Goal: Task Accomplishment & Management: Manage account settings

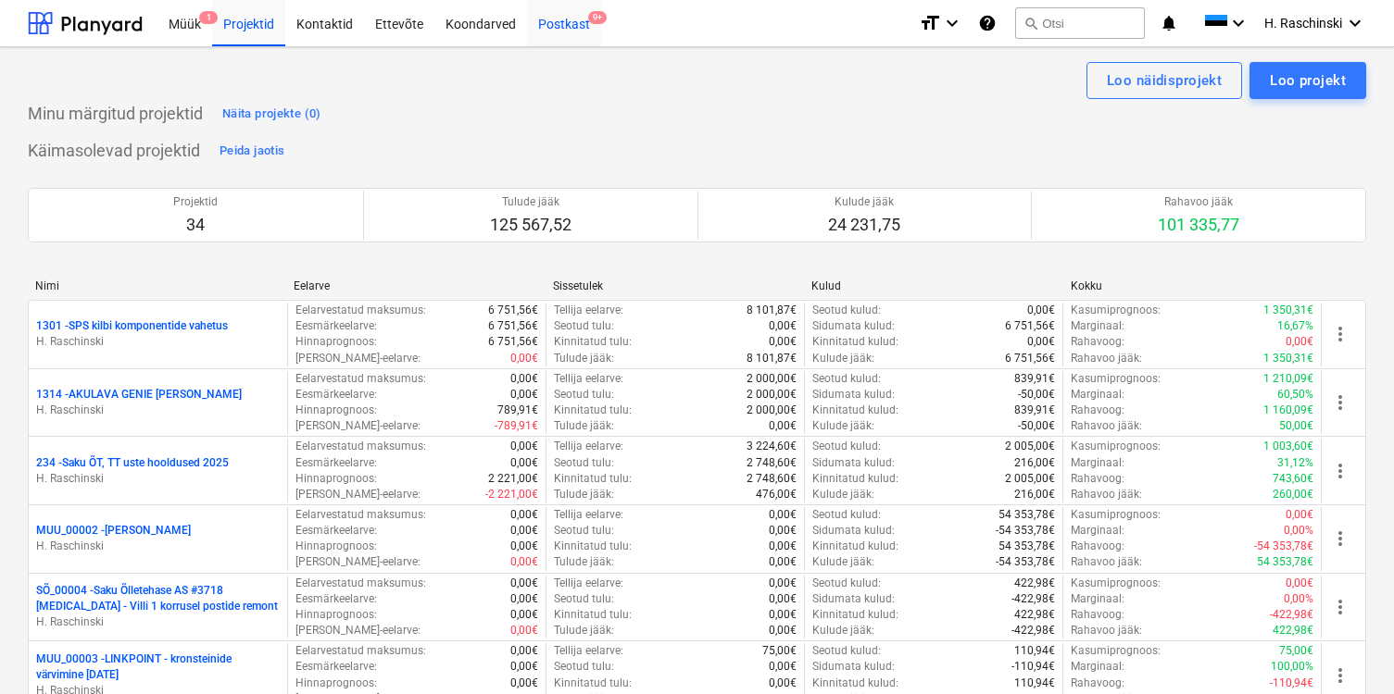
click at [564, 15] on div "Postkast 9+" at bounding box center [564, 22] width 74 height 47
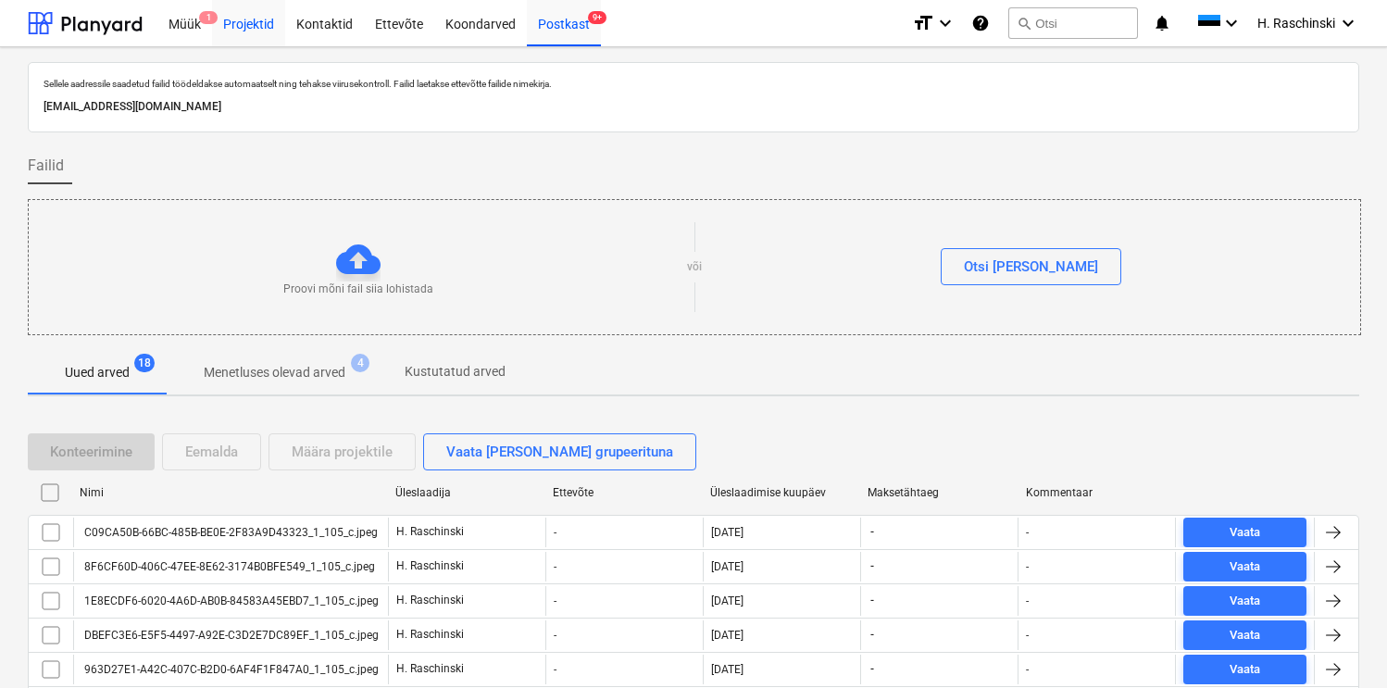
click at [240, 25] on div "Projektid" at bounding box center [248, 22] width 73 height 47
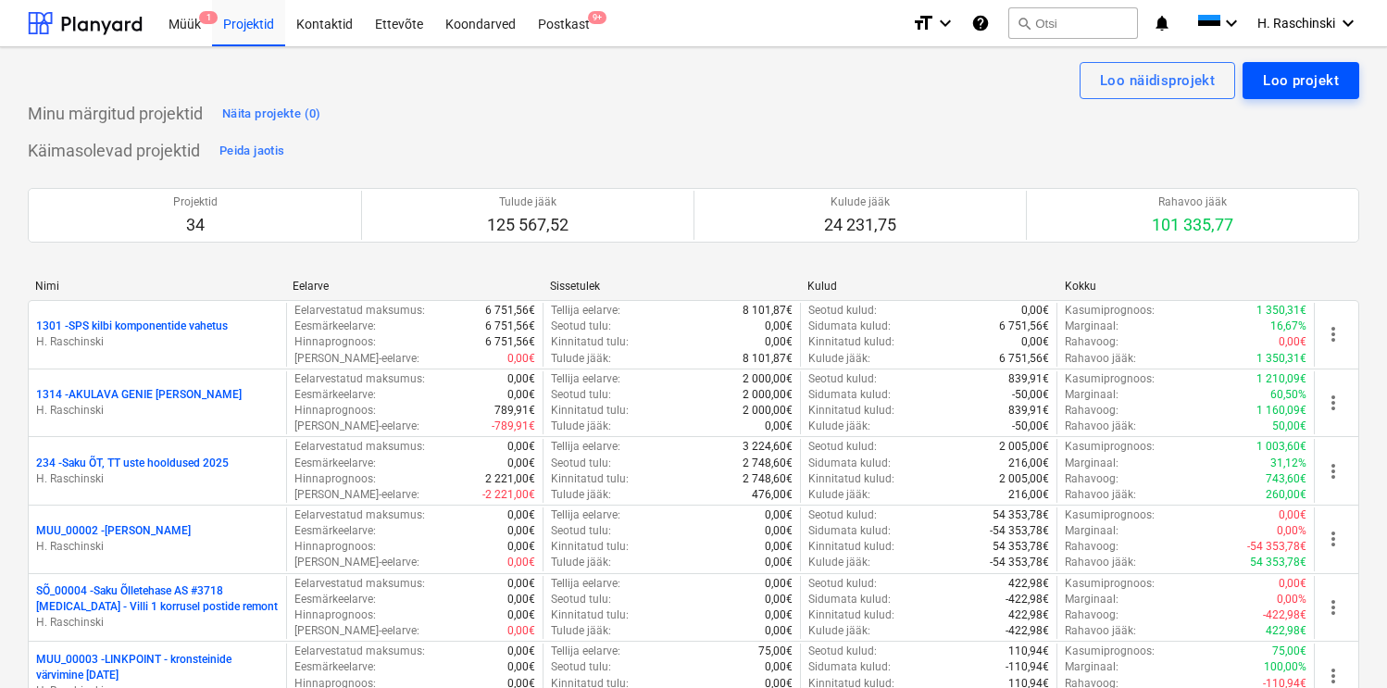
click at [1284, 75] on div "Loo projekt" at bounding box center [1301, 81] width 76 height 24
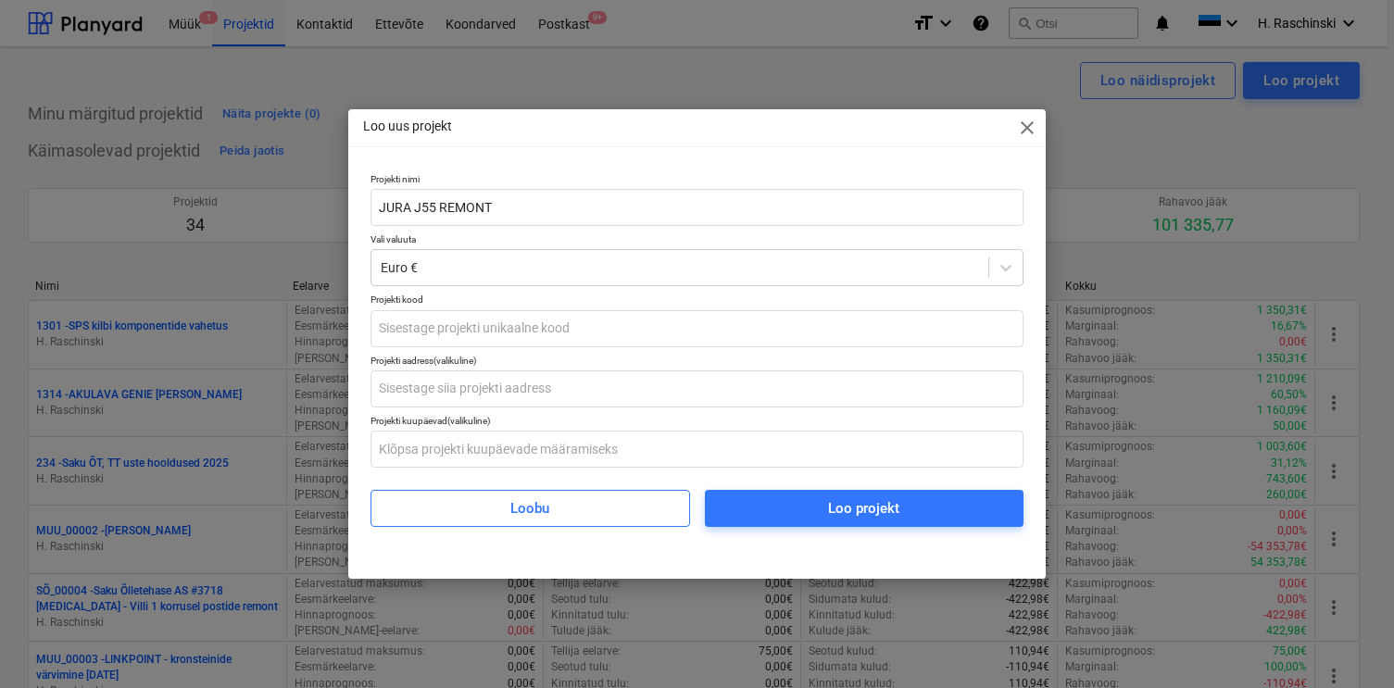
type input "JURA J55 REMONT"
type input "SÕ_00054"
click at [822, 488] on div "[PERSON_NAME] projekt" at bounding box center [696, 501] width 653 height 52
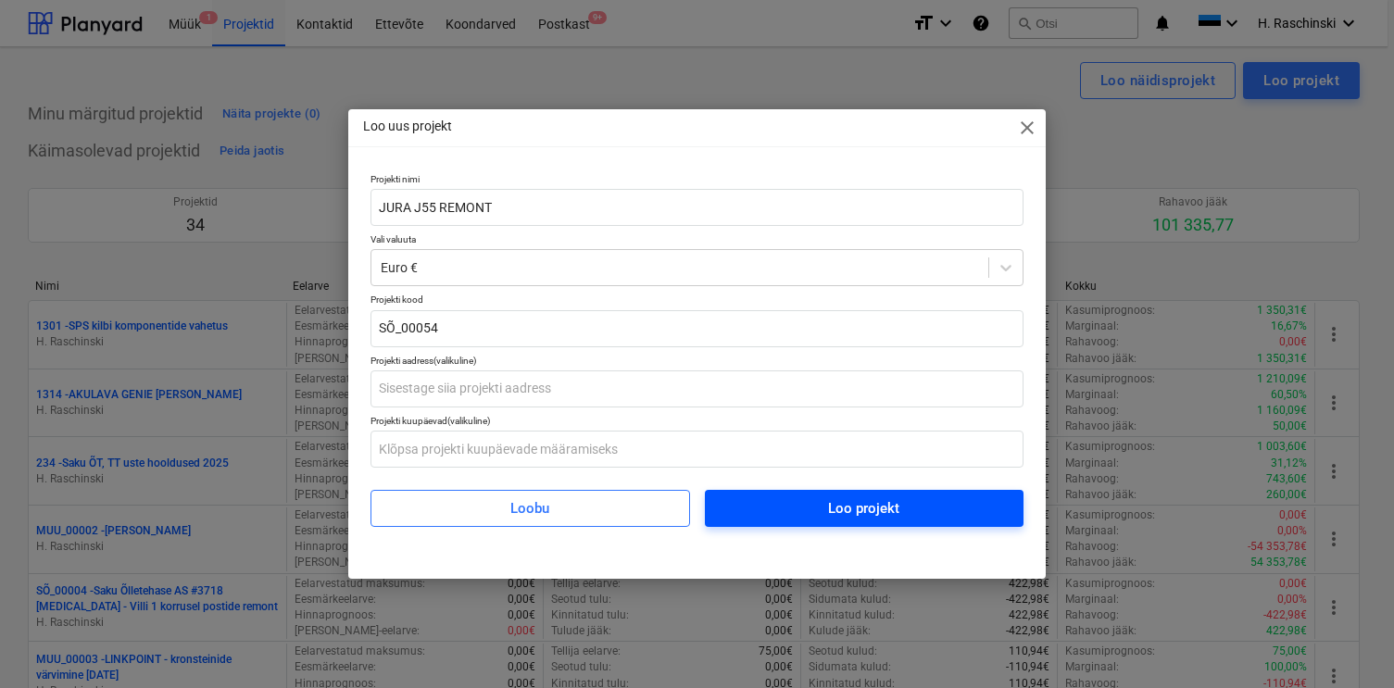
click at [799, 507] on span "Loo projekt" at bounding box center [864, 508] width 274 height 24
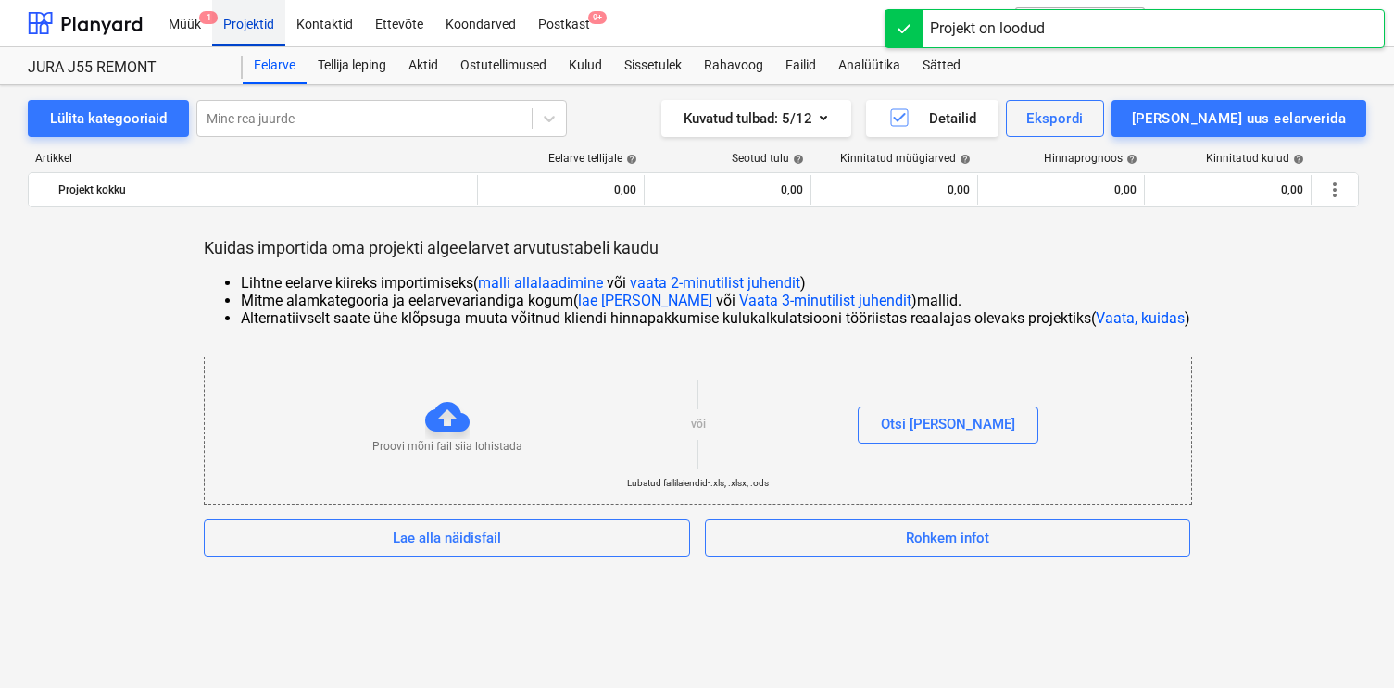
click at [265, 27] on div "Projektid" at bounding box center [248, 22] width 73 height 47
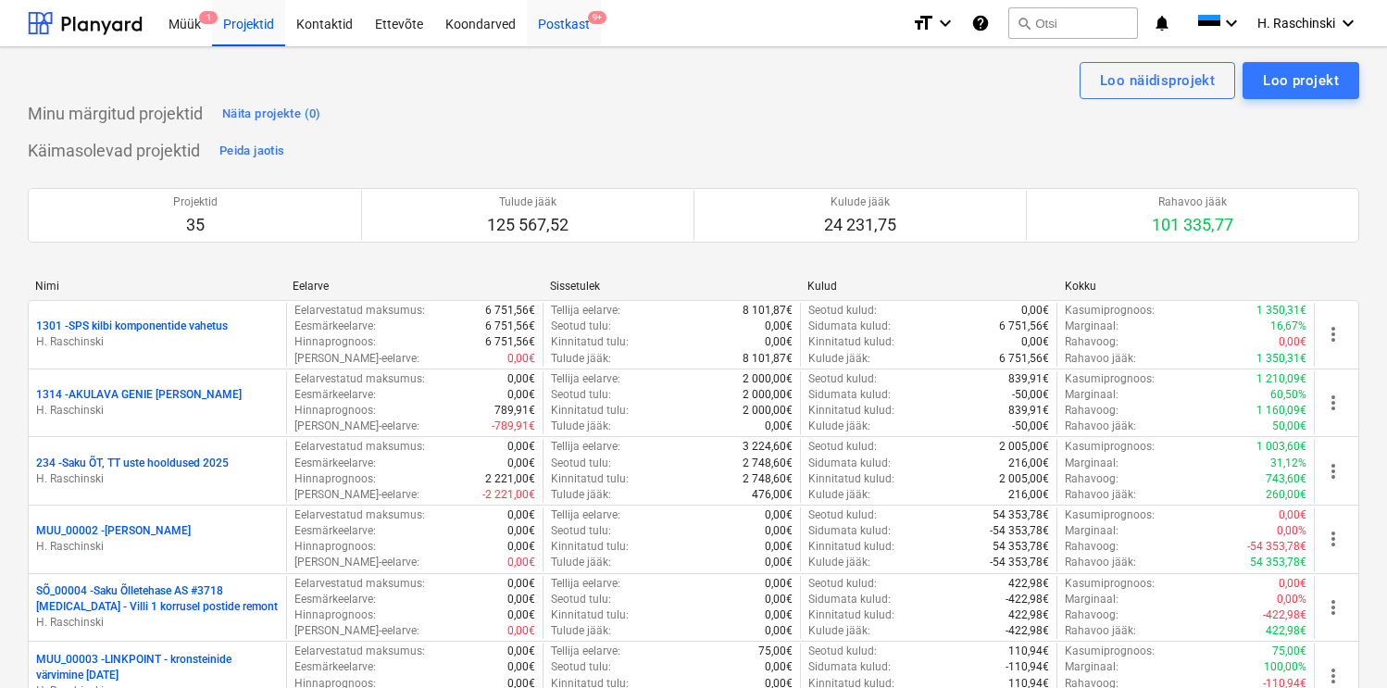
click at [556, 29] on div "Postkast 9+" at bounding box center [564, 22] width 74 height 47
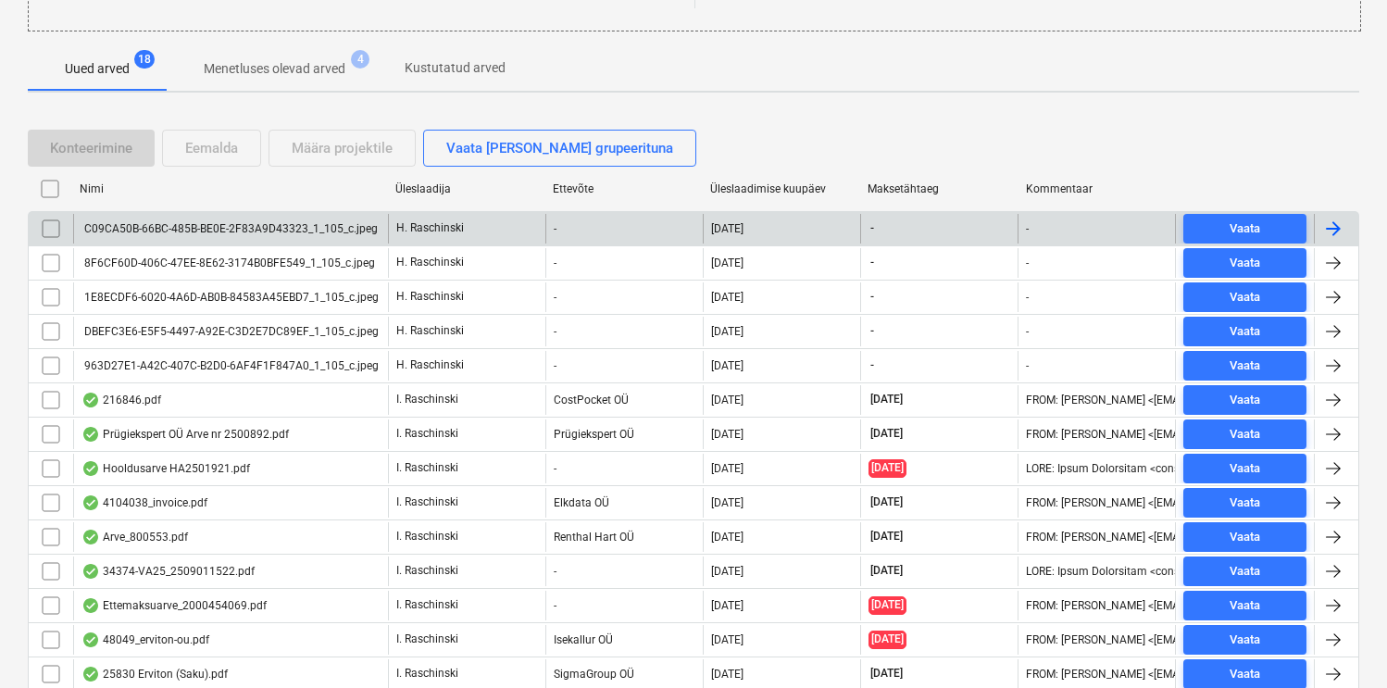
click at [315, 224] on div "C09CA50B-66BC-485B-BE0E-2F83A9D43323_1_105_c.jpeg" at bounding box center [229, 228] width 296 height 13
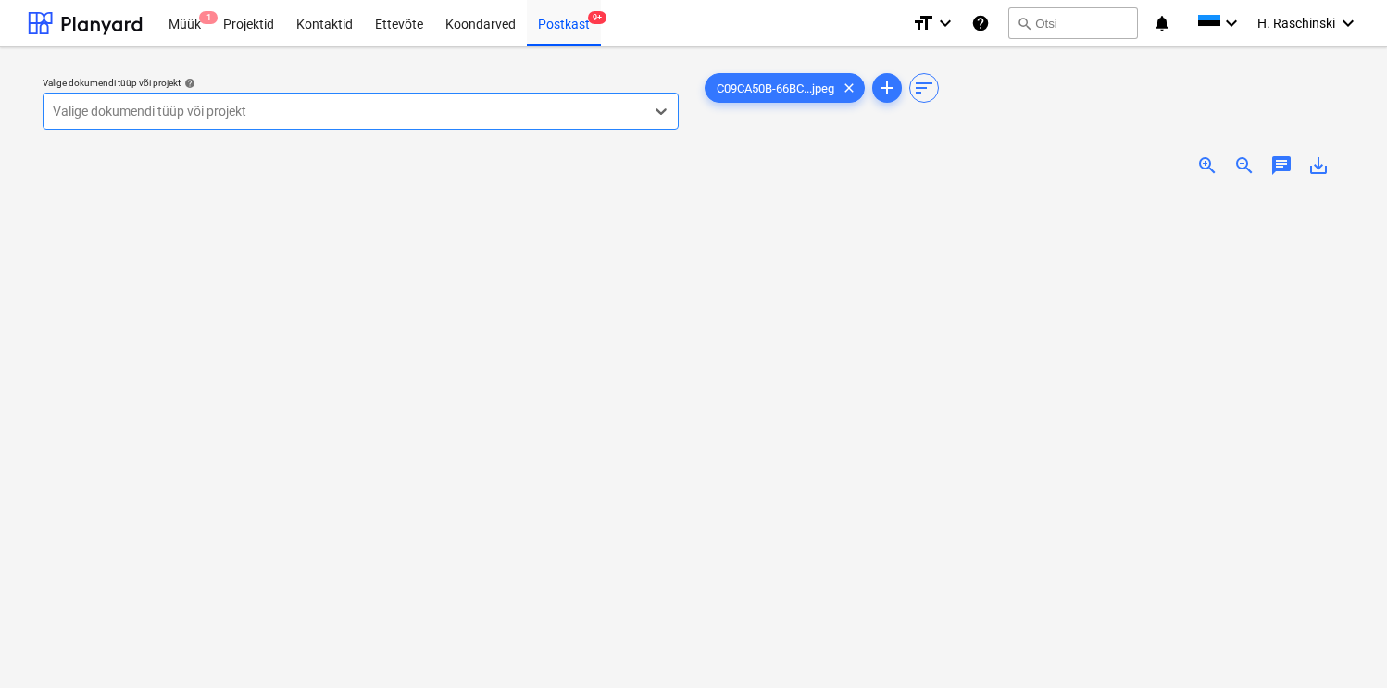
click at [1206, 166] on span "zoom_in" at bounding box center [1207, 166] width 22 height 22
click at [557, 107] on div at bounding box center [343, 111] width 581 height 19
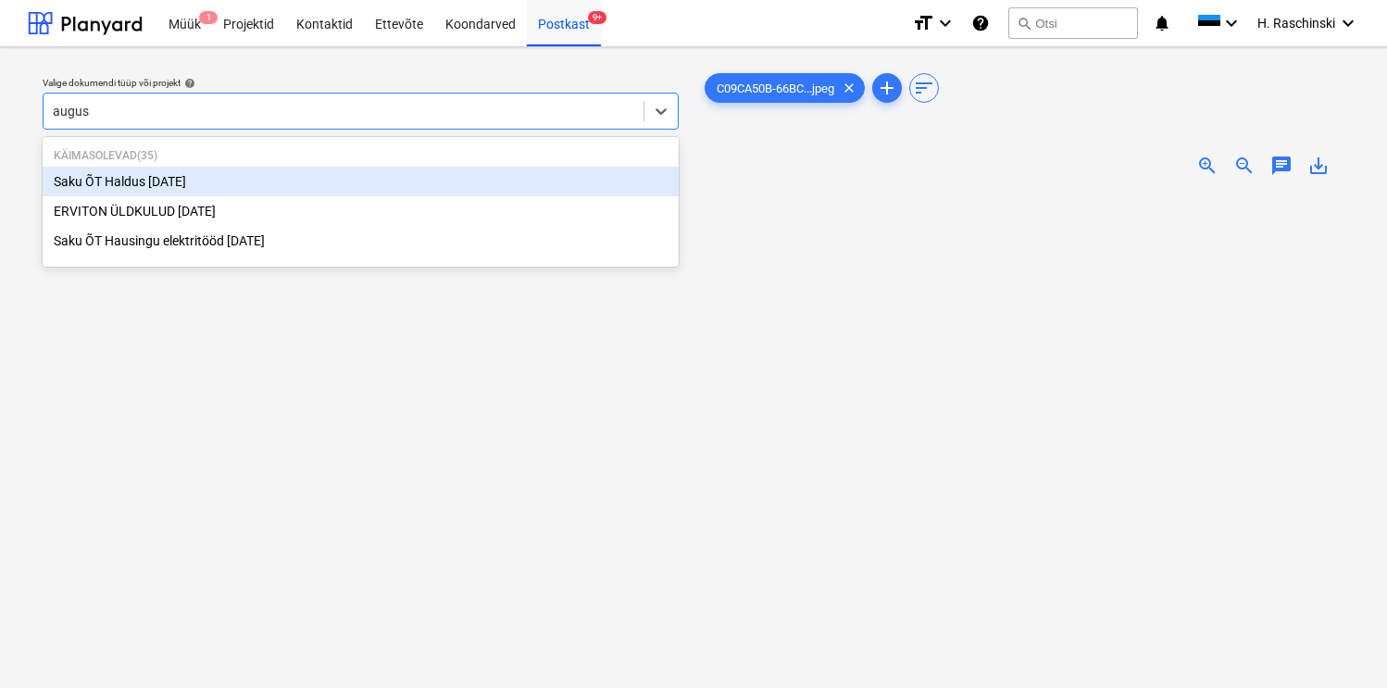
type input "august"
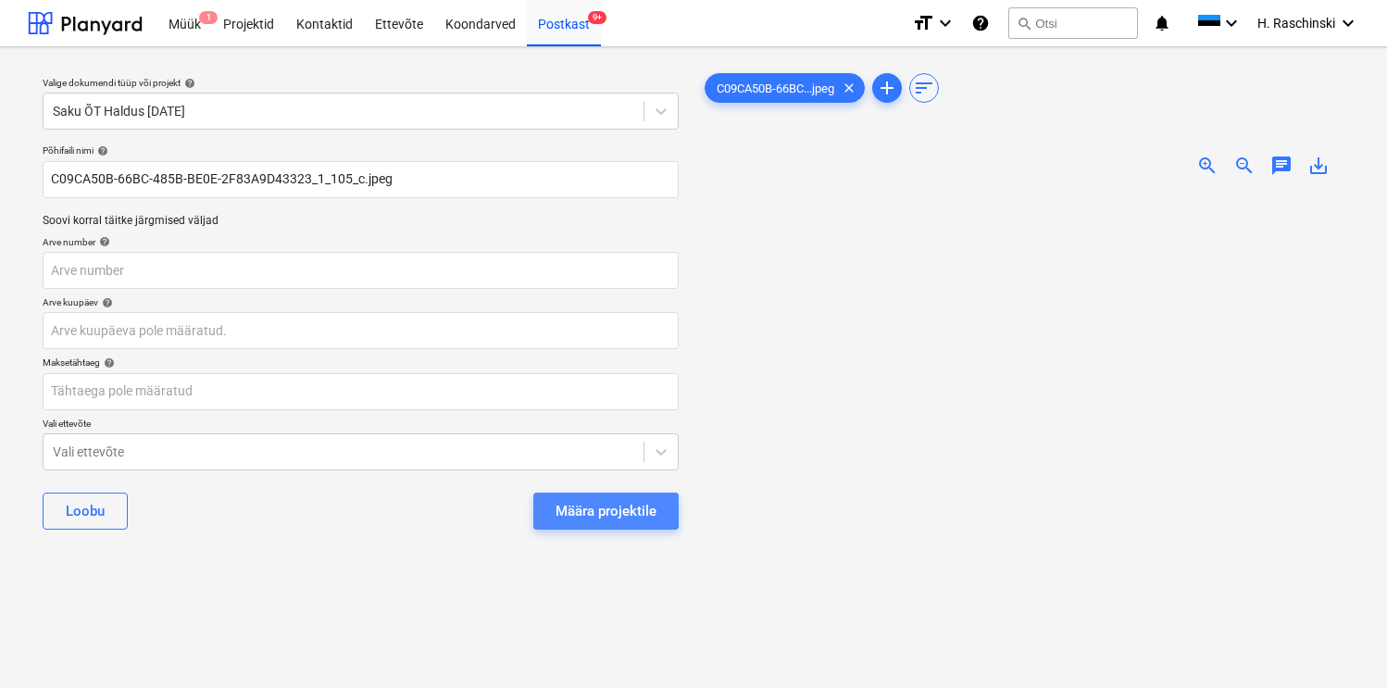
click at [646, 511] on div "Määra projektile" at bounding box center [606, 511] width 101 height 24
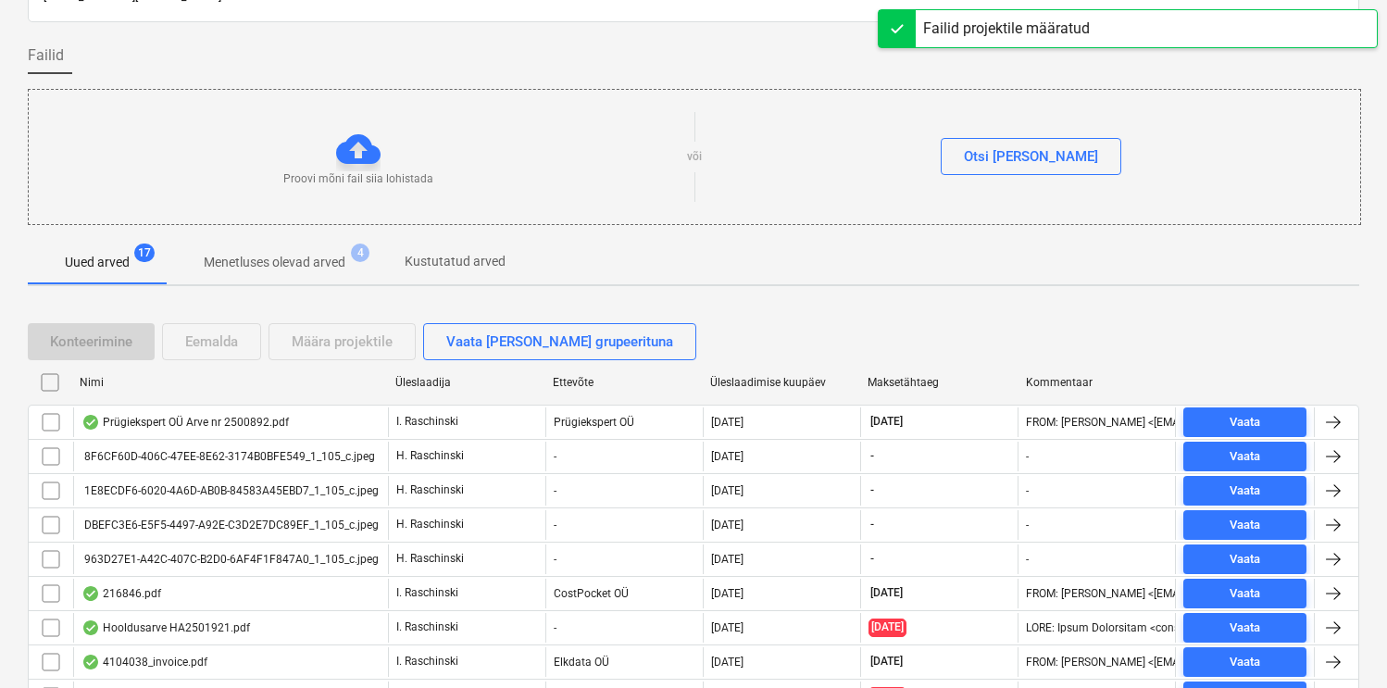
scroll to position [117, 0]
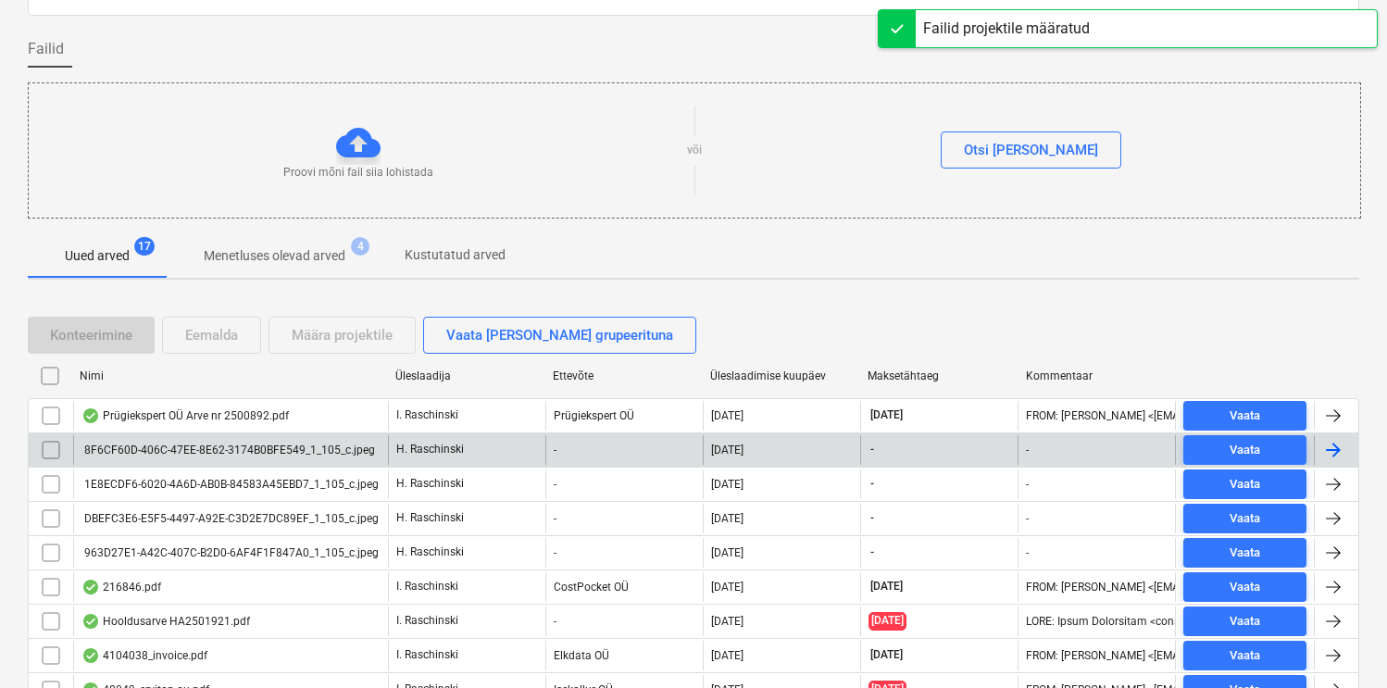
click at [281, 442] on div "8F6CF60D-406C-47EE-8E62-3174B0BFE549_1_105_c.jpeg" at bounding box center [230, 450] width 315 height 30
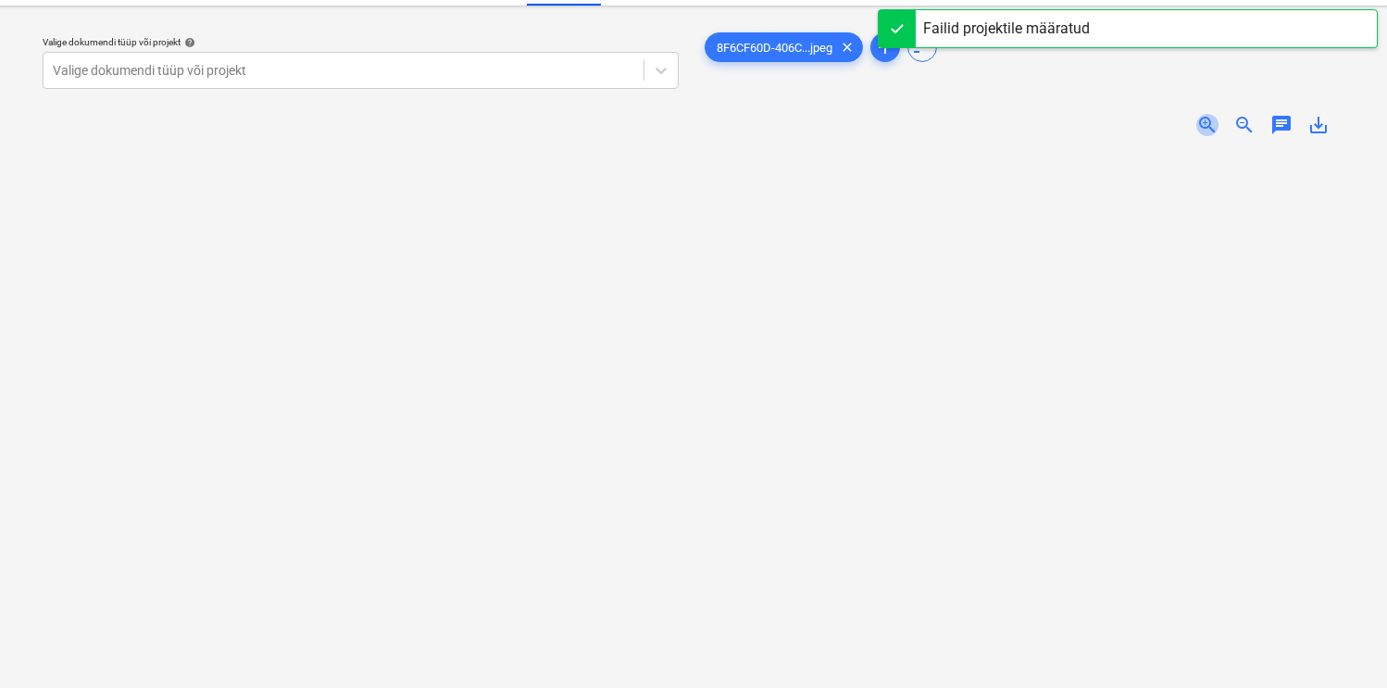
click at [1198, 131] on span "zoom_in" at bounding box center [1207, 125] width 22 height 22
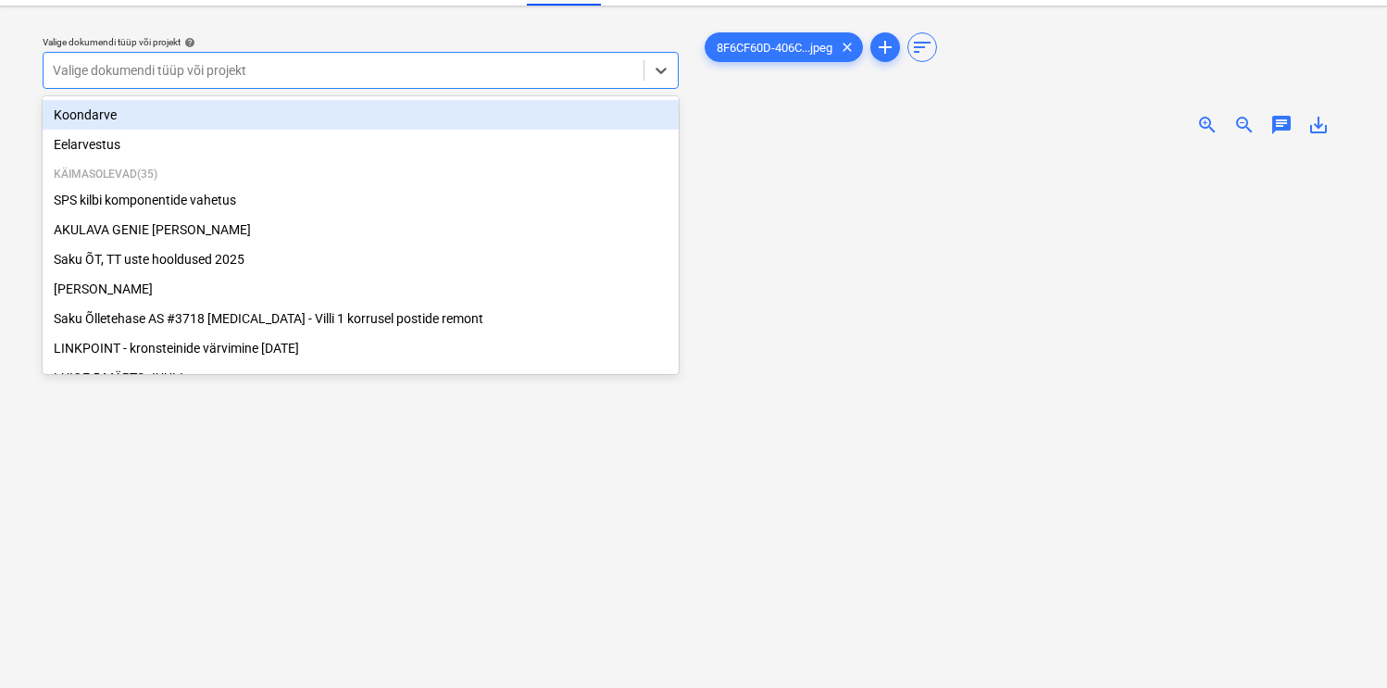
click at [455, 82] on div "Valige dokumendi tüüp või projekt" at bounding box center [344, 70] width 600 height 26
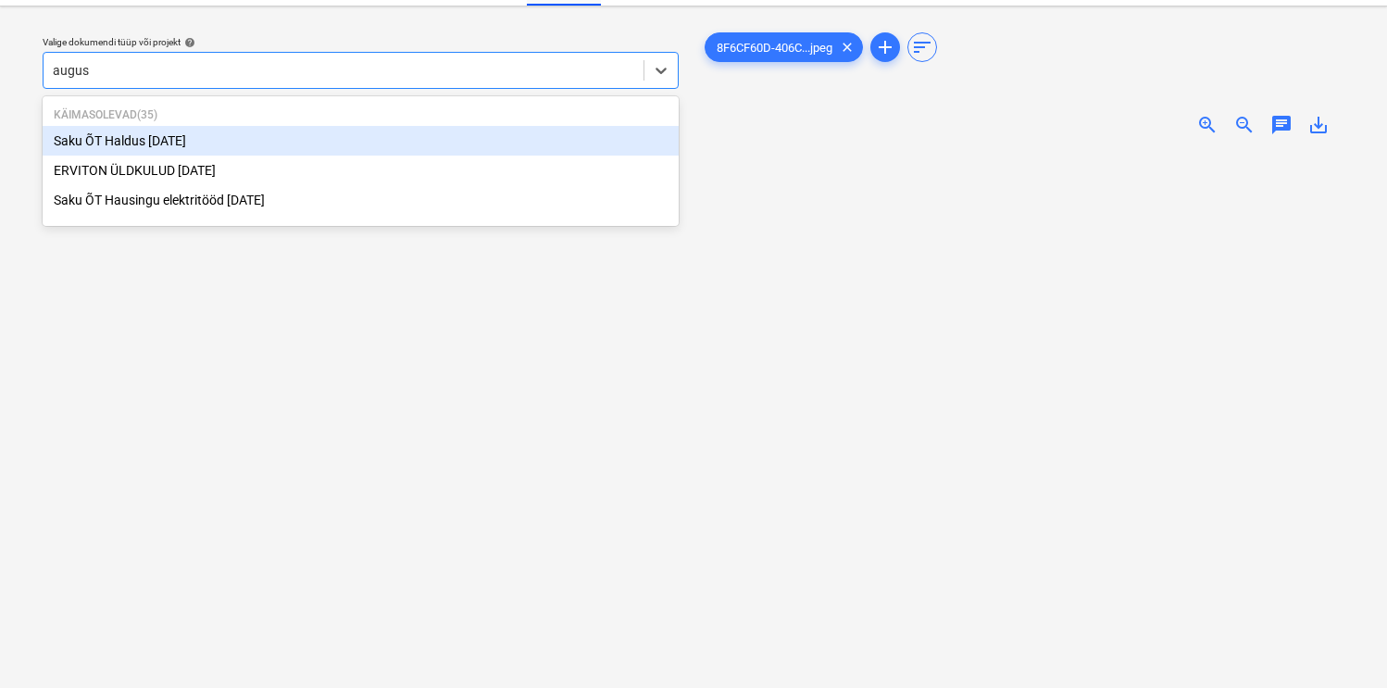
type input "august"
click at [192, 140] on div "Saku ÕT Haldus [DATE]" at bounding box center [361, 141] width 636 height 30
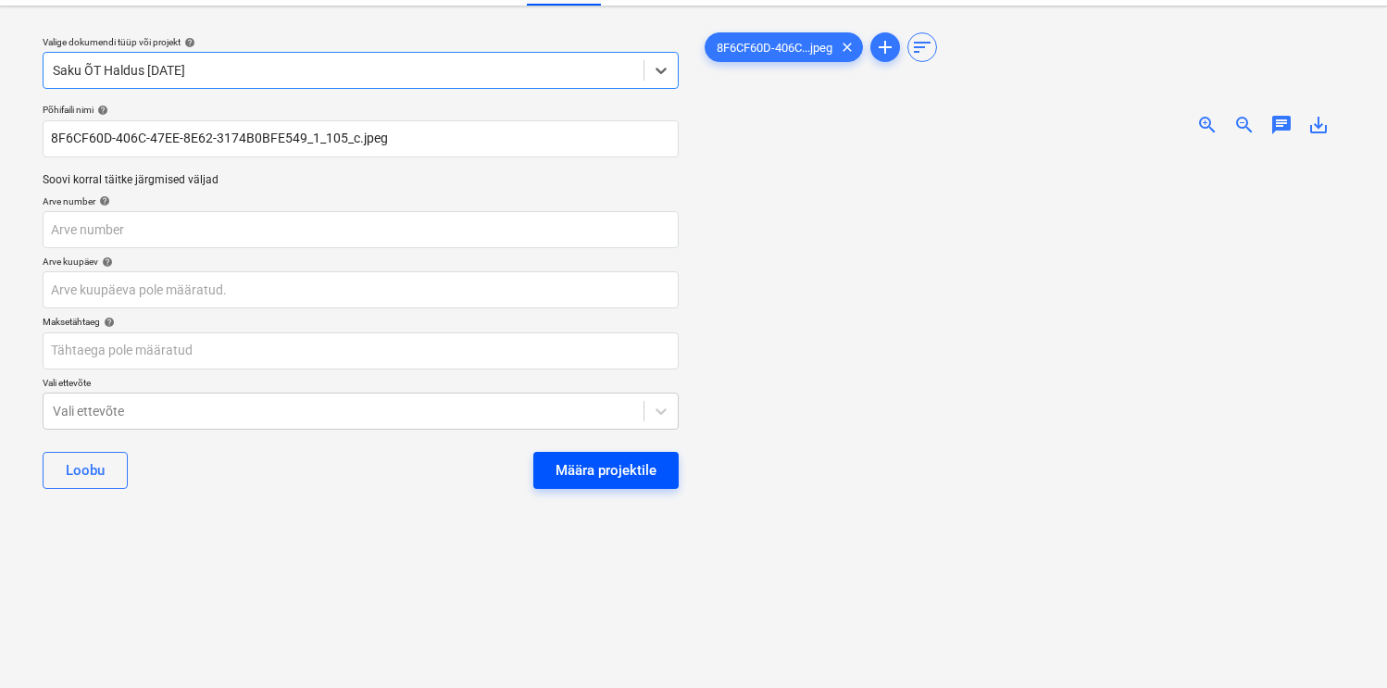
click at [580, 460] on div "Määra projektile" at bounding box center [606, 470] width 101 height 24
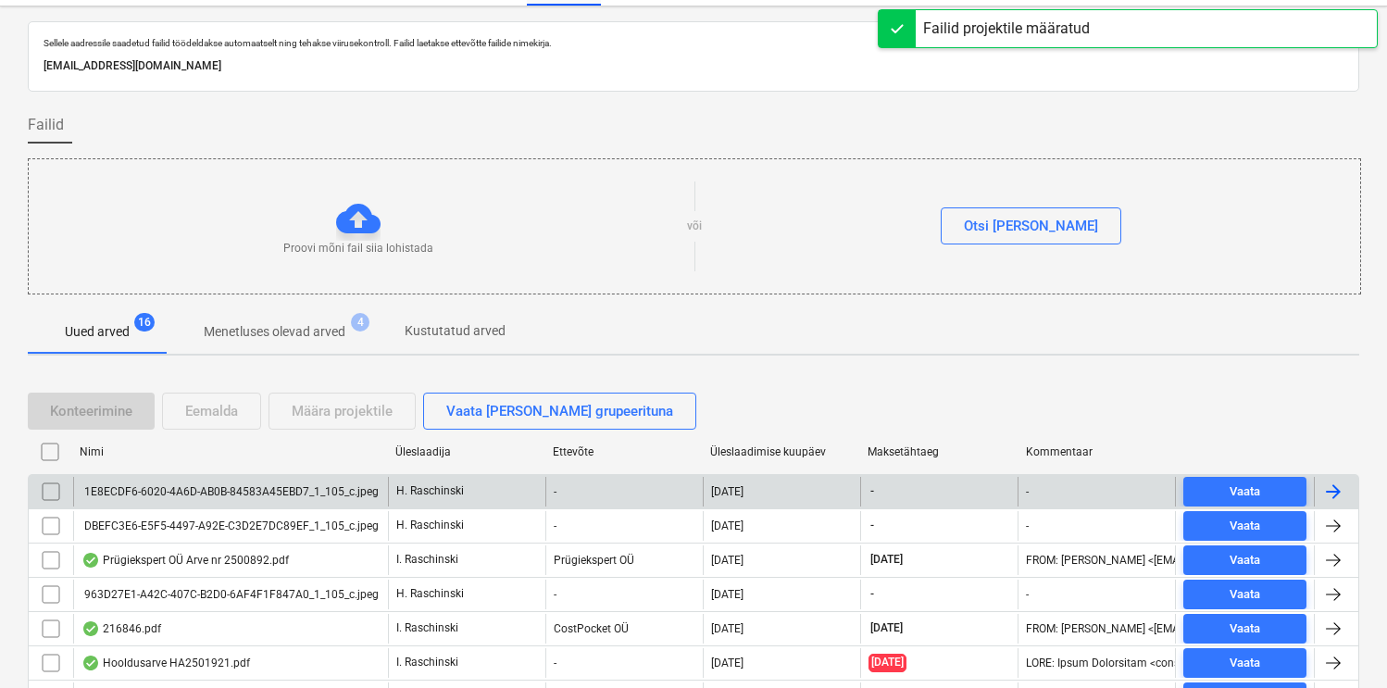
click at [194, 488] on div "1E8ECDF6-6020-4A6D-AB0B-84583A45EBD7_1_105_c.jpeg" at bounding box center [229, 491] width 297 height 13
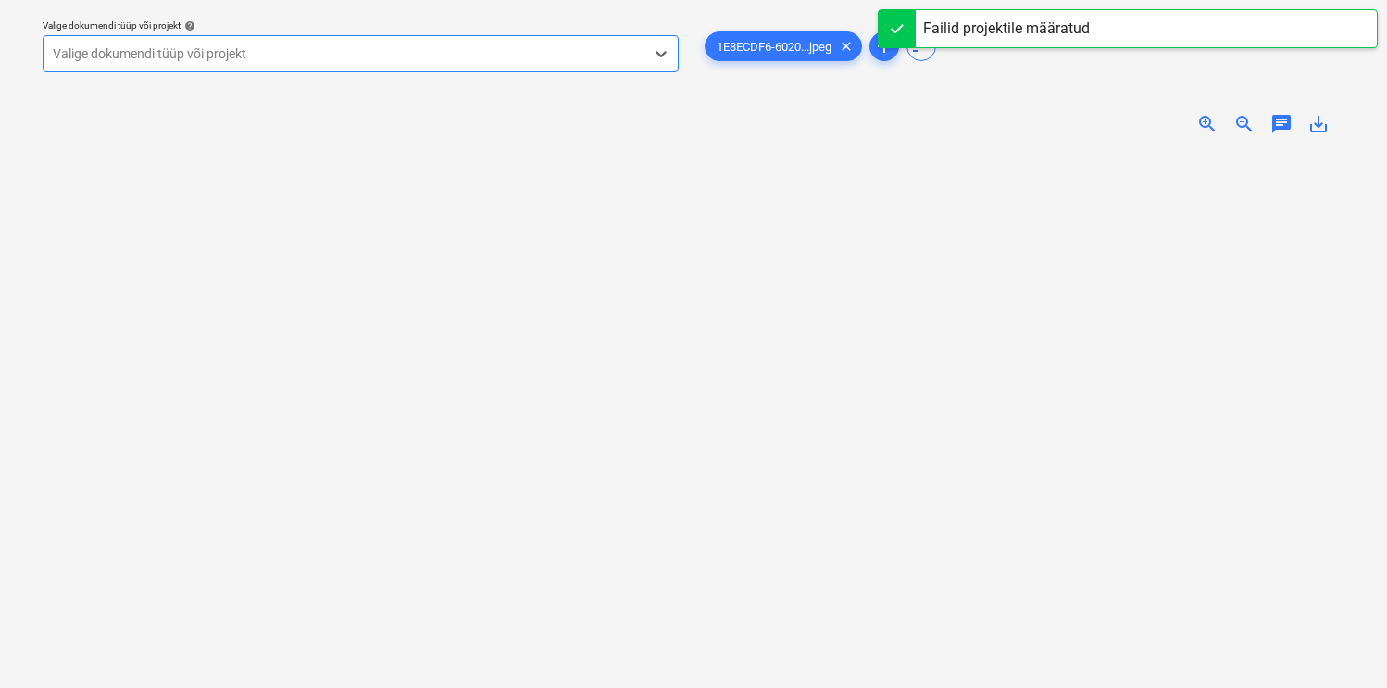
scroll to position [51, 0]
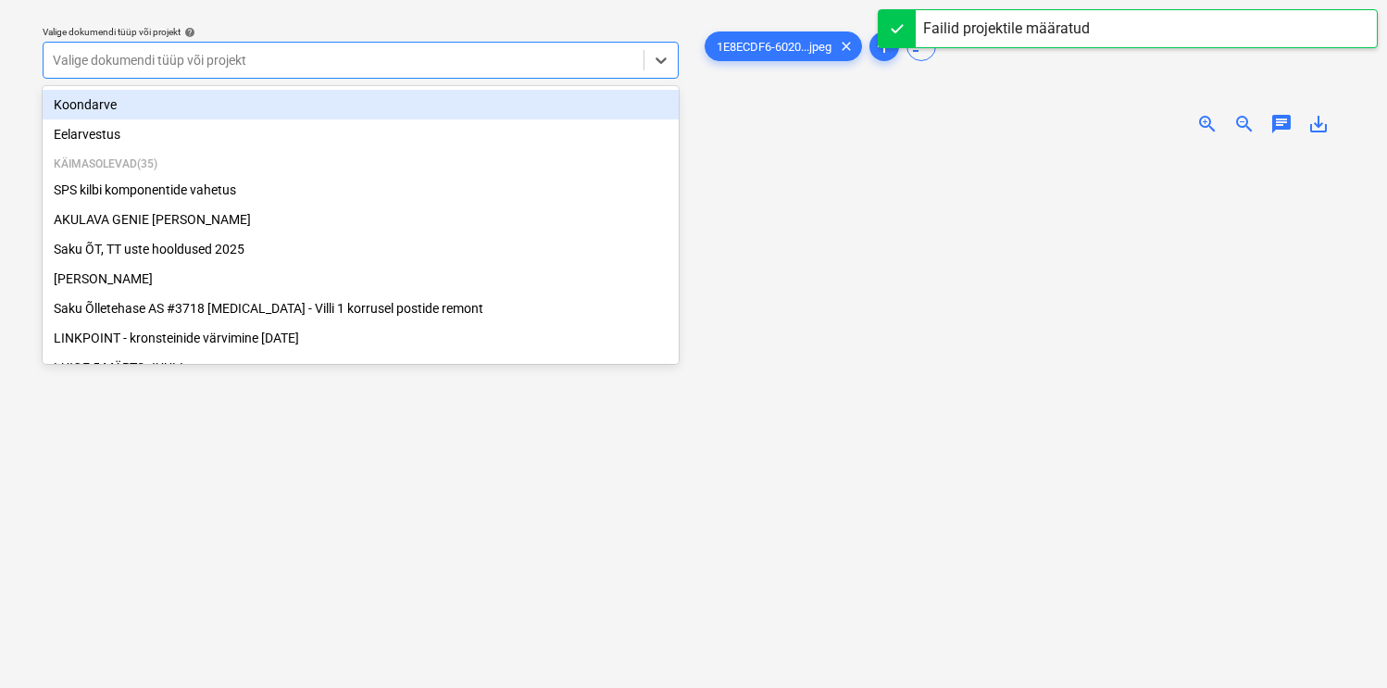
click at [538, 60] on div at bounding box center [343, 60] width 581 height 19
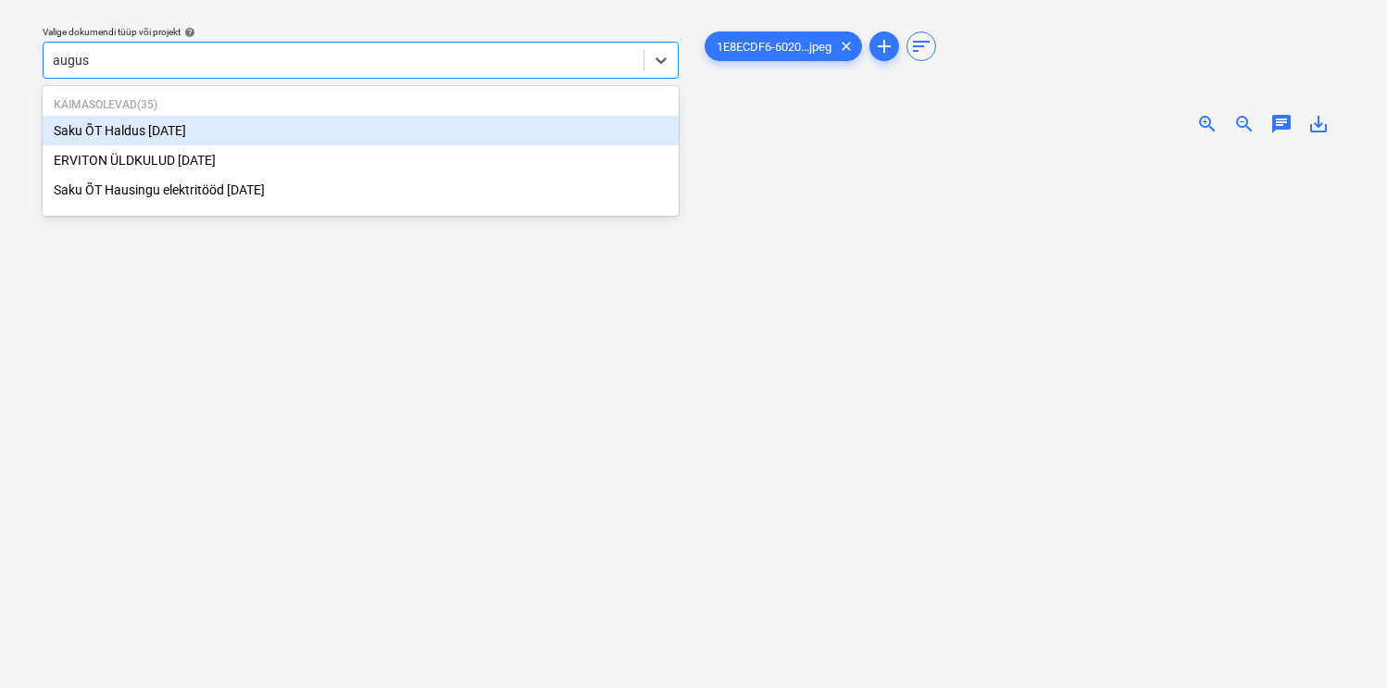
type input "august"
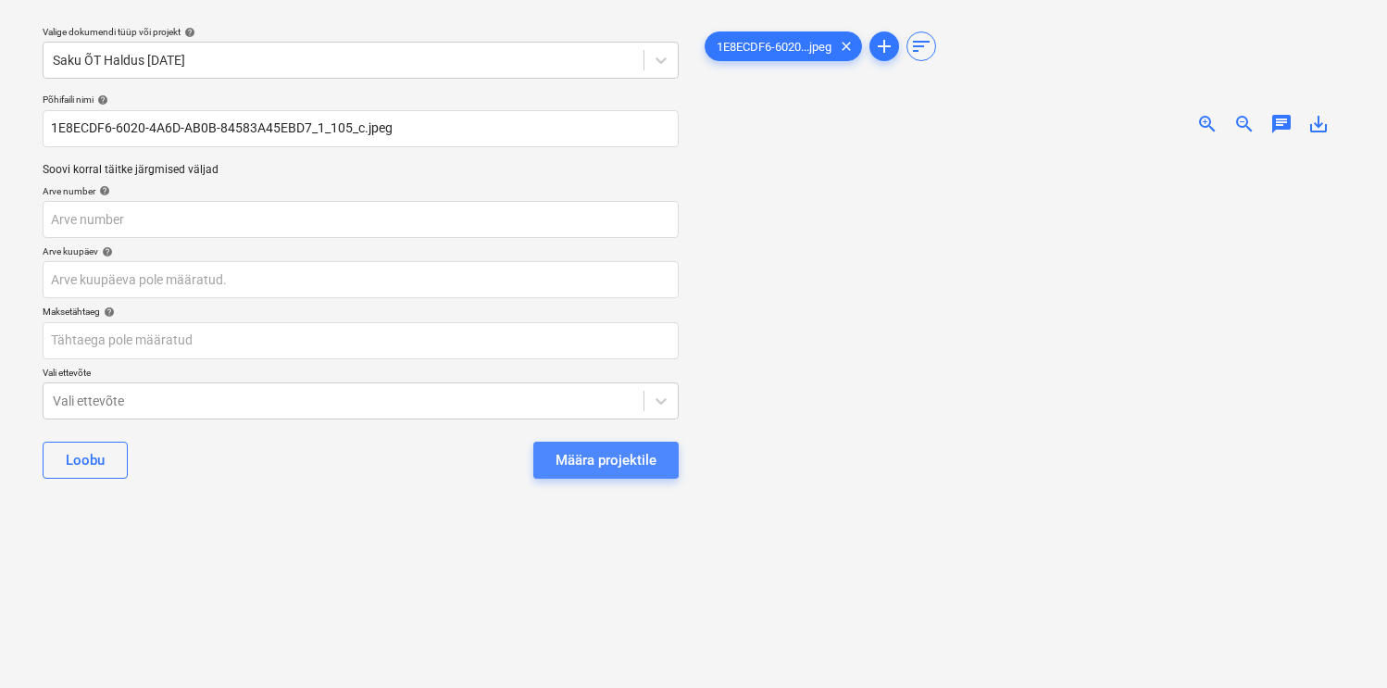
click at [649, 457] on div "Määra projektile" at bounding box center [606, 460] width 101 height 24
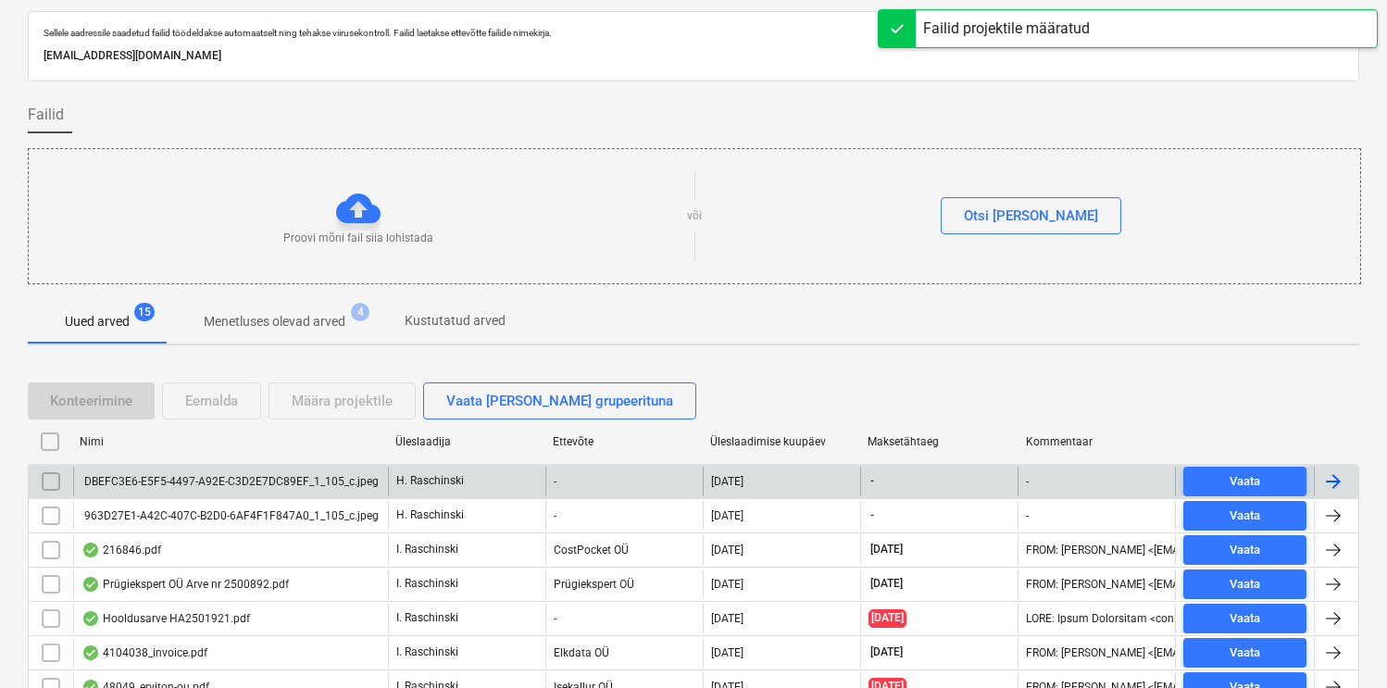
click at [258, 475] on div "DBEFC3E6-E5F5-4497-A92E-C3D2E7DC89EF_1_105_c.jpeg" at bounding box center [229, 481] width 297 height 13
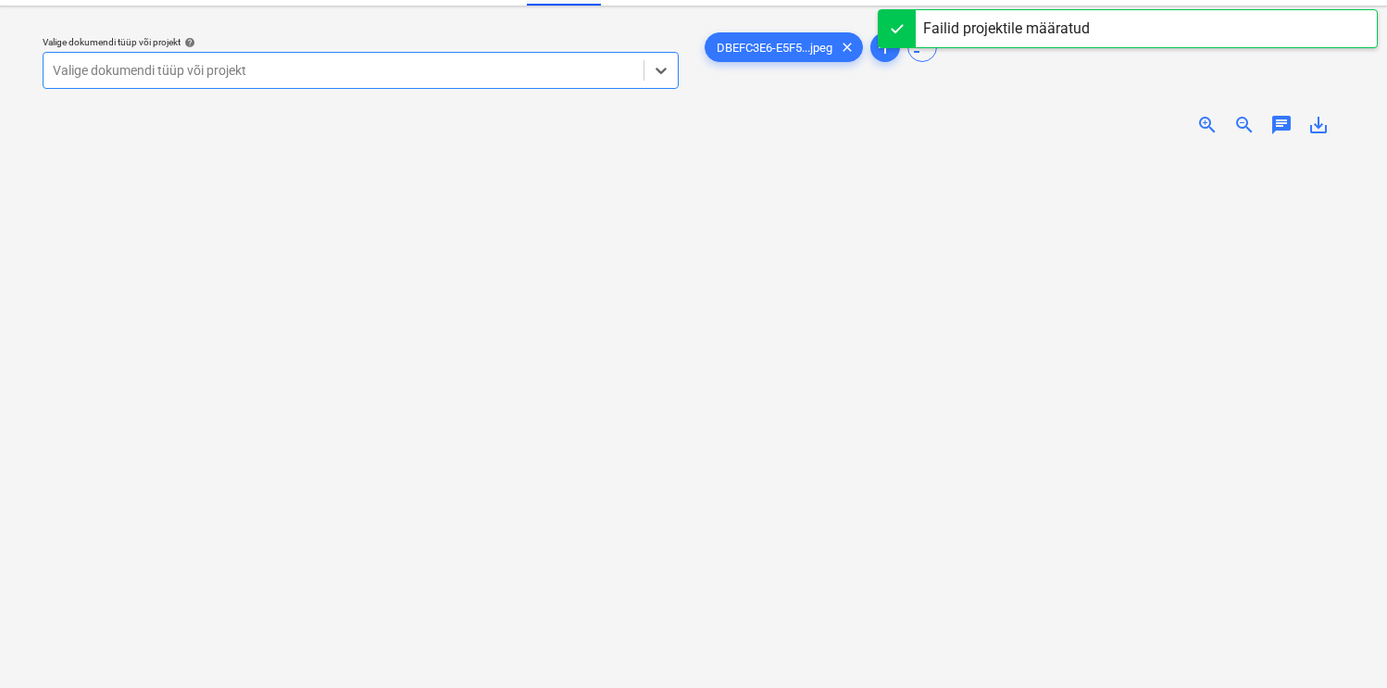
click at [444, 74] on div at bounding box center [343, 70] width 581 height 19
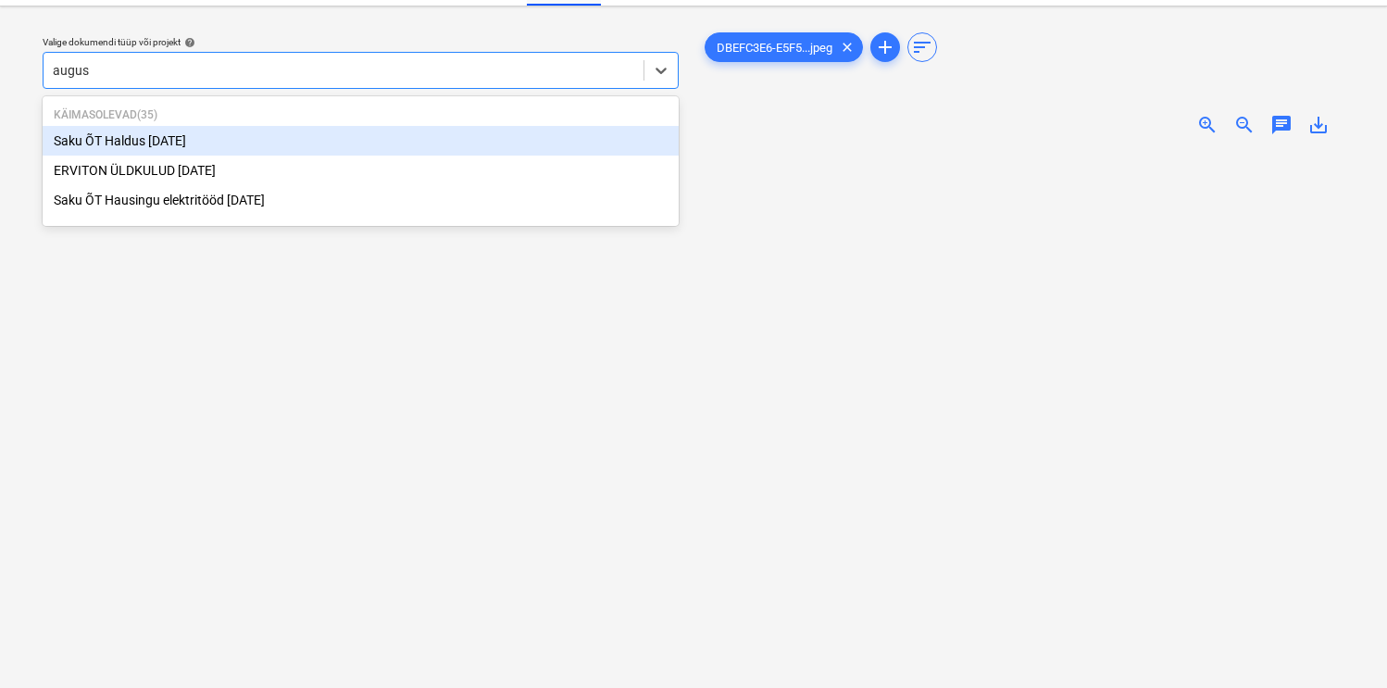
type input "august"
click at [134, 131] on div "Saku ÕT Haldus [DATE]" at bounding box center [361, 141] width 636 height 30
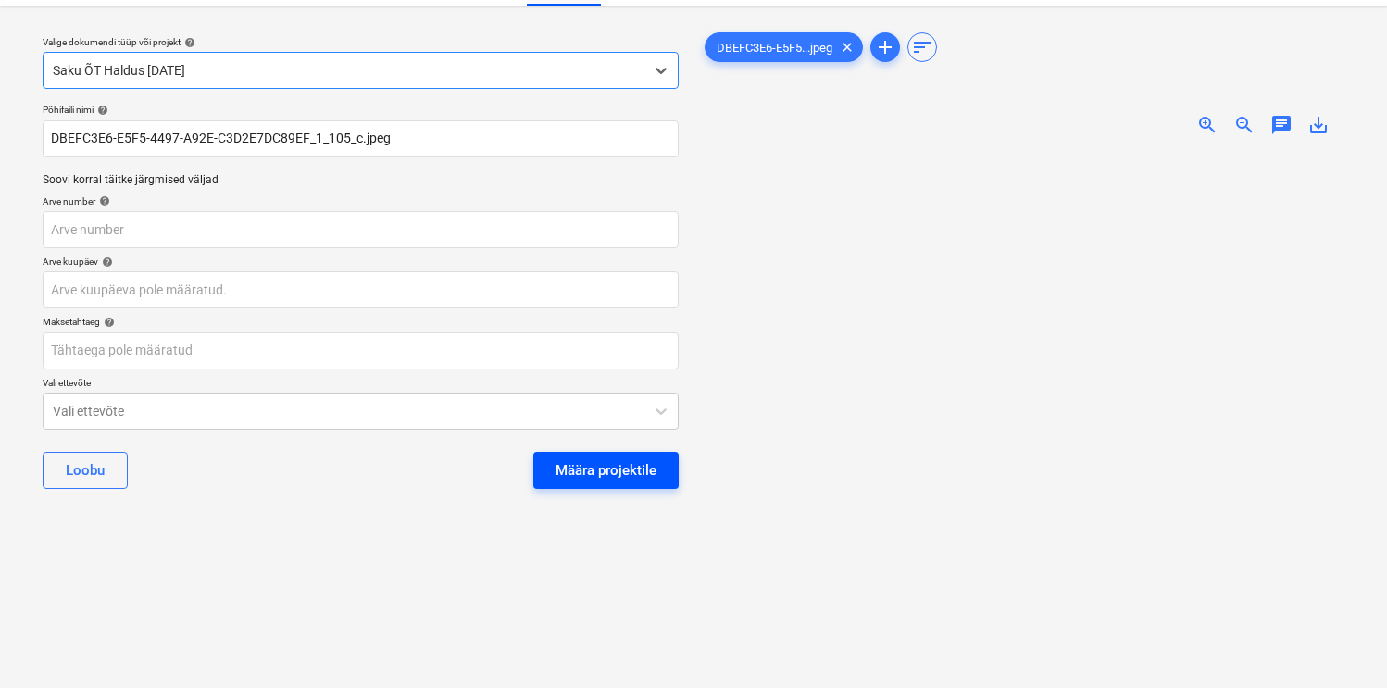
click at [573, 462] on div "Määra projektile" at bounding box center [606, 470] width 101 height 24
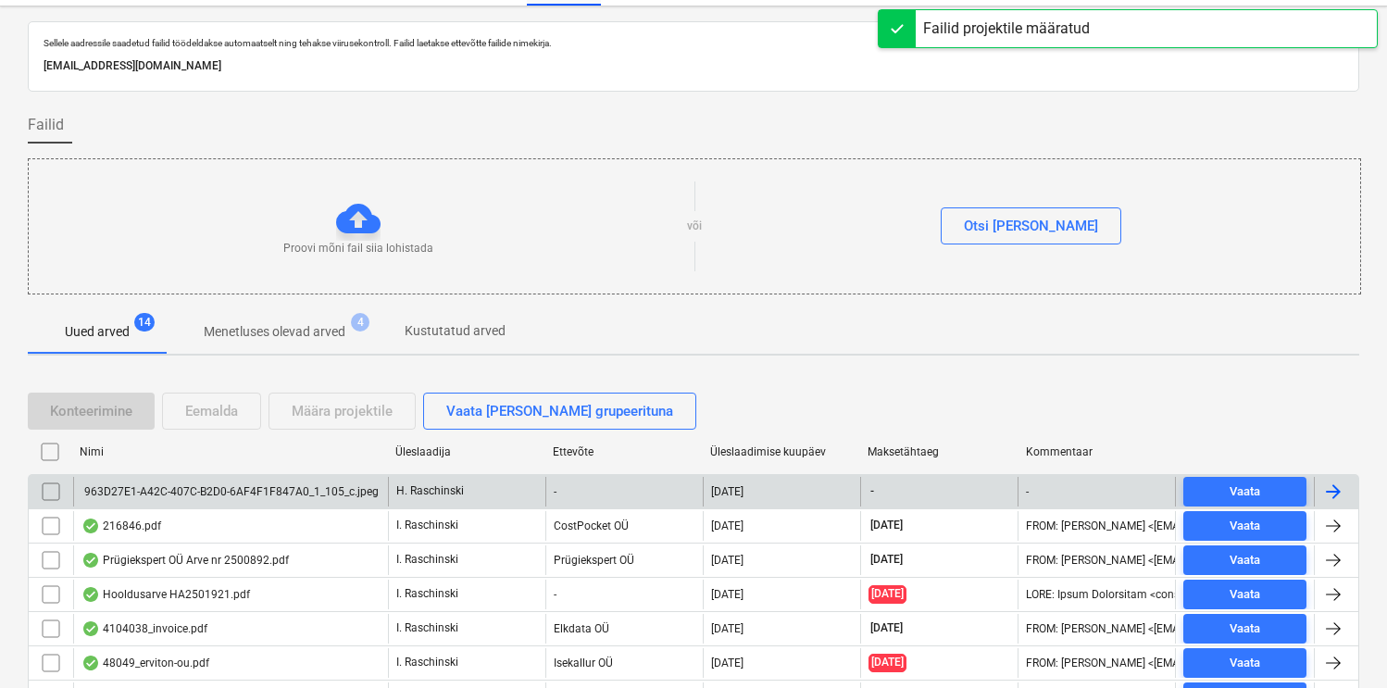
click at [168, 481] on div "963D27E1-A42C-407C-B2D0-6AF4F1F847A0_1_105_c.jpeg" at bounding box center [230, 492] width 315 height 30
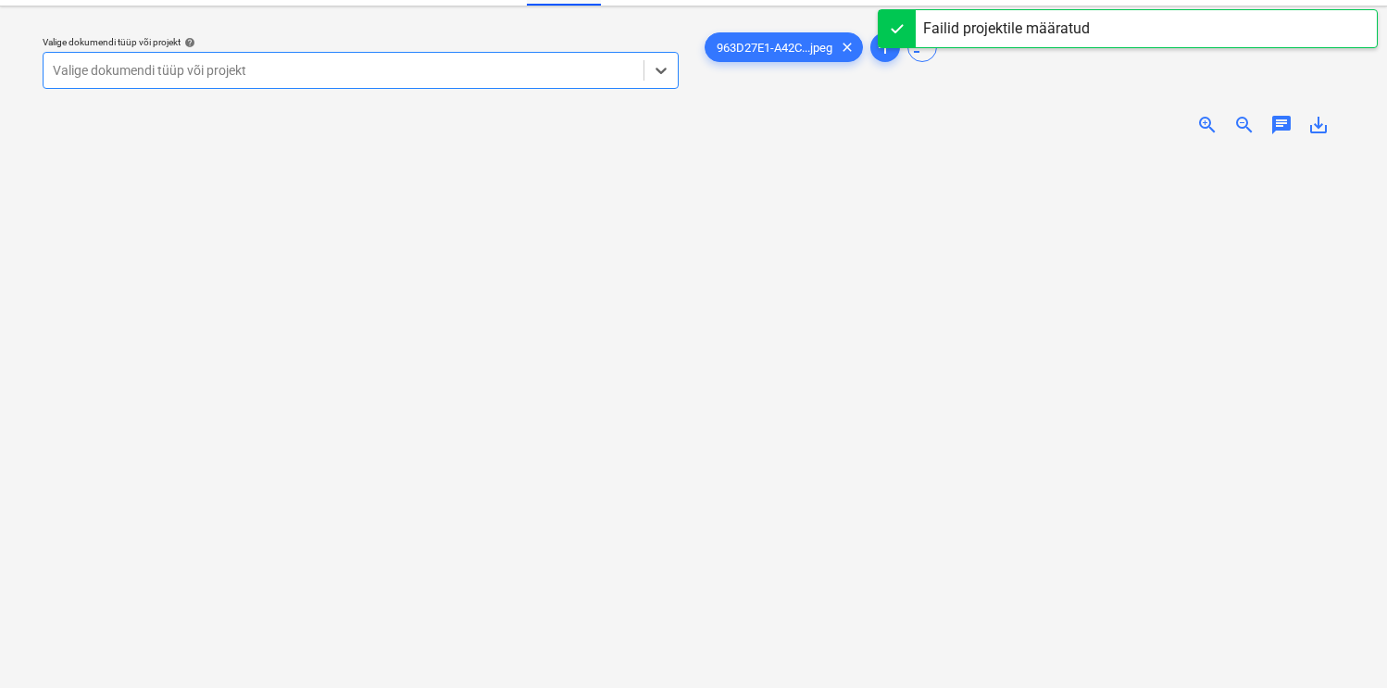
click at [407, 69] on div at bounding box center [343, 70] width 581 height 19
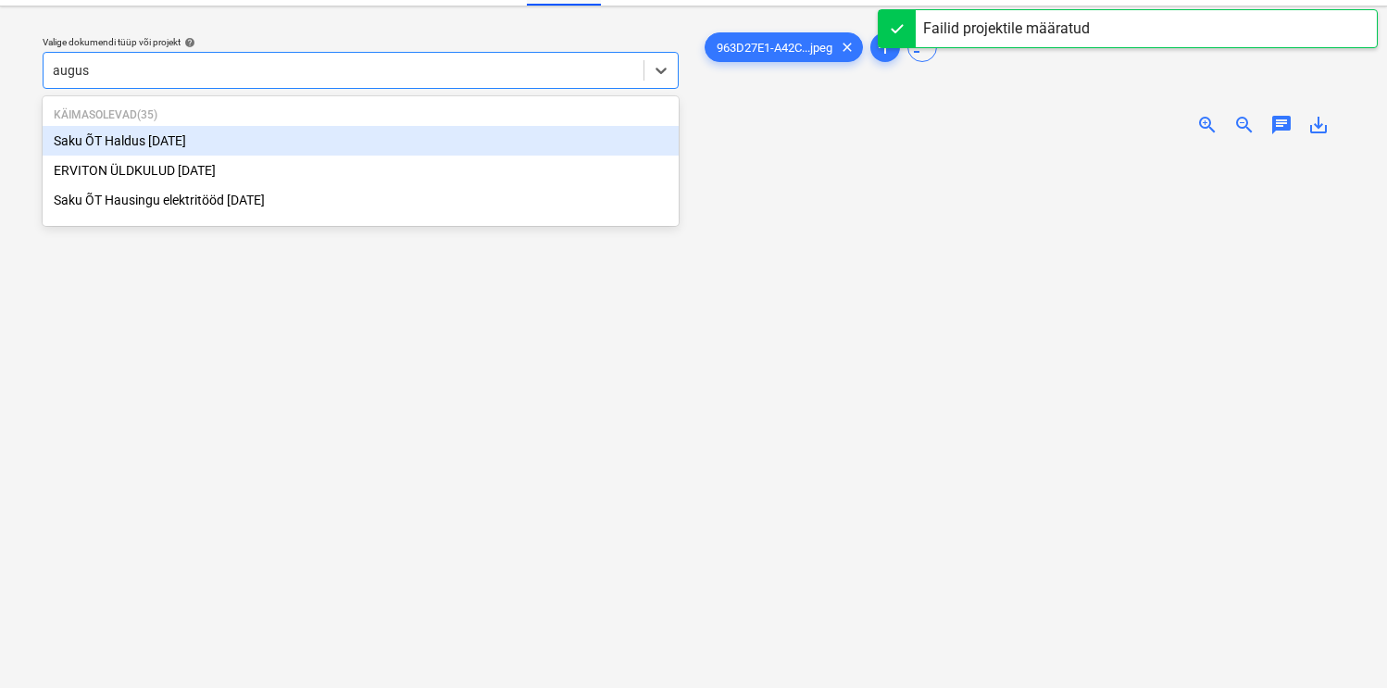
type input "august"
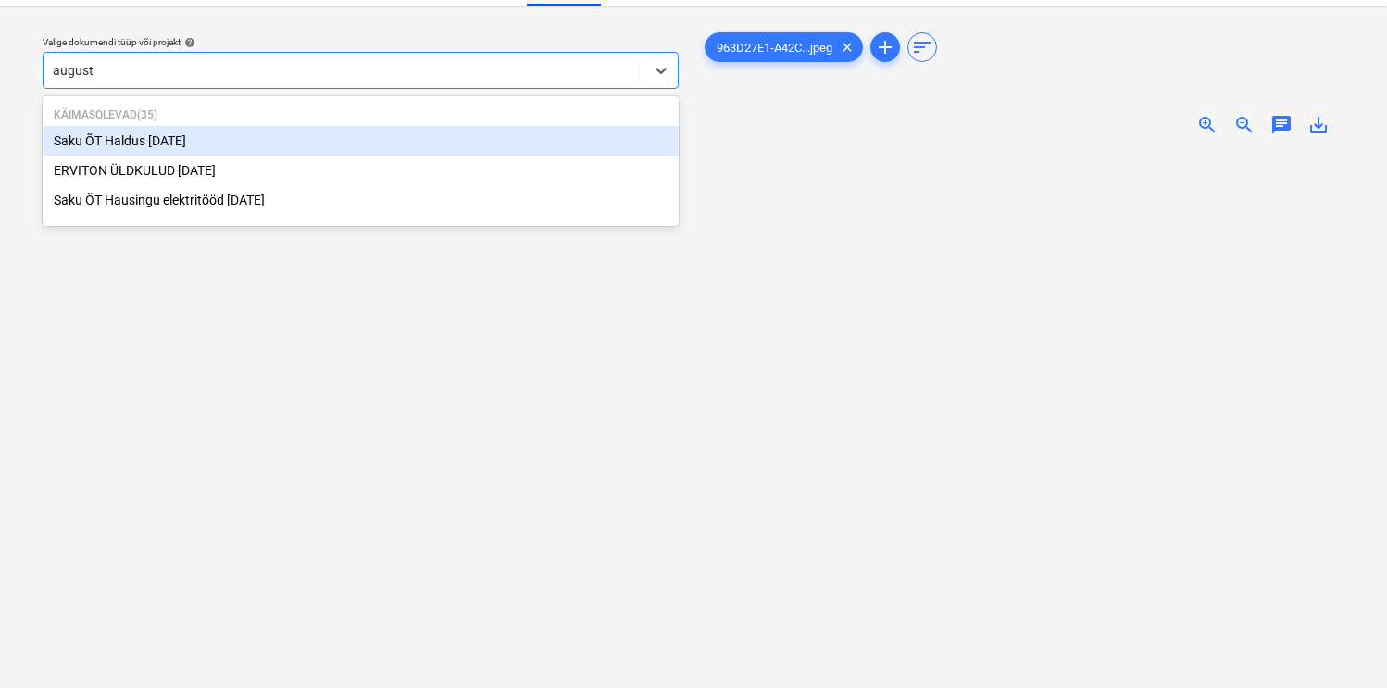
click at [236, 134] on div "Saku ÕT Haldus [DATE]" at bounding box center [361, 141] width 636 height 30
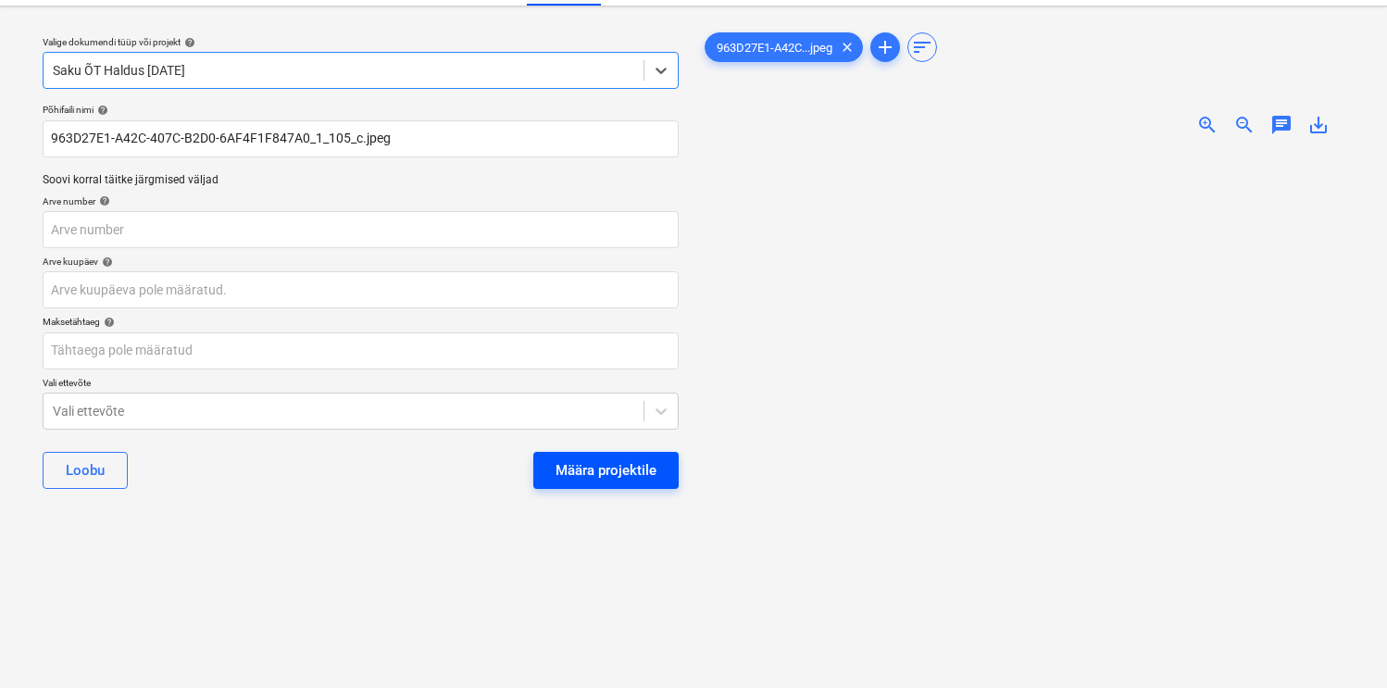
click at [637, 458] on div "Määra projektile" at bounding box center [606, 470] width 101 height 24
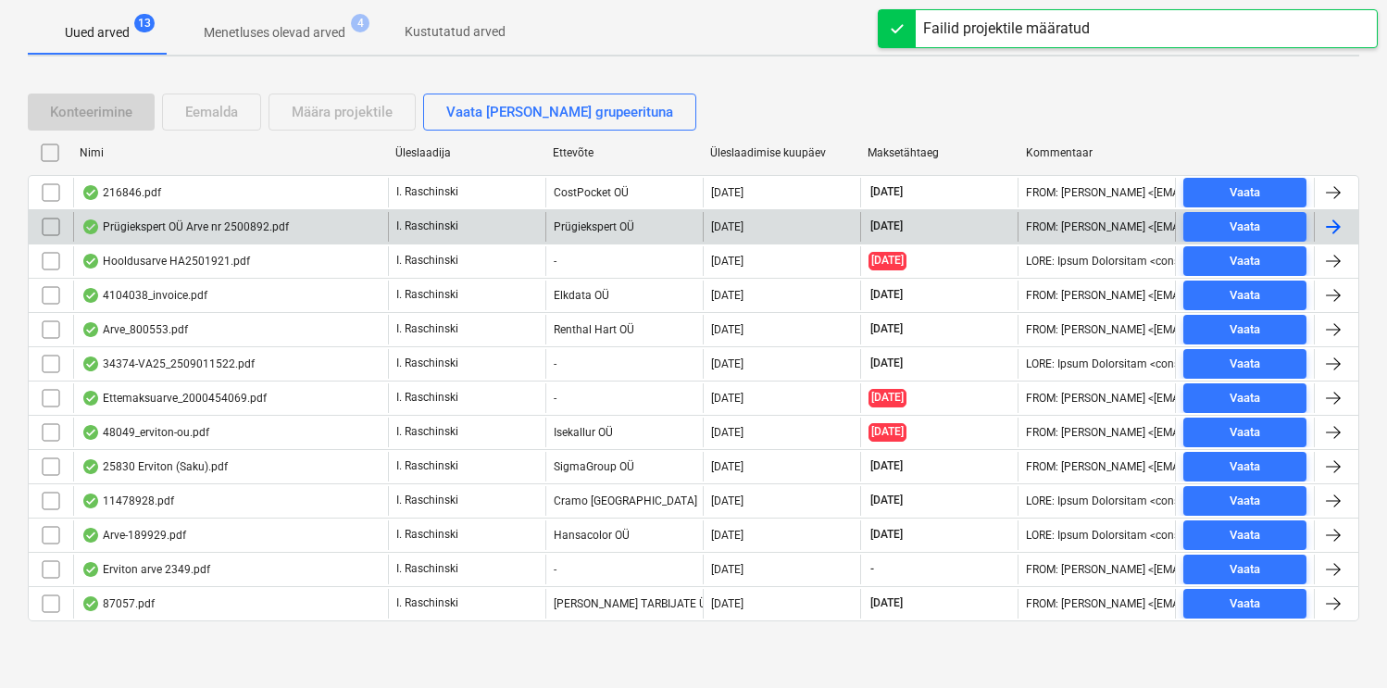
click at [242, 222] on div "Prügiekspert OÜ Arve nr 2500892.pdf" at bounding box center [184, 226] width 207 height 15
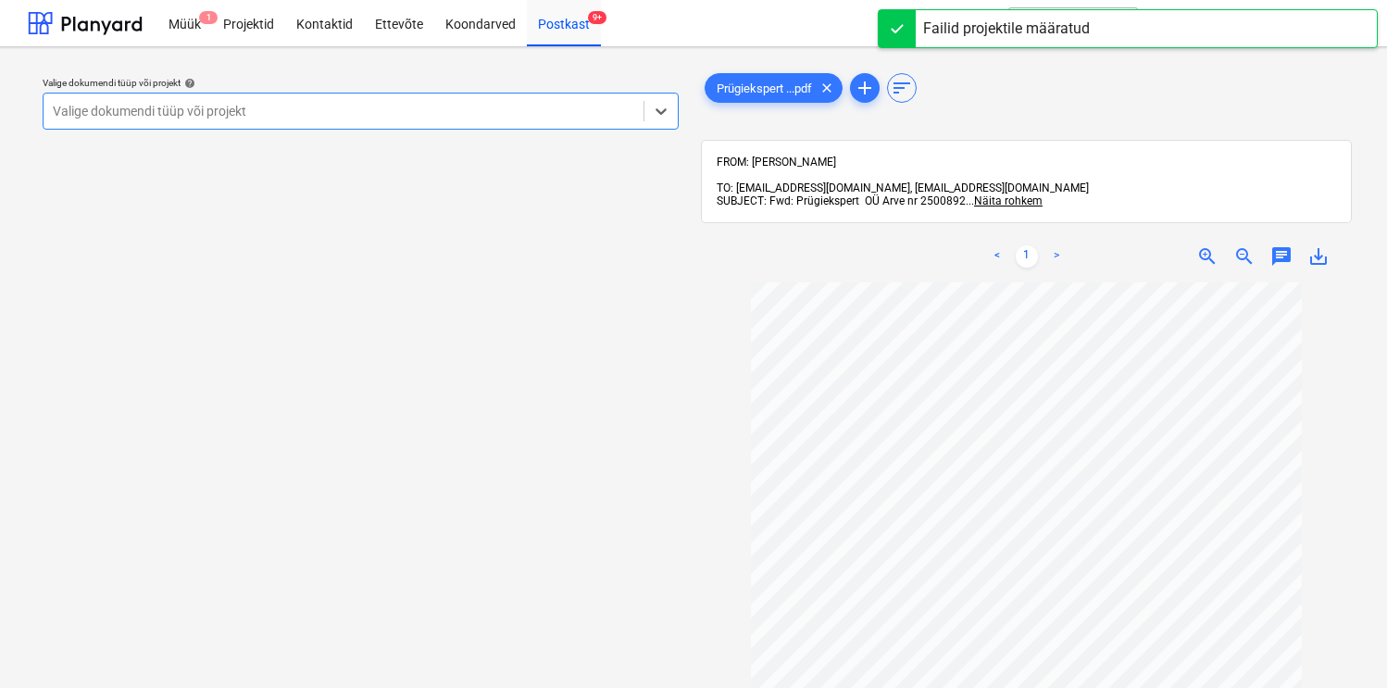
scroll to position [72, 0]
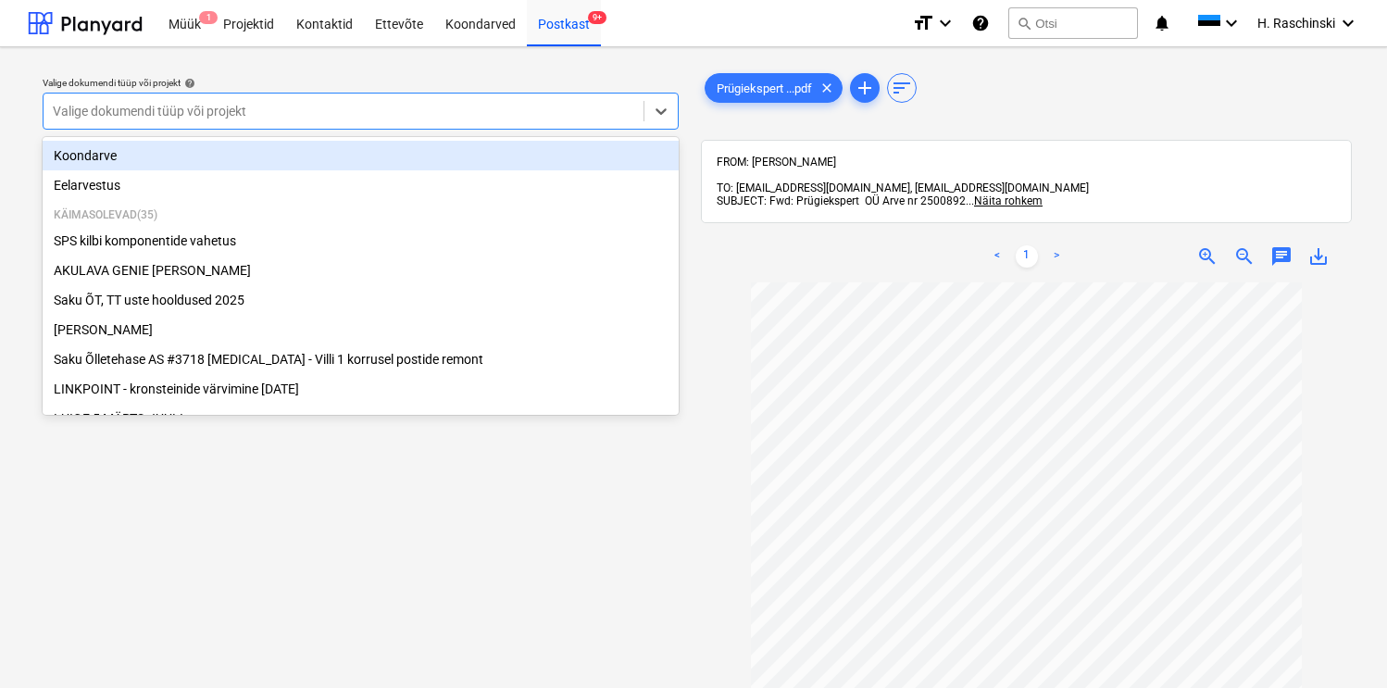
click at [594, 119] on div at bounding box center [343, 111] width 581 height 19
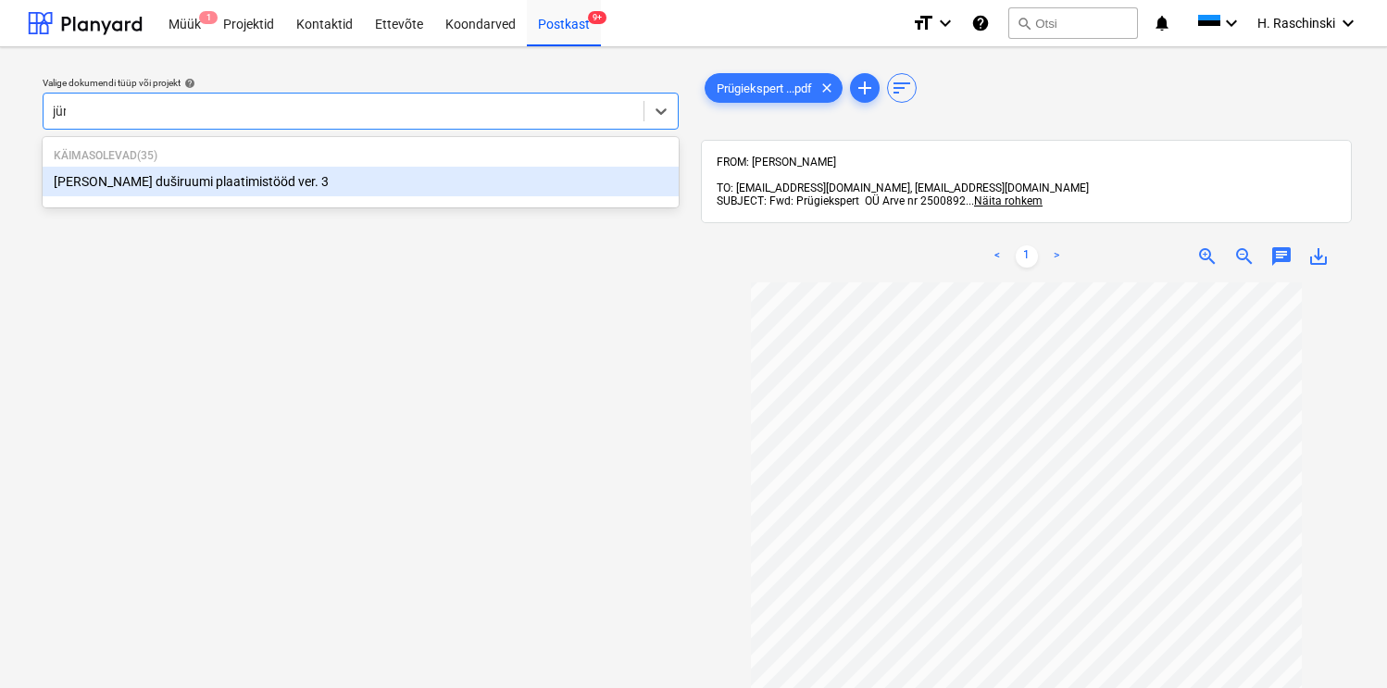
type input "jüri"
click at [216, 177] on div "[PERSON_NAME] duširuumi plaatimistööd ver. 3" at bounding box center [361, 182] width 636 height 30
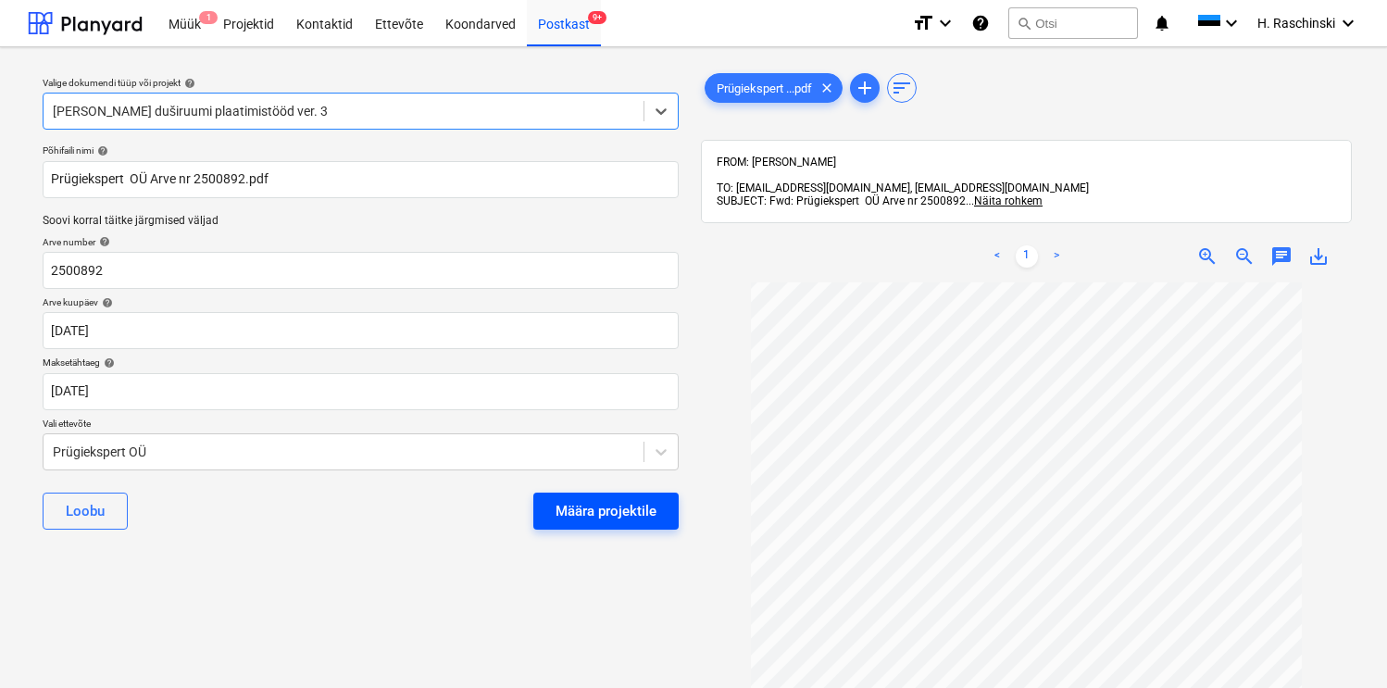
click at [575, 509] on div "Määra projektile" at bounding box center [606, 511] width 101 height 24
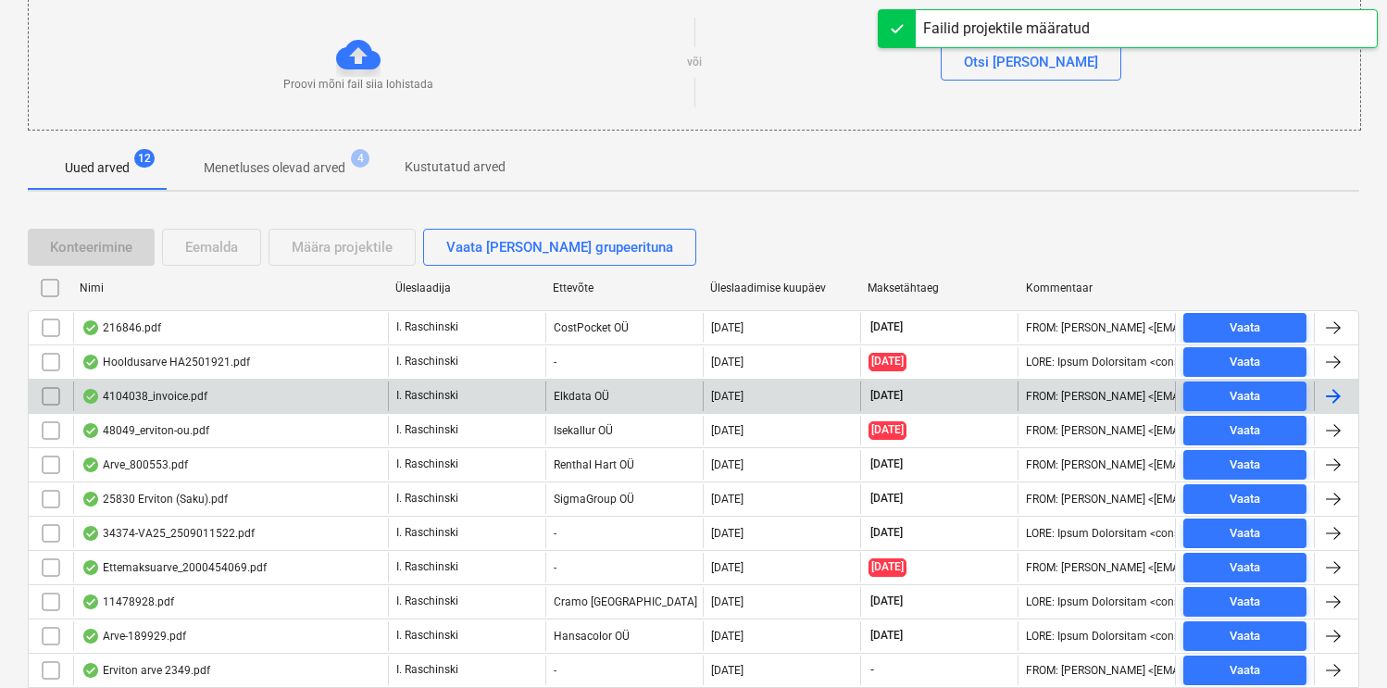
scroll to position [255, 0]
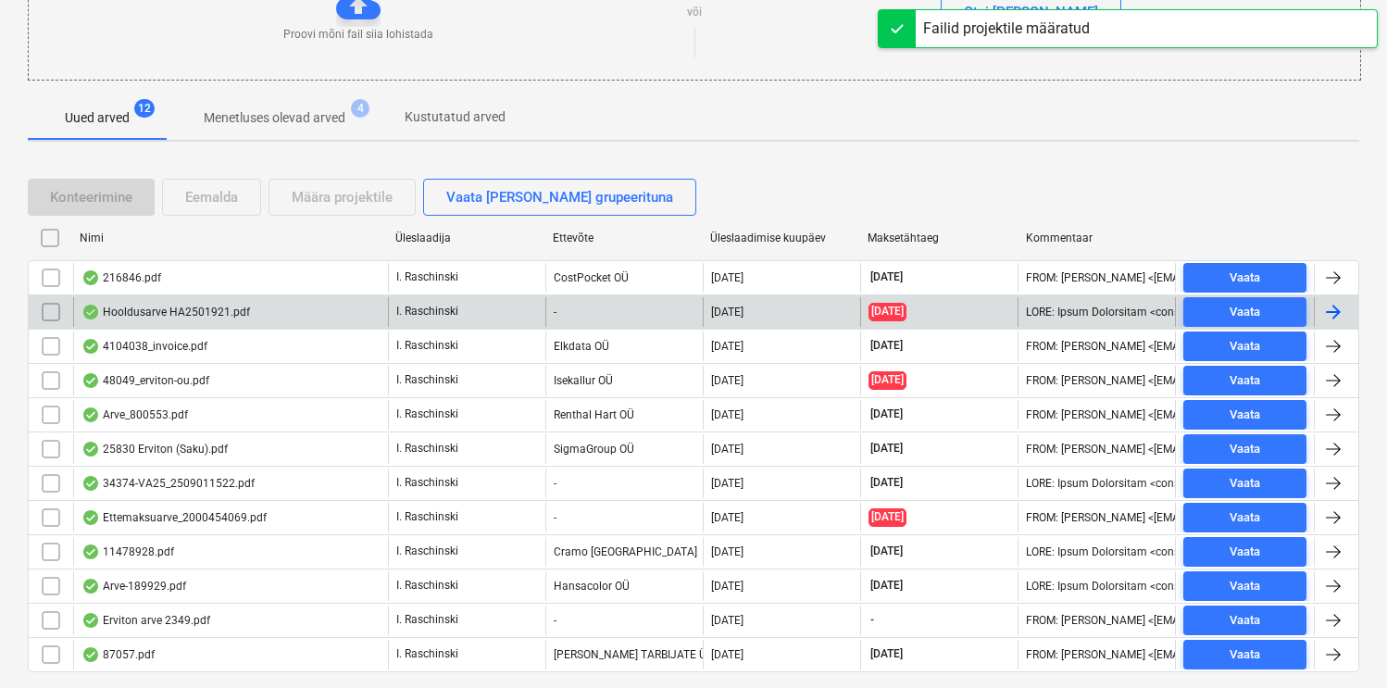
click at [151, 309] on div "Hooldusarve HA2501921.pdf" at bounding box center [165, 312] width 169 height 15
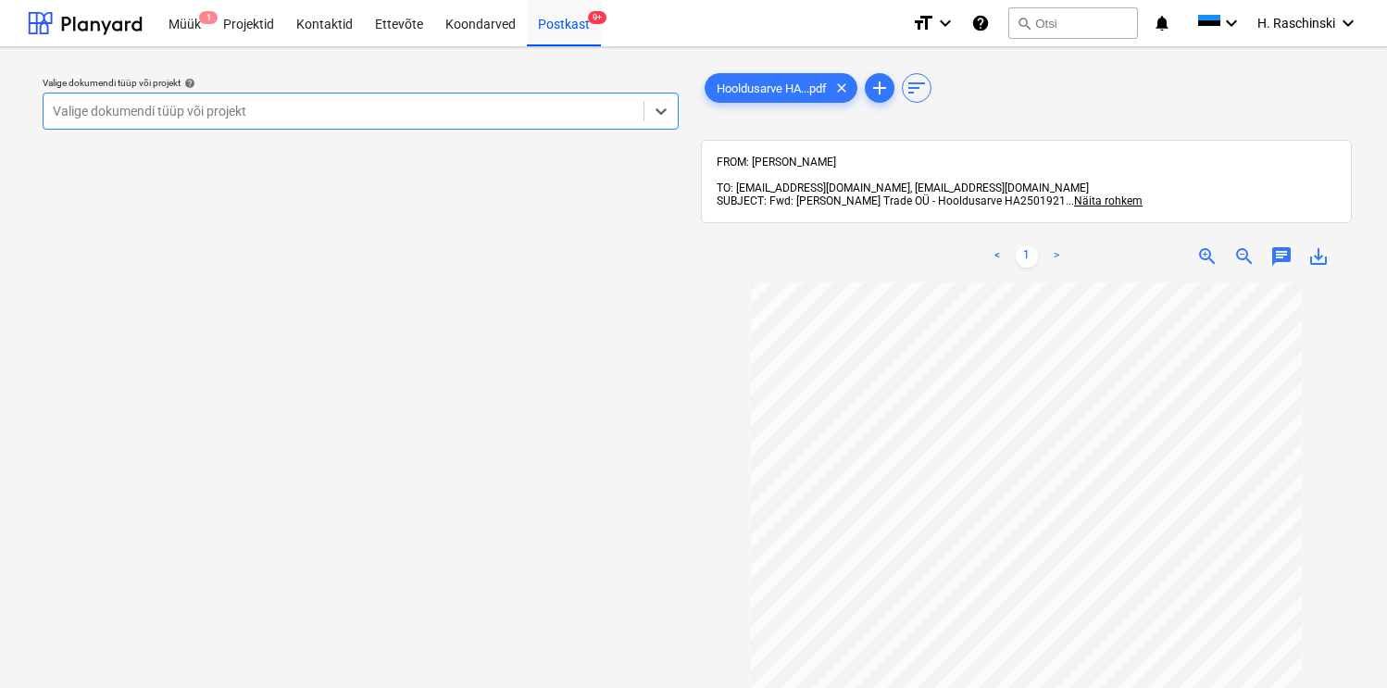
scroll to position [44, 0]
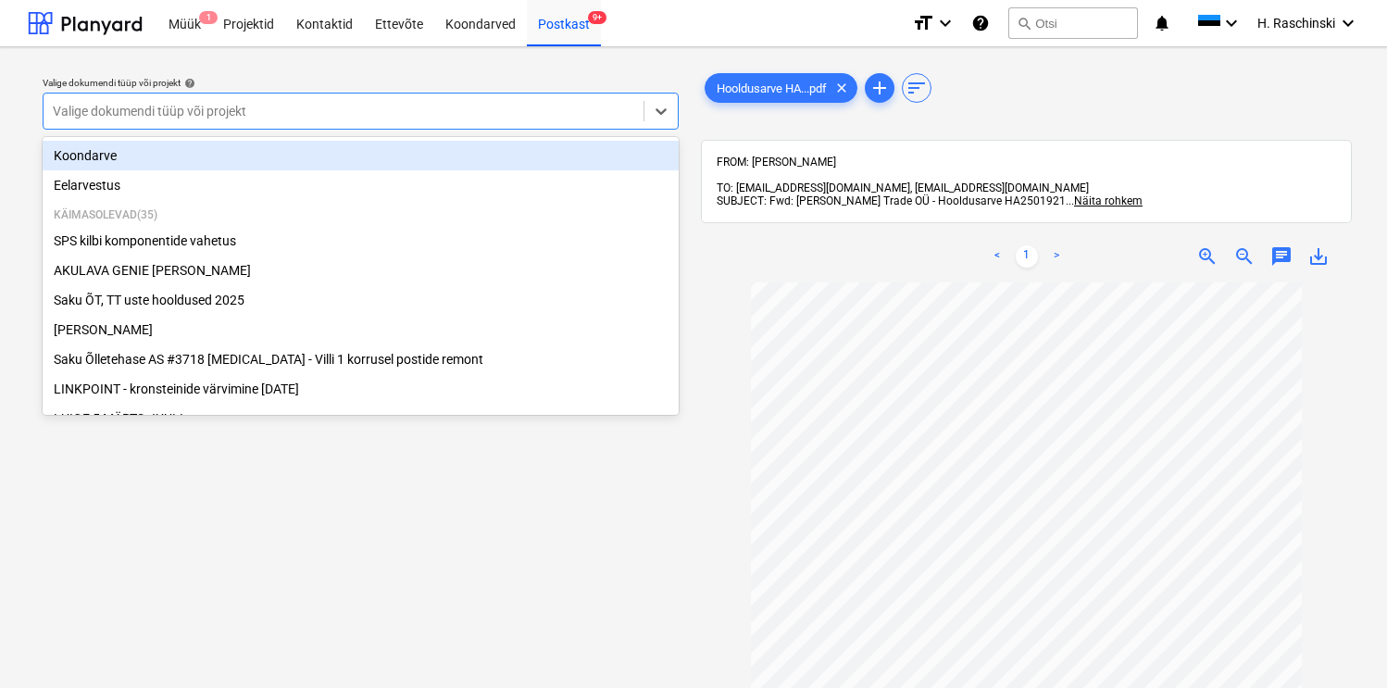
click at [592, 115] on div at bounding box center [343, 111] width 581 height 19
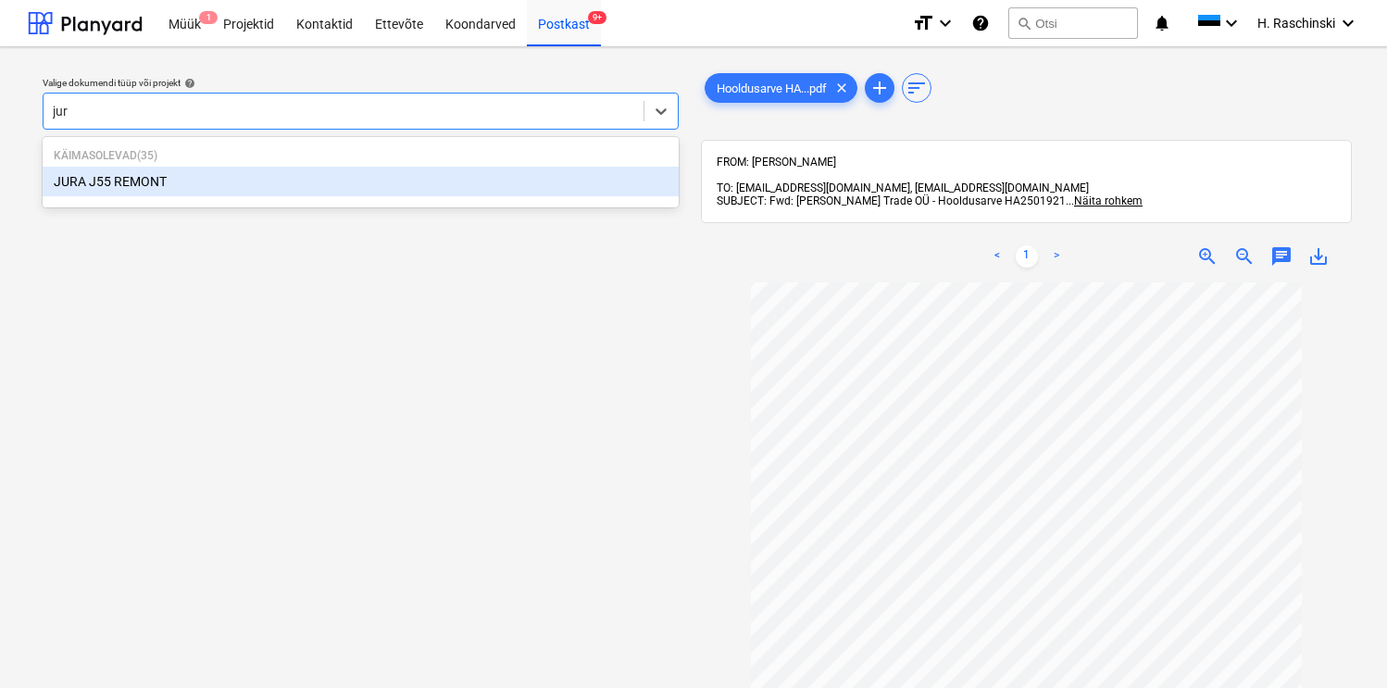
type input "jura"
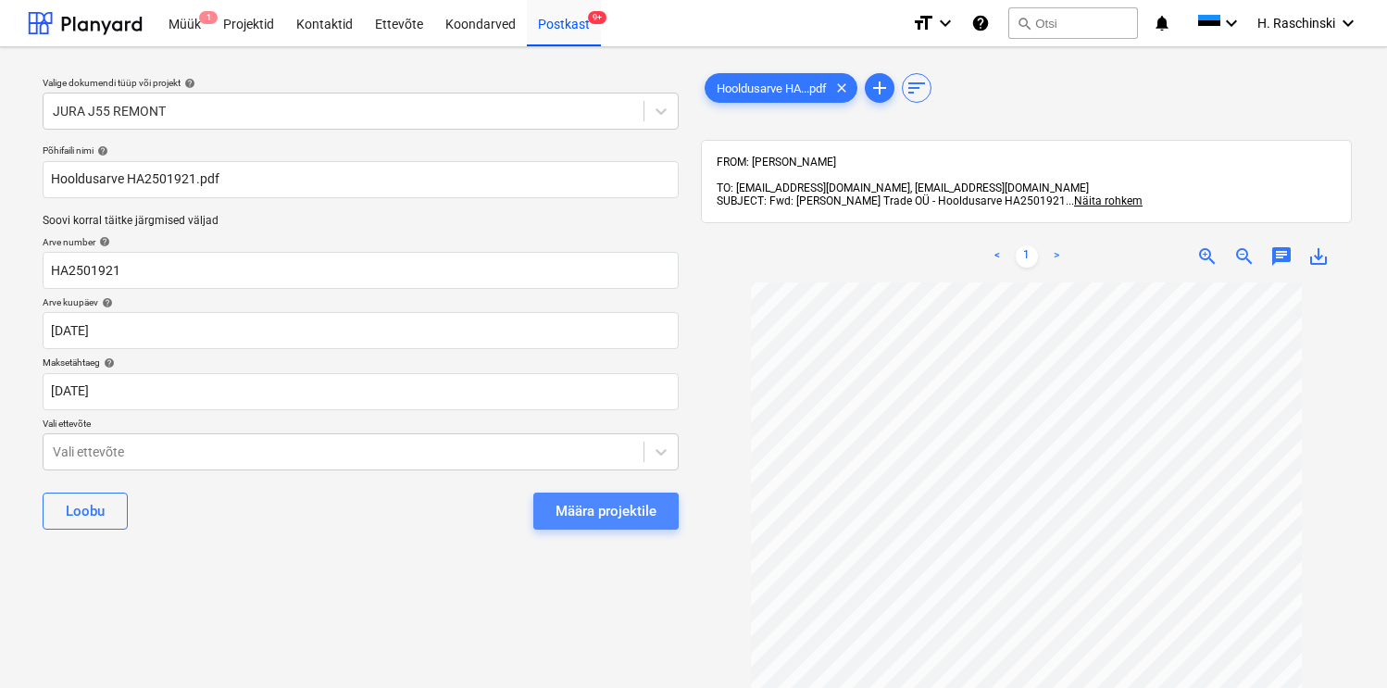
click at [583, 504] on div "Määra projektile" at bounding box center [606, 511] width 101 height 24
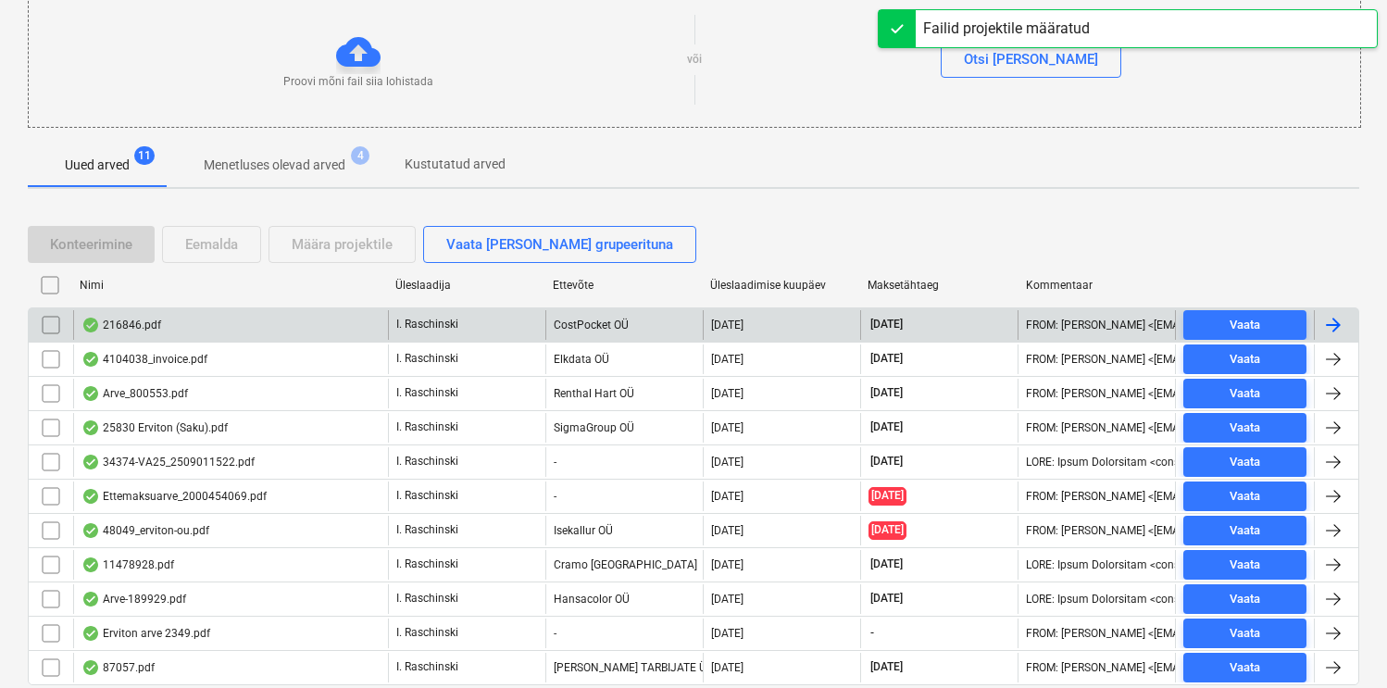
click at [141, 322] on div "216846.pdf" at bounding box center [121, 325] width 80 height 15
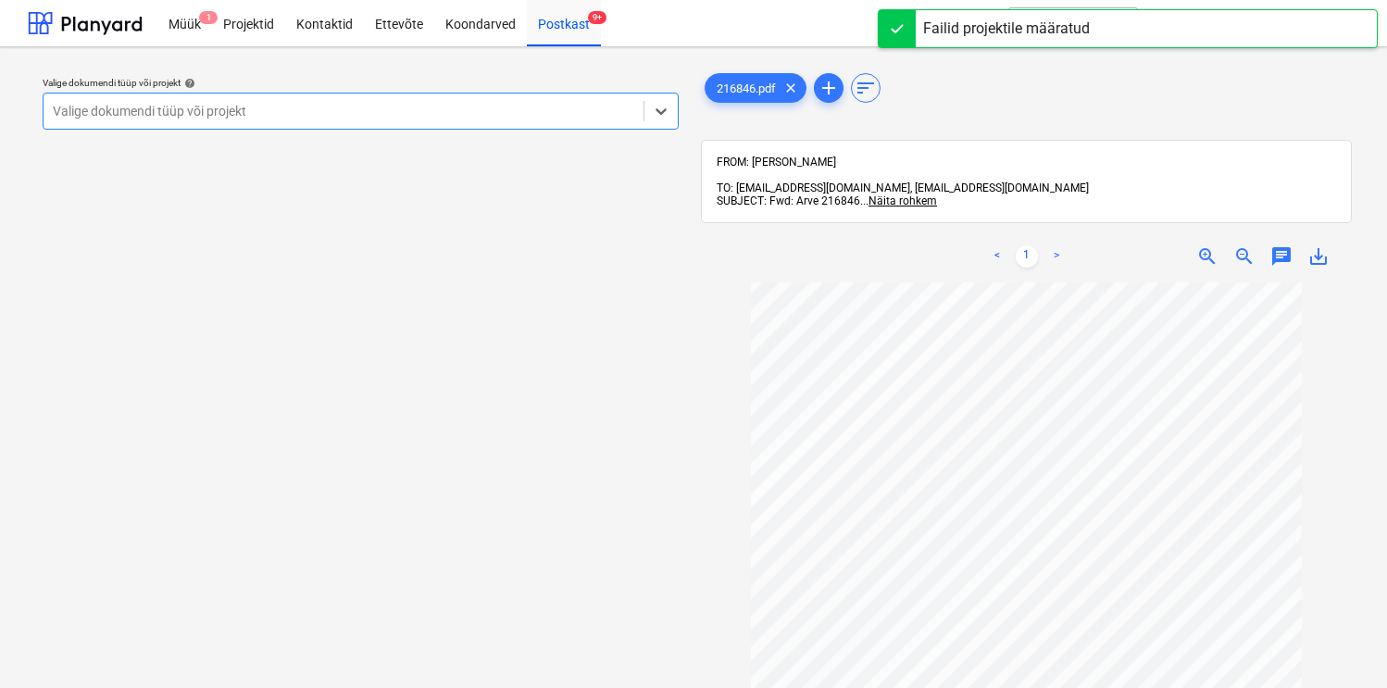
scroll to position [58, 0]
click at [458, 114] on div at bounding box center [343, 111] width 581 height 19
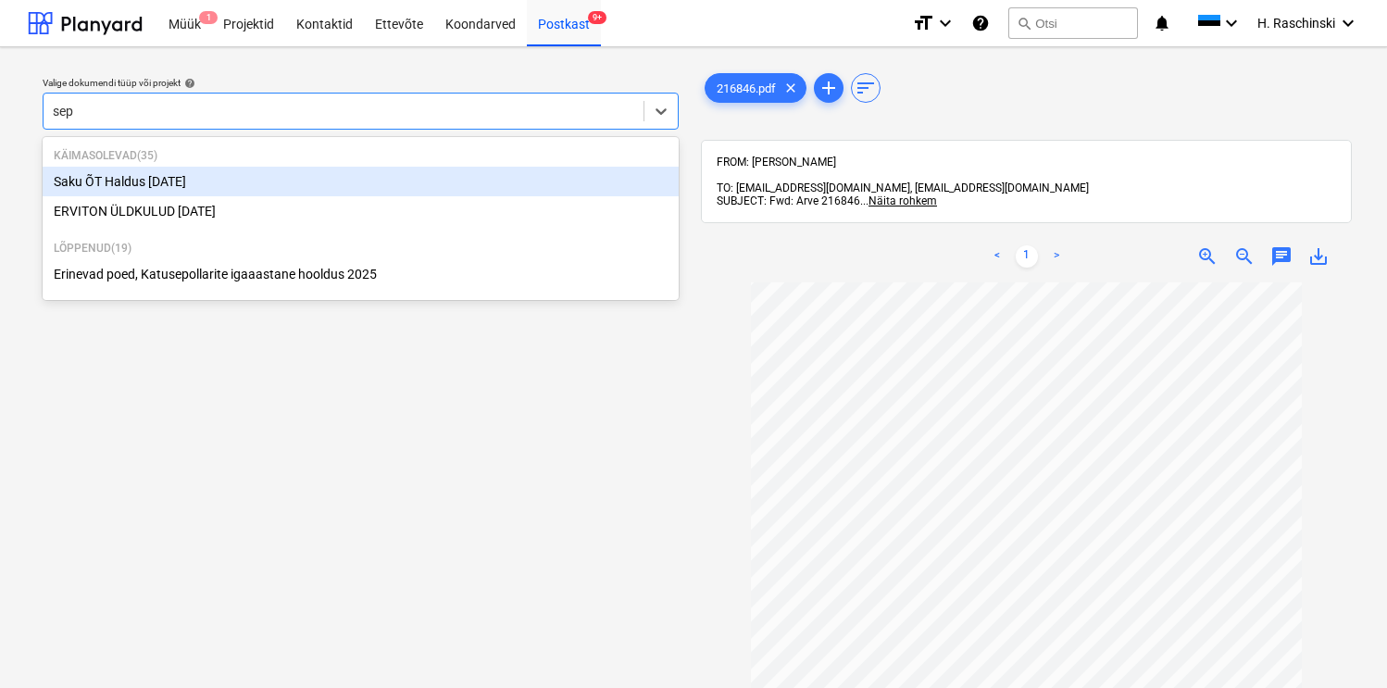
type input "sept"
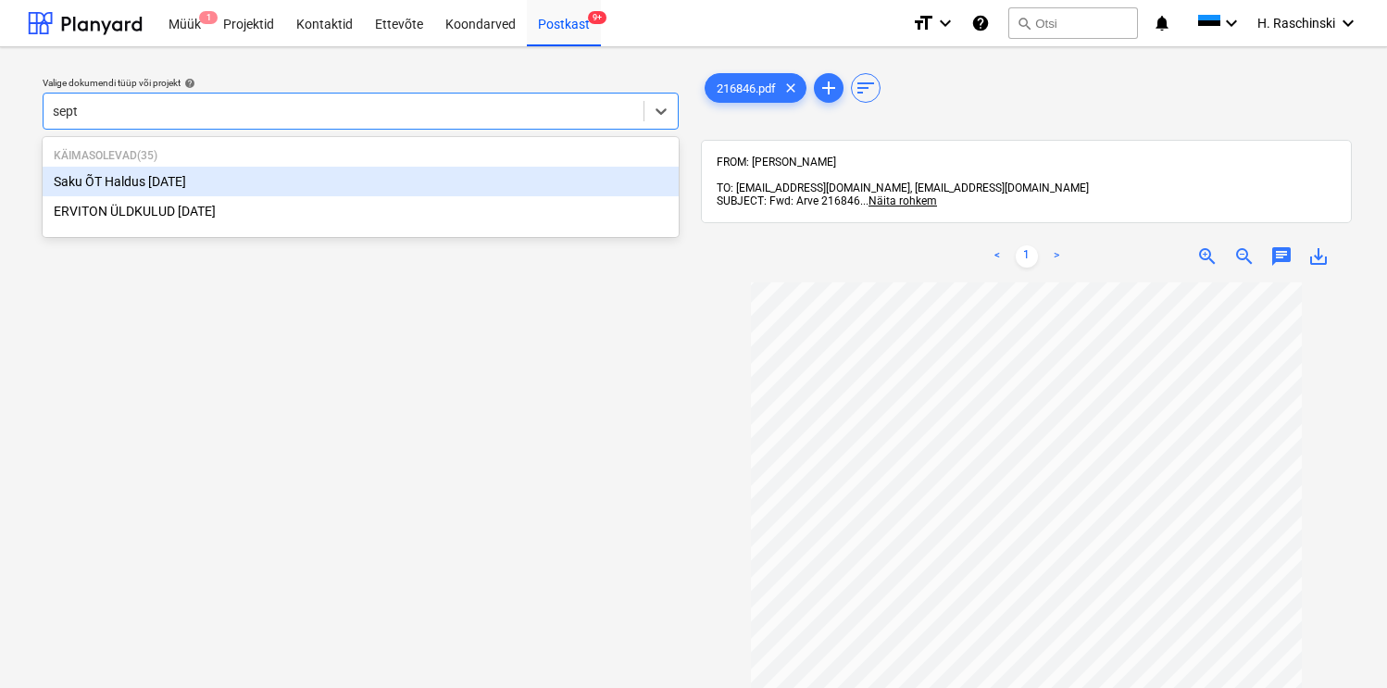
click at [246, 175] on div "Saku ÕT Haldus [DATE]" at bounding box center [361, 182] width 636 height 30
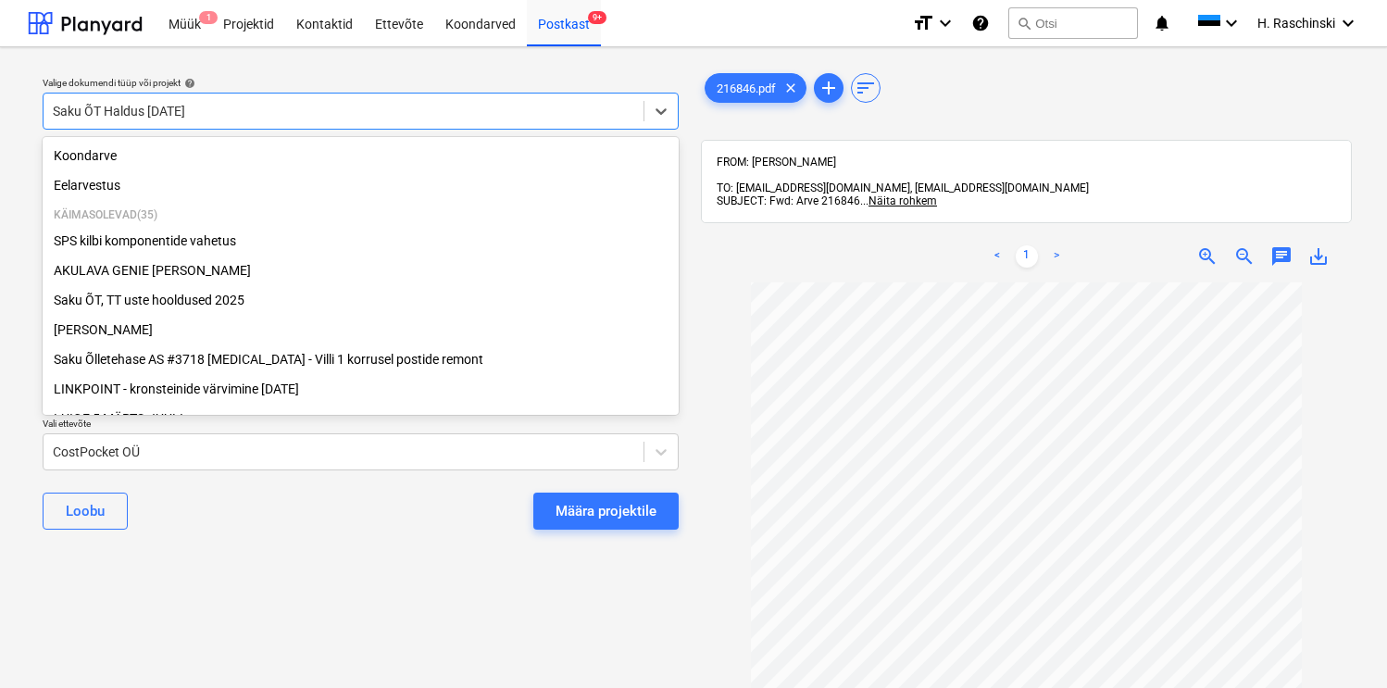
click at [380, 108] on div at bounding box center [343, 111] width 581 height 19
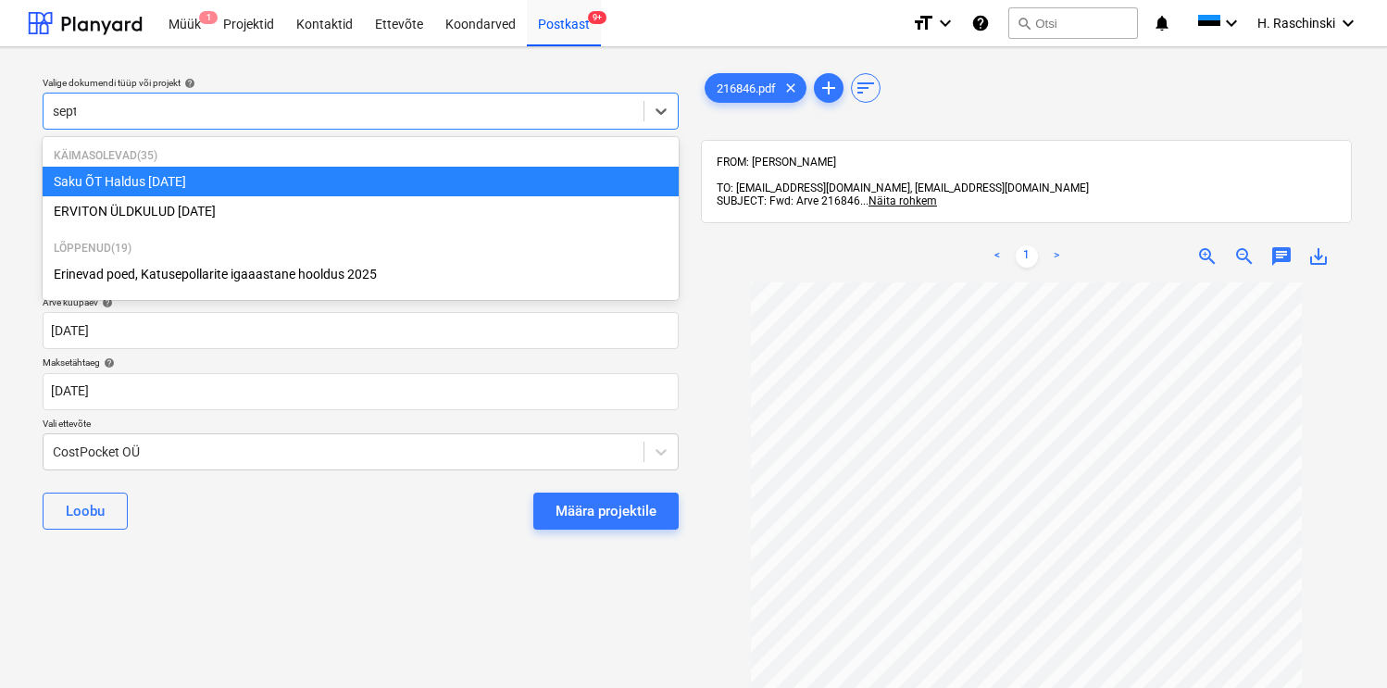
type input "septe"
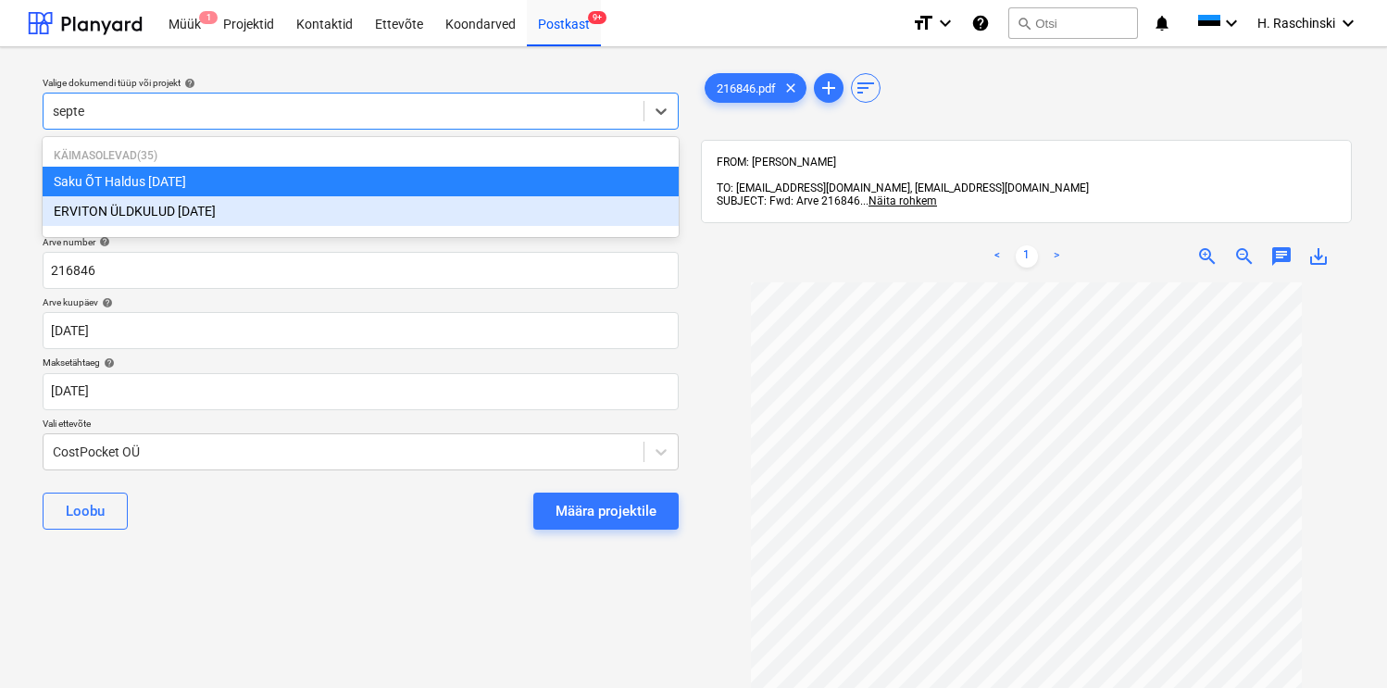
click at [208, 206] on div "ERVITON ÜLDKULUD [DATE]" at bounding box center [361, 211] width 636 height 30
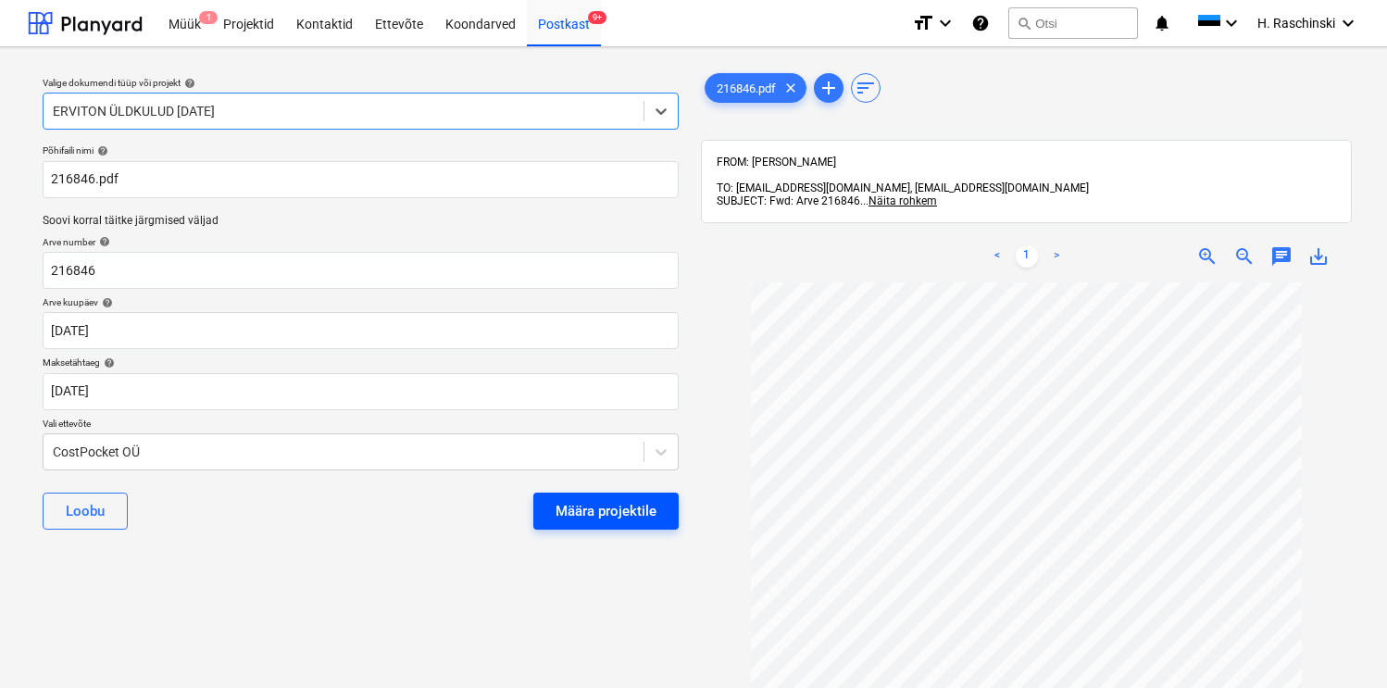
click at [575, 511] on div "Määra projektile" at bounding box center [606, 511] width 101 height 24
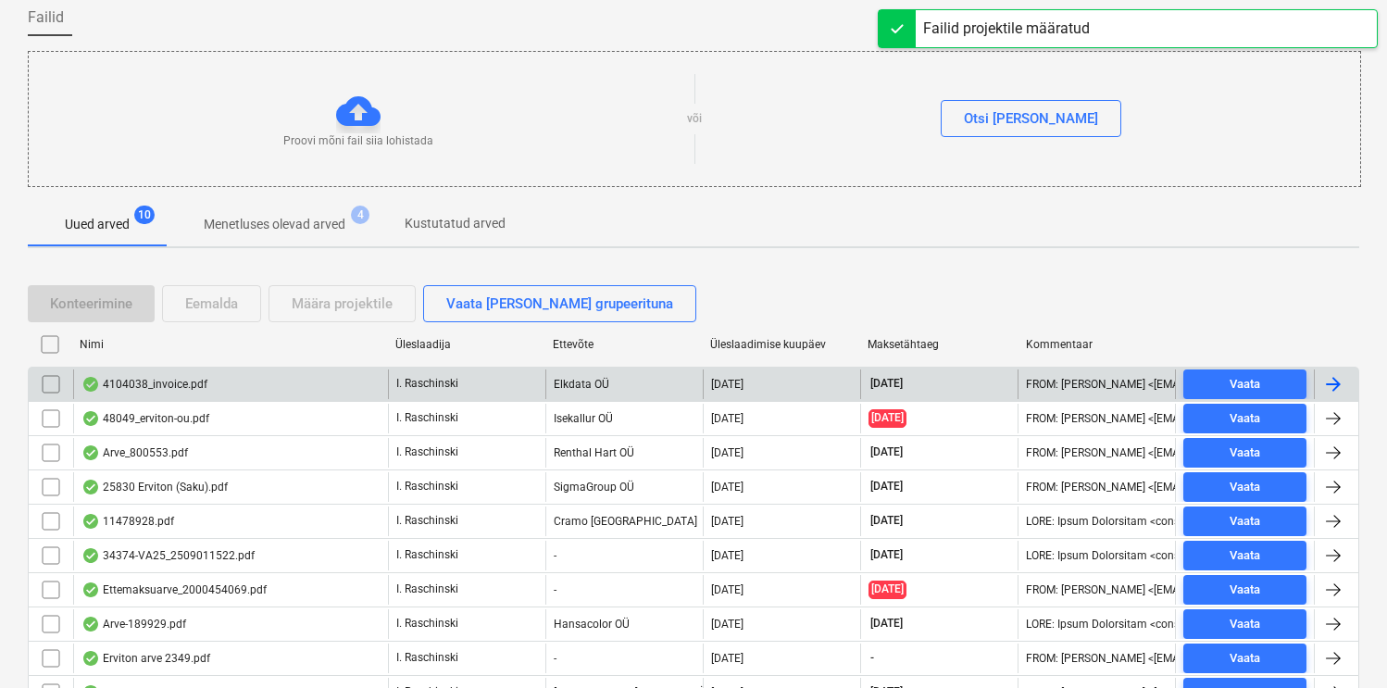
click at [174, 380] on div "4104038_invoice.pdf" at bounding box center [144, 384] width 126 height 15
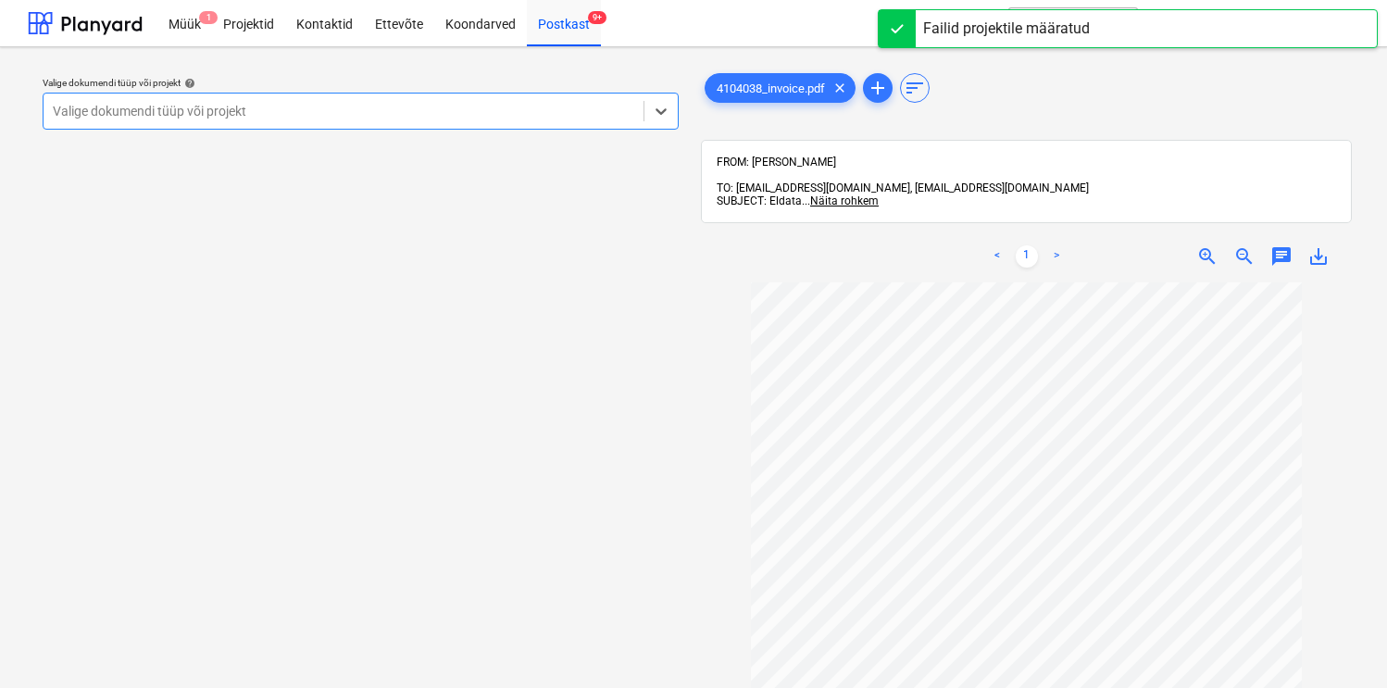
scroll to position [37, 0]
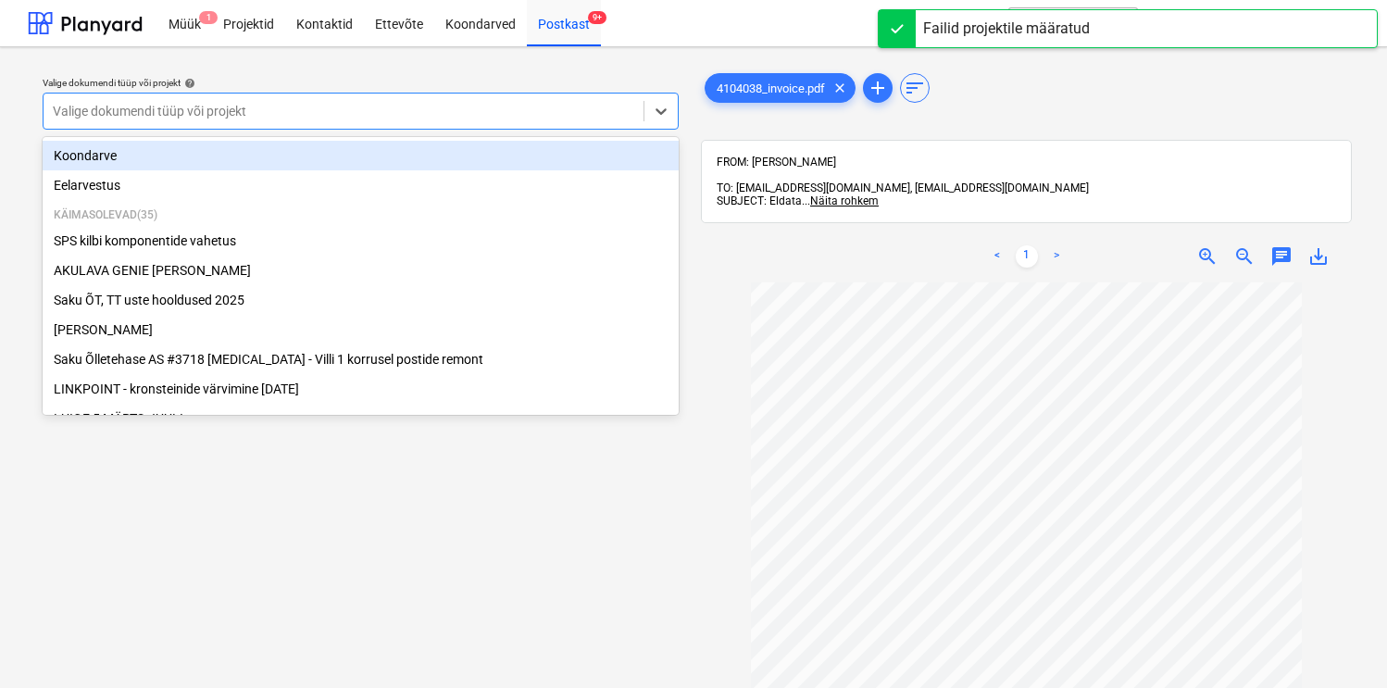
click at [548, 114] on div at bounding box center [343, 111] width 581 height 19
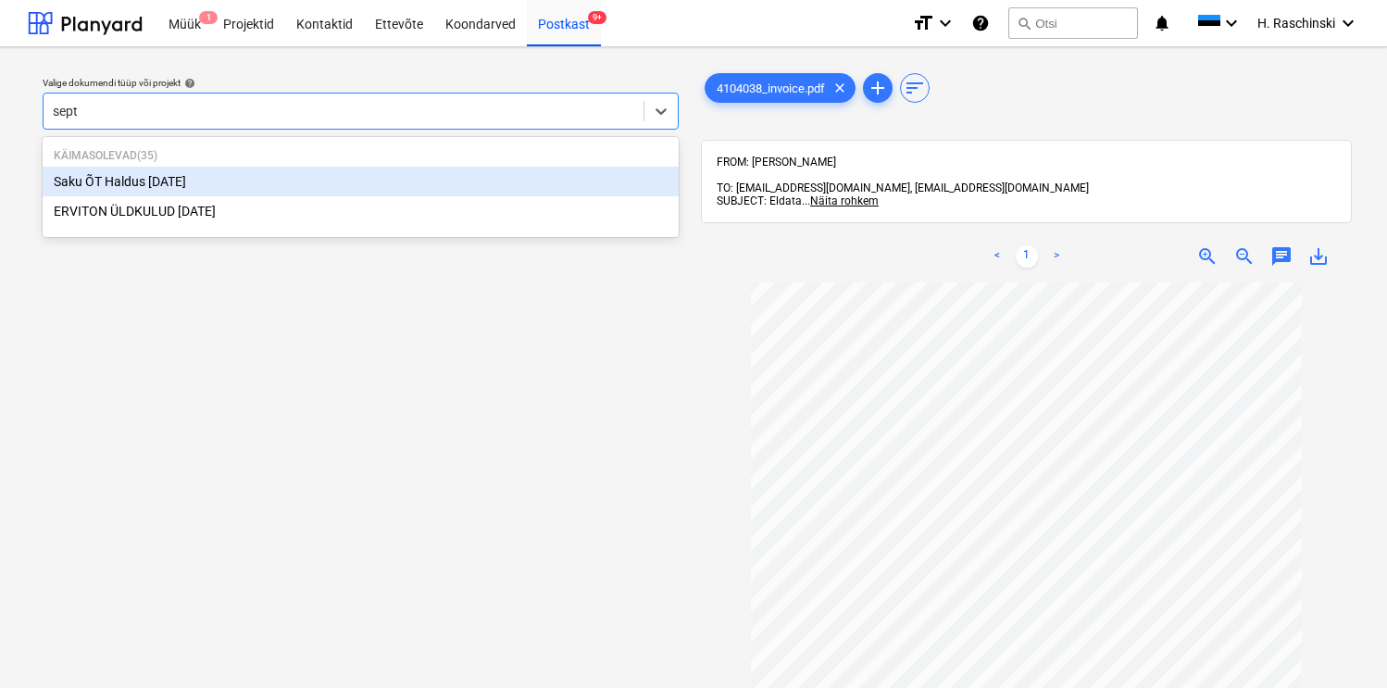
type input "septe"
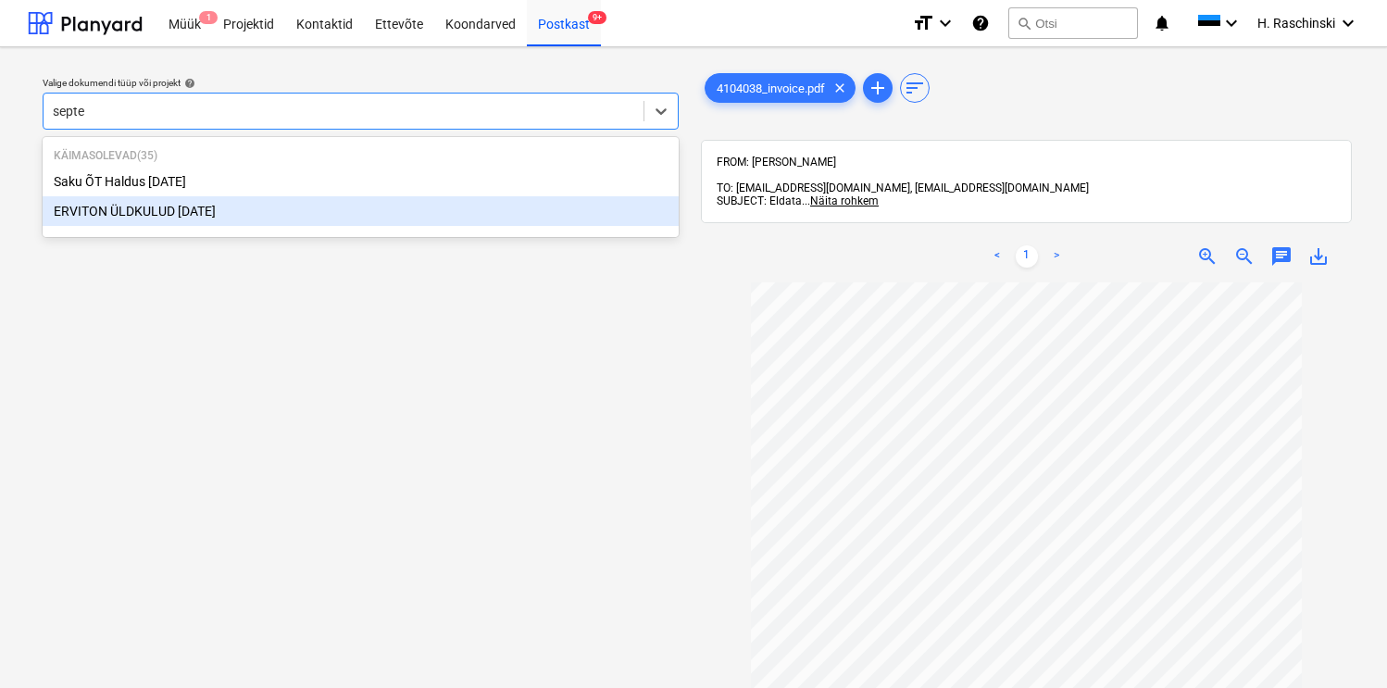
click at [191, 217] on div "ERVITON ÜLDKULUD [DATE]" at bounding box center [361, 211] width 636 height 30
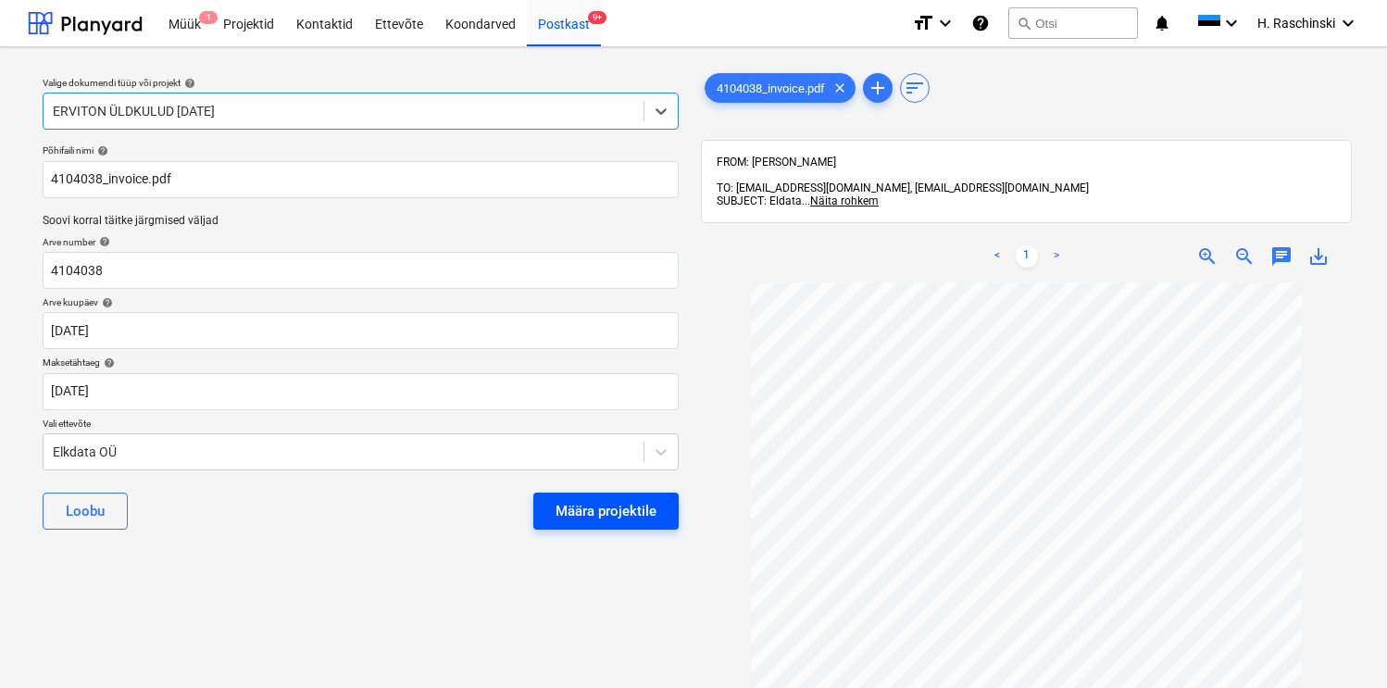
click at [578, 519] on div "Määra projektile" at bounding box center [606, 511] width 101 height 24
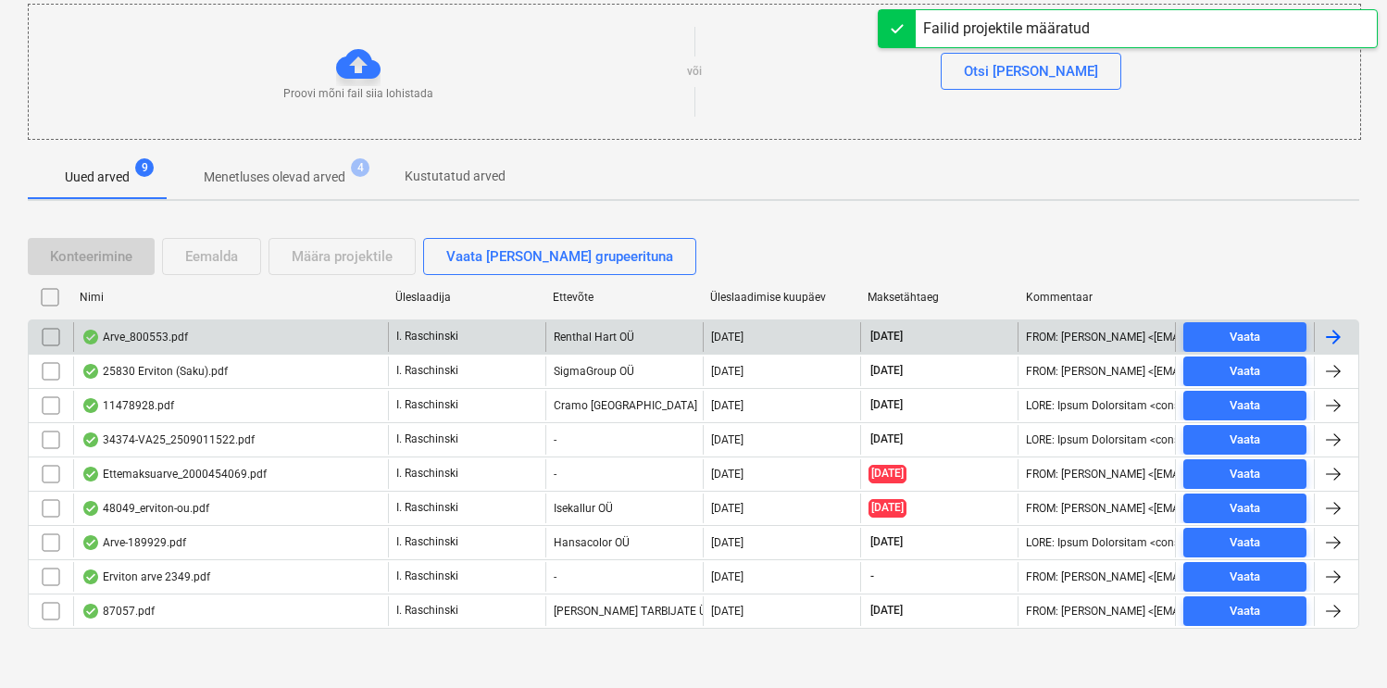
click at [170, 333] on div "Arve_800553.pdf" at bounding box center [134, 337] width 106 height 15
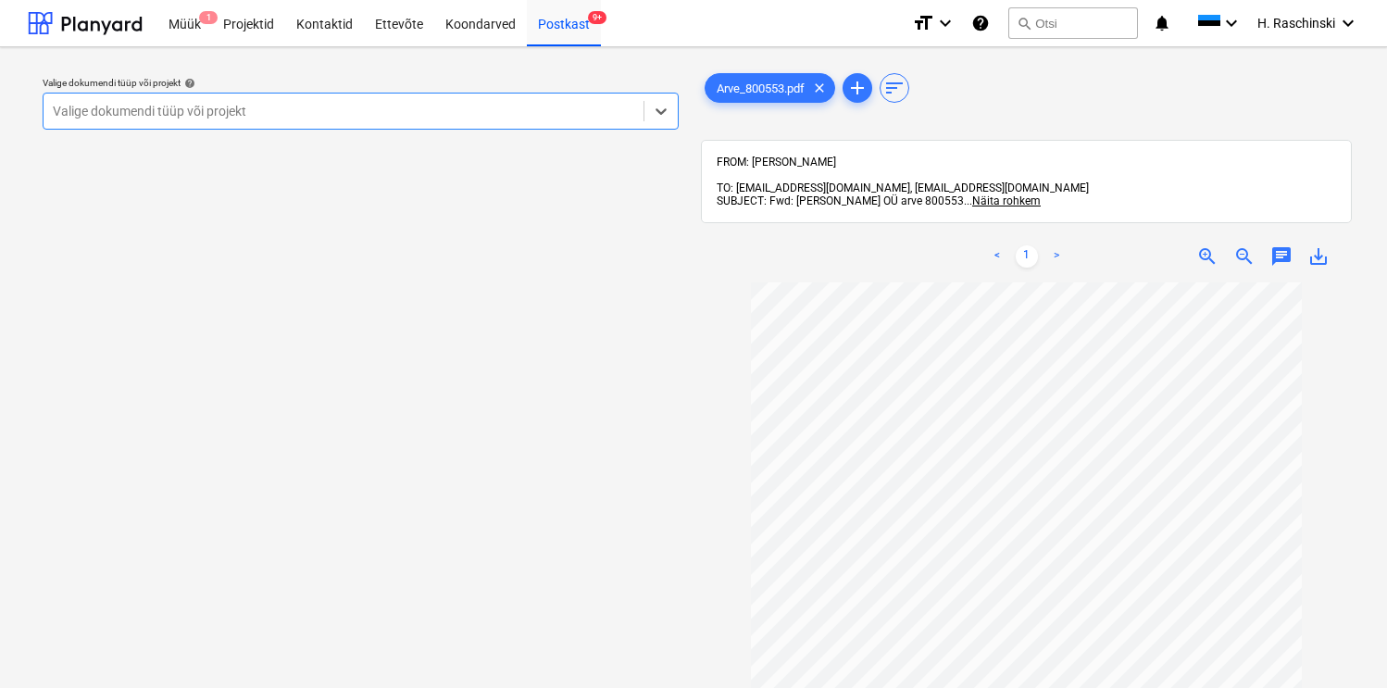
click at [413, 106] on div at bounding box center [343, 111] width 581 height 19
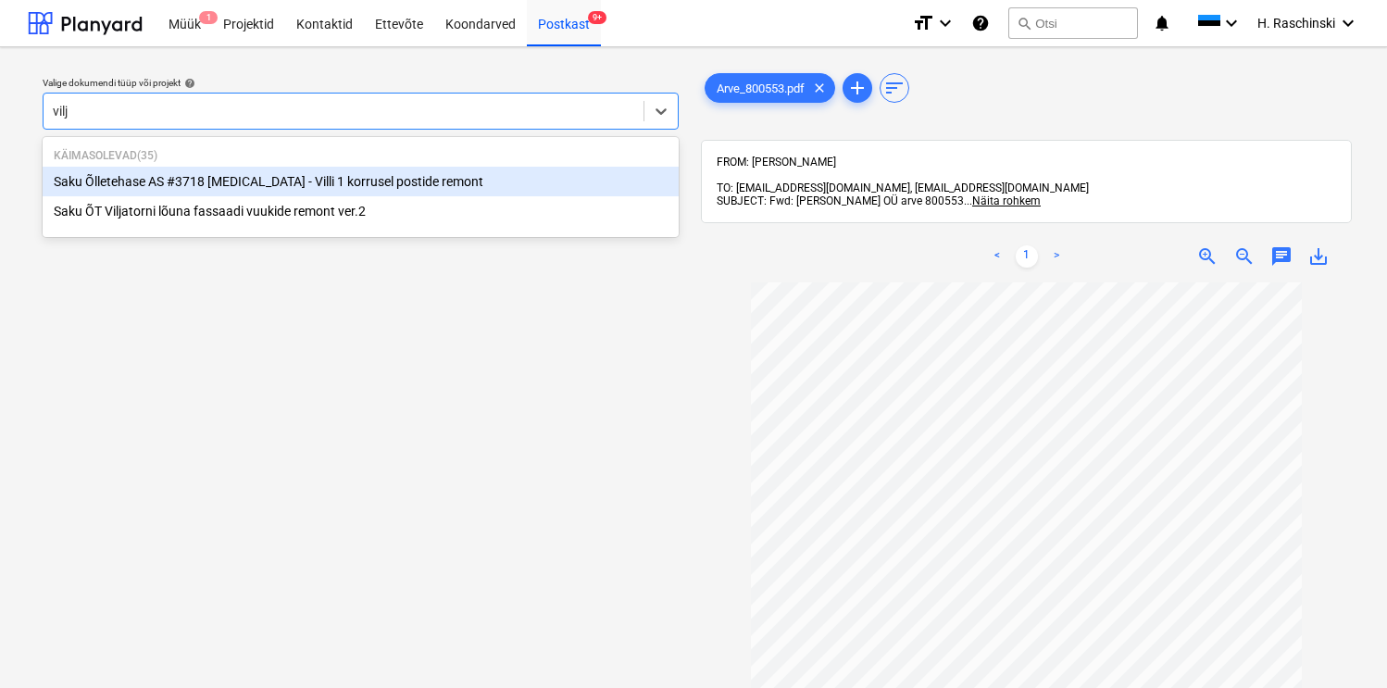
type input "vilja"
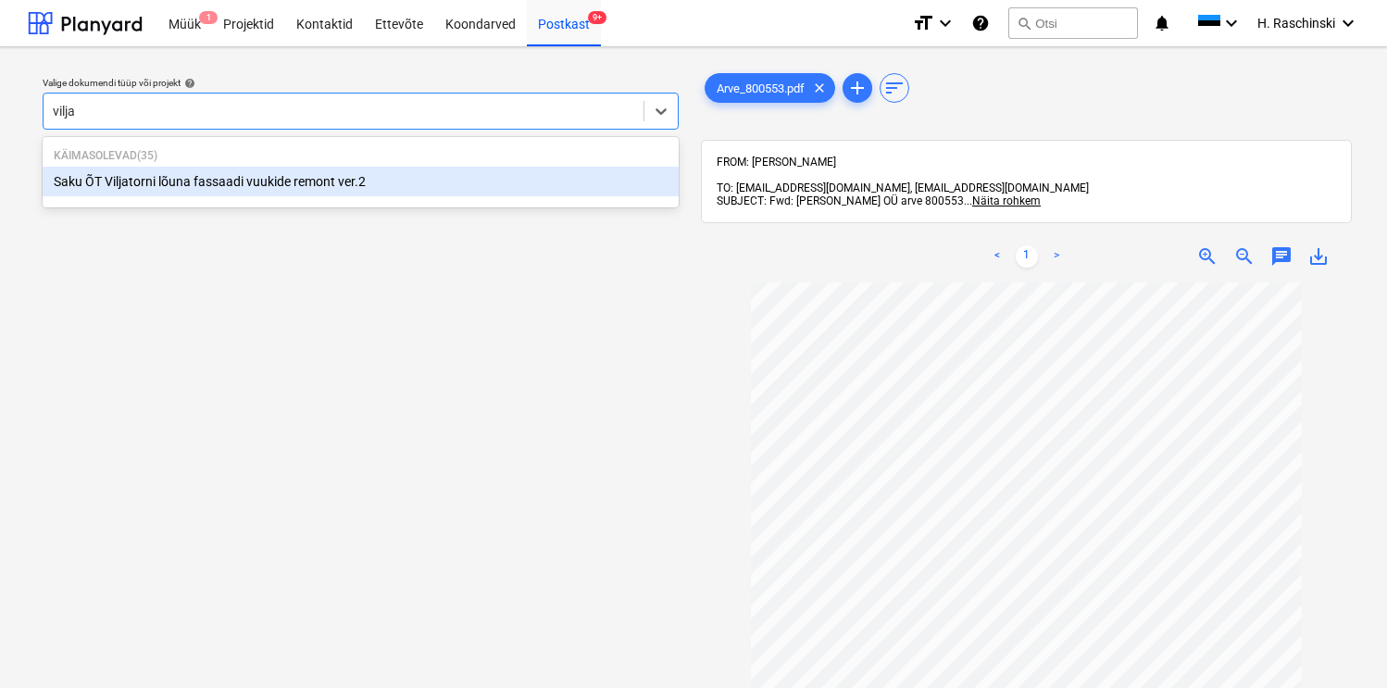
click at [311, 179] on div "Saku ÕT Viljatorni lõuna fassaadi vuukide remont ver.2" at bounding box center [361, 182] width 636 height 30
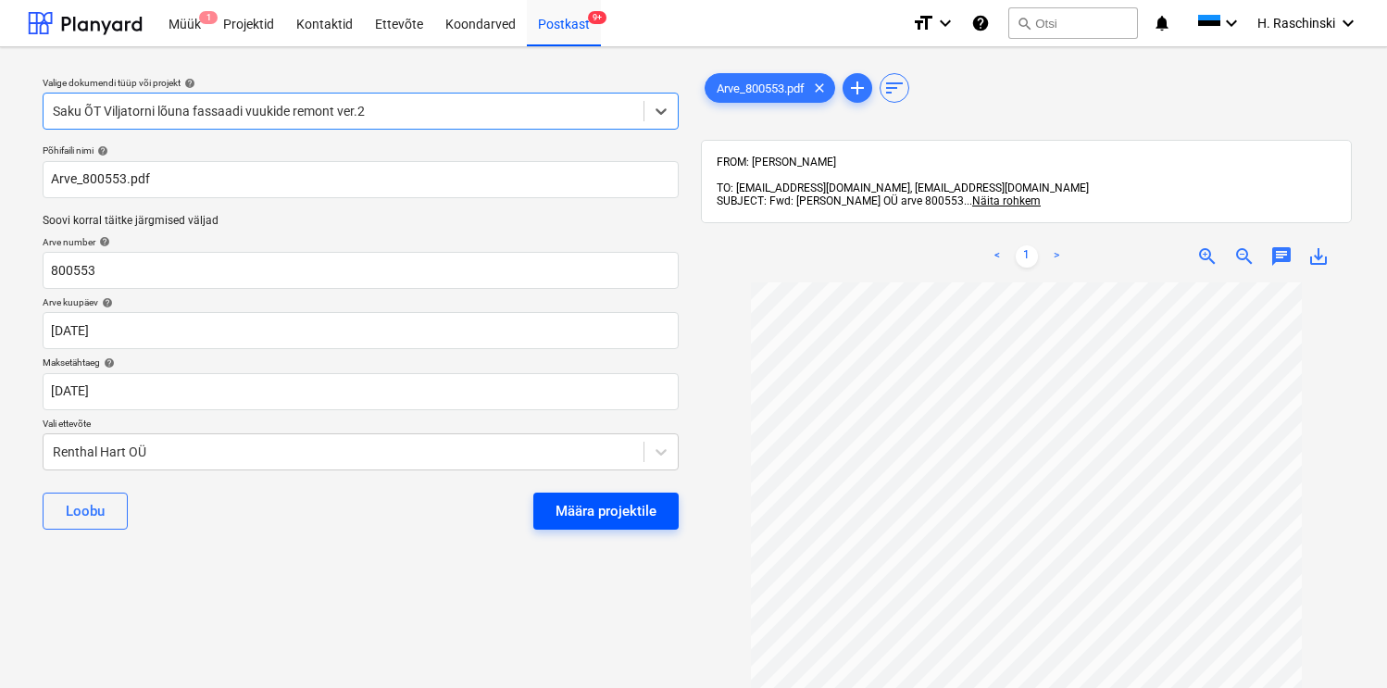
click at [559, 498] on button "Määra projektile" at bounding box center [605, 511] width 145 height 37
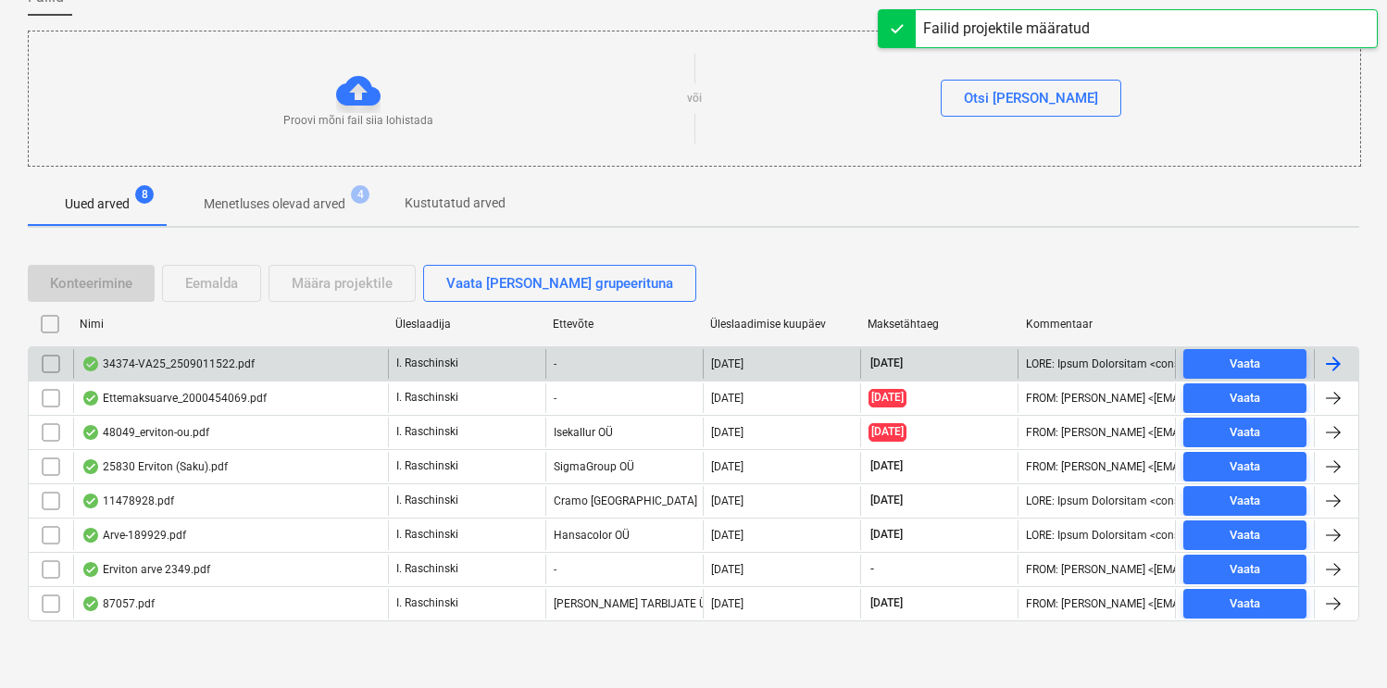
click at [224, 364] on div "34374-VA25_2509011522.pdf" at bounding box center [167, 363] width 173 height 15
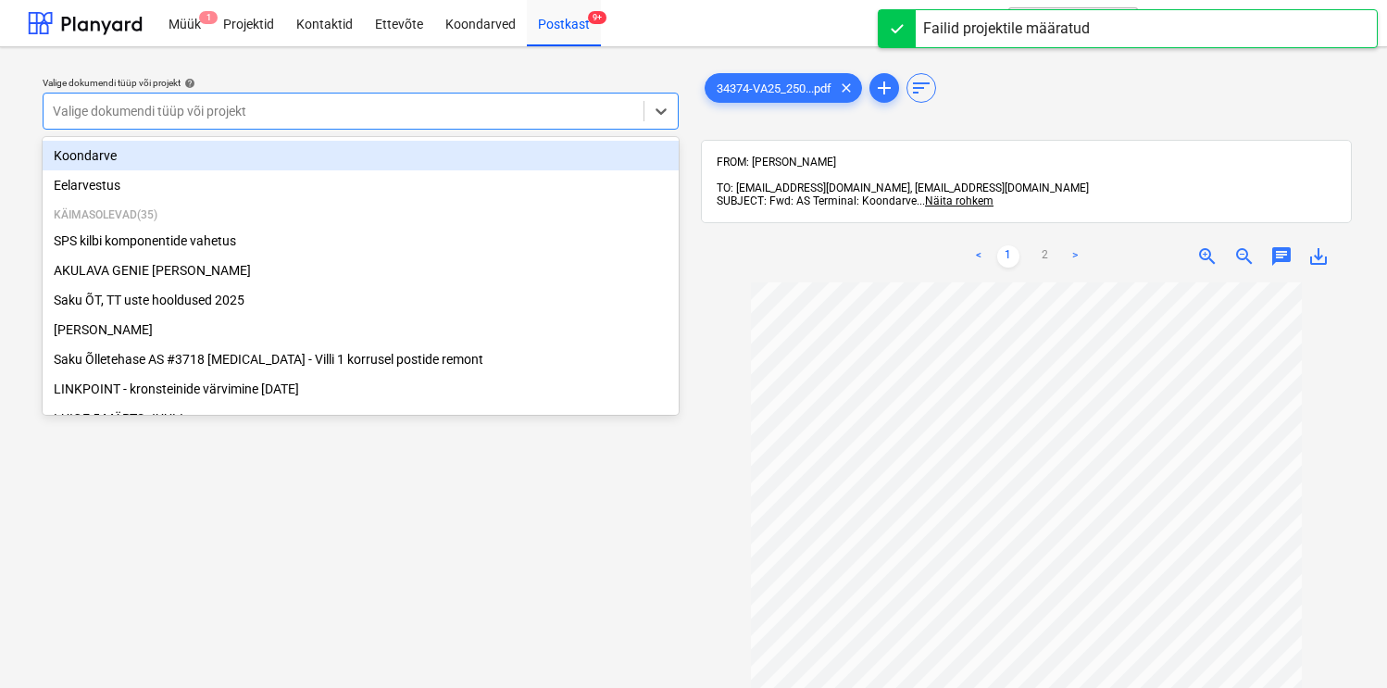
click at [415, 117] on div at bounding box center [343, 111] width 581 height 19
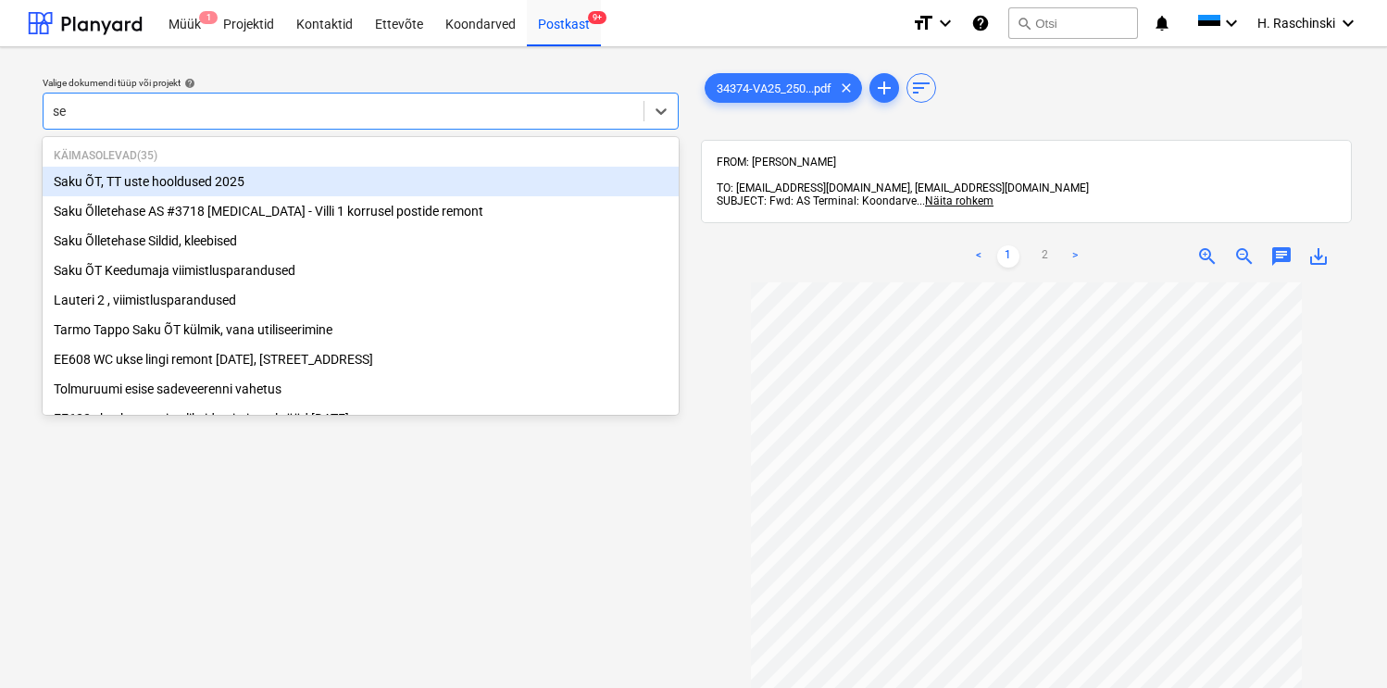
type input "sep"
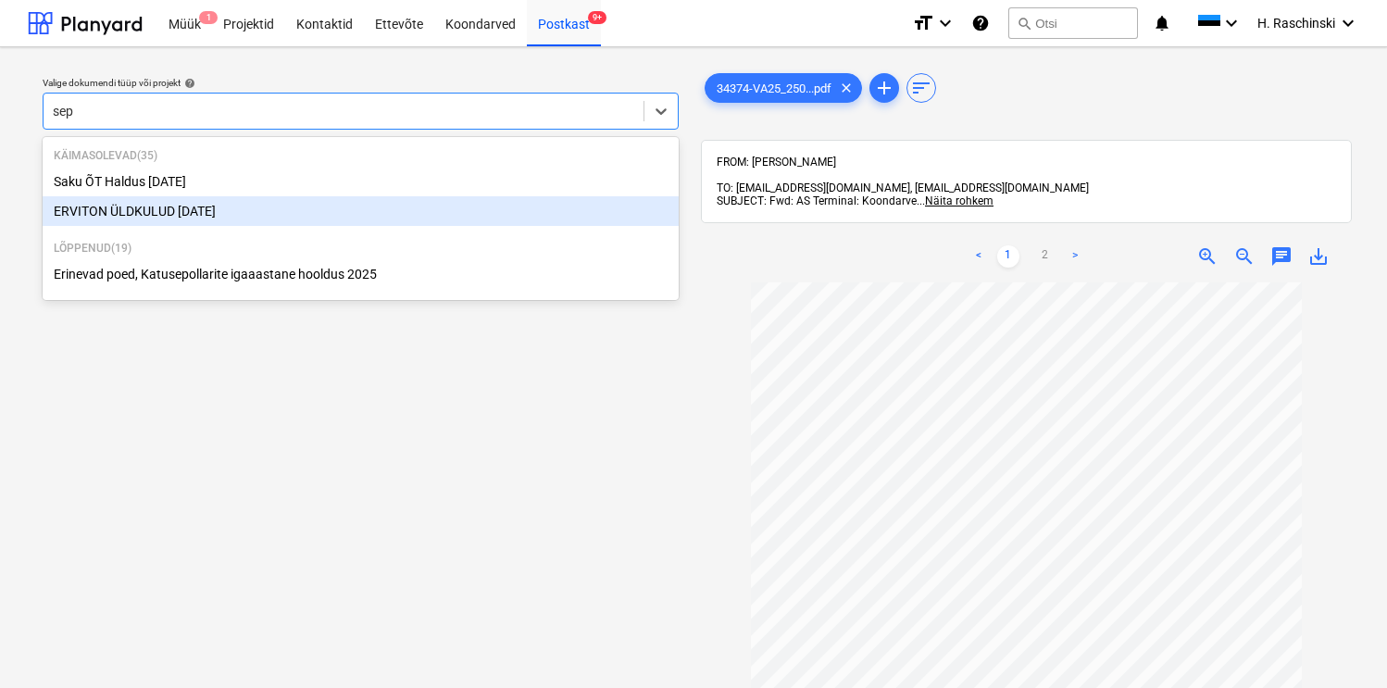
click at [231, 205] on div "ERVITON ÜLDKULUD [DATE]" at bounding box center [361, 211] width 636 height 30
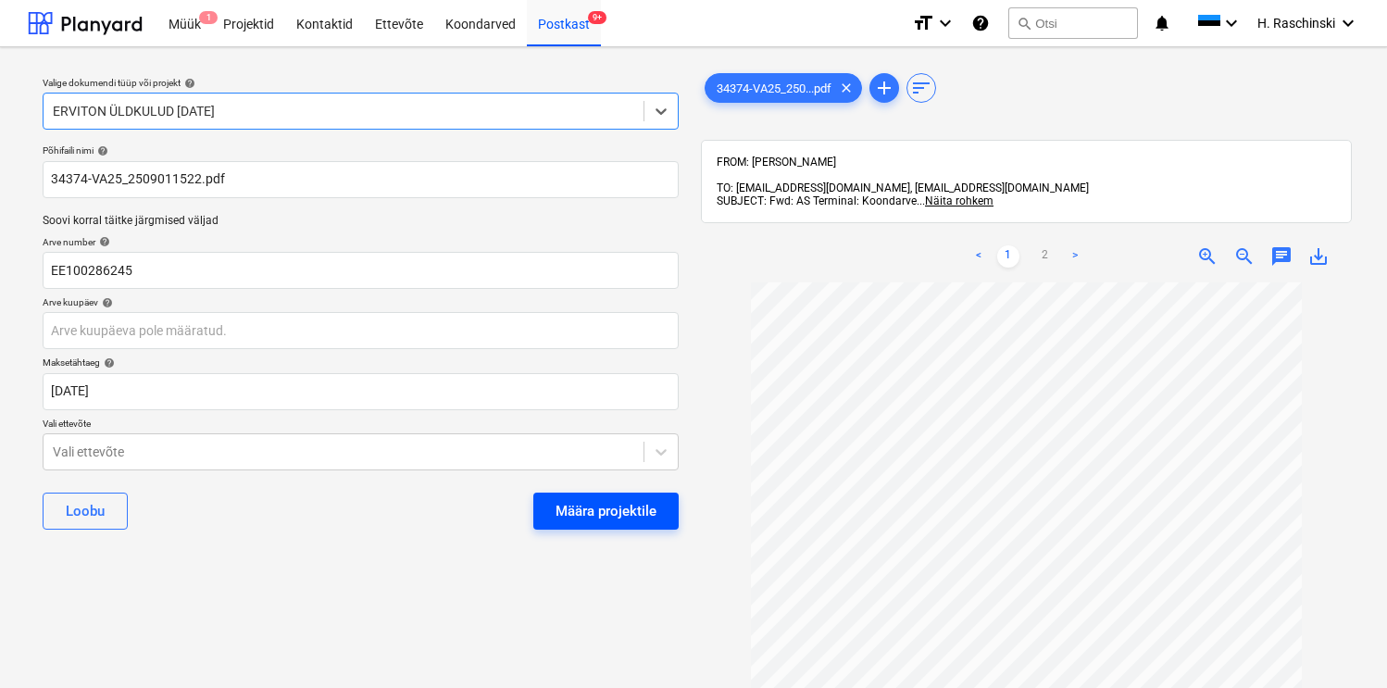
click at [642, 509] on div "Määra projektile" at bounding box center [606, 511] width 101 height 24
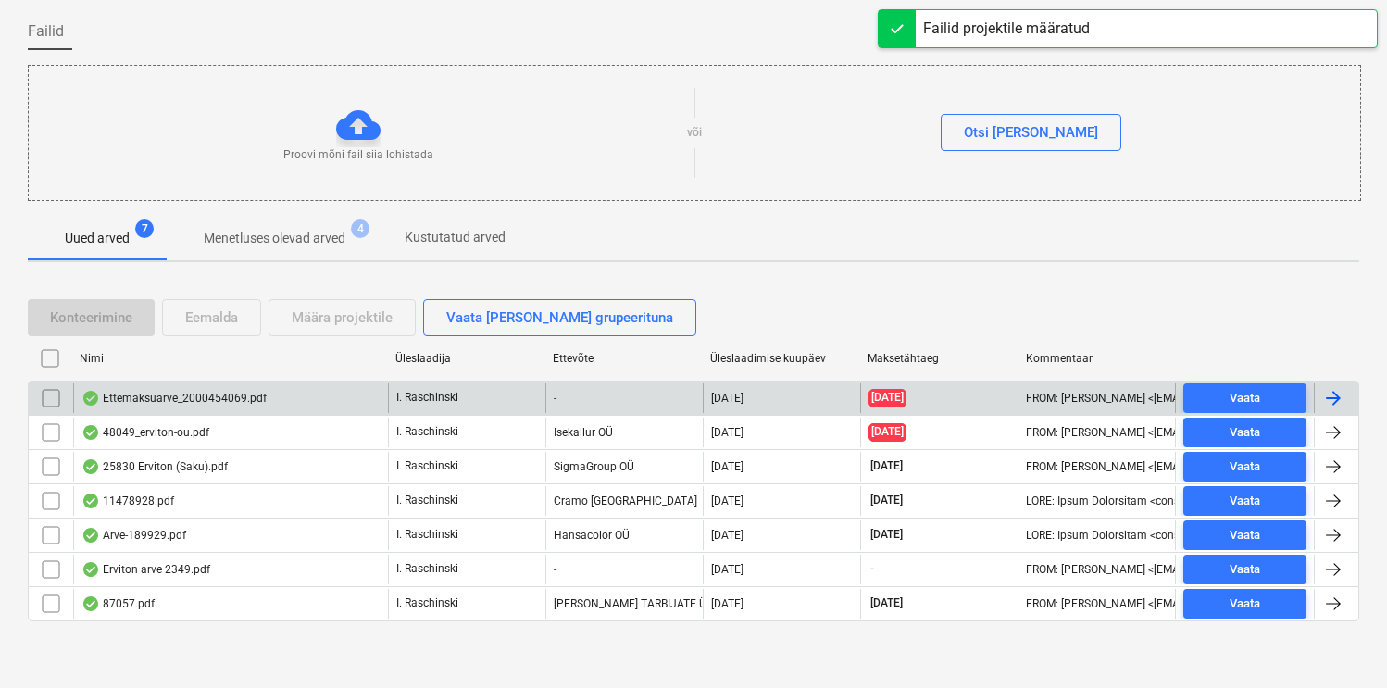
click at [235, 385] on div "Ettemaksuarve_2000454069.pdf" at bounding box center [230, 398] width 315 height 30
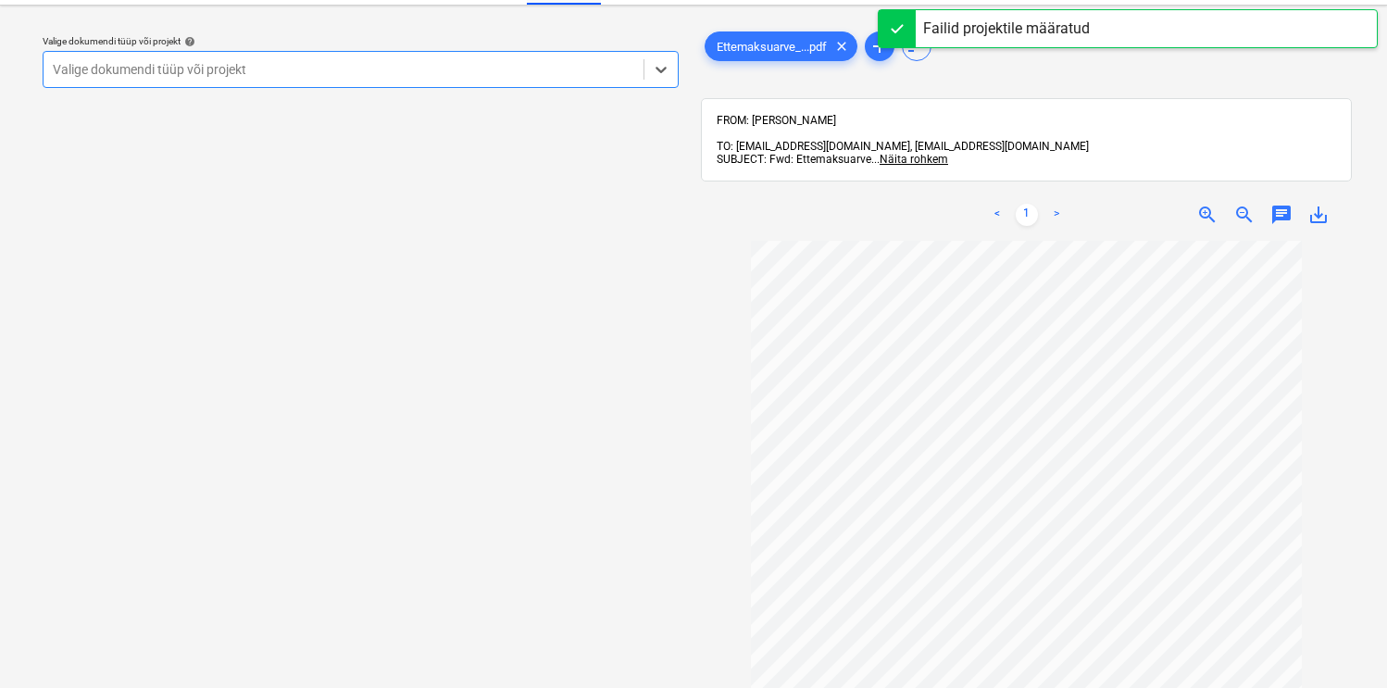
scroll to position [40, 0]
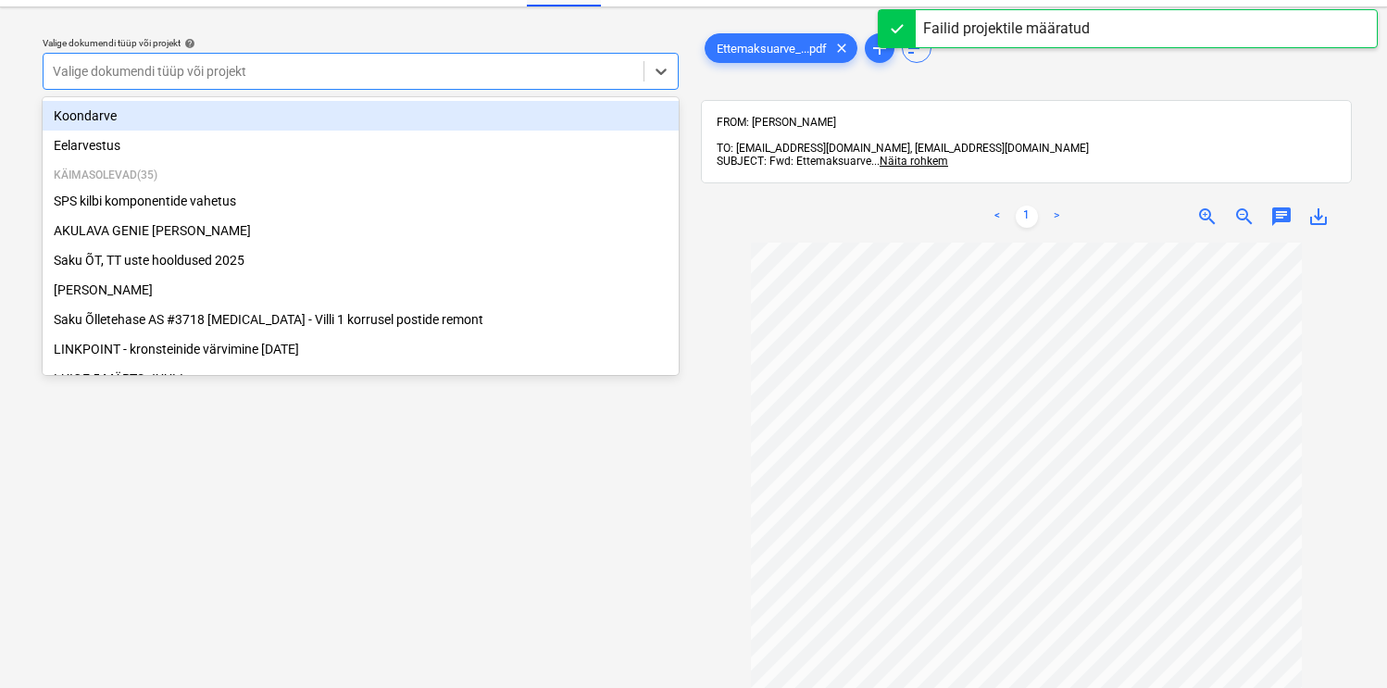
click at [394, 73] on div at bounding box center [343, 71] width 581 height 19
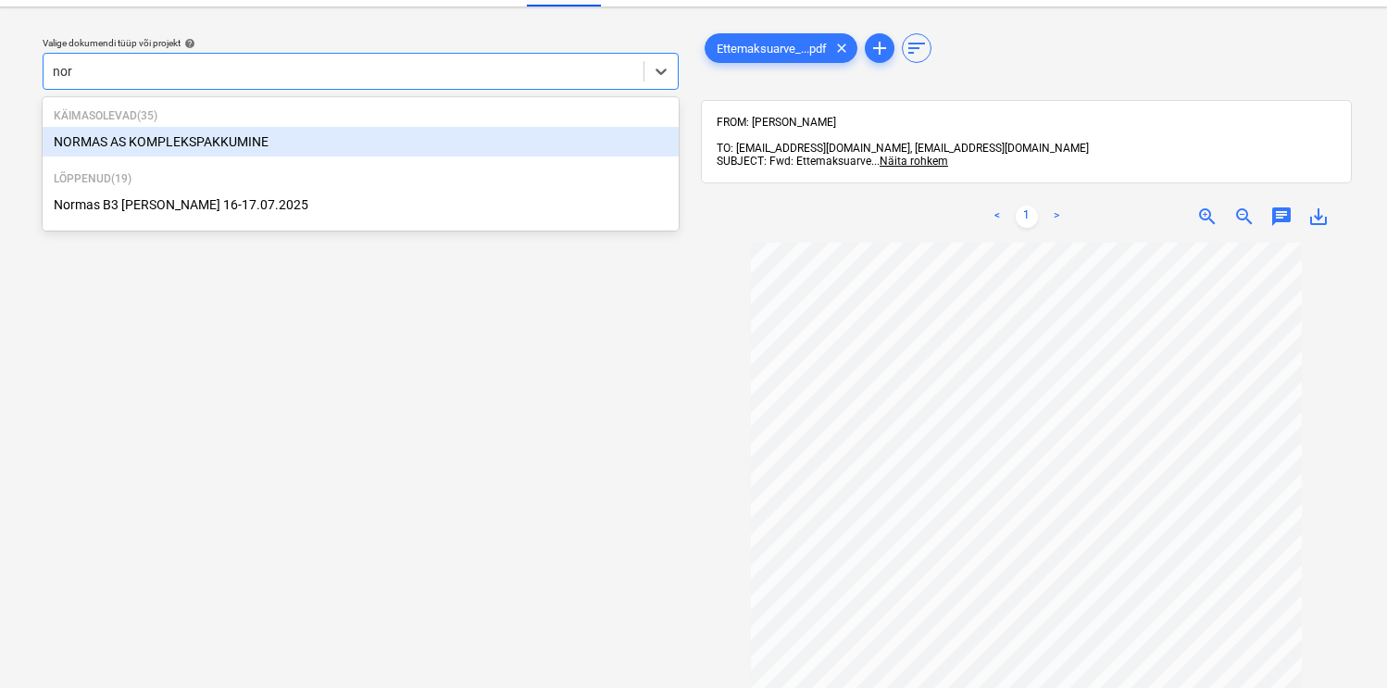
type input "norm"
click at [241, 134] on div "NORMAS AS KOMPLEKSPAKKUMINE" at bounding box center [361, 142] width 636 height 30
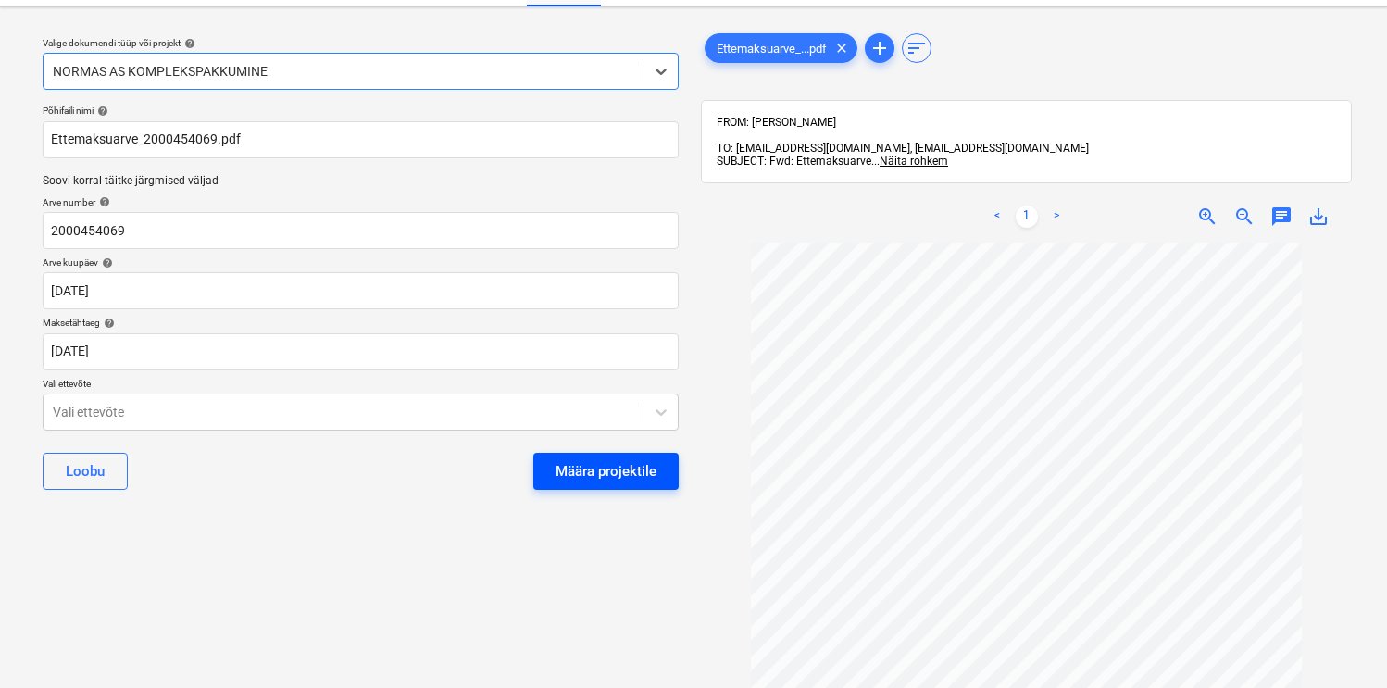
click at [603, 478] on div "Määra projektile" at bounding box center [606, 471] width 101 height 24
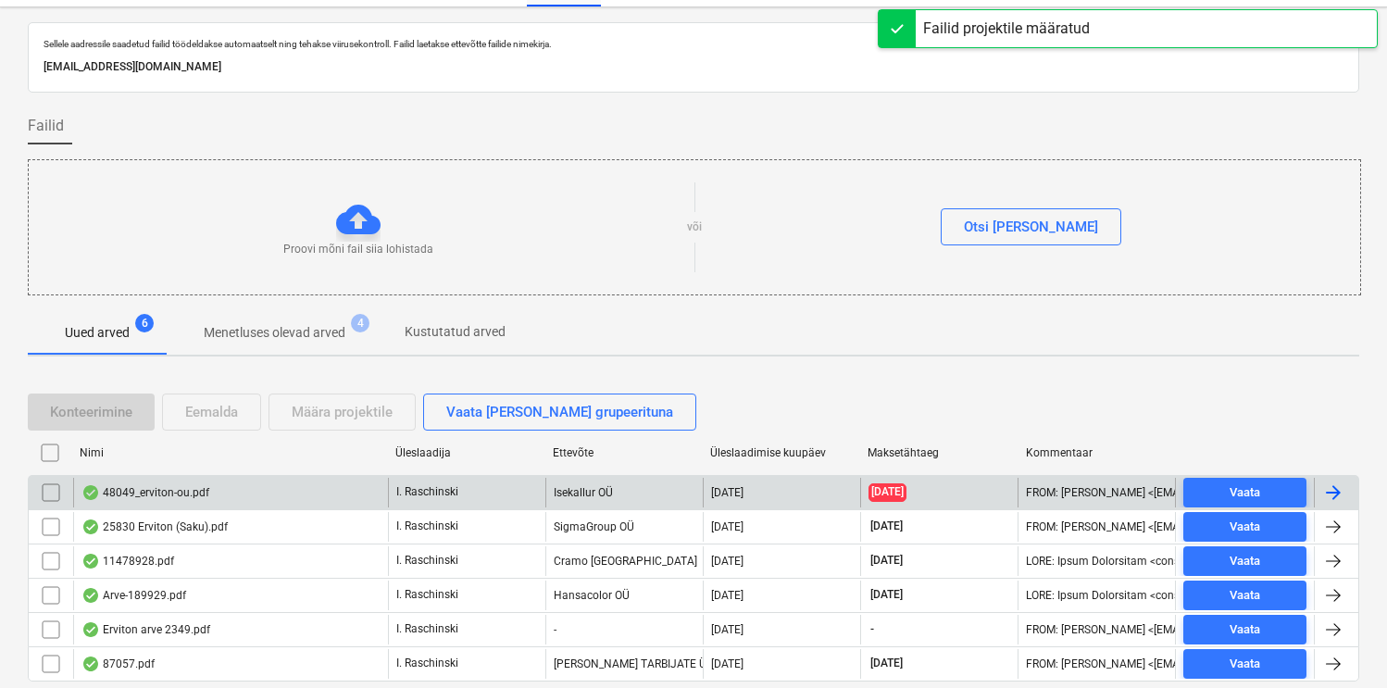
click at [172, 483] on div "48049_erviton-ou.pdf" at bounding box center [230, 493] width 315 height 30
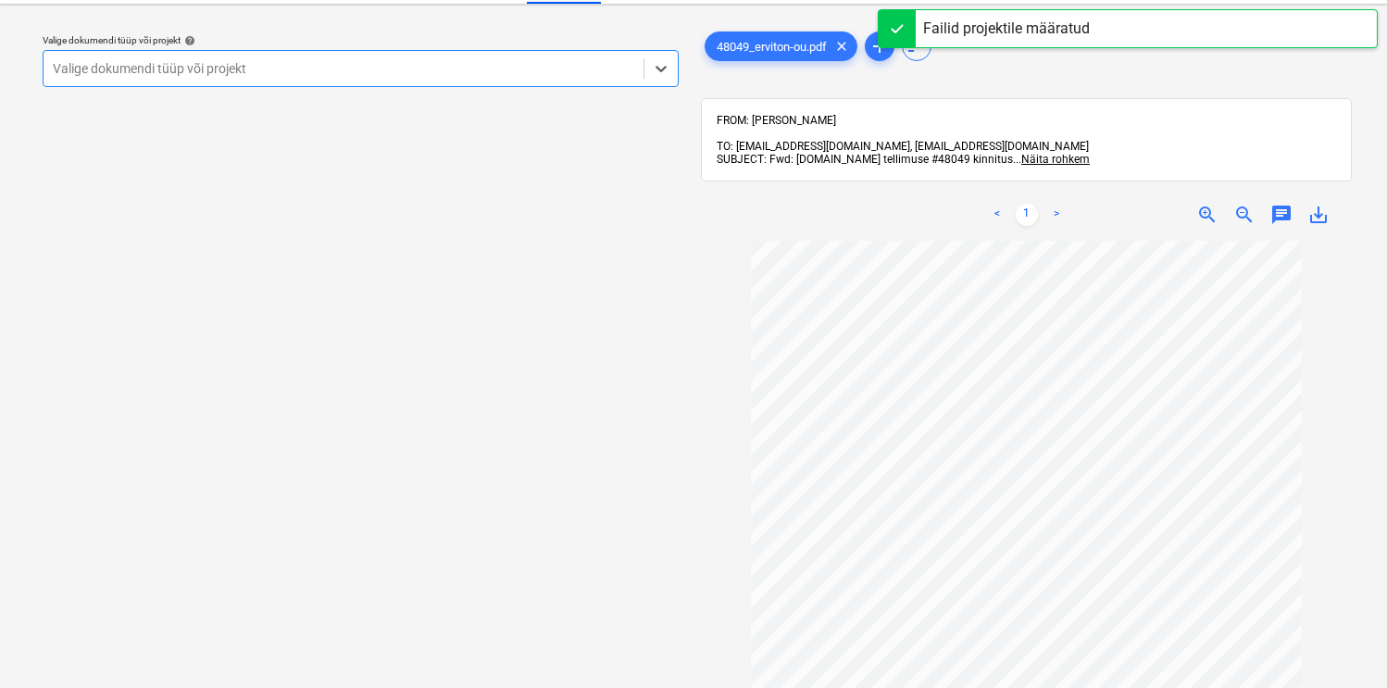
scroll to position [46, 0]
click at [549, 63] on div at bounding box center [343, 65] width 581 height 19
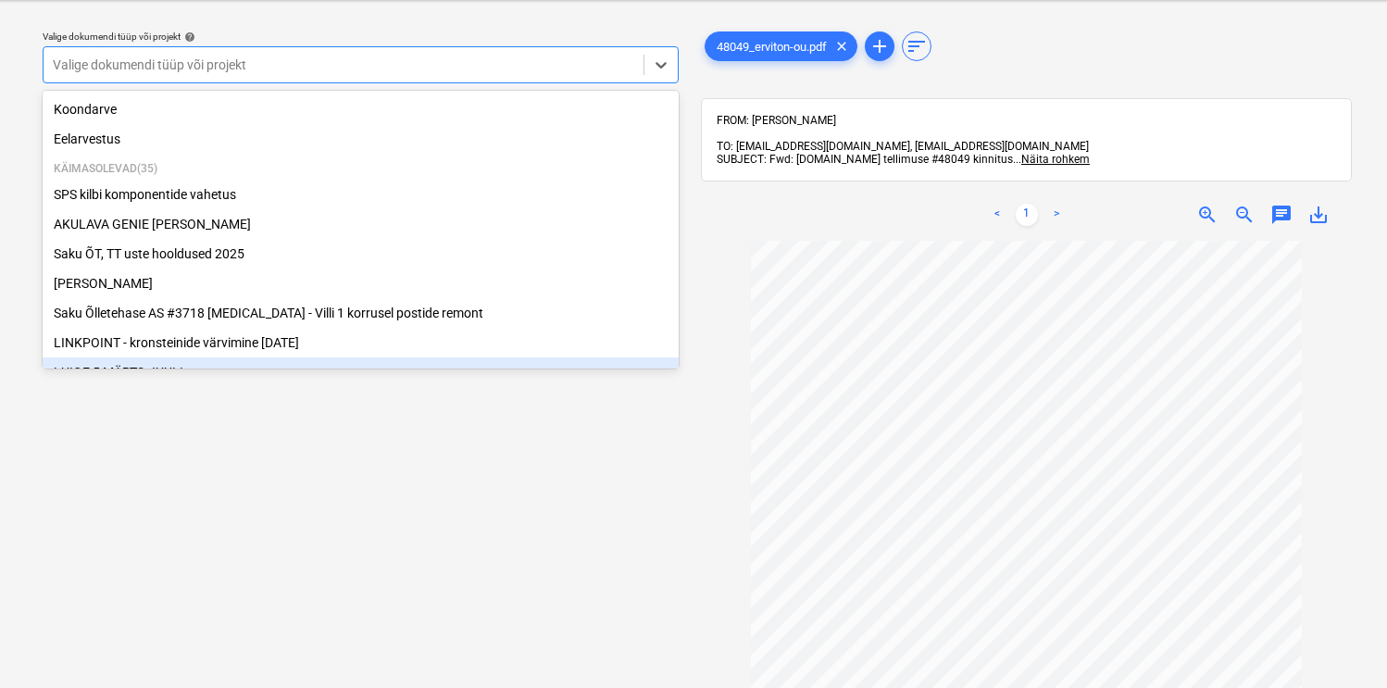
click at [421, 544] on div "Valige dokumendi tüüp või projekt help option LUIGE [DATE]-JUULI focused, 9 of …" at bounding box center [361, 441] width 666 height 851
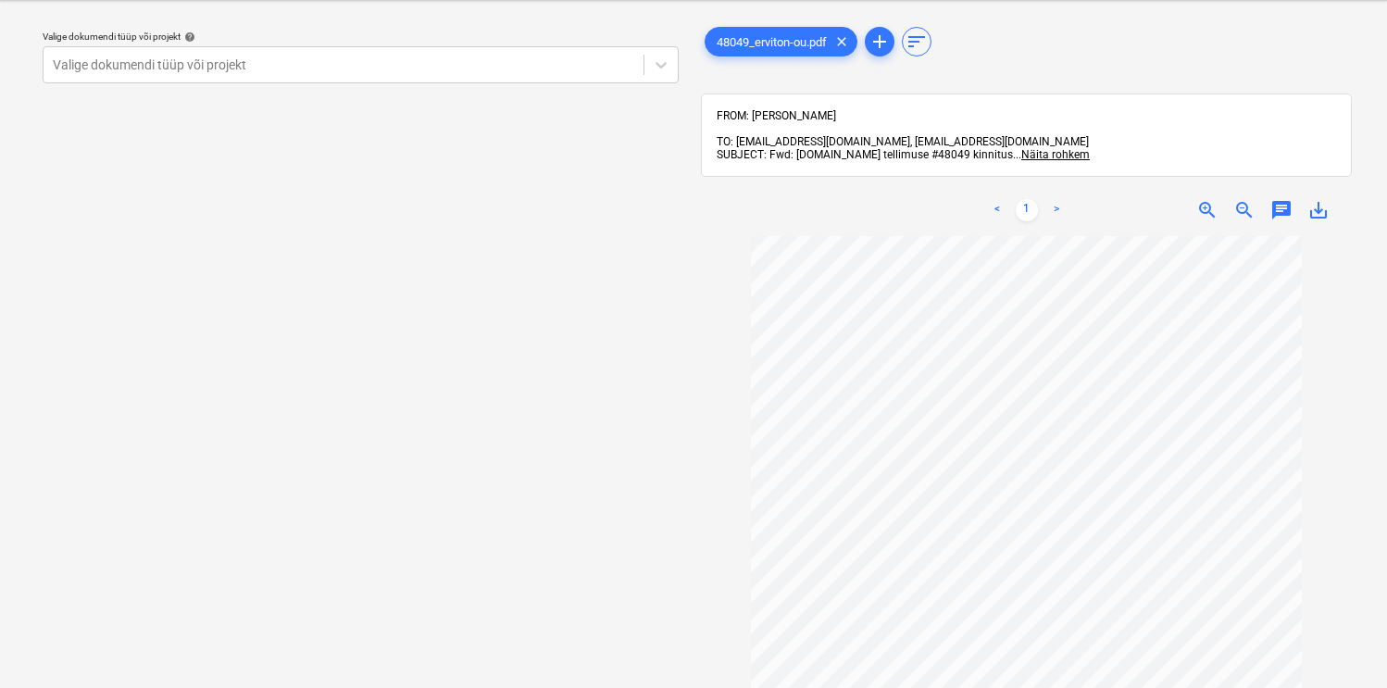
scroll to position [0, 0]
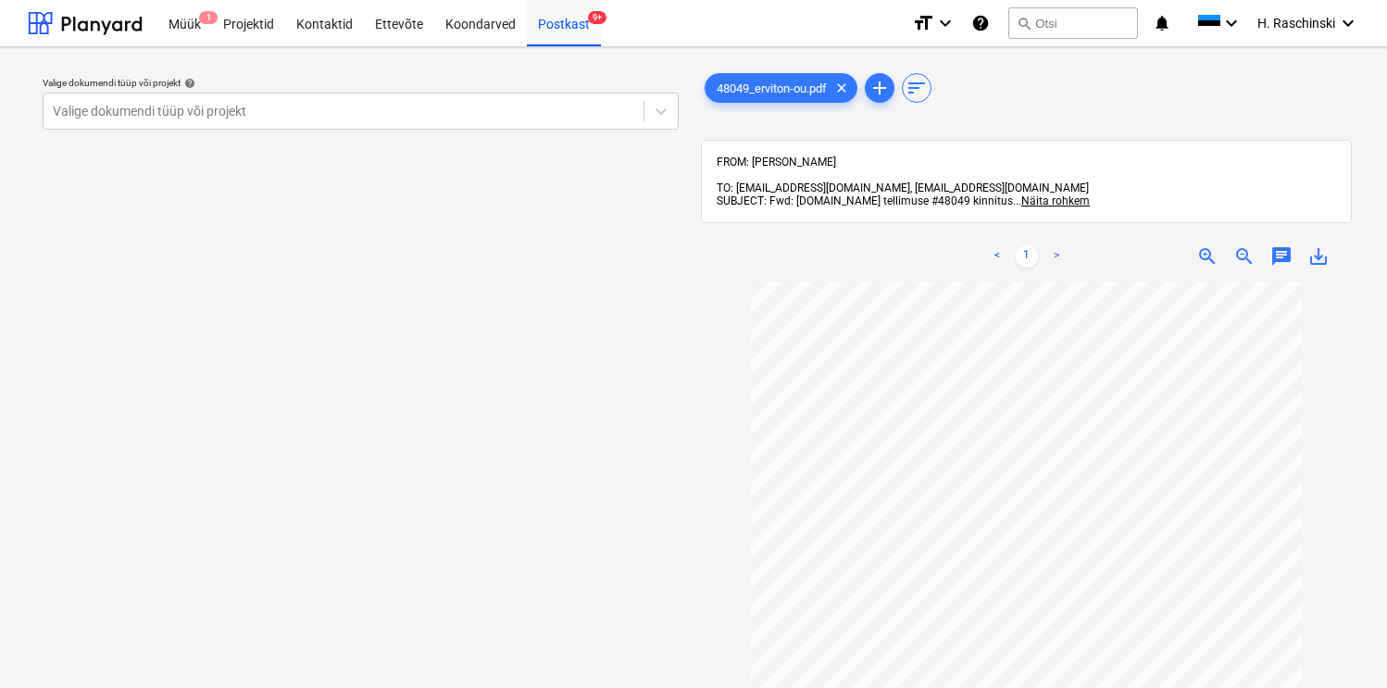
click at [438, 134] on div "Valige dokumendi tüüp või projekt help Valige dokumendi tüüp või projekt" at bounding box center [360, 103] width 651 height 68
click at [552, 35] on div "Postkast 9+" at bounding box center [564, 22] width 74 height 47
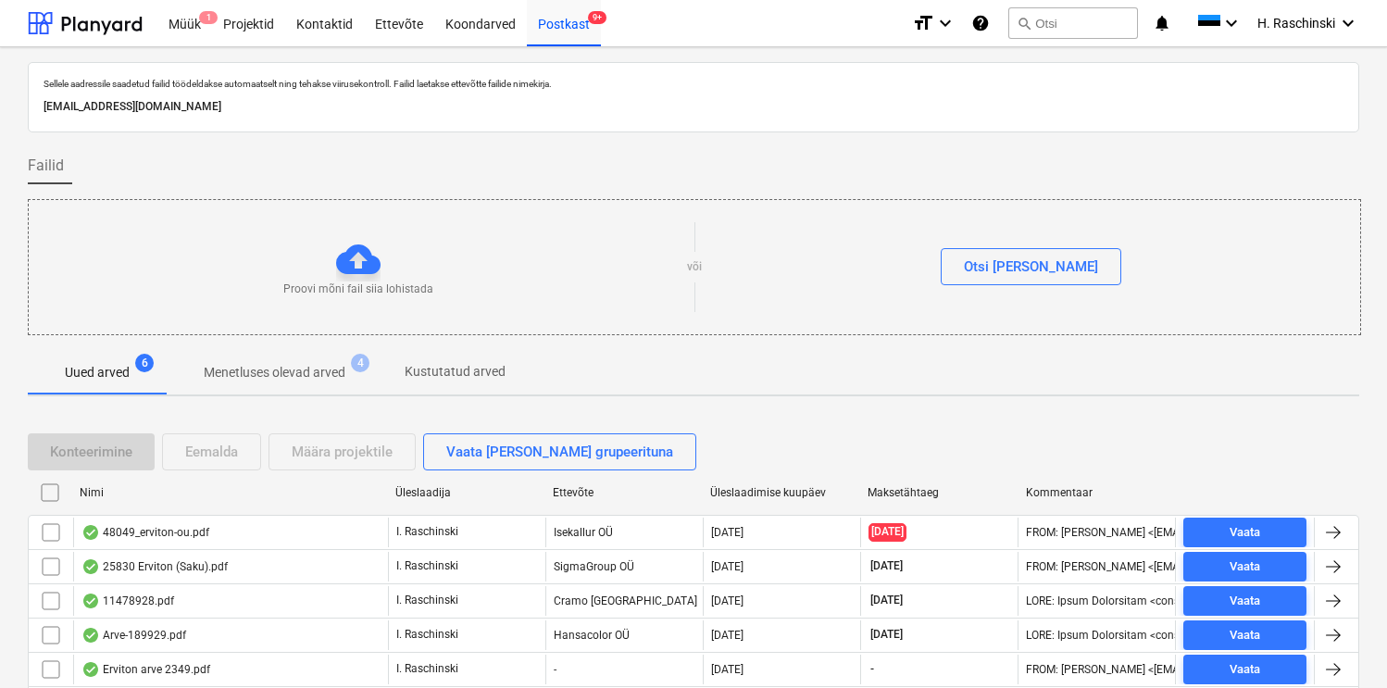
scroll to position [100, 0]
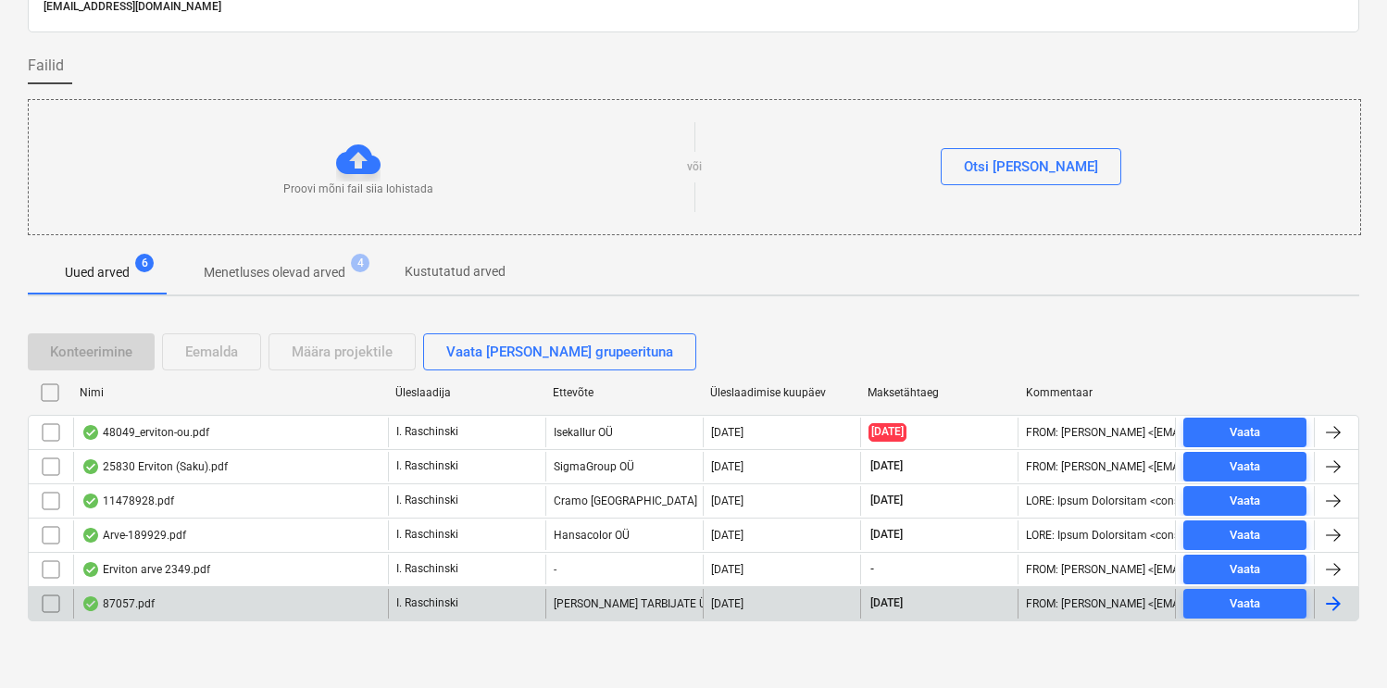
click at [133, 604] on div "87057.pdf" at bounding box center [117, 603] width 73 height 15
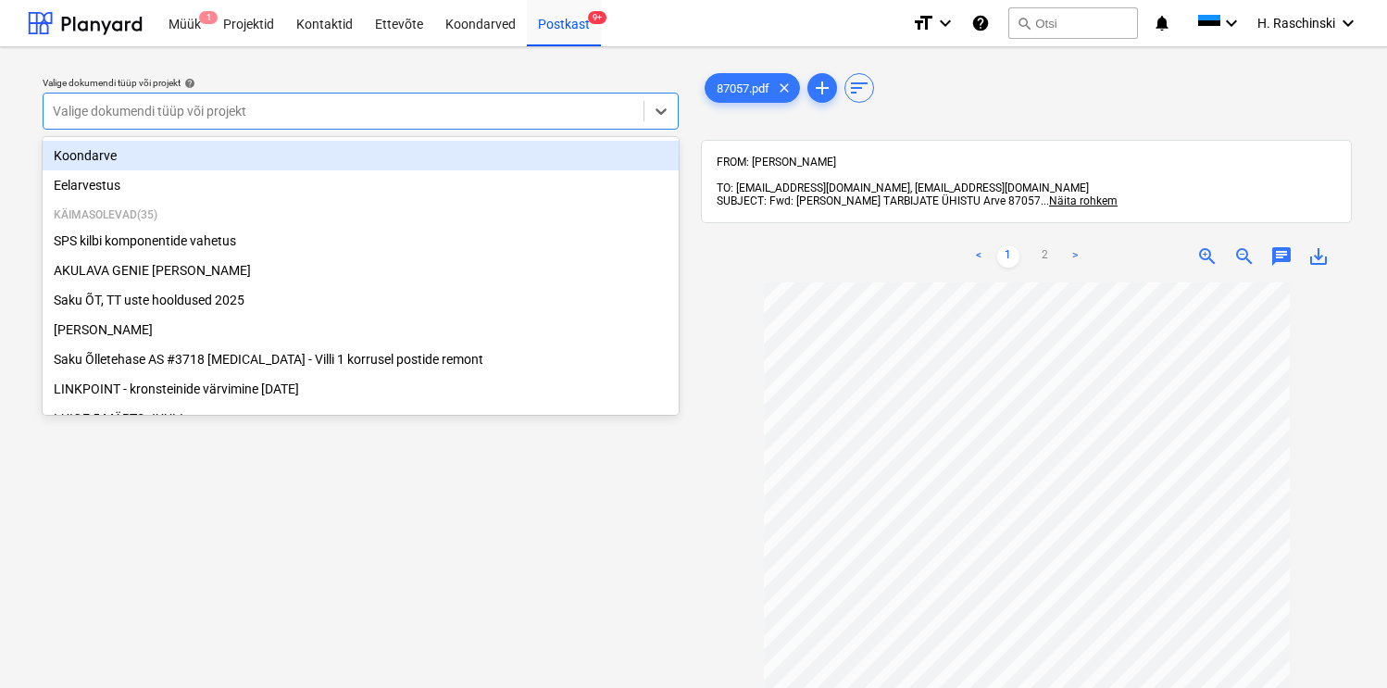
click at [571, 109] on div at bounding box center [343, 111] width 581 height 19
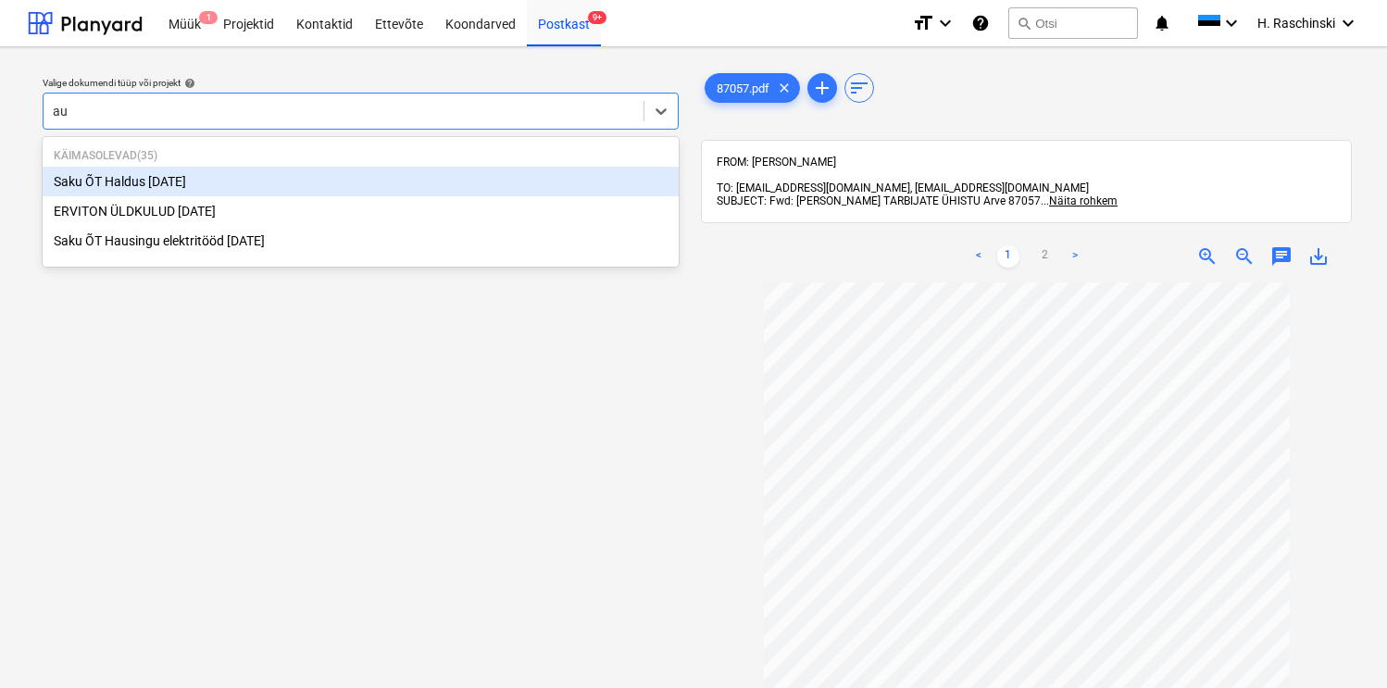
type input "a"
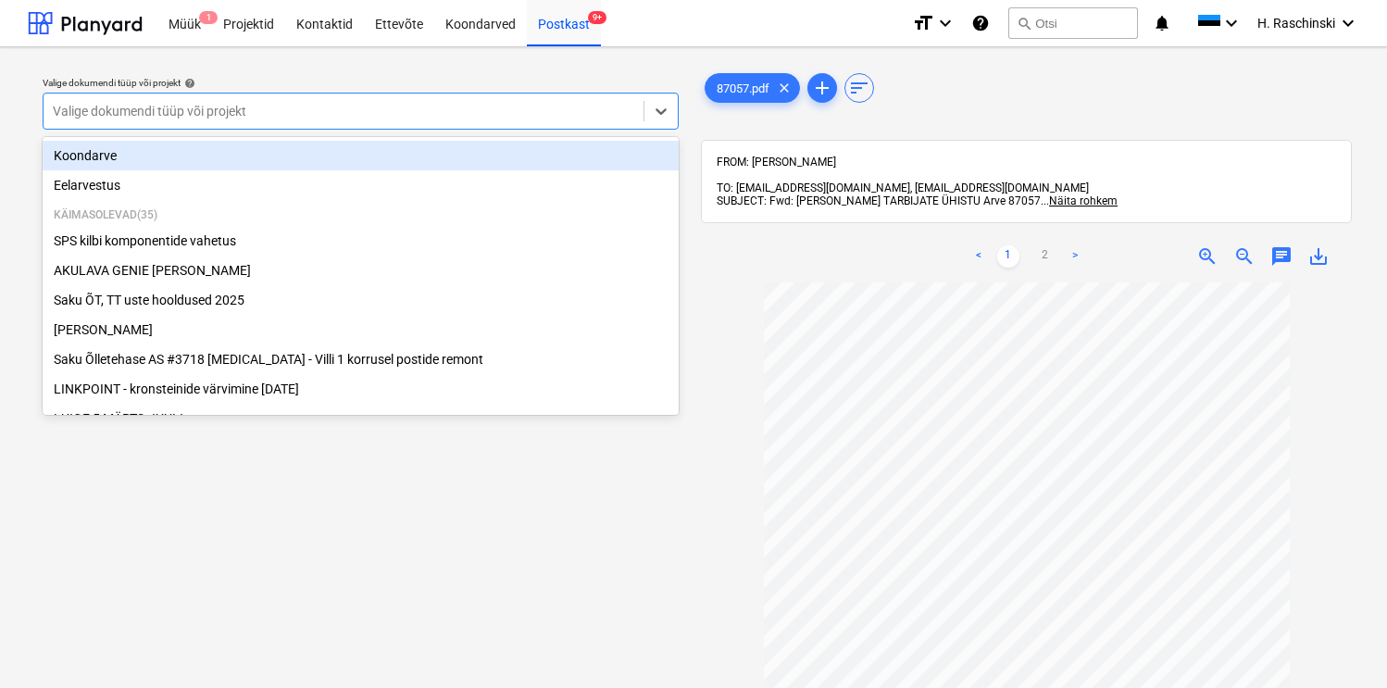
click at [330, 148] on div "Koondarve" at bounding box center [361, 156] width 636 height 30
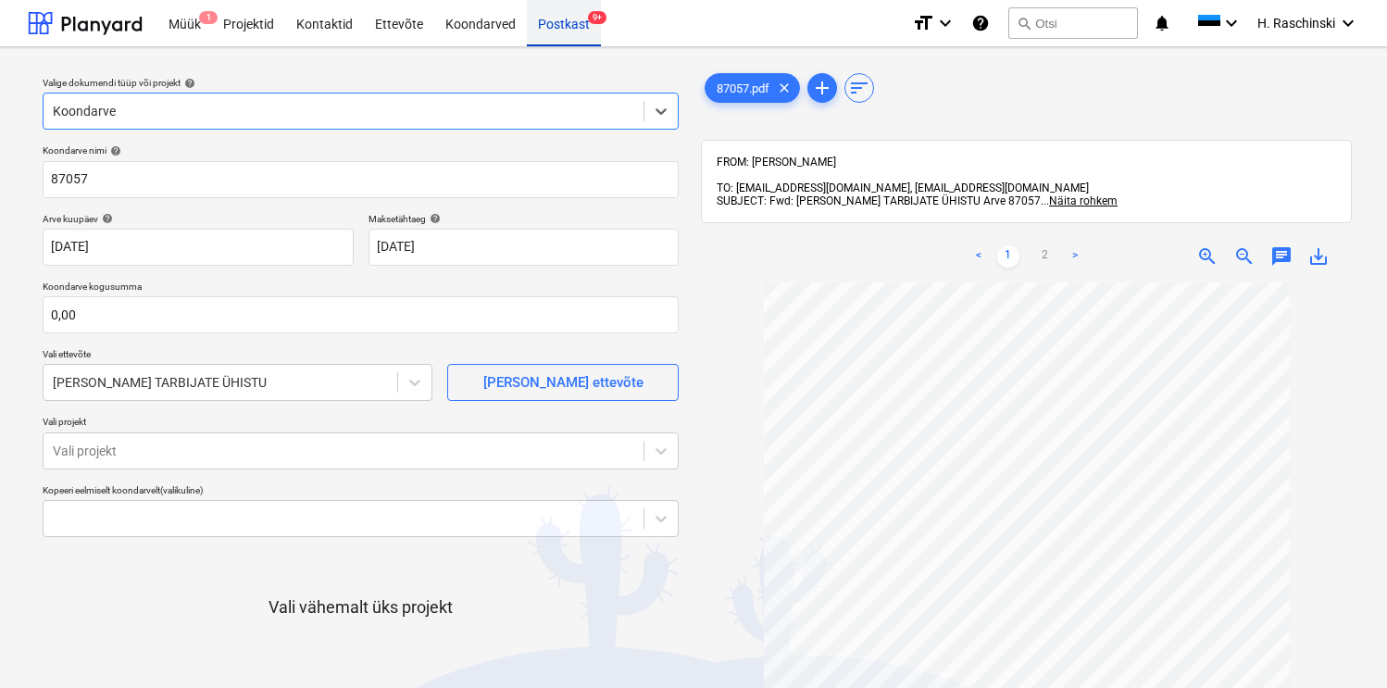
click at [558, 25] on div "Postkast 9+" at bounding box center [564, 22] width 74 height 47
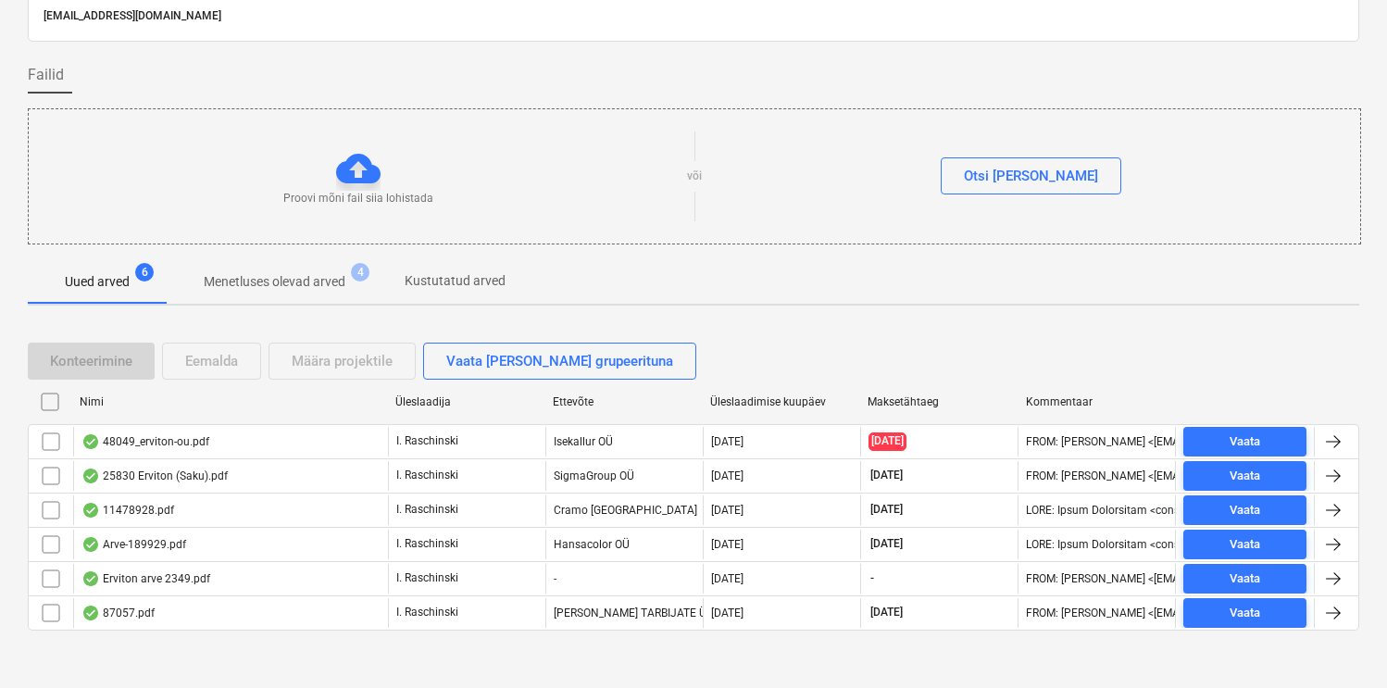
scroll to position [100, 0]
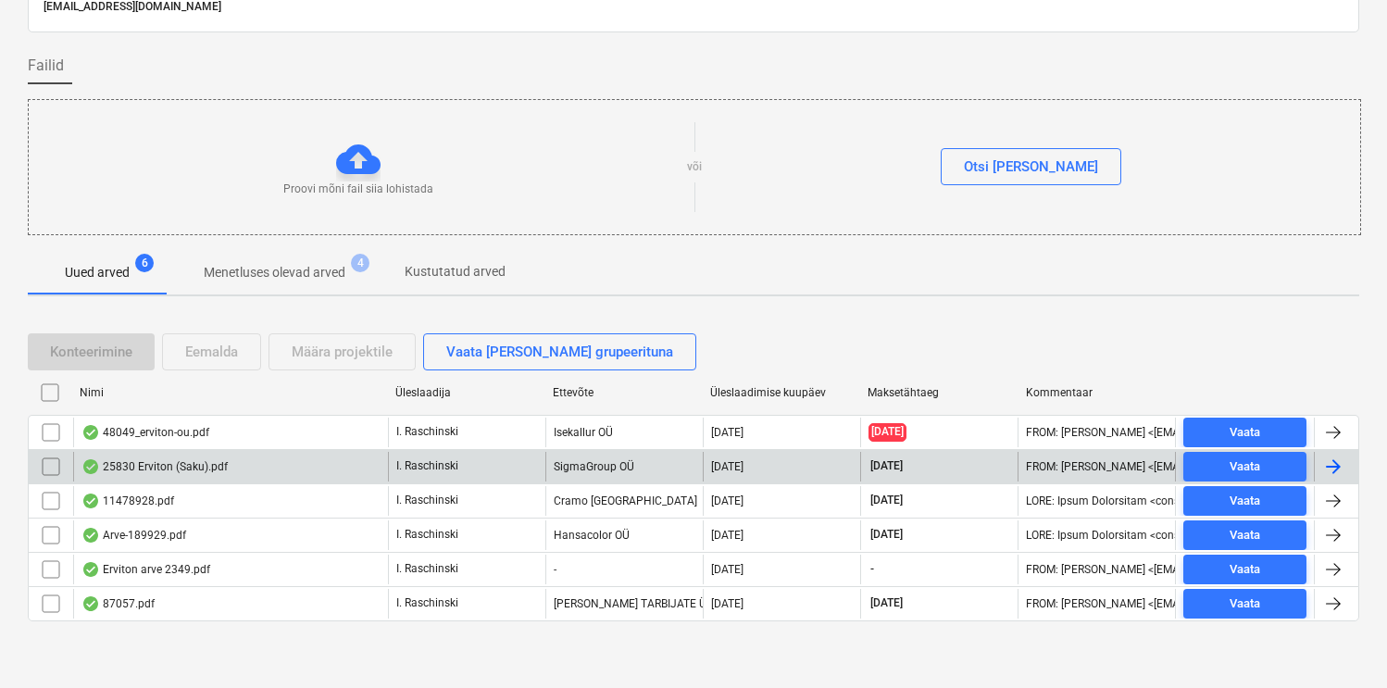
click at [150, 462] on div "25830 Erviton (Saku).pdf" at bounding box center [154, 466] width 146 height 15
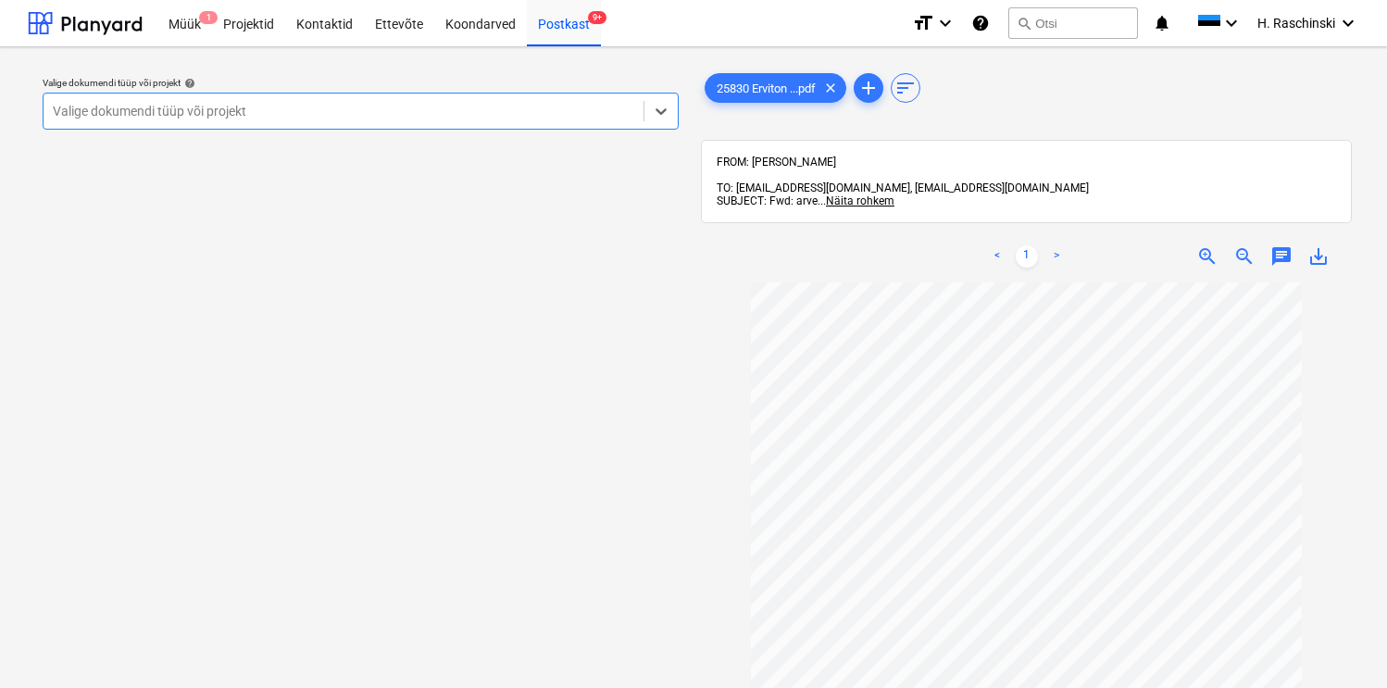
click at [536, 110] on div at bounding box center [343, 111] width 581 height 19
click at [540, 19] on div "Postkast 9+" at bounding box center [564, 22] width 74 height 47
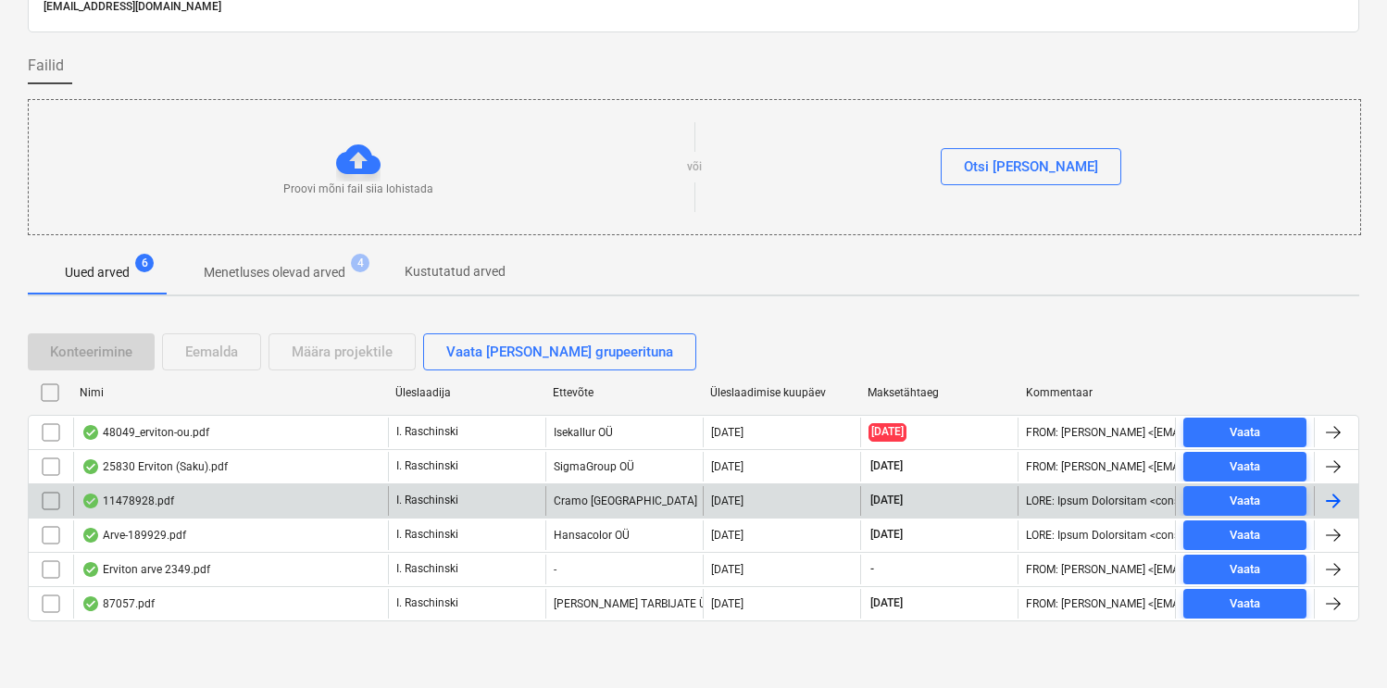
click at [156, 492] on div "11478928.pdf" at bounding box center [230, 501] width 315 height 30
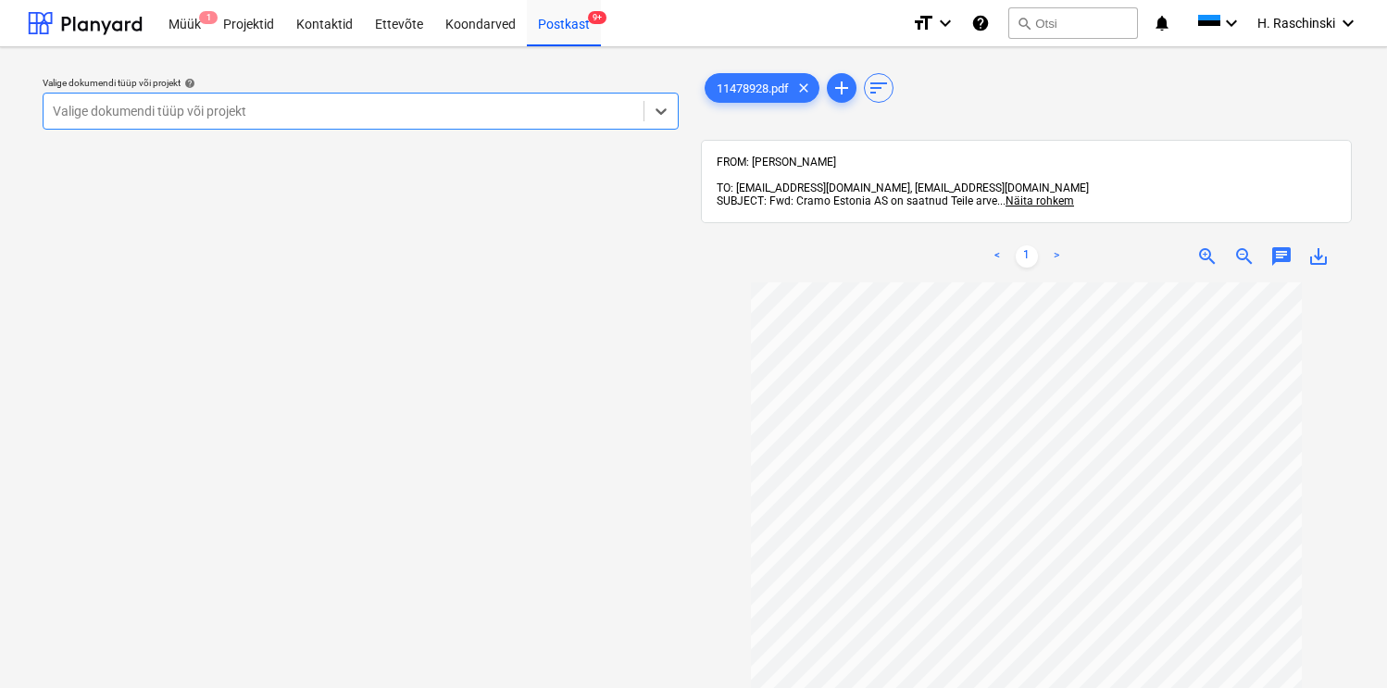
click at [577, 119] on div "Valige dokumendi tüüp või projekt" at bounding box center [344, 111] width 600 height 26
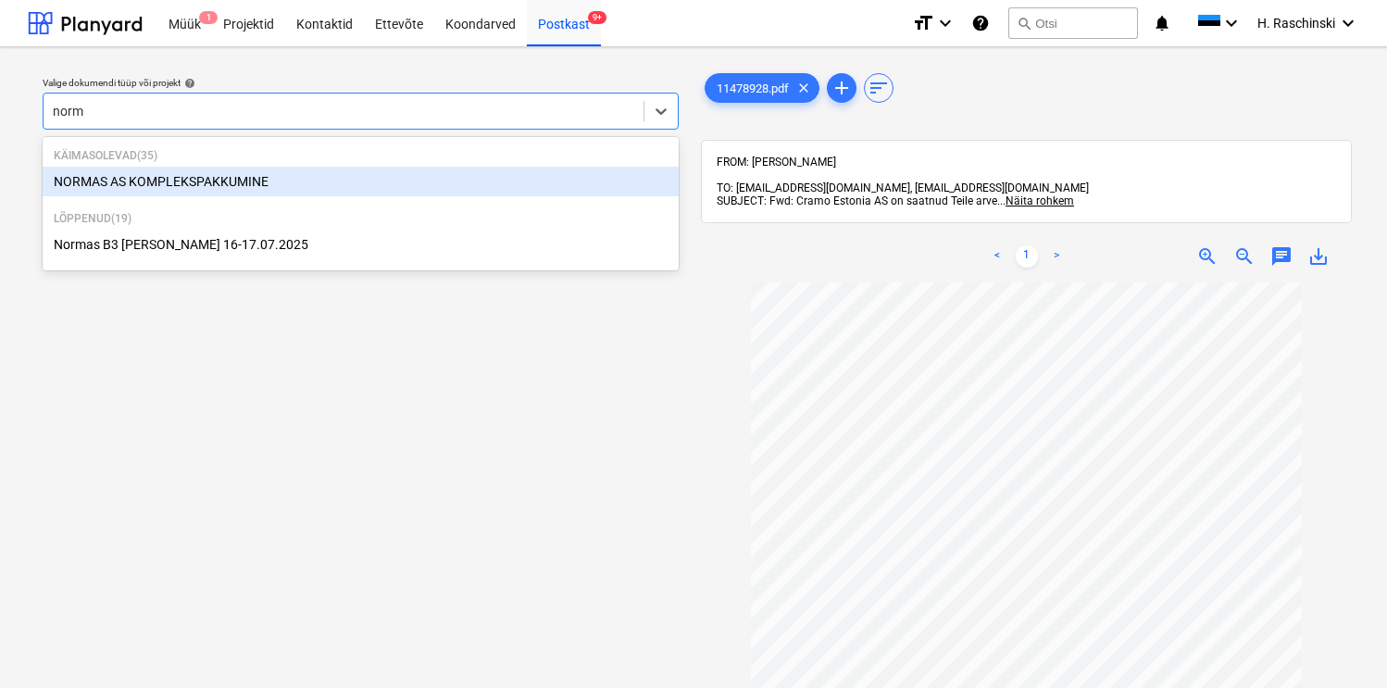
type input "[PERSON_NAME]"
click at [202, 177] on div "NORMAS AS KOMPLEKSPAKKUMINE" at bounding box center [361, 182] width 636 height 30
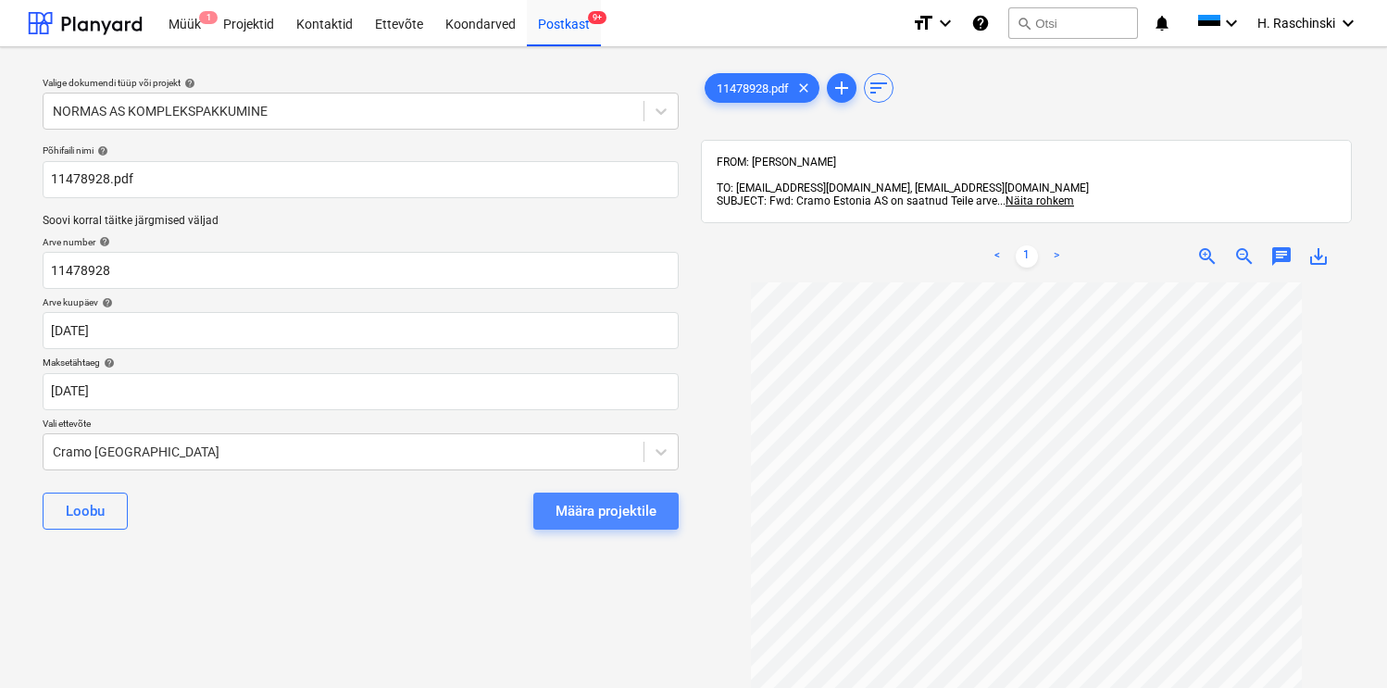
click at [625, 506] on div "Määra projektile" at bounding box center [606, 511] width 101 height 24
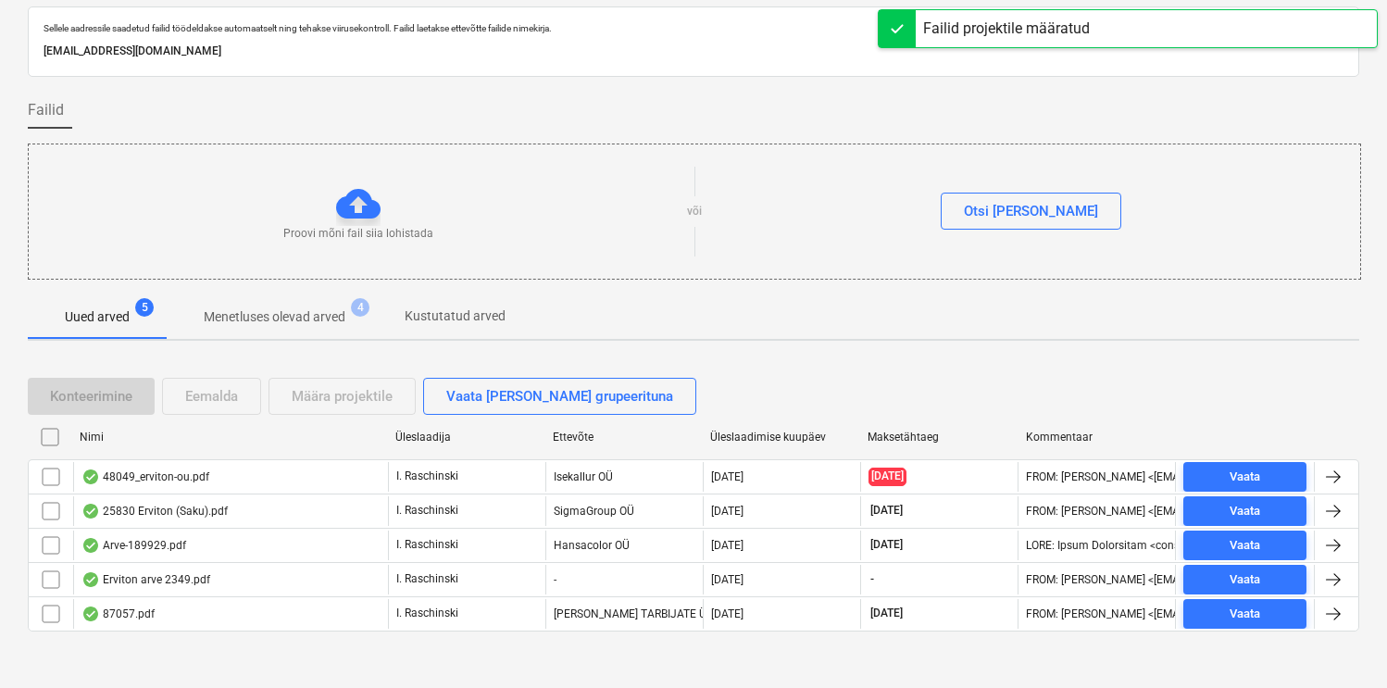
scroll to position [66, 0]
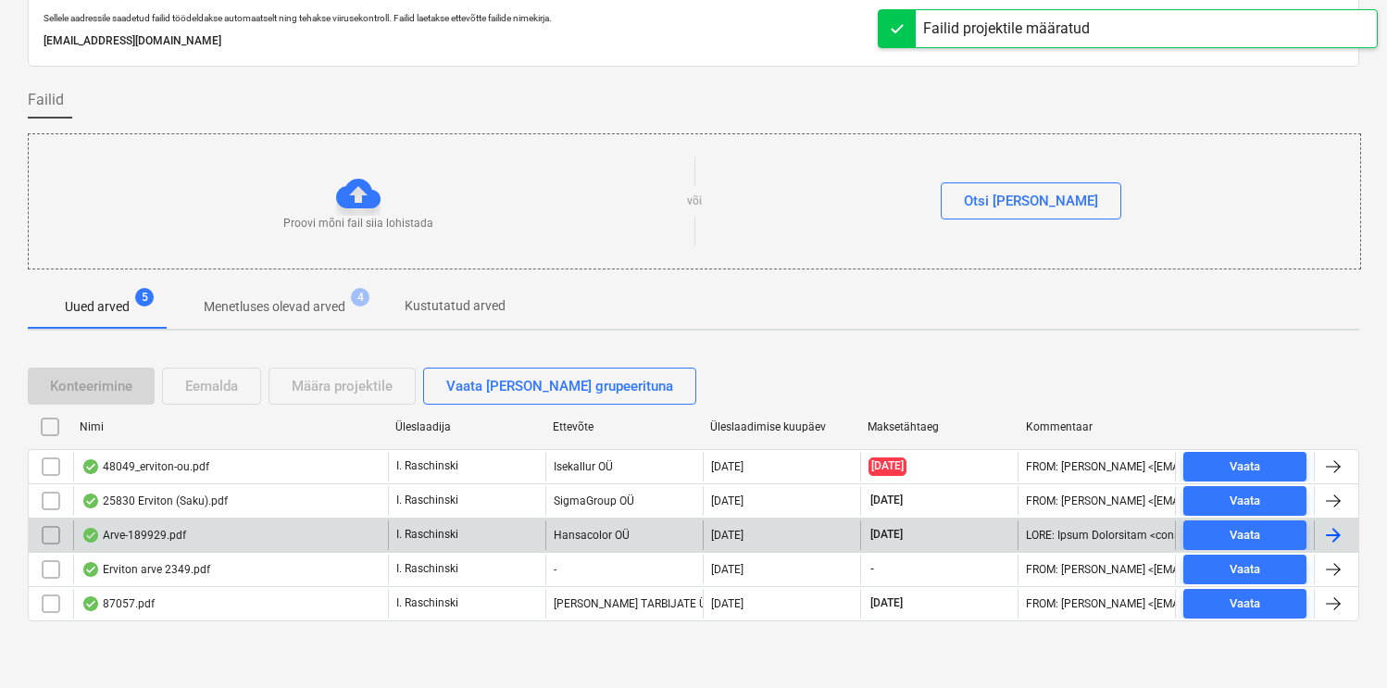
click at [137, 528] on div "Arve-189929.pdf" at bounding box center [133, 535] width 105 height 15
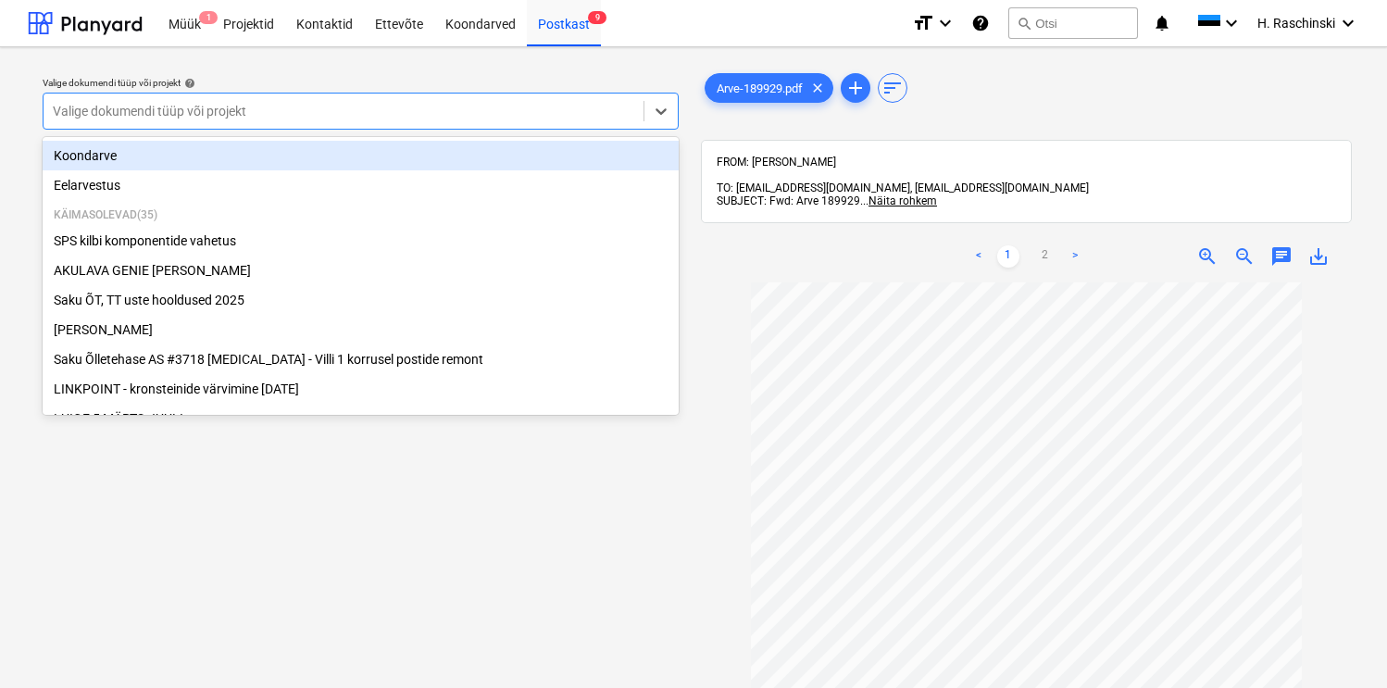
click at [530, 118] on div at bounding box center [343, 111] width 581 height 19
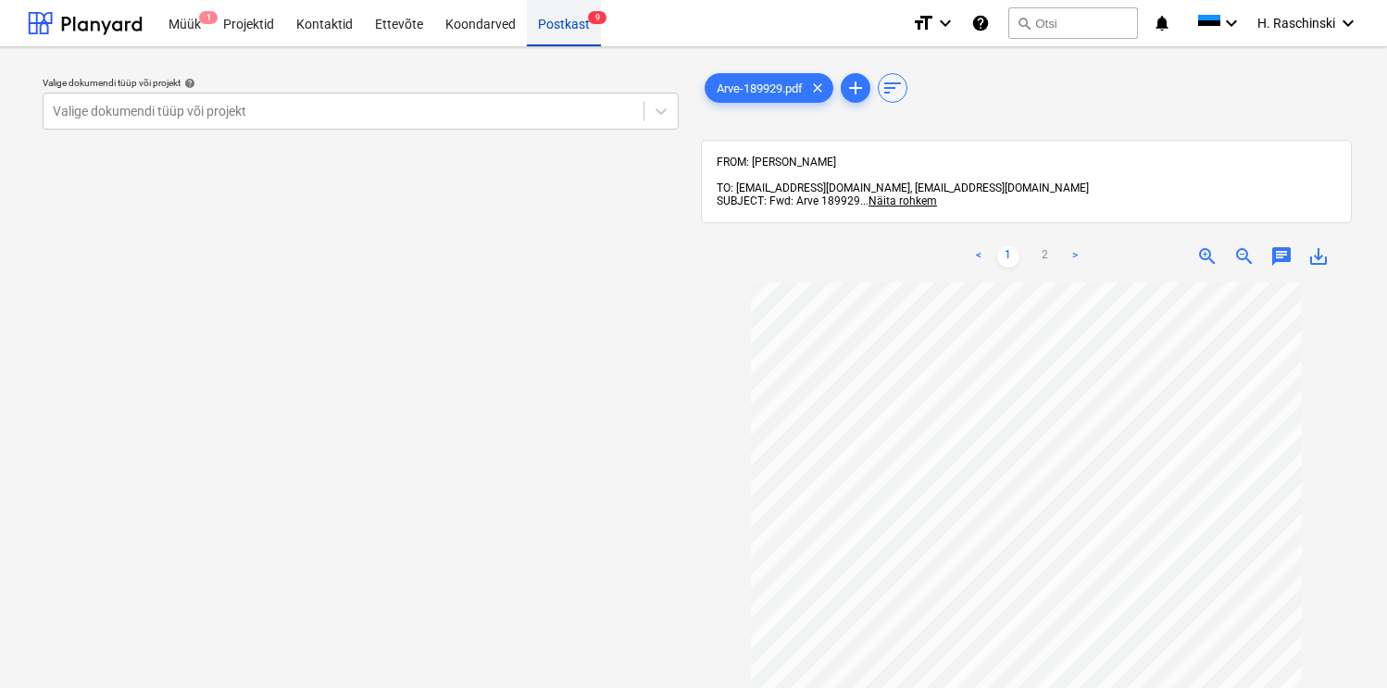
click at [556, 27] on div "Postkast 9" at bounding box center [564, 22] width 74 height 47
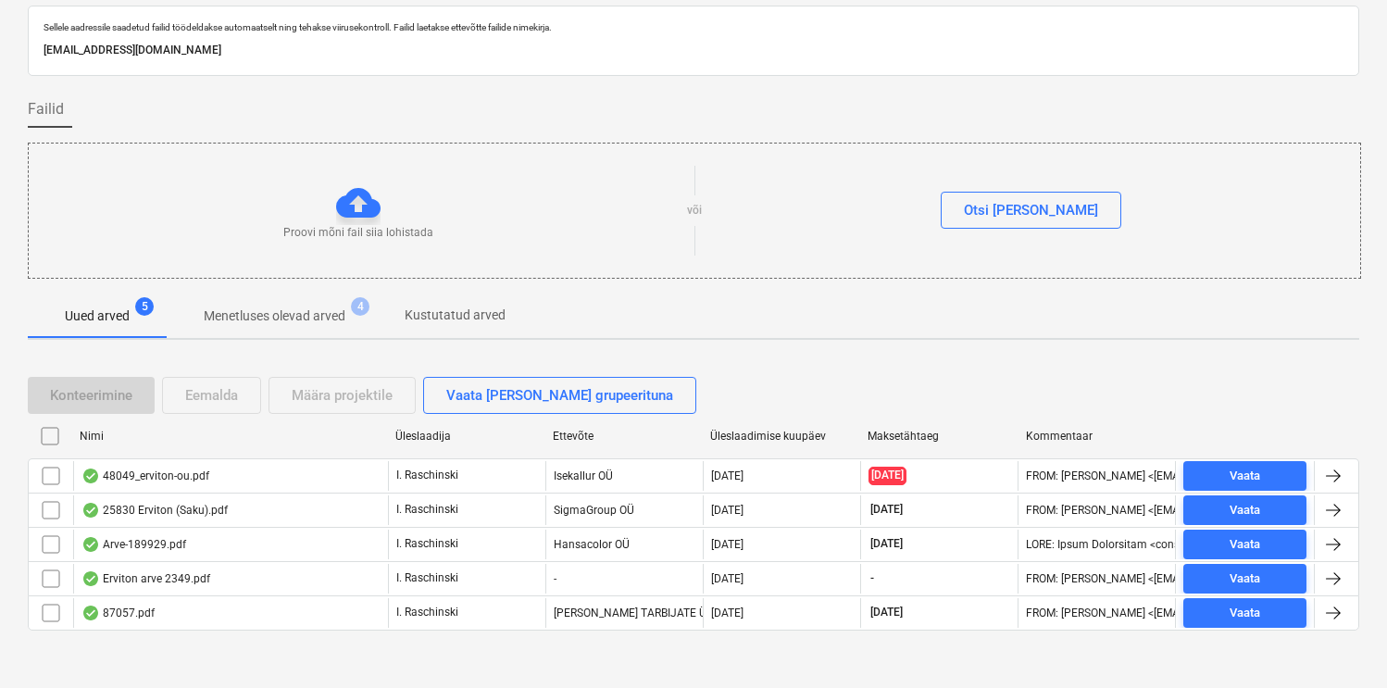
scroll to position [66, 0]
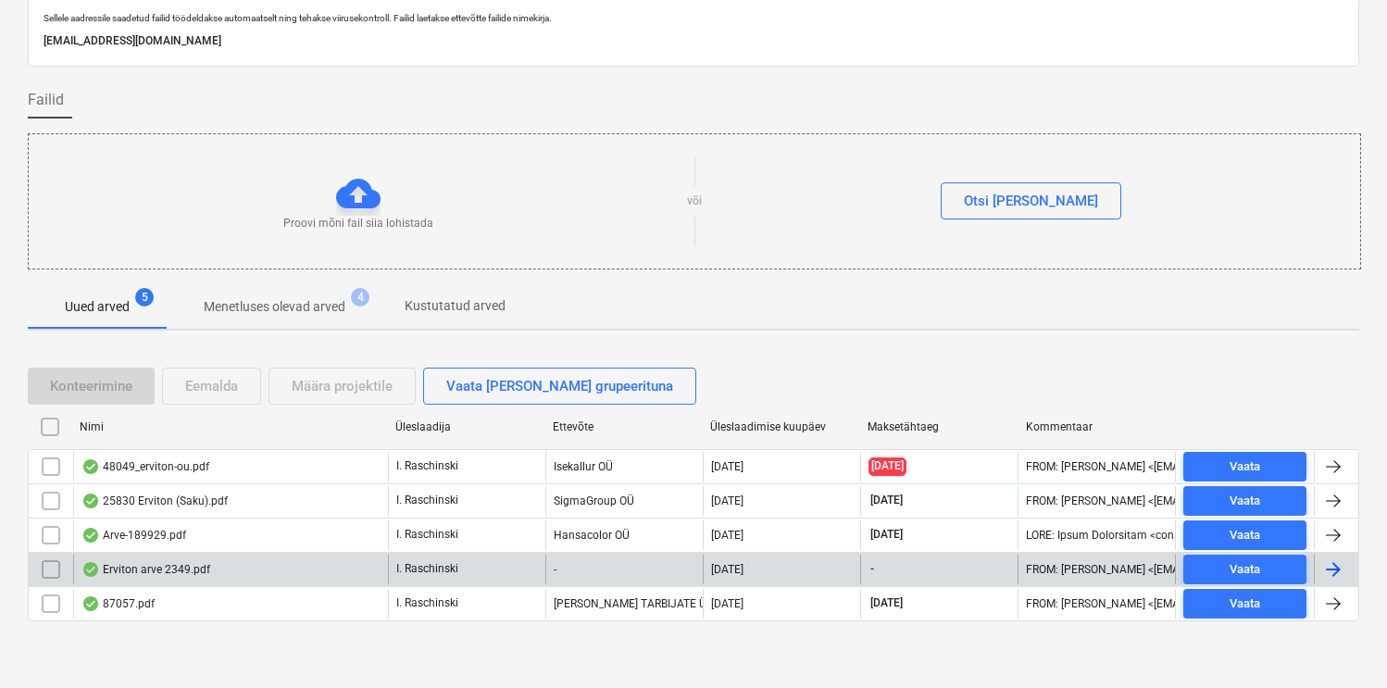
click at [141, 565] on div "Erviton arve 2349.pdf" at bounding box center [145, 569] width 129 height 15
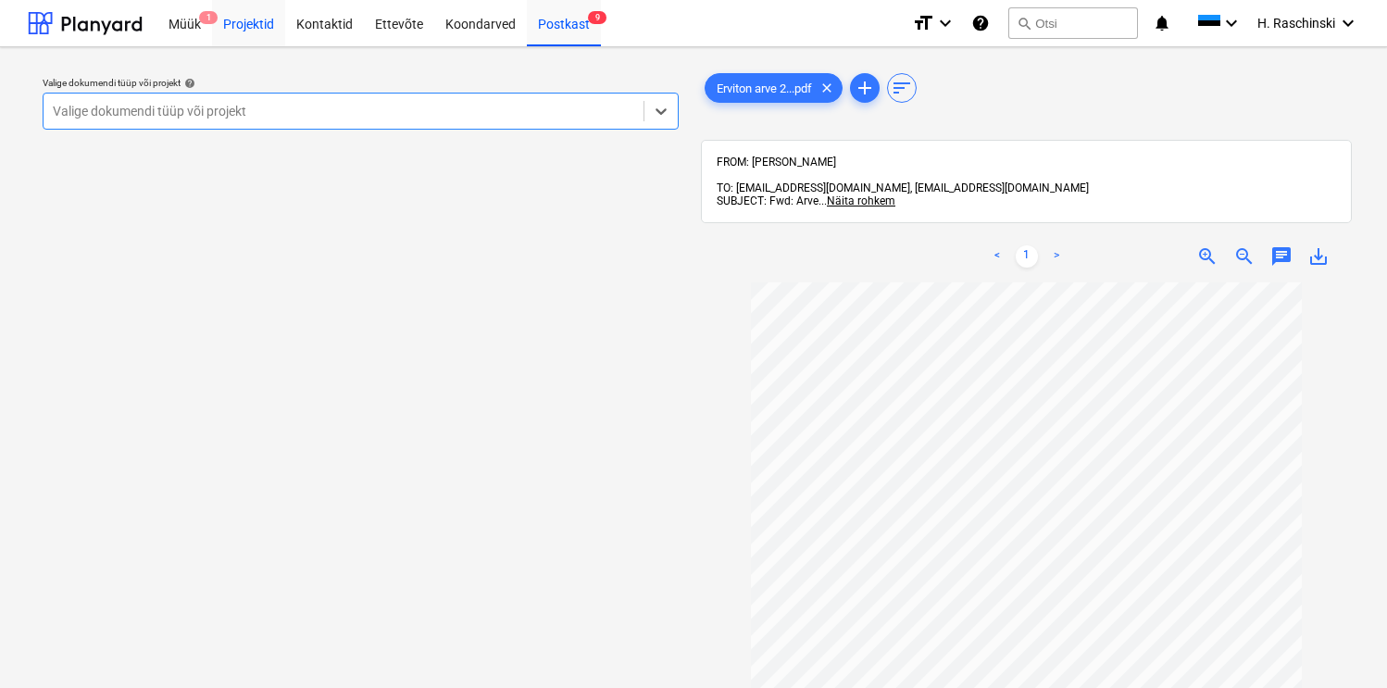
click at [242, 21] on div "Projektid" at bounding box center [248, 22] width 73 height 47
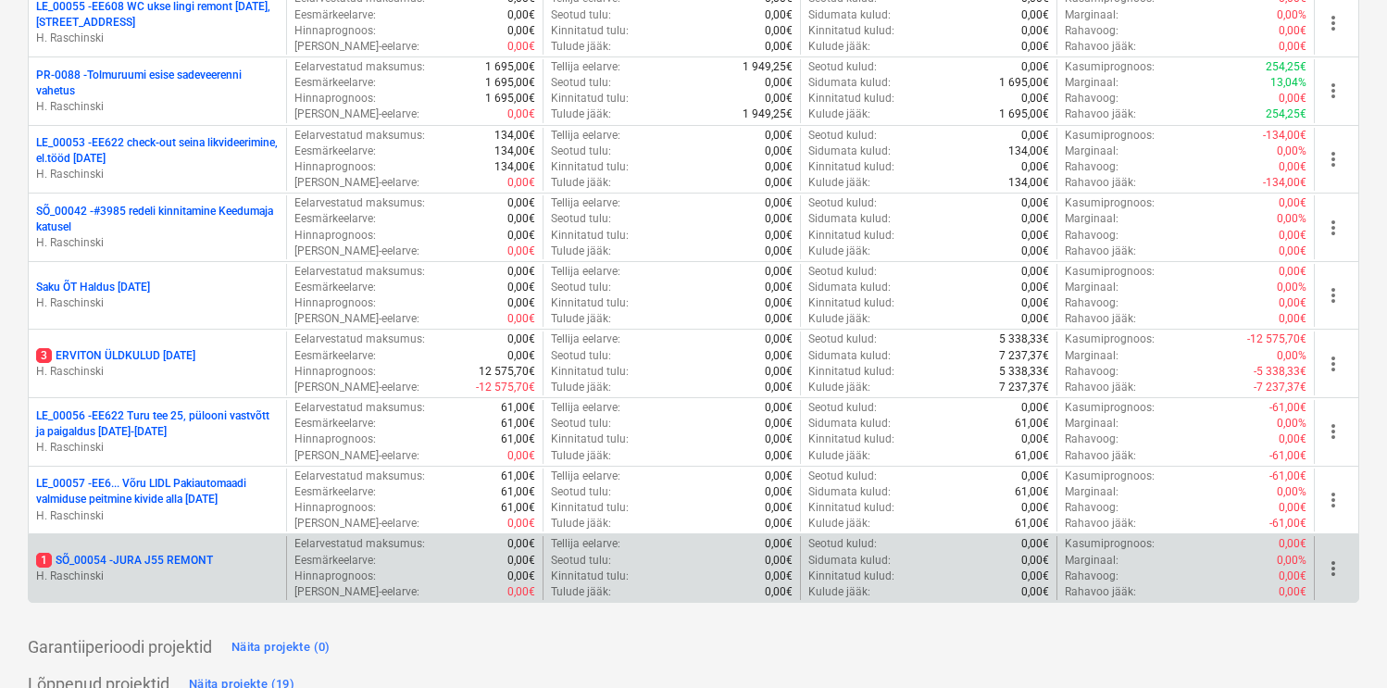
scroll to position [2081, 0]
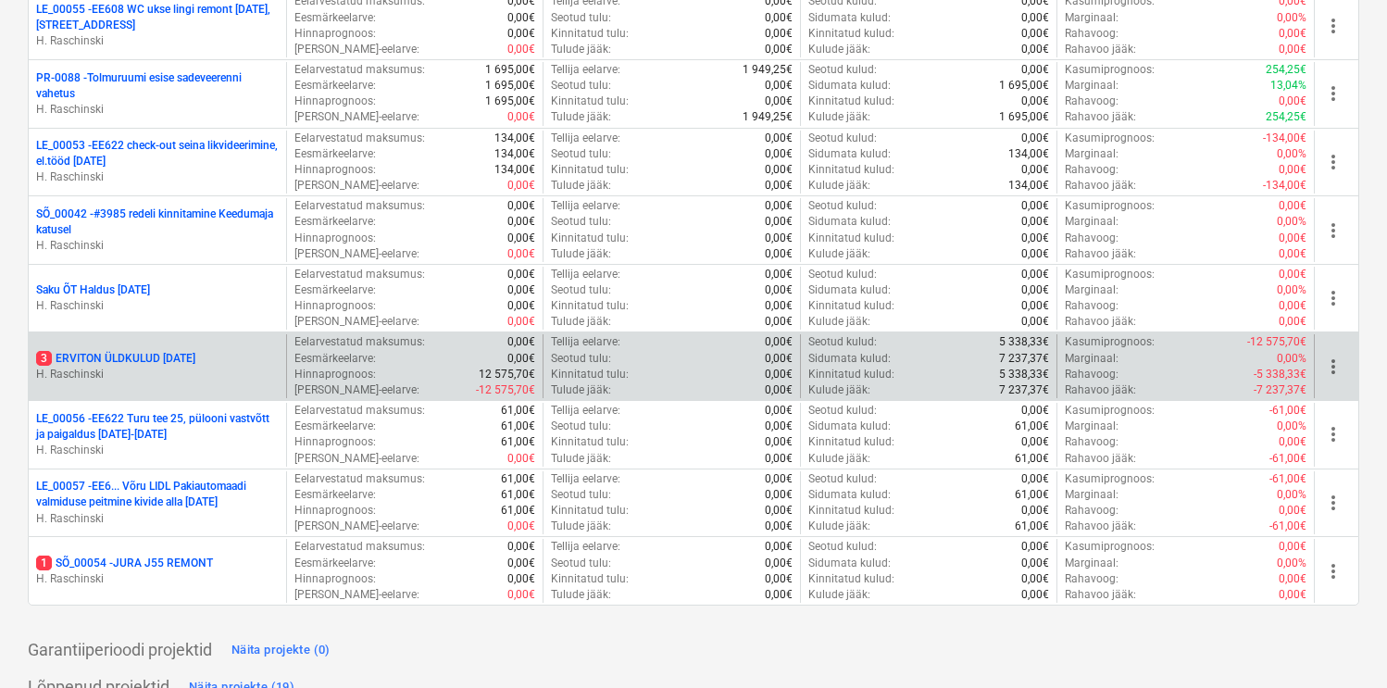
click at [194, 359] on p "3 ERVITON ÜLDKULUD [DATE]" at bounding box center [115, 359] width 159 height 16
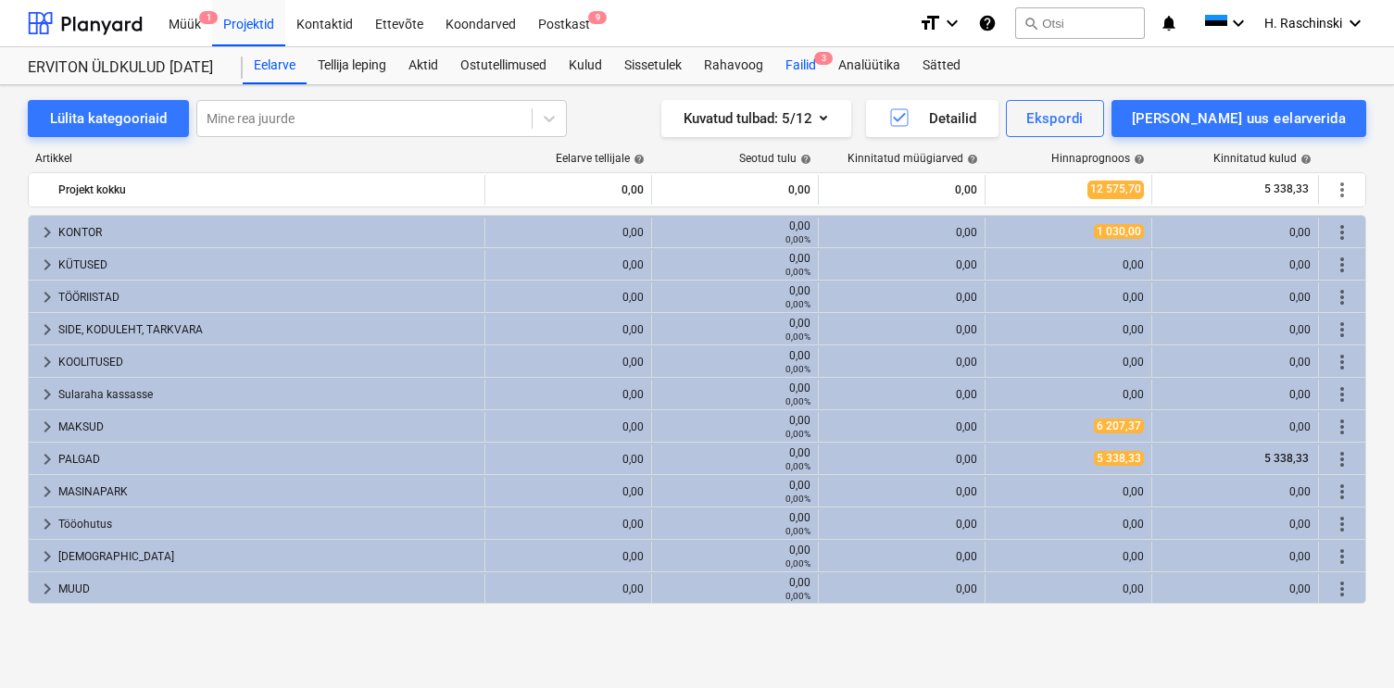
click at [805, 52] on div "Failid 3" at bounding box center [800, 65] width 53 height 37
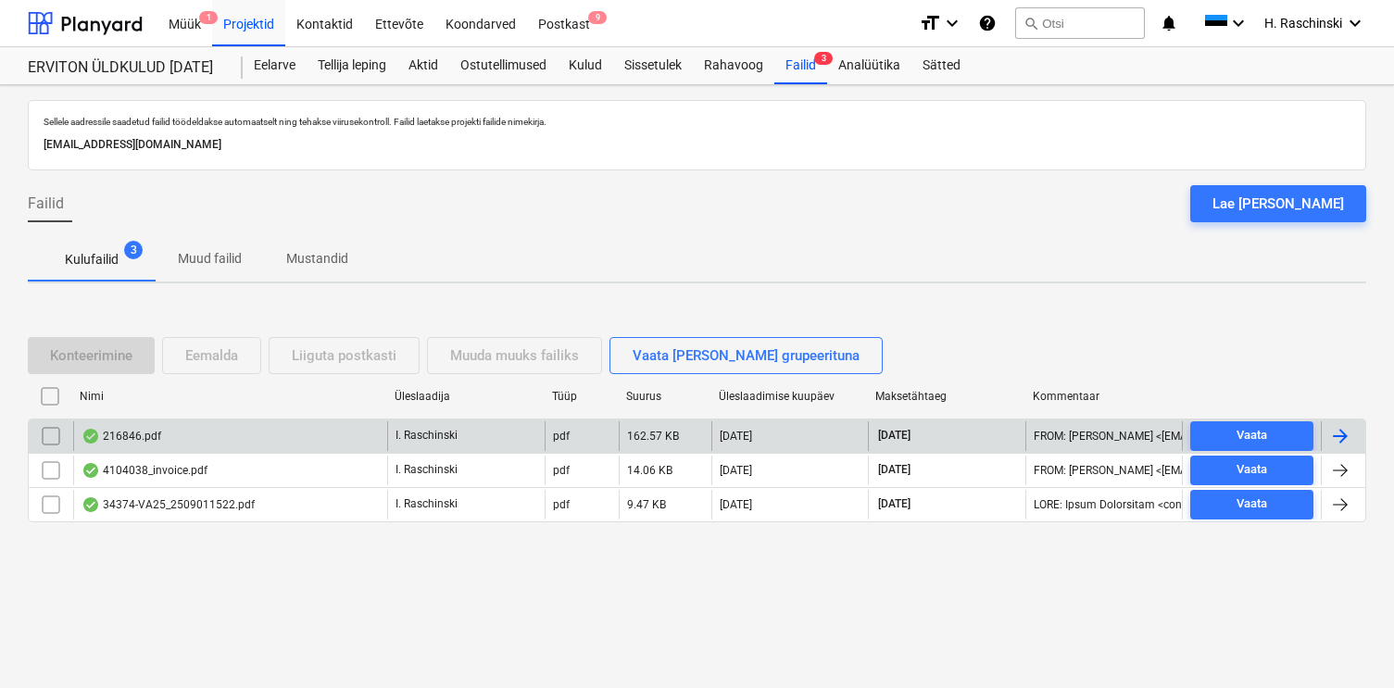
click at [155, 427] on div "216846.pdf" at bounding box center [230, 436] width 314 height 30
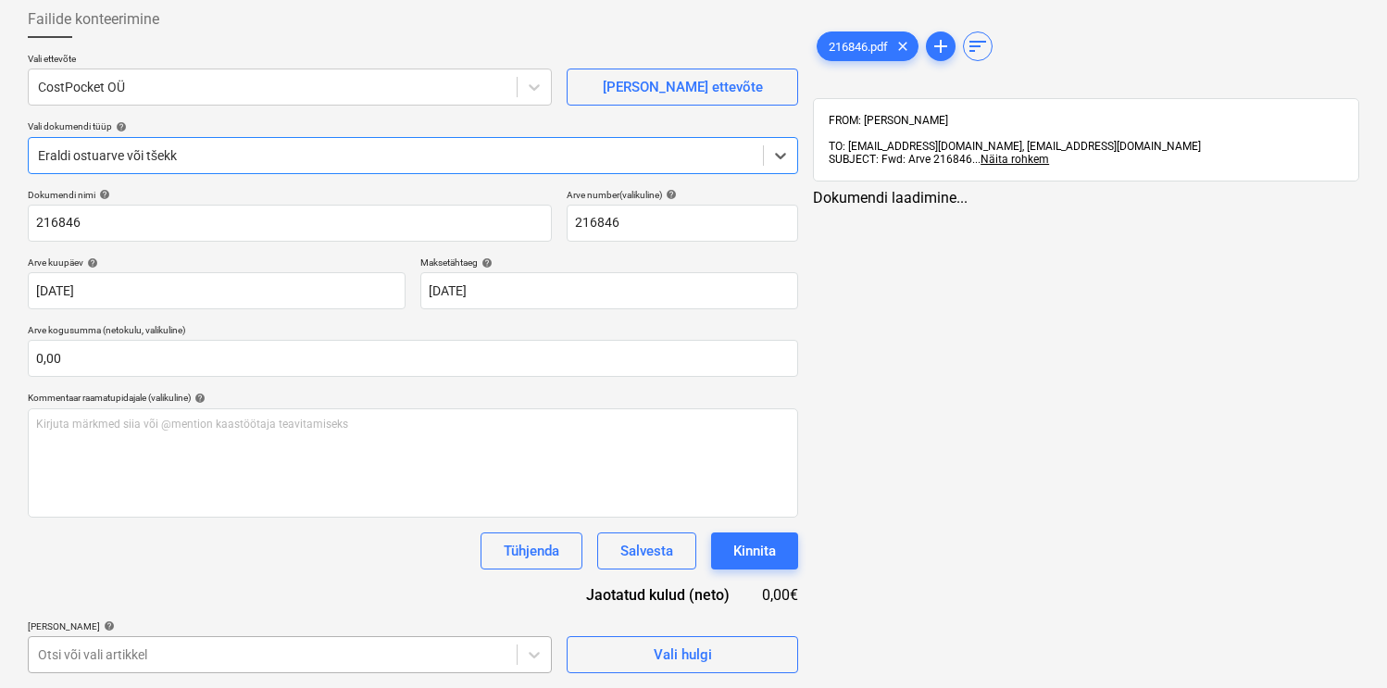
scroll to position [373, 0]
click at [281, 589] on body "Müük 1 Projektid Kontaktid Ettevõte Koondarved Postkast 9 format_size keyboard_…" at bounding box center [693, 245] width 1387 height 688
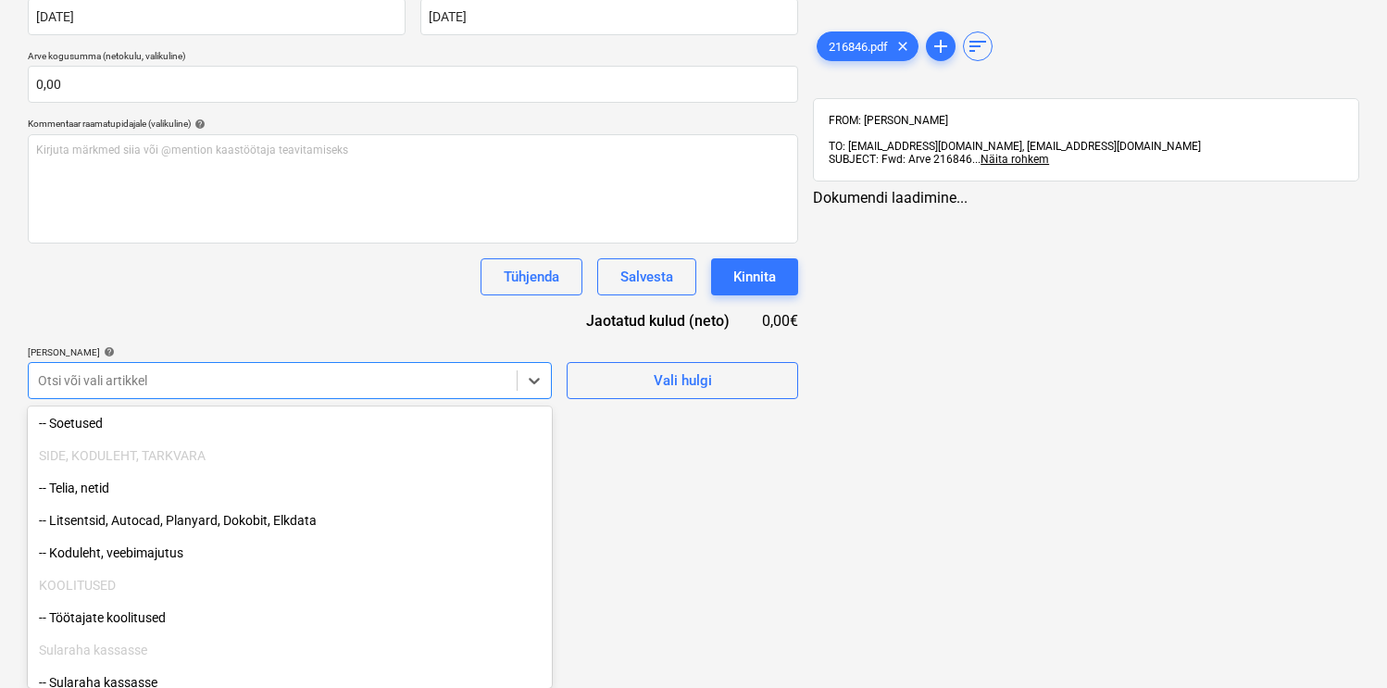
scroll to position [490, 0]
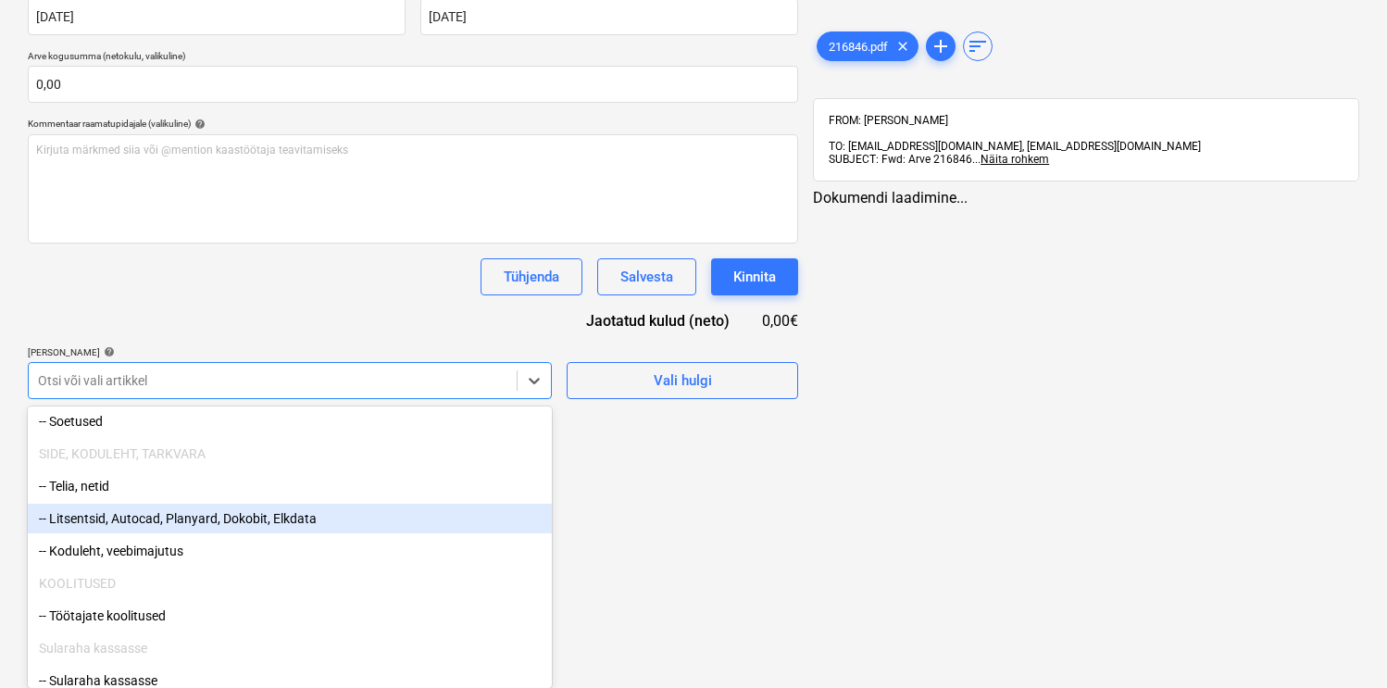
click at [301, 518] on div "-- Litsentsid, Autocad, Planyard, Dokobit, Elkdata" at bounding box center [290, 519] width 524 height 30
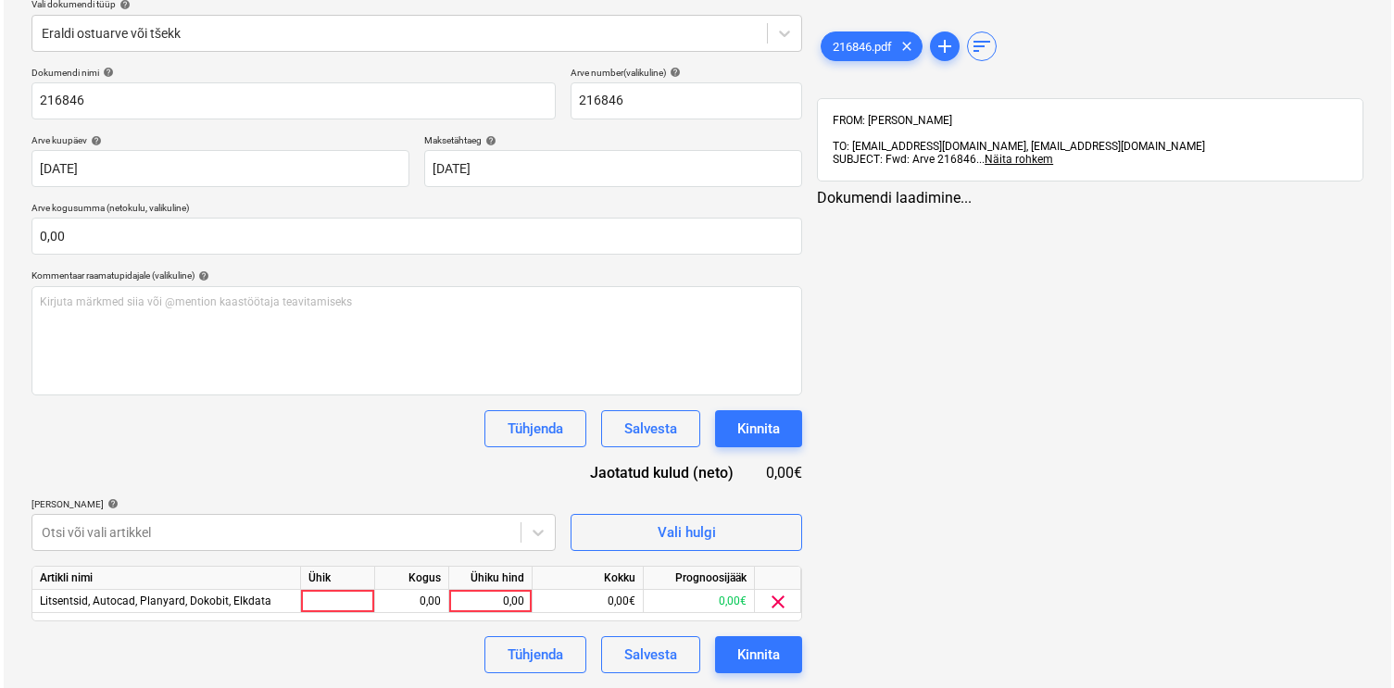
scroll to position [221, 0]
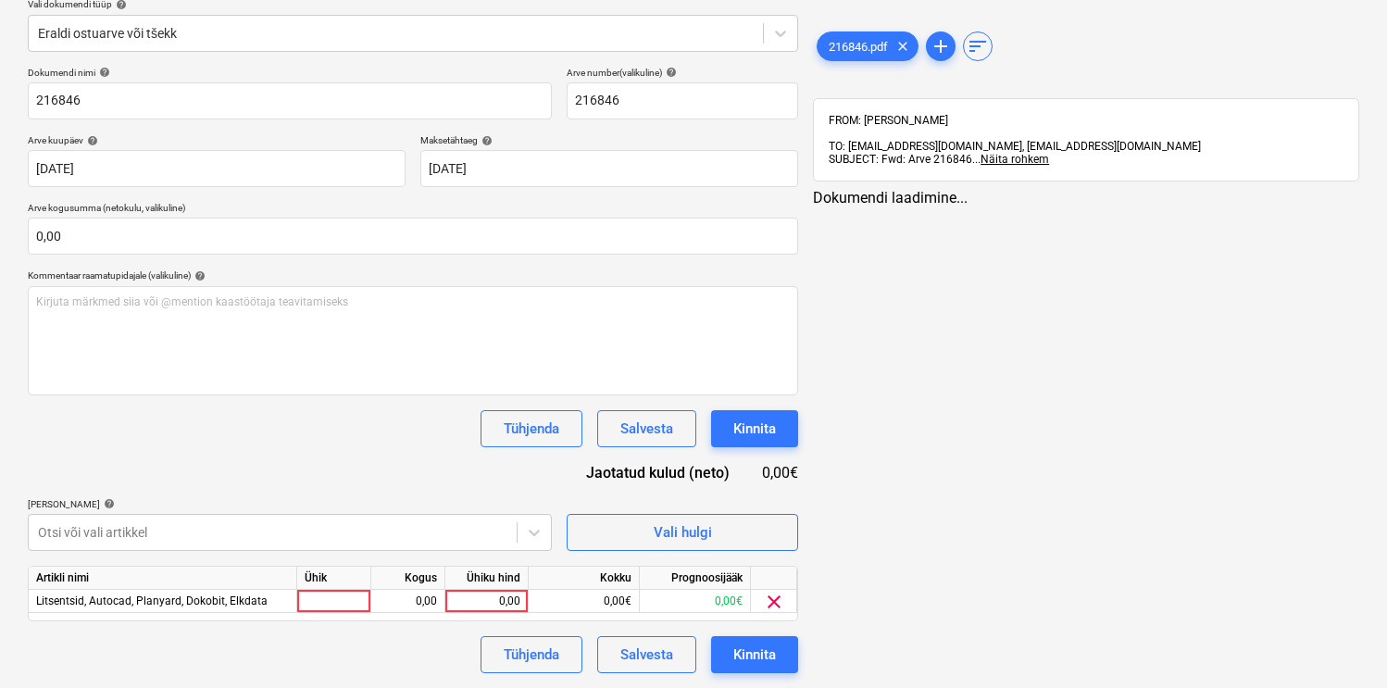
click at [326, 324] on div "Dokumendi nimi help 216846 Arve number (valikuline) help 216846 Arve kuupäev he…" at bounding box center [413, 370] width 770 height 606
click at [318, 594] on div at bounding box center [334, 601] width 74 height 23
type input "kmp"
click at [866, 53] on span "216846.pdf" at bounding box center [858, 47] width 81 height 14
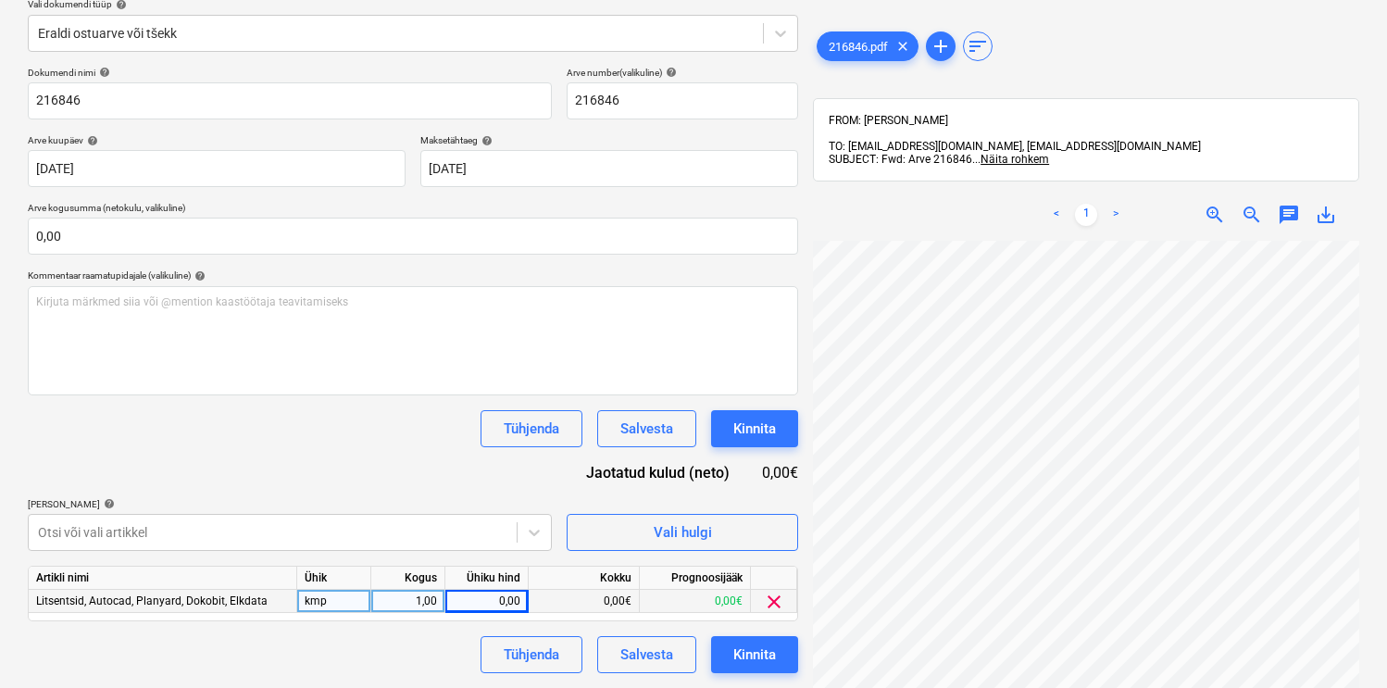
click at [495, 594] on div "0,00" at bounding box center [487, 601] width 68 height 23
type input "6"
click at [442, 627] on div "Dokumendi nimi help 216846 Arve number (valikuline) help 216846 Arve kuupäev he…" at bounding box center [413, 370] width 770 height 606
click at [731, 649] on button "Kinnita" at bounding box center [754, 654] width 87 height 37
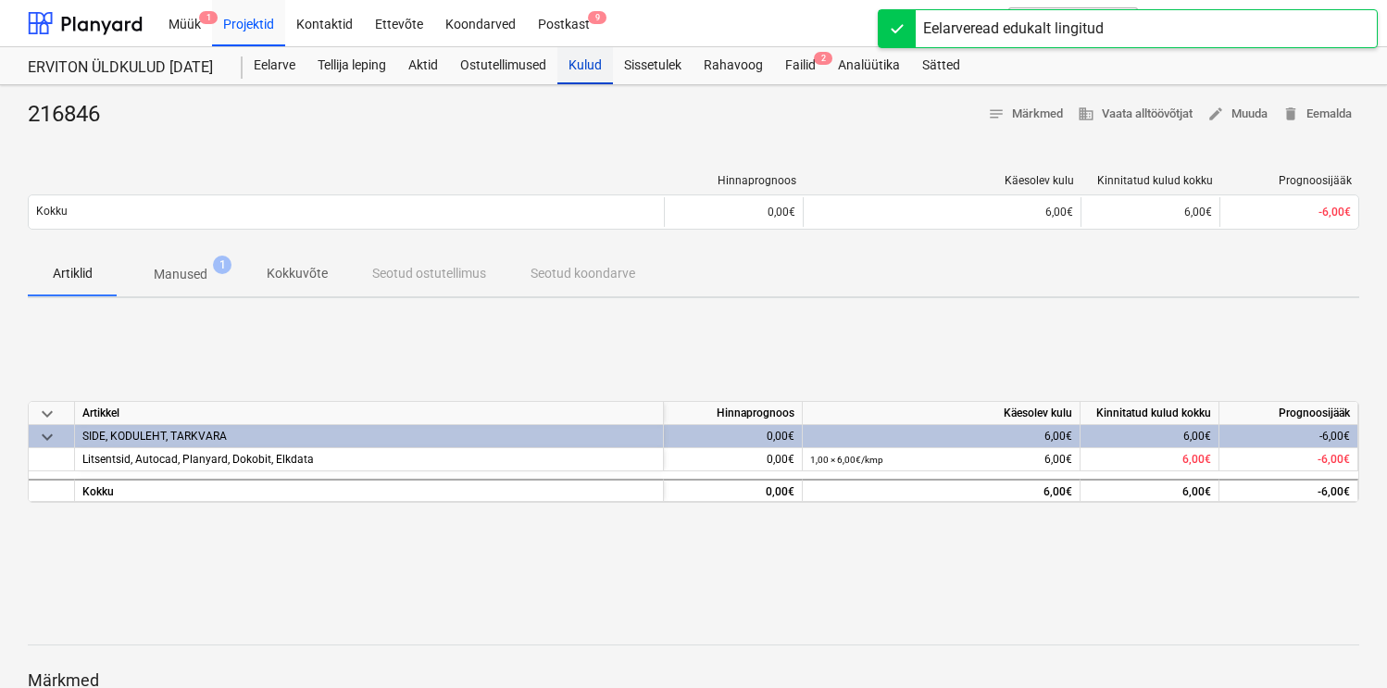
click at [582, 63] on div "Kulud" at bounding box center [585, 65] width 56 height 37
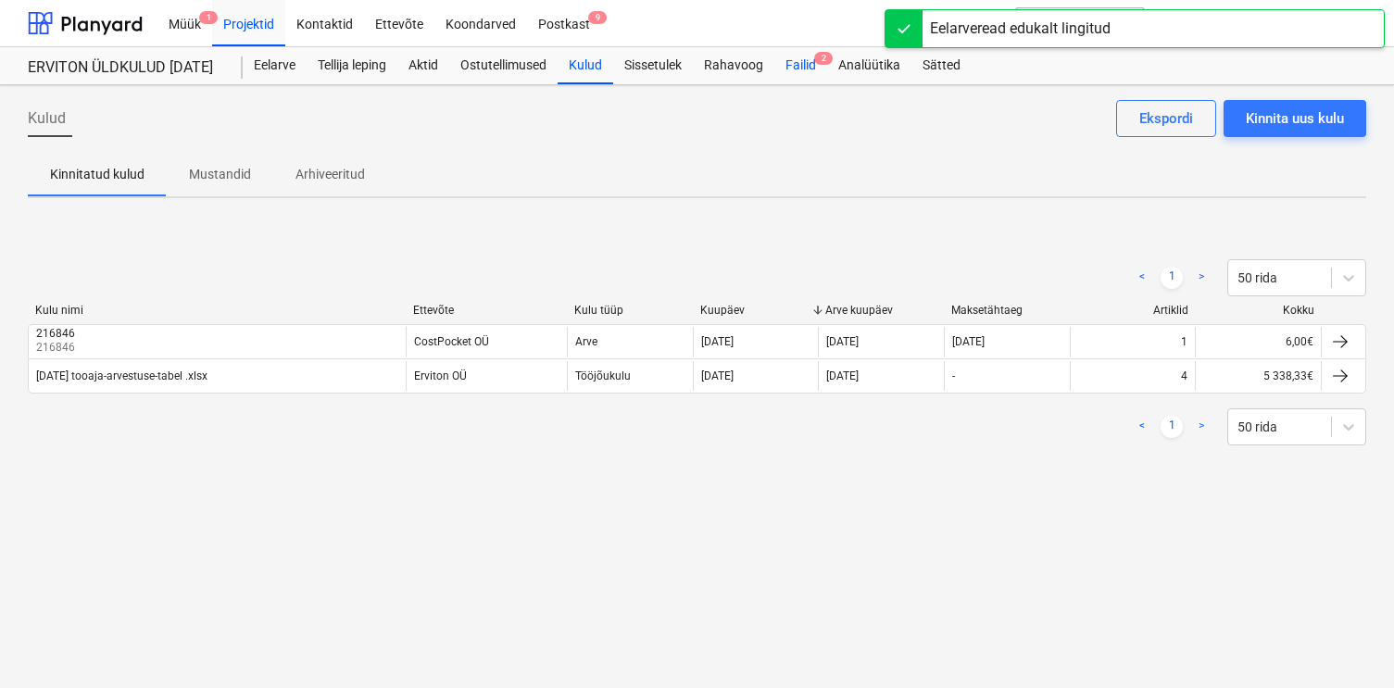
click at [796, 69] on div "Failid 2" at bounding box center [800, 65] width 53 height 37
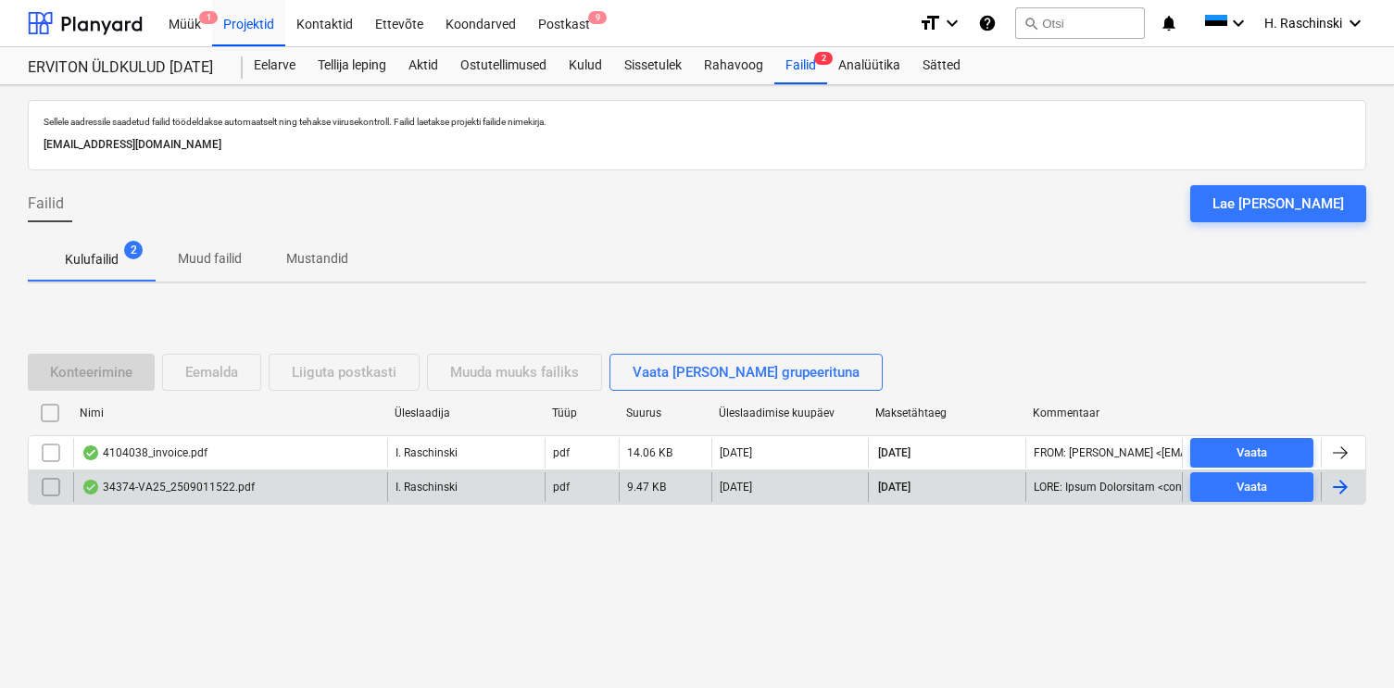
click at [169, 490] on div "34374-VA25_2509011522.pdf" at bounding box center [167, 487] width 173 height 15
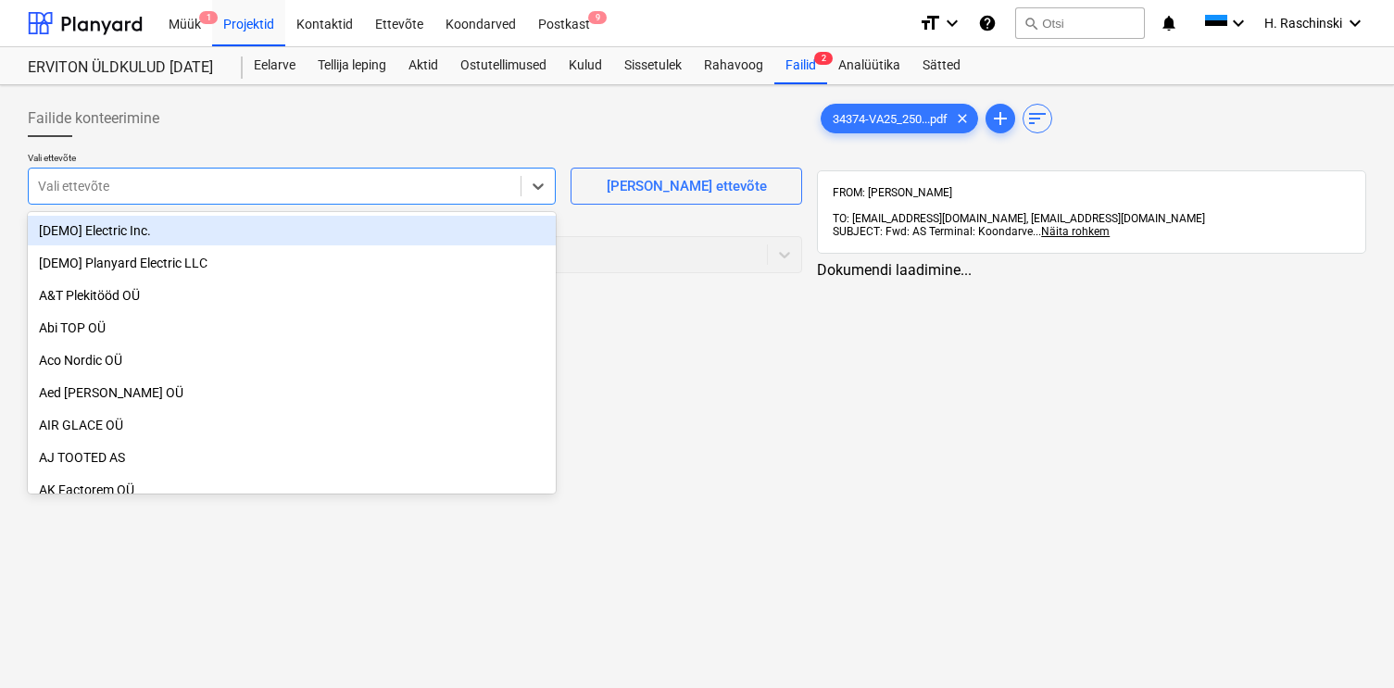
click at [383, 195] on div at bounding box center [274, 186] width 473 height 19
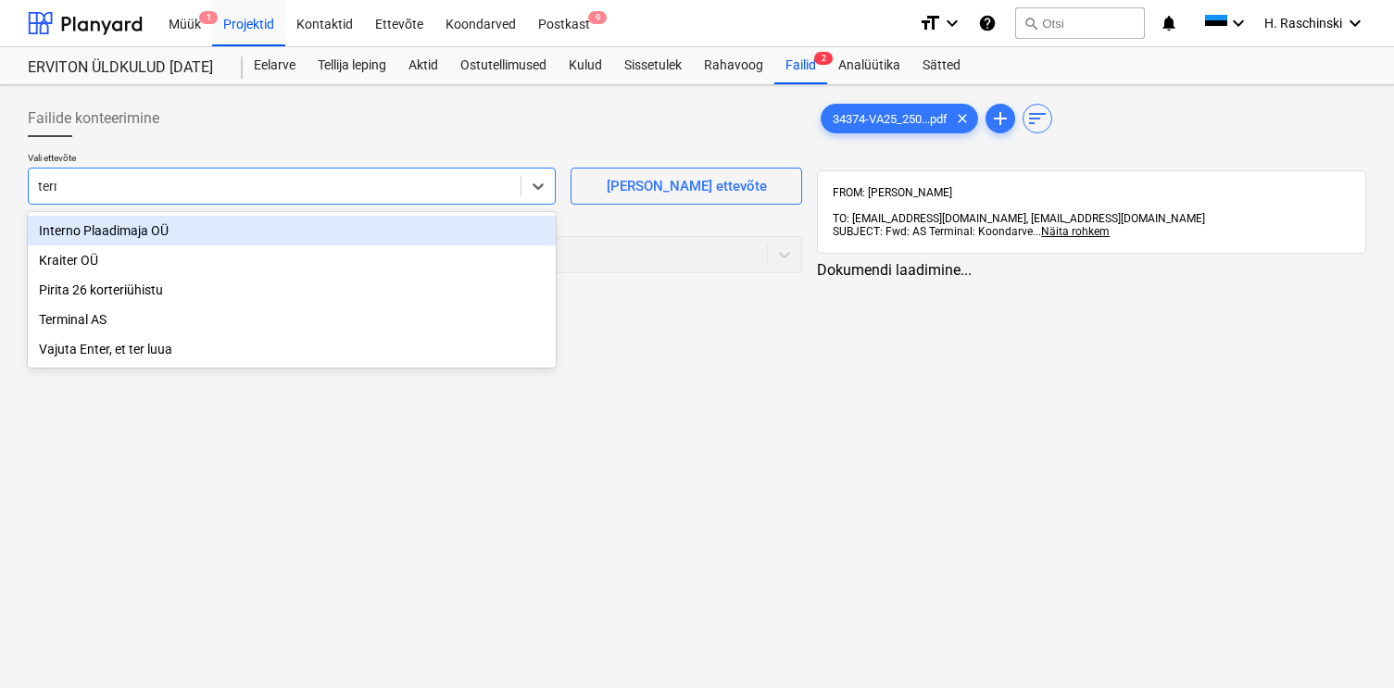
type input "termi"
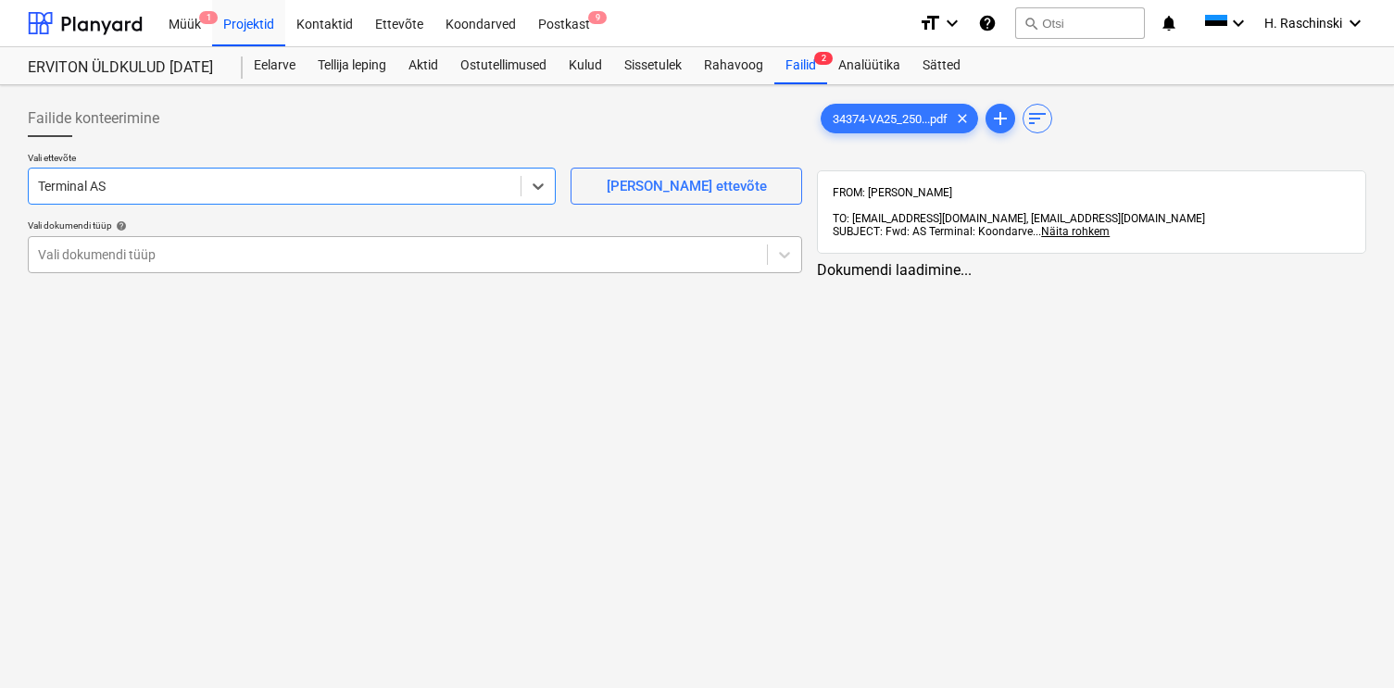
click at [330, 257] on div at bounding box center [397, 254] width 719 height 19
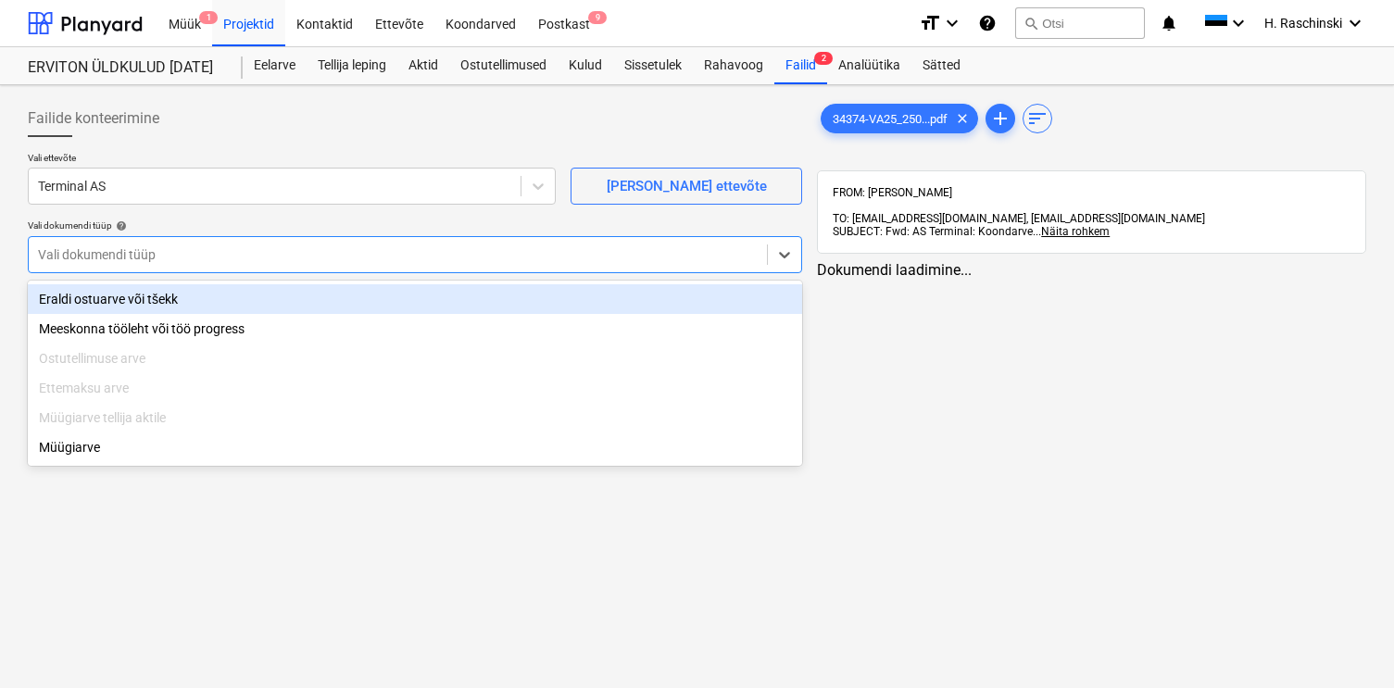
click at [242, 301] on div "Eraldi ostuarve või tšekk" at bounding box center [415, 299] width 774 height 30
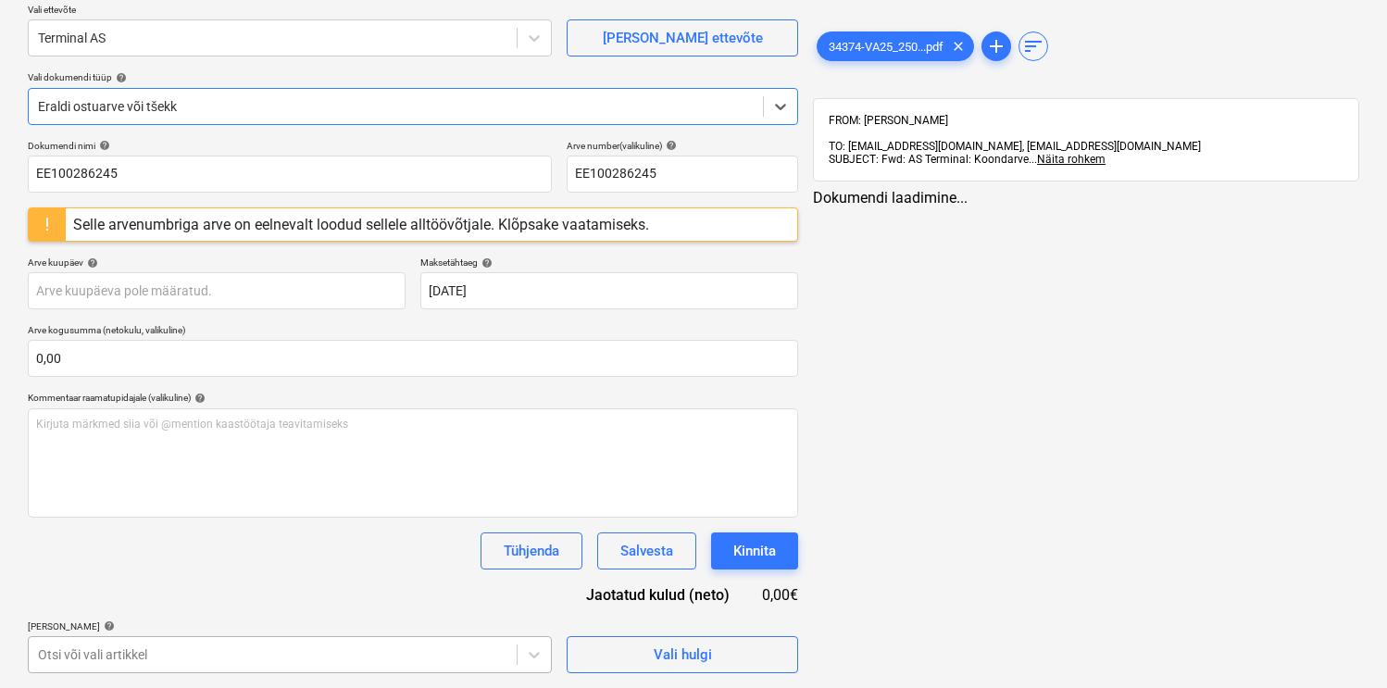
scroll to position [422, 0]
click at [191, 540] on body "Müük 1 Projektid Kontaktid Ettevõte Koondarved Postkast 9 format_size keyboard_…" at bounding box center [693, 196] width 1387 height 688
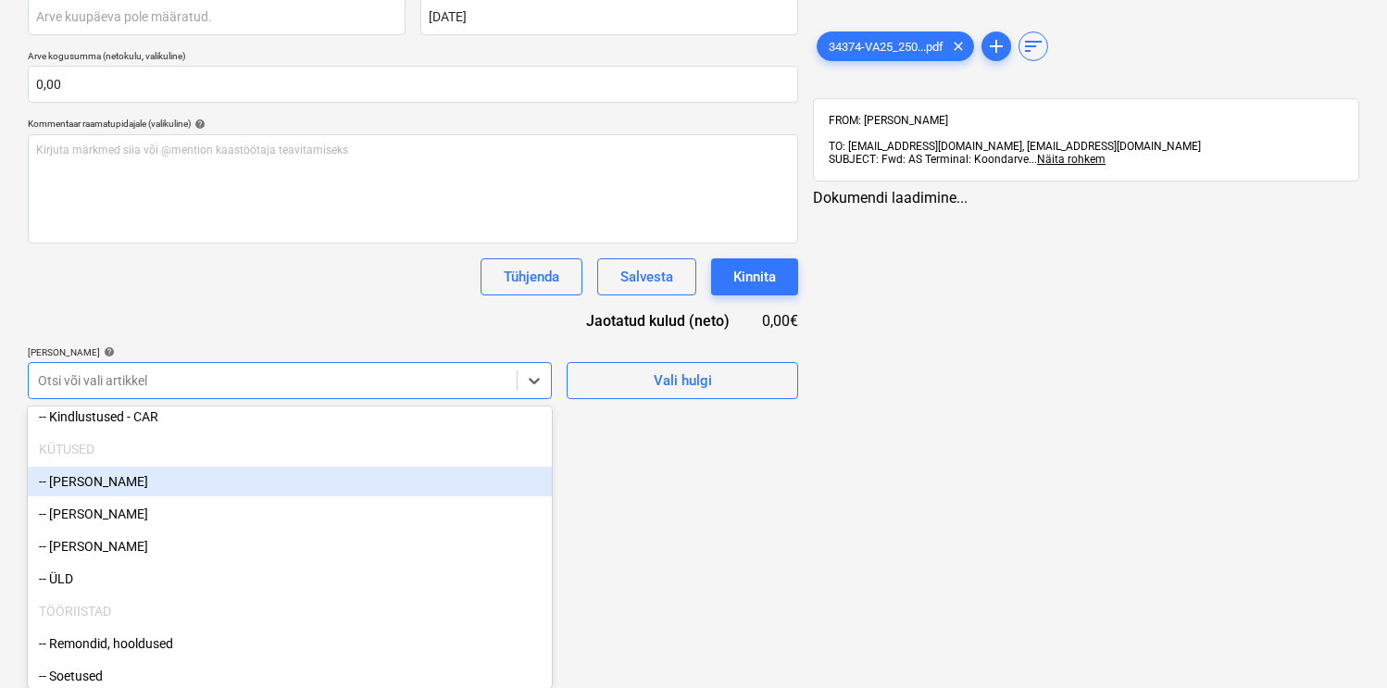
scroll to position [236, 0]
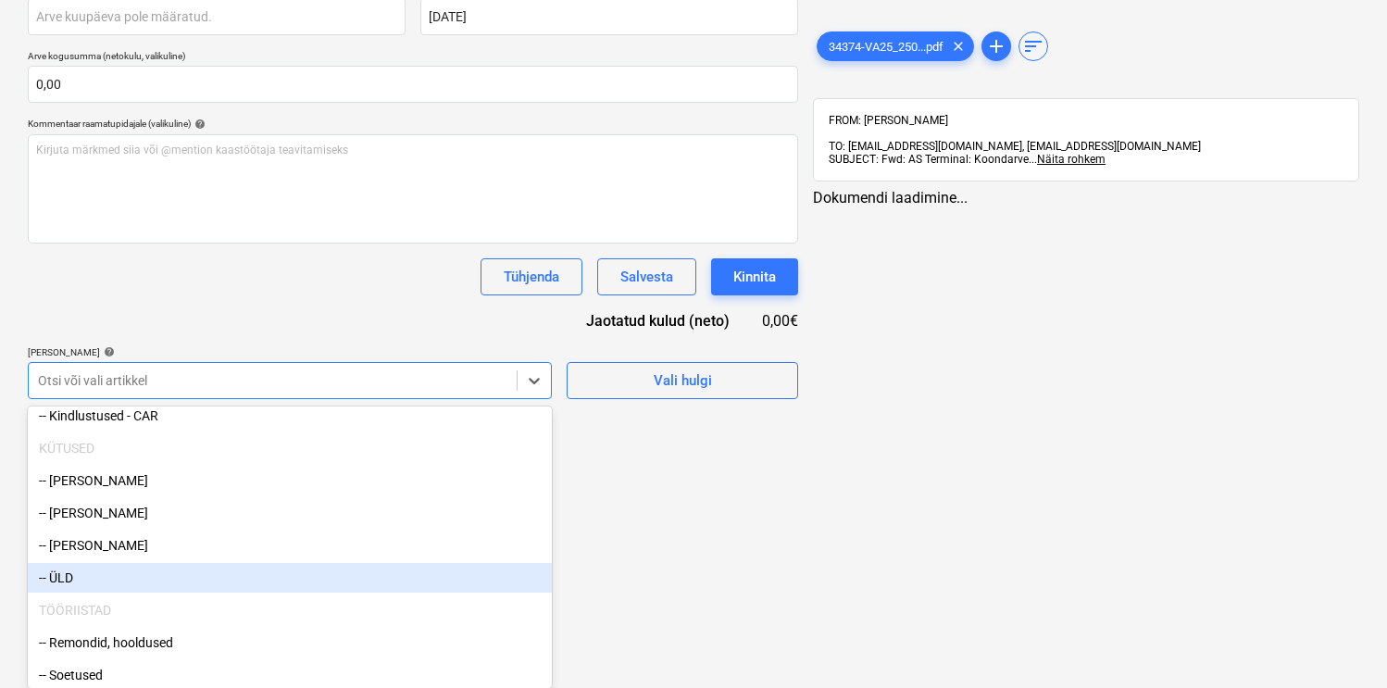
click at [188, 567] on div "-- ÜLD" at bounding box center [290, 578] width 524 height 30
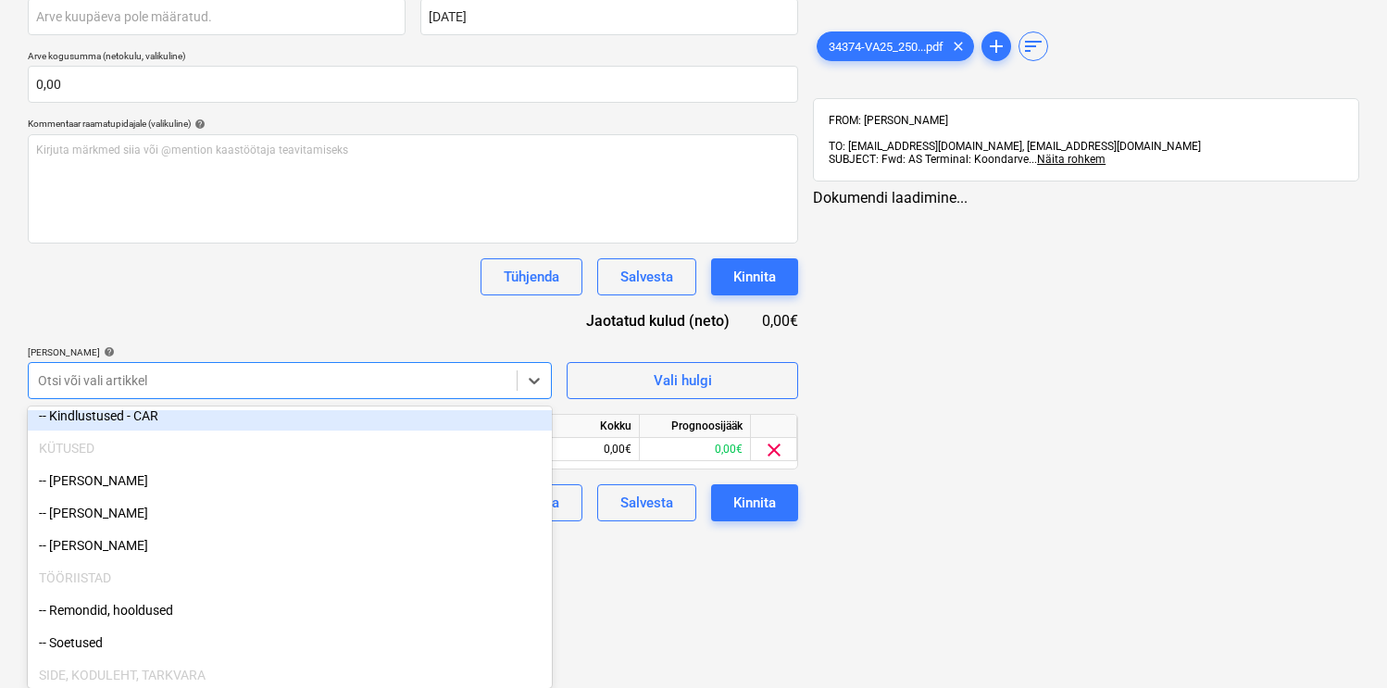
scroll to position [270, 0]
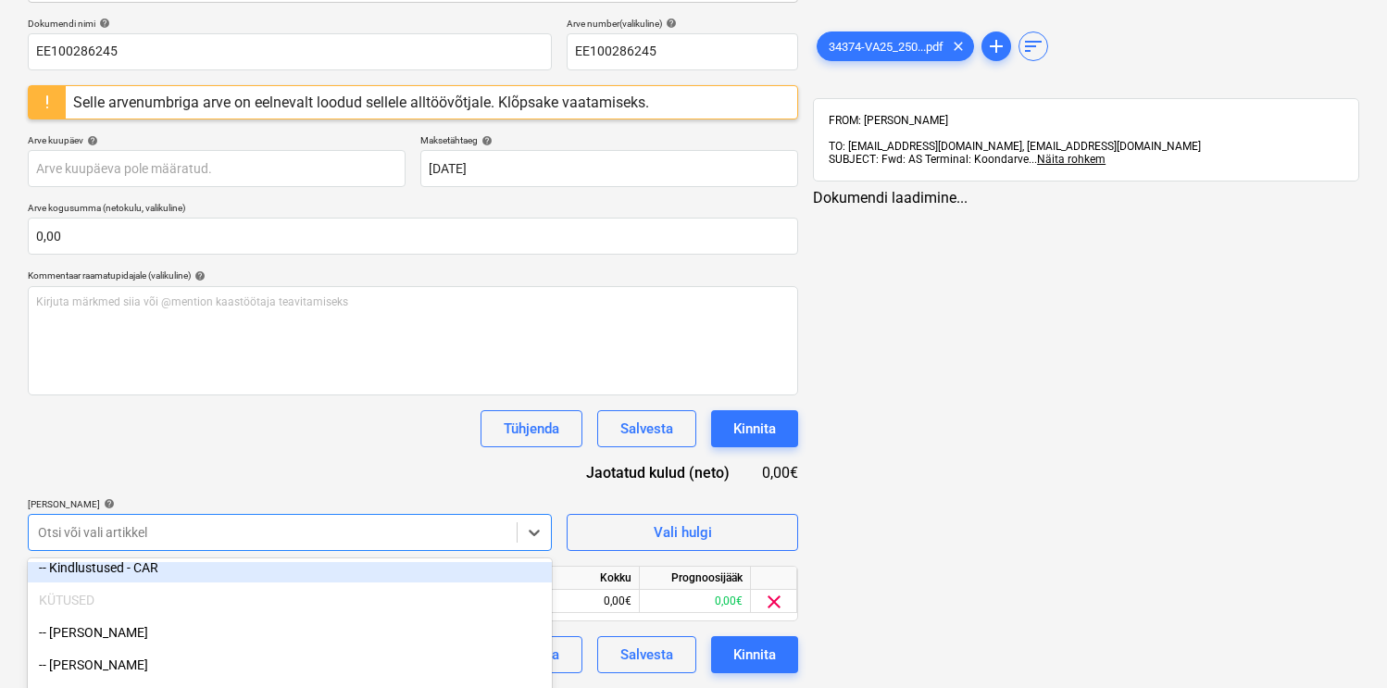
click at [281, 321] on div "Dokumendi nimi help EE100286245 Arve number (valikuline) help EE100286245 Selle…" at bounding box center [413, 346] width 770 height 656
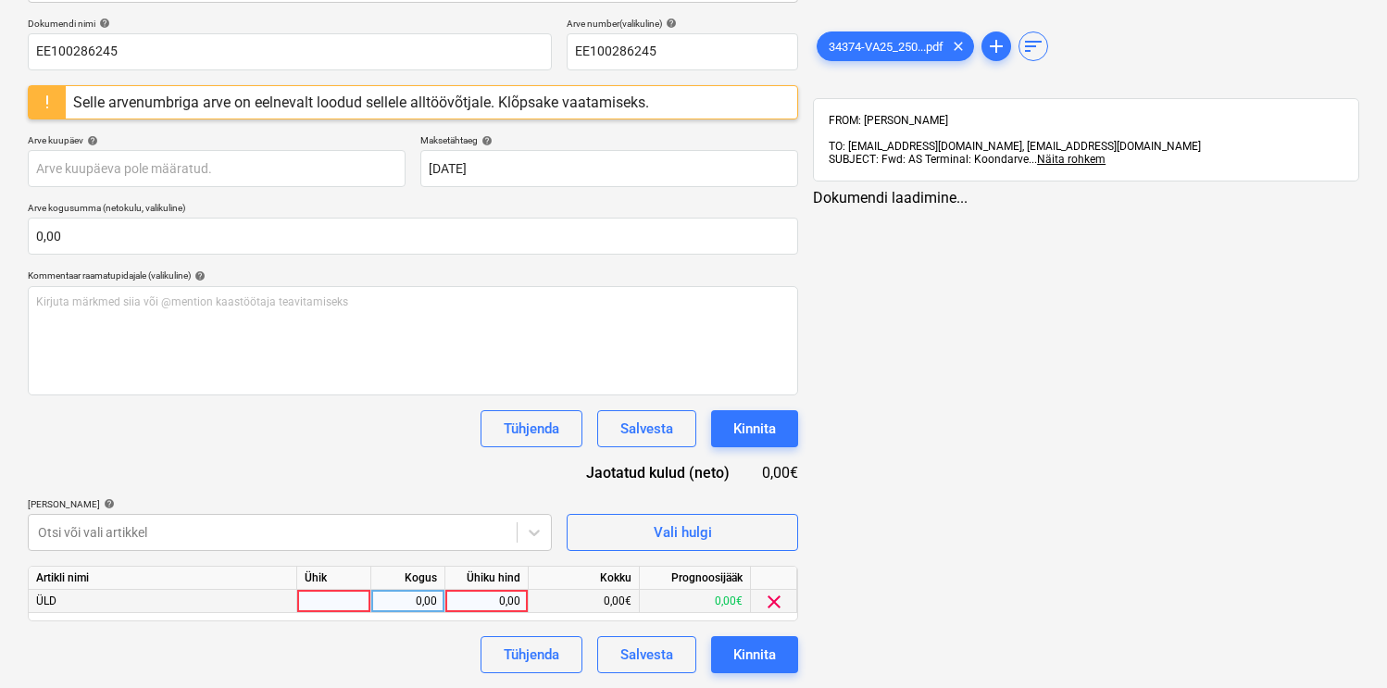
click at [325, 594] on div at bounding box center [334, 601] width 74 height 23
type input "kmp"
click at [874, 36] on div "34374-VA25_250...pdf clear" at bounding box center [895, 46] width 157 height 30
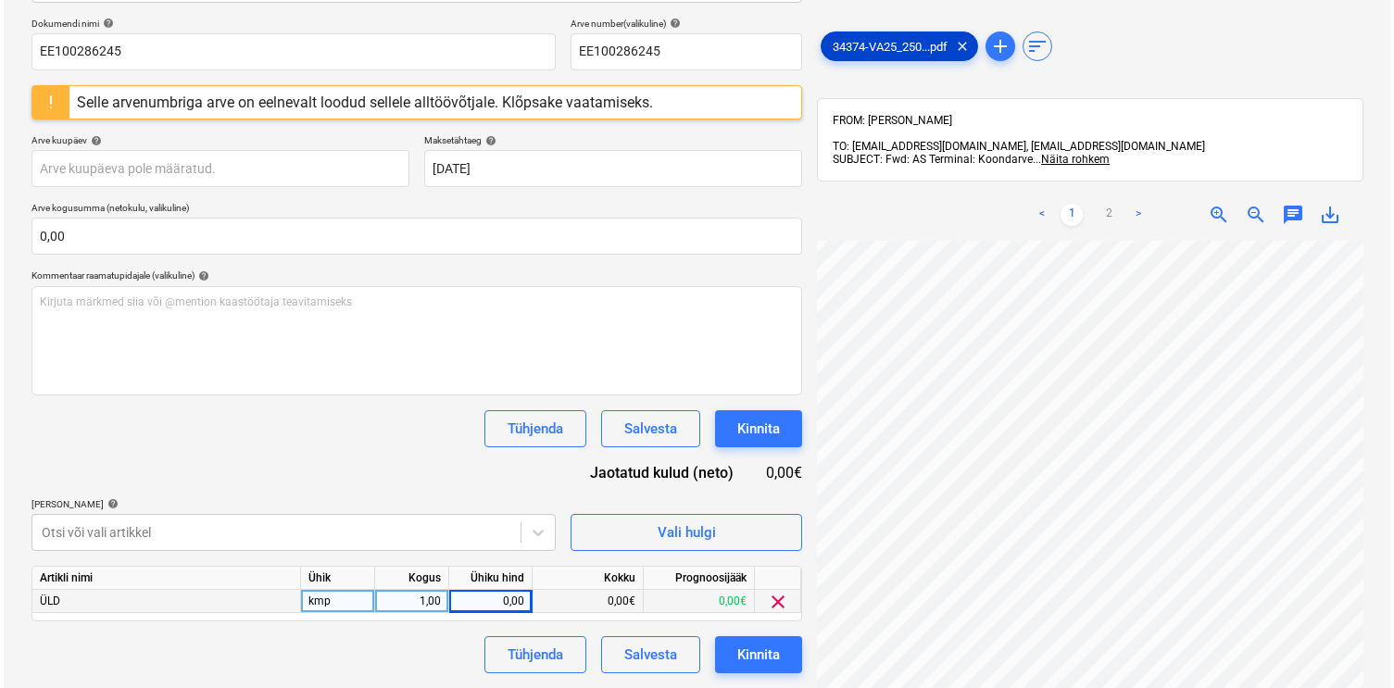
scroll to position [157, 0]
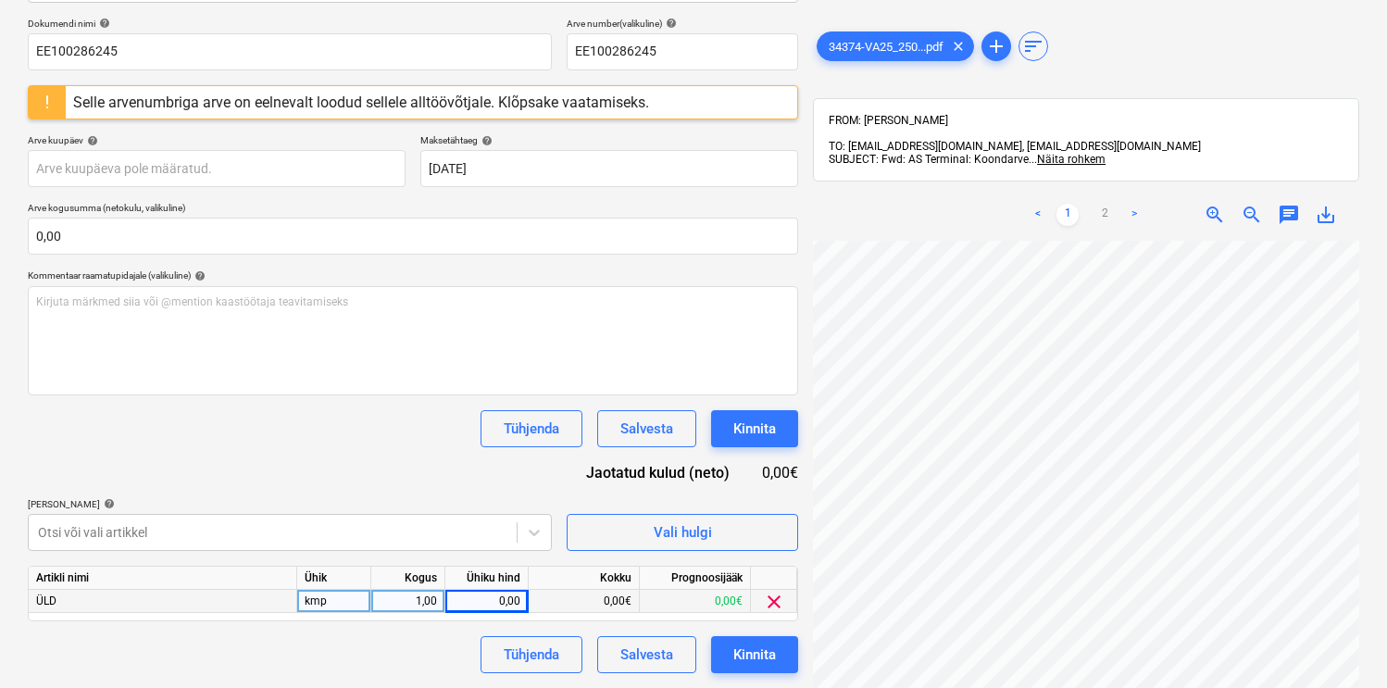
click at [497, 602] on div "0,00" at bounding box center [487, 601] width 68 height 23
type input "96,77"
click at [728, 640] on button "Kinnita" at bounding box center [754, 654] width 87 height 37
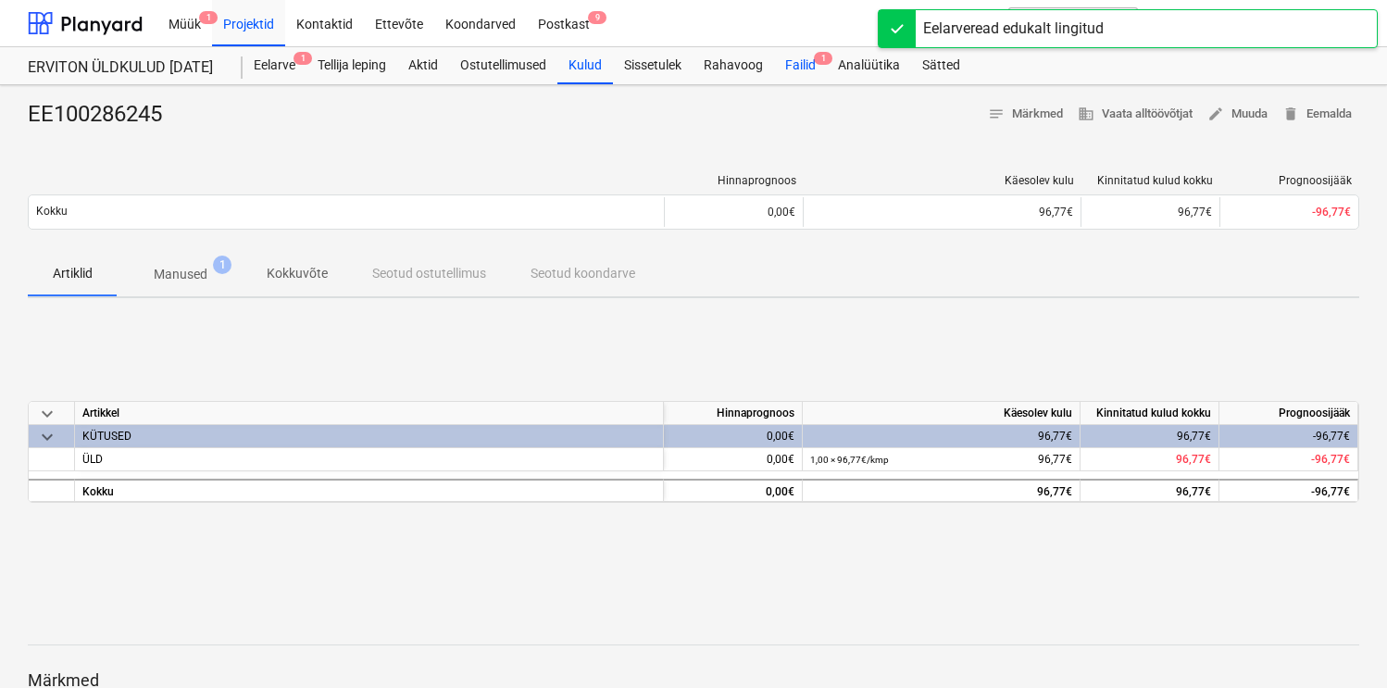
click at [801, 72] on div "Failid 1" at bounding box center [800, 65] width 53 height 37
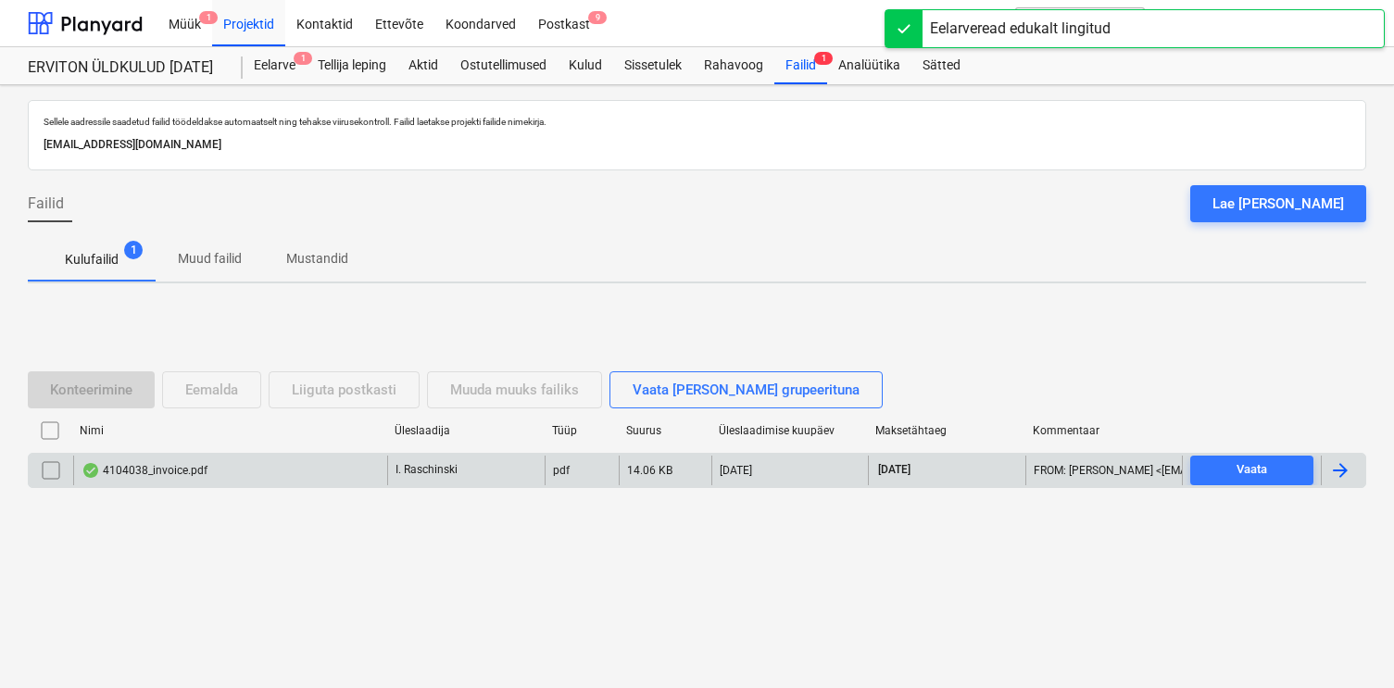
click at [190, 469] on div "4104038_invoice.pdf" at bounding box center [144, 470] width 126 height 15
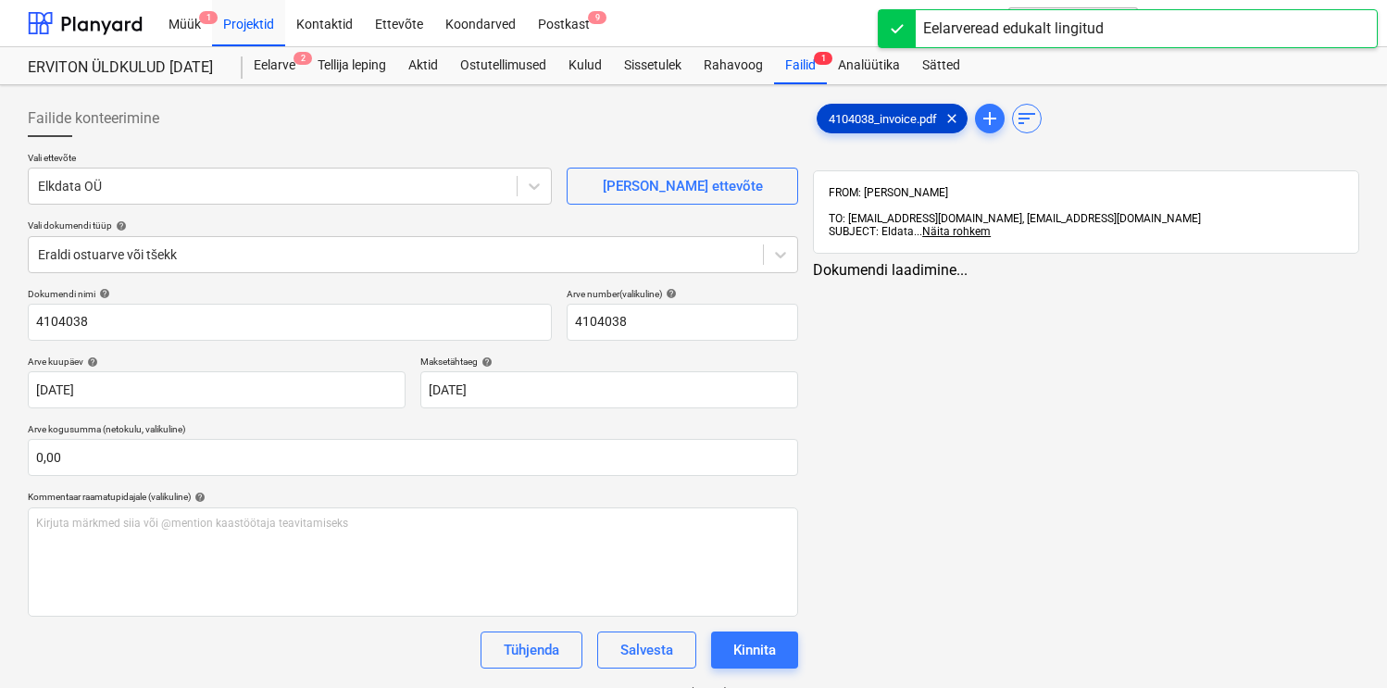
click at [890, 125] on span "4104038_invoice.pdf" at bounding box center [883, 119] width 131 height 14
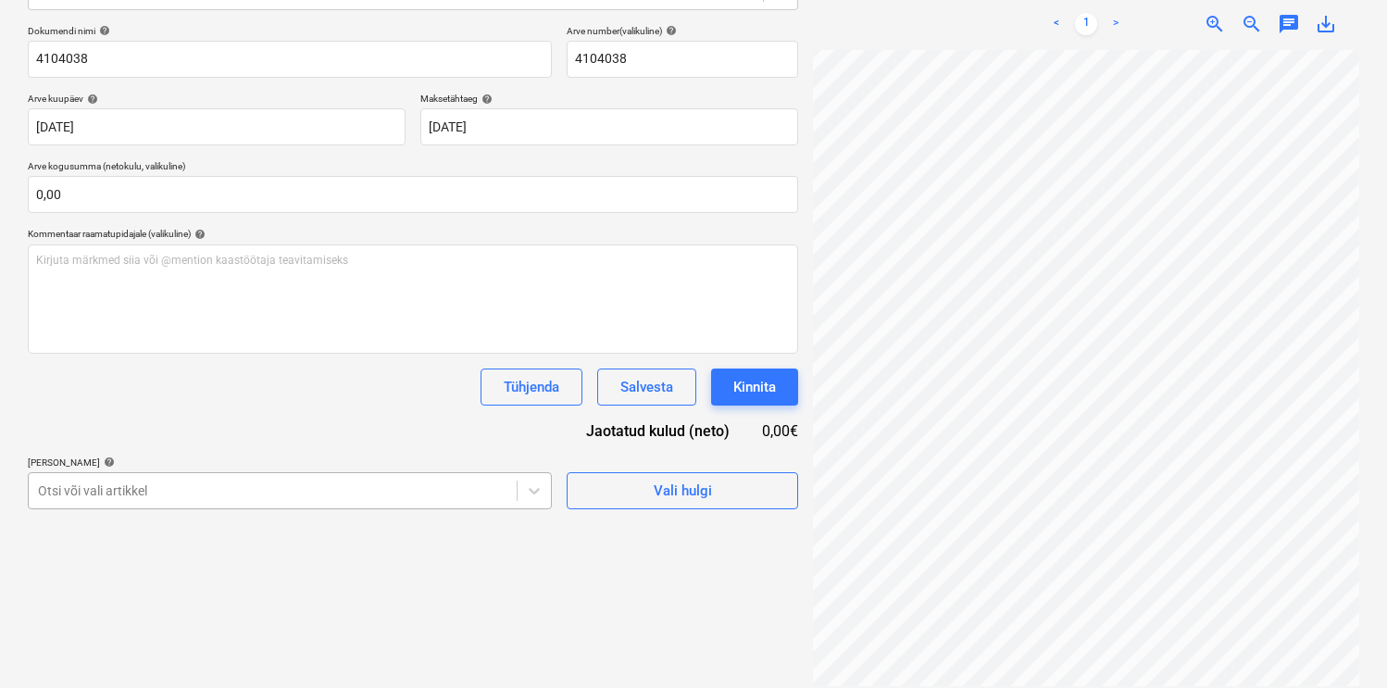
scroll to position [373, 0]
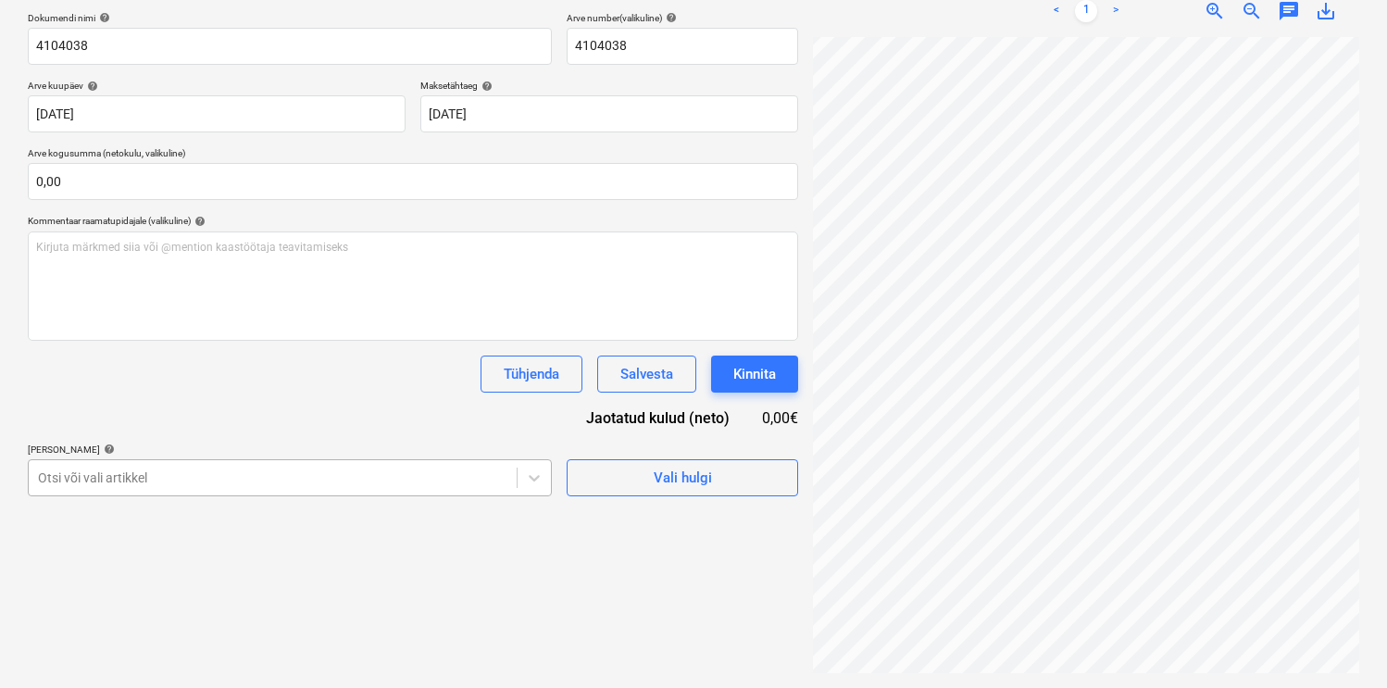
click at [429, 412] on body "Müük 1 Projektid Kontaktid Ettevõte Koondarved Postkast 9 format_size keyboard_…" at bounding box center [693, 68] width 1387 height 688
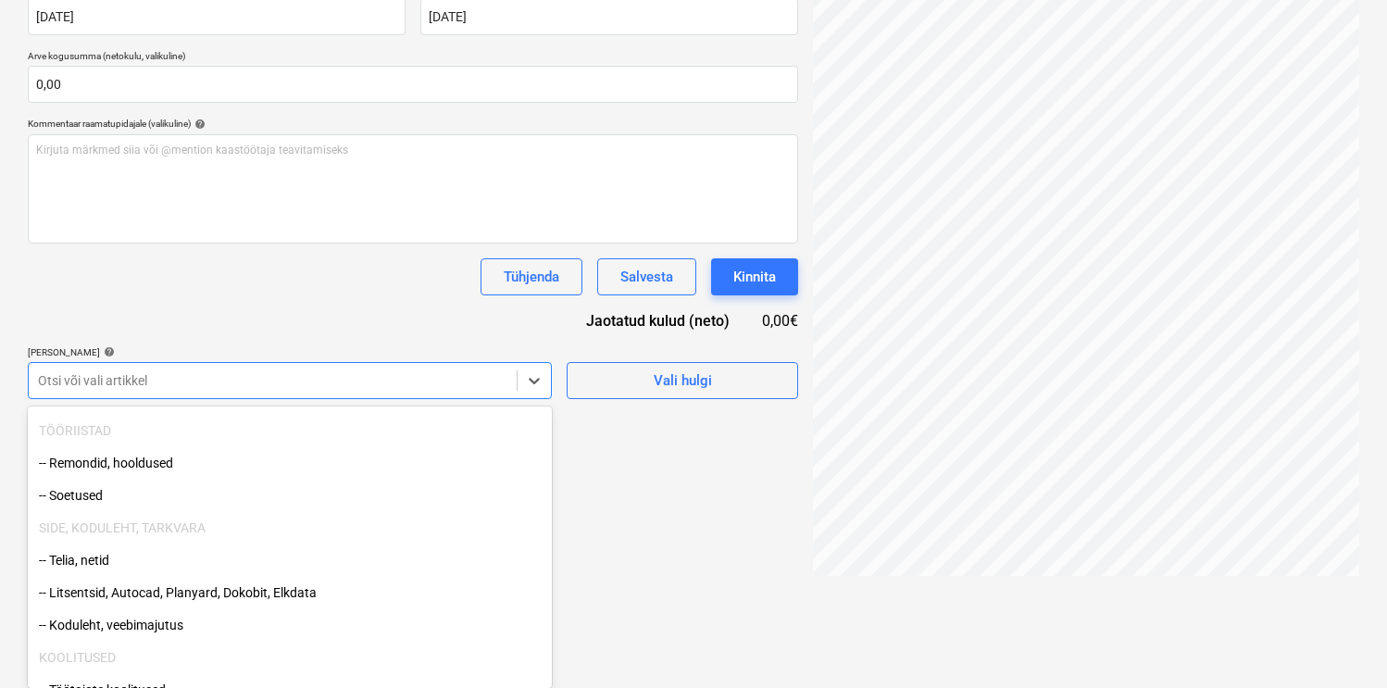
scroll to position [426, 0]
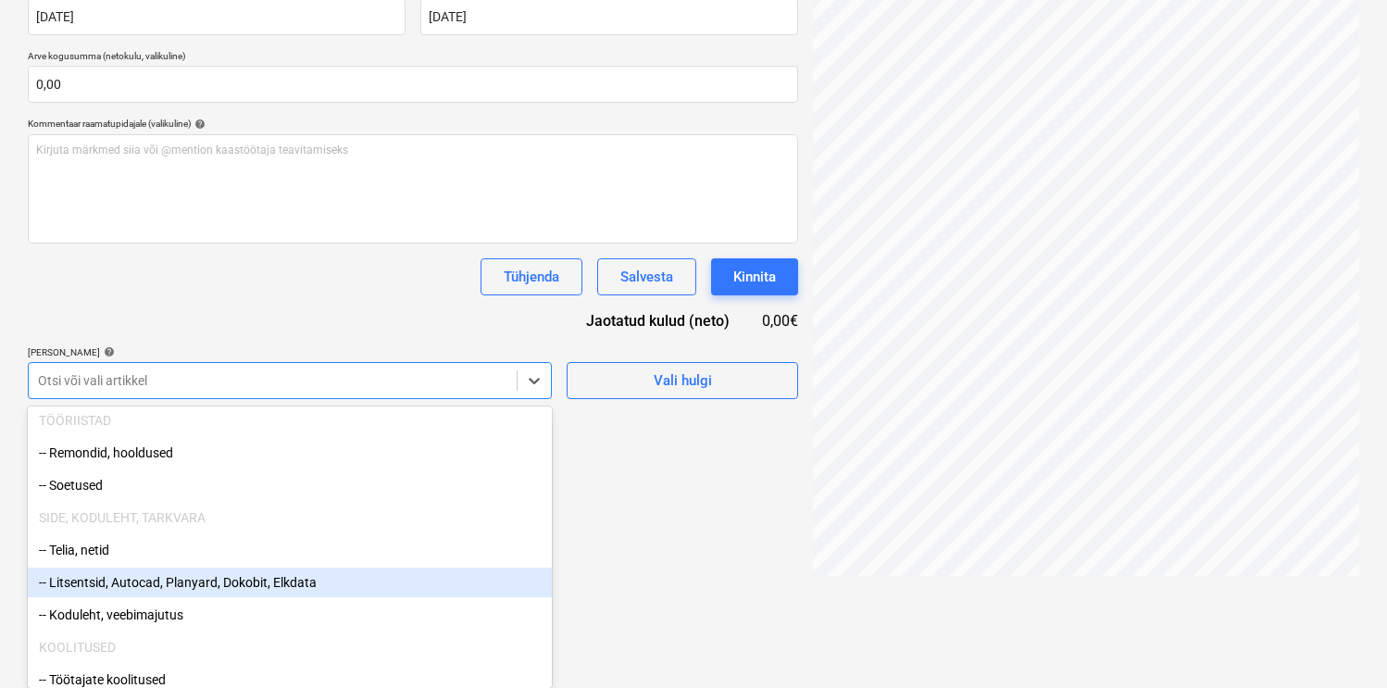
click at [262, 579] on div "-- Litsentsid, Autocad, Planyard, Dokobit, Elkdata" at bounding box center [290, 583] width 524 height 30
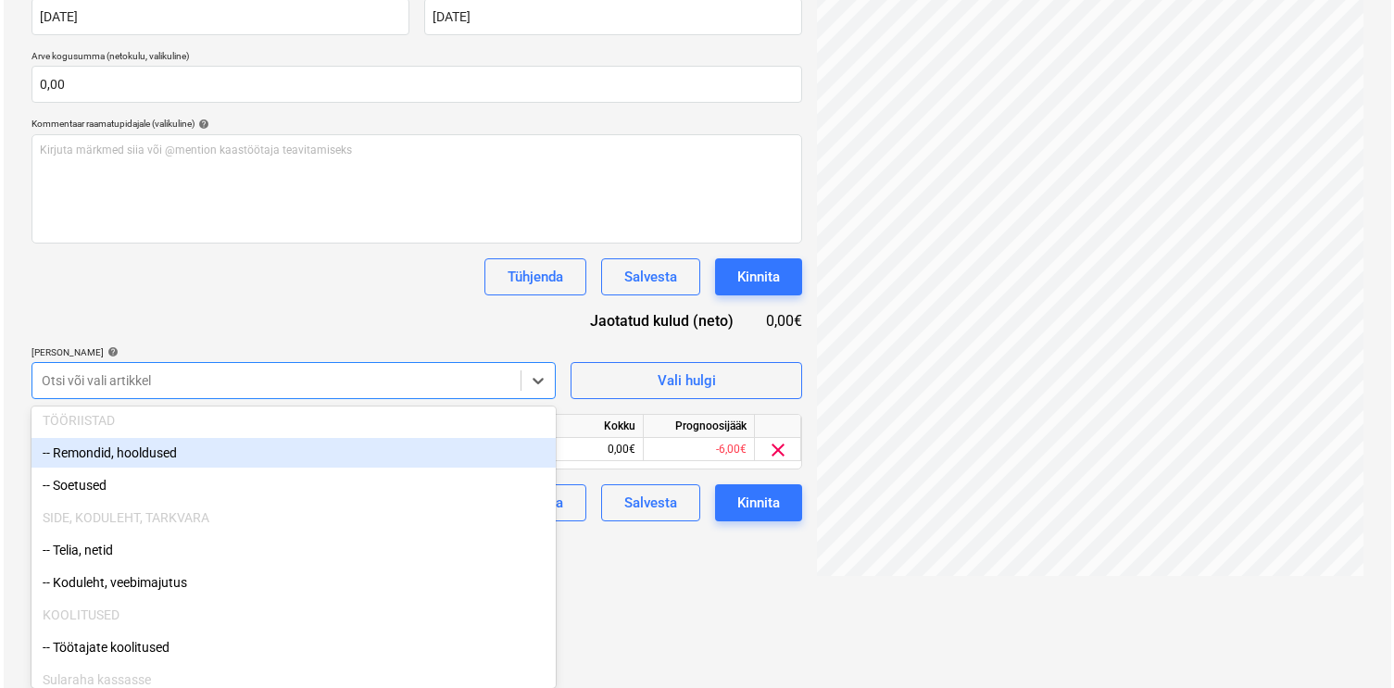
scroll to position [263, 0]
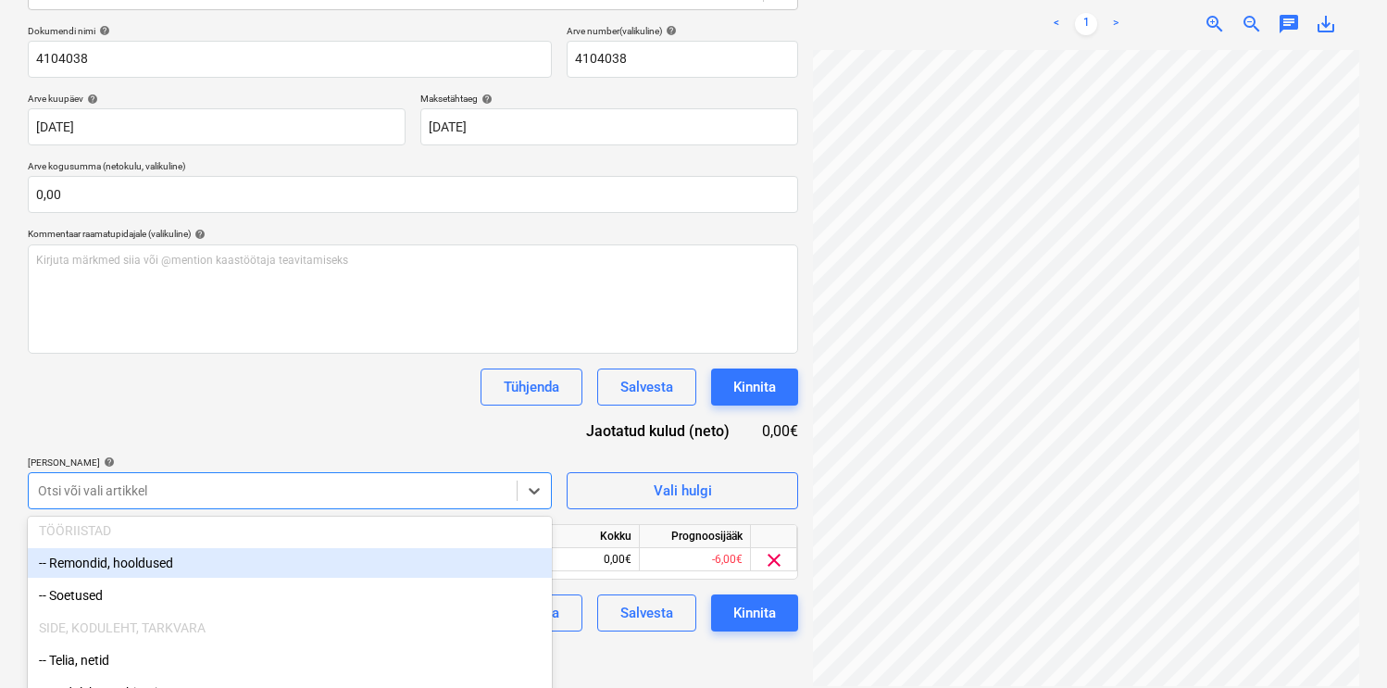
click at [275, 311] on div "Dokumendi nimi help 4104038 Arve number (valikuline) help 4104038 Arve kuupäev …" at bounding box center [413, 328] width 770 height 606
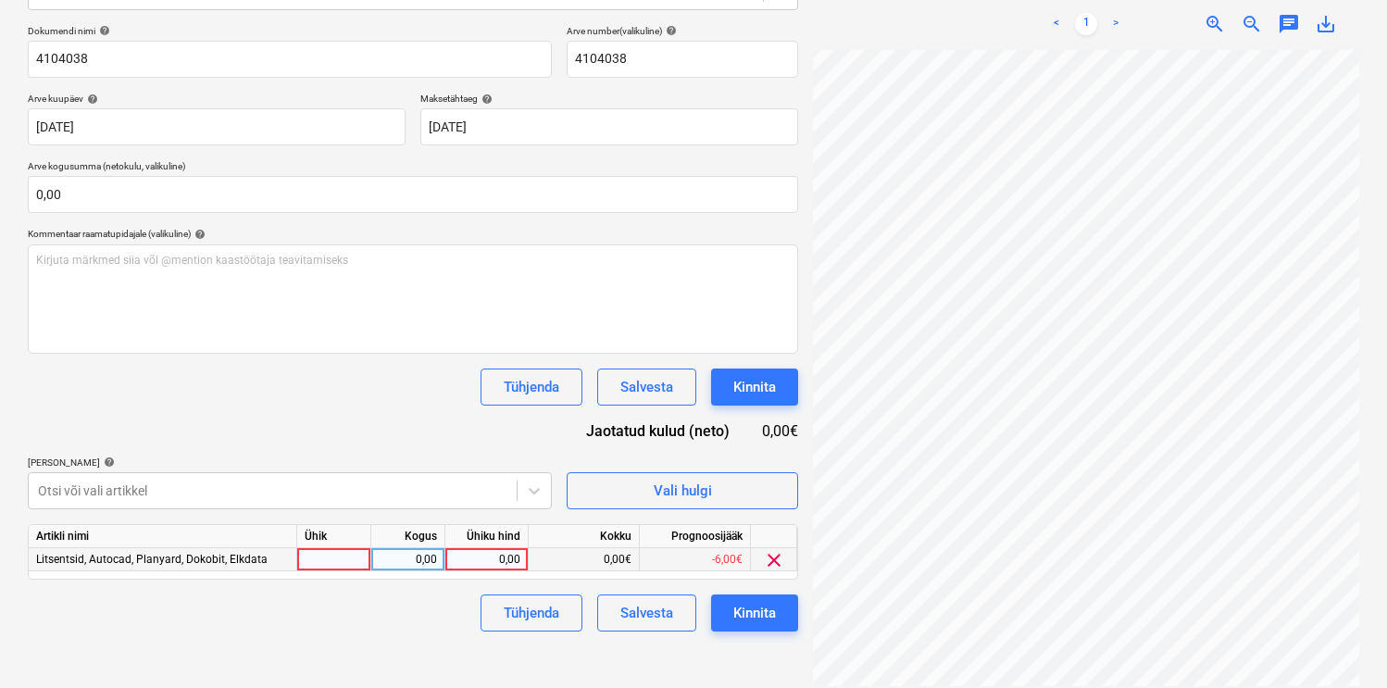
click at [325, 556] on div at bounding box center [334, 559] width 74 height 23
type input "kmp"
type input "8,25"
click at [744, 617] on div "Kinnita" at bounding box center [754, 613] width 43 height 24
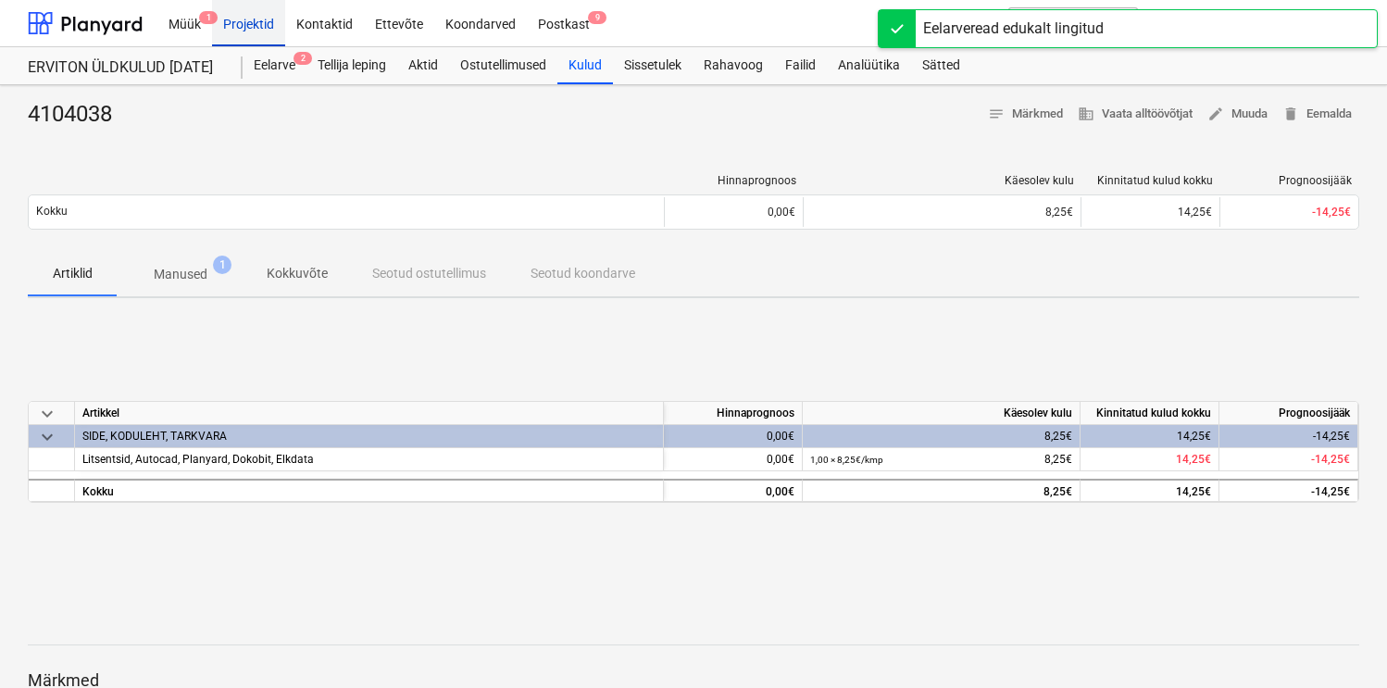
click at [252, 19] on div "Projektid" at bounding box center [248, 22] width 73 height 47
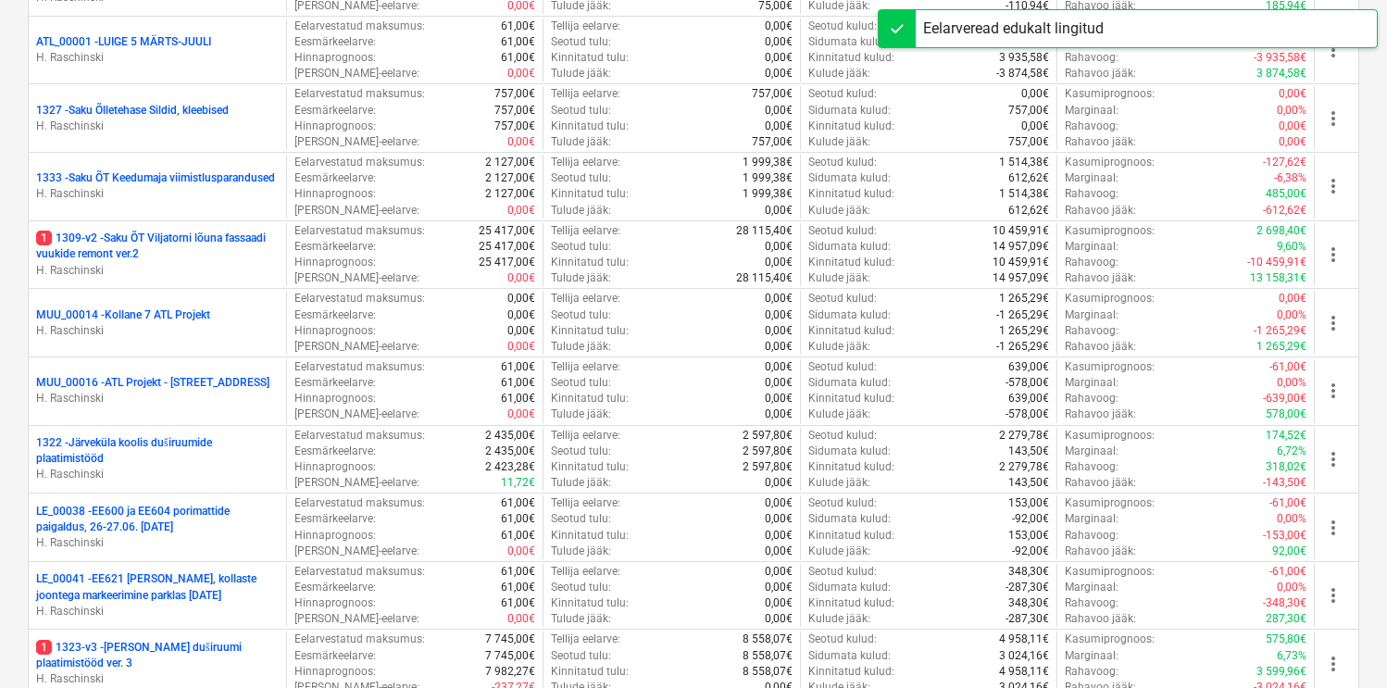
scroll to position [709, 0]
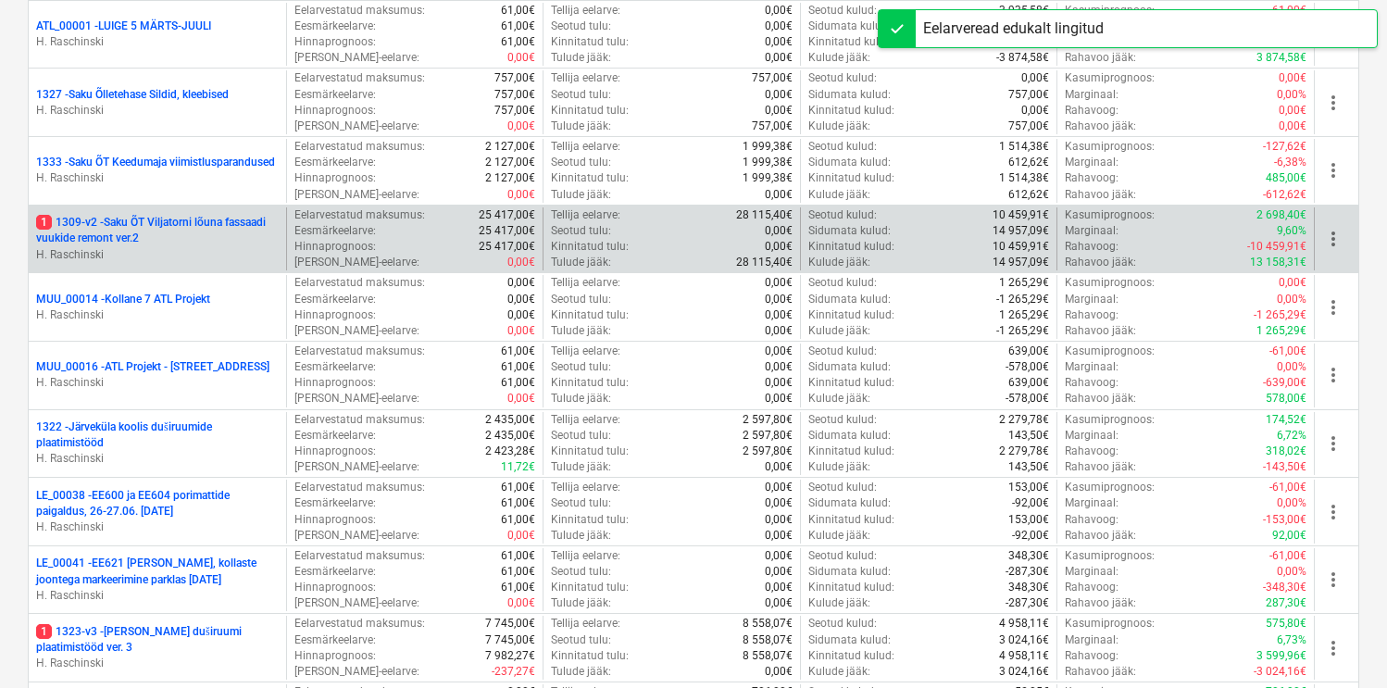
click at [228, 230] on p "1 1309-v2 - Saku ÕT Viljatorni lõuna fassaadi vuukide remont ver.2" at bounding box center [157, 230] width 243 height 31
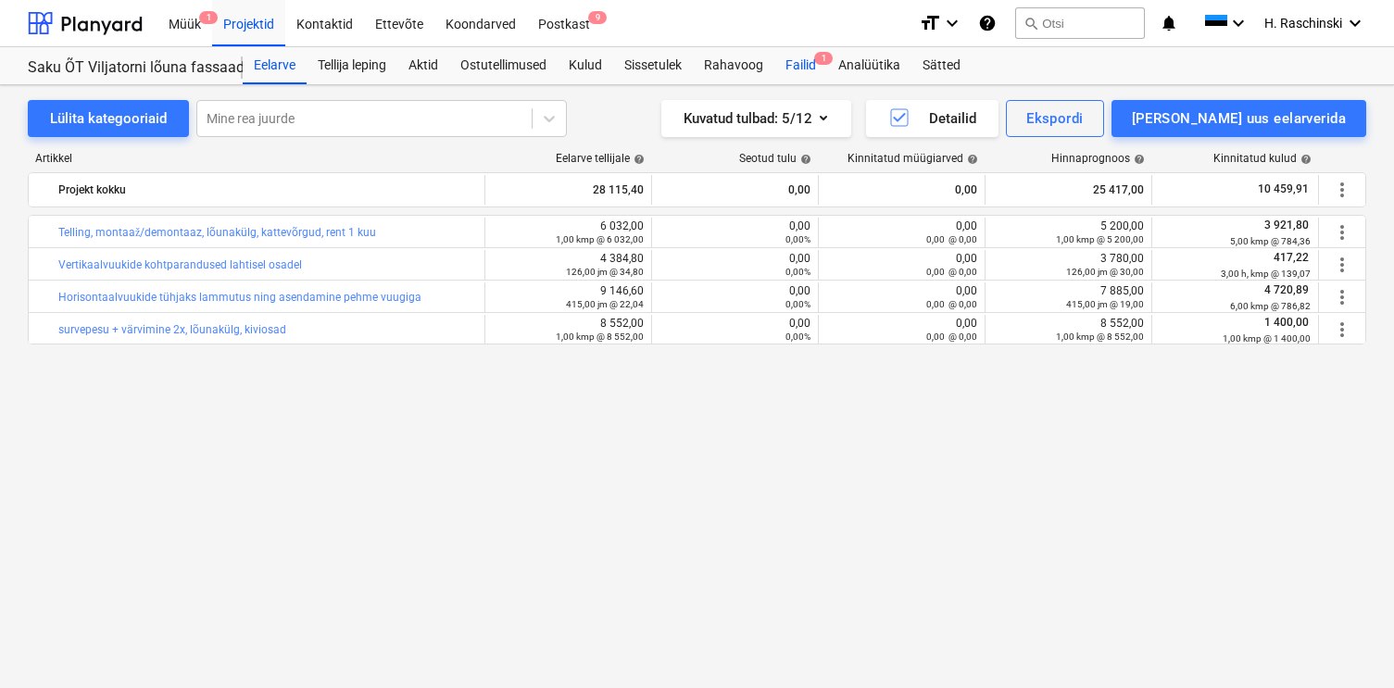
click at [801, 58] on div "Failid 1" at bounding box center [800, 65] width 53 height 37
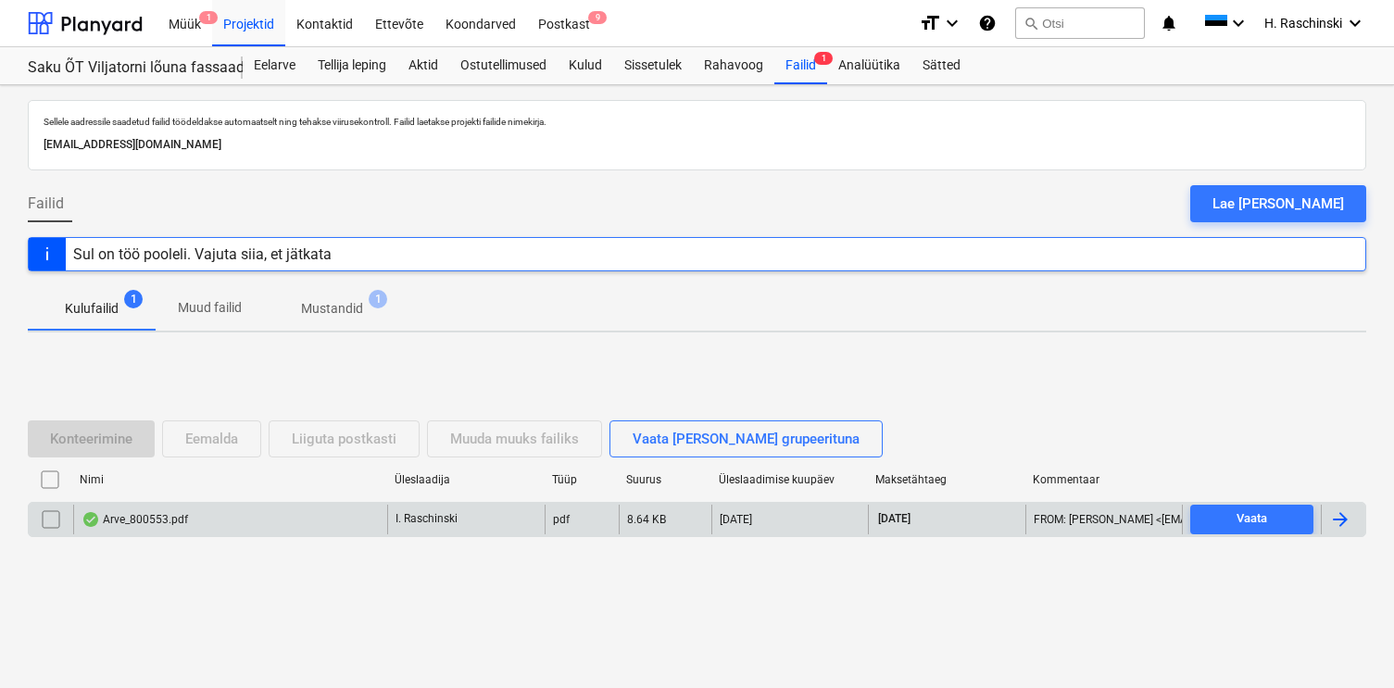
click at [120, 520] on div "Arve_800553.pdf" at bounding box center [134, 519] width 106 height 15
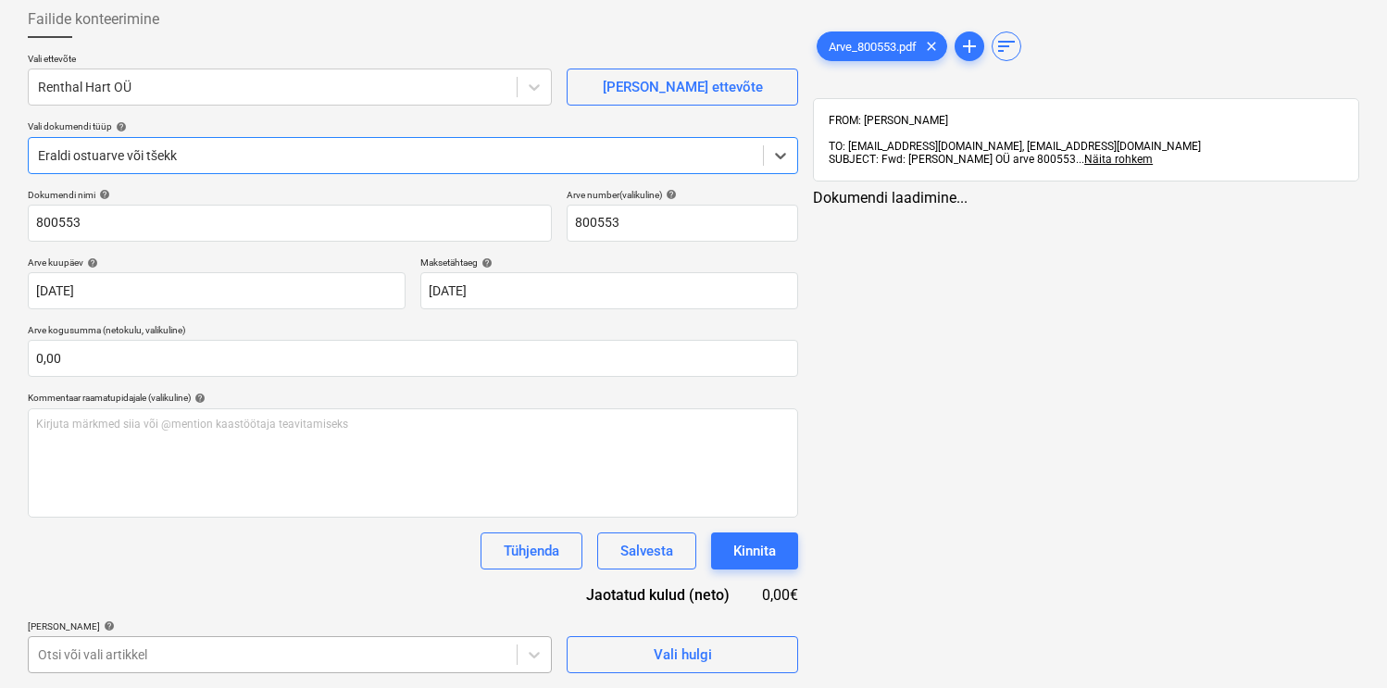
scroll to position [309, 0]
click at [300, 589] on body "Müük 1 Projektid Kontaktid Ettevõte Koondarved Postkast 9 format_size keyboard_…" at bounding box center [693, 245] width 1387 height 688
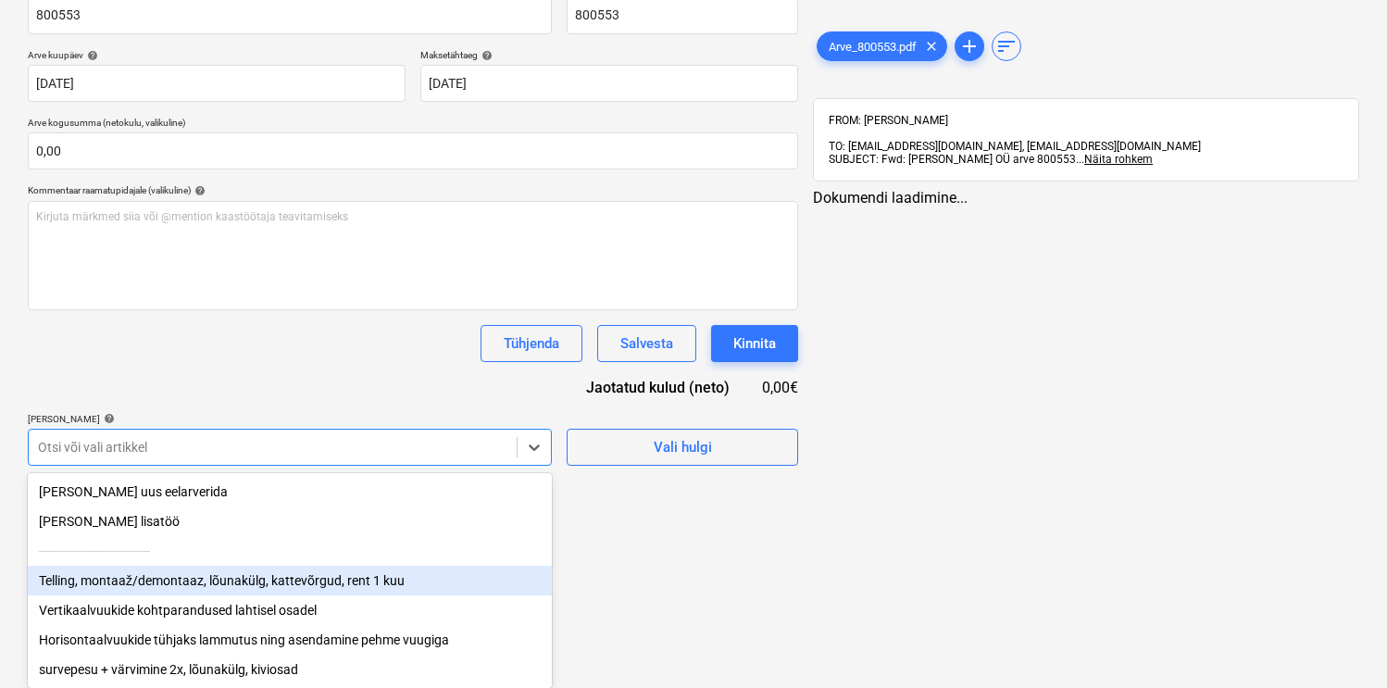
click at [314, 579] on div "Telling, montaaž/demontaaz, lõunakülg, kattevõrgud, rent 1 kuu" at bounding box center [290, 581] width 524 height 30
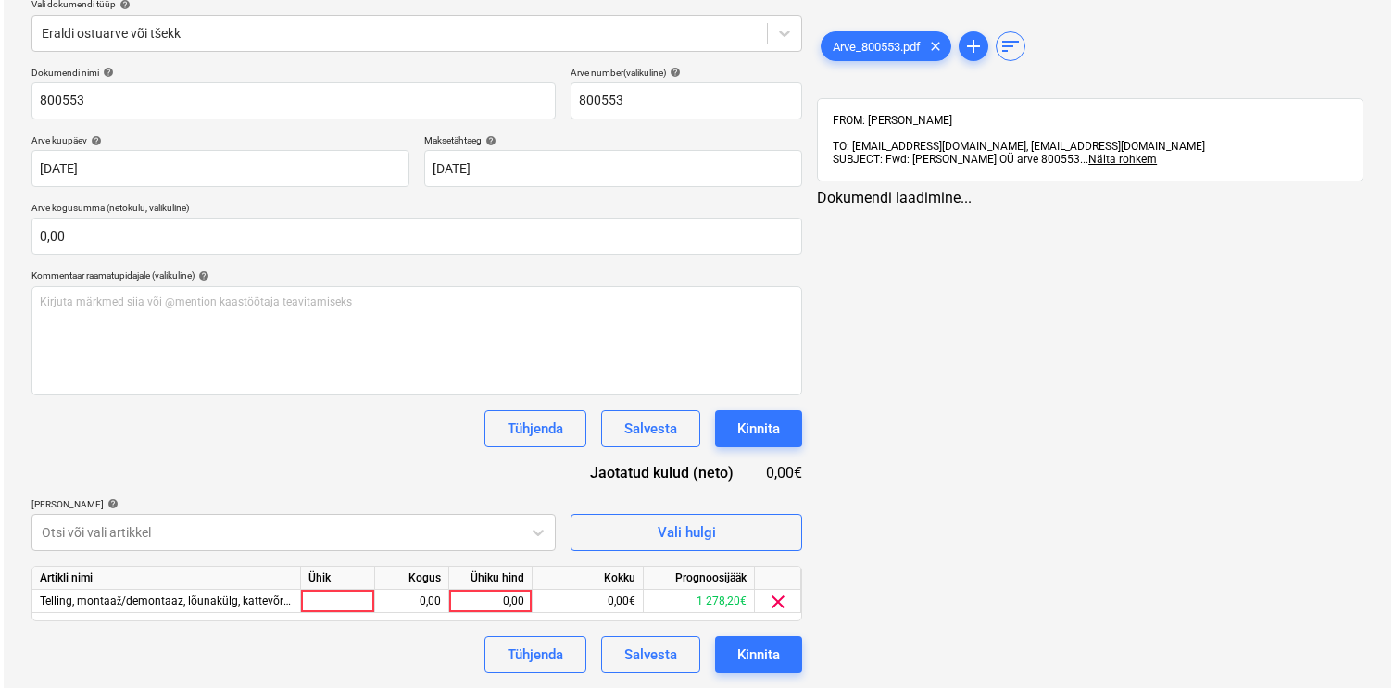
scroll to position [221, 0]
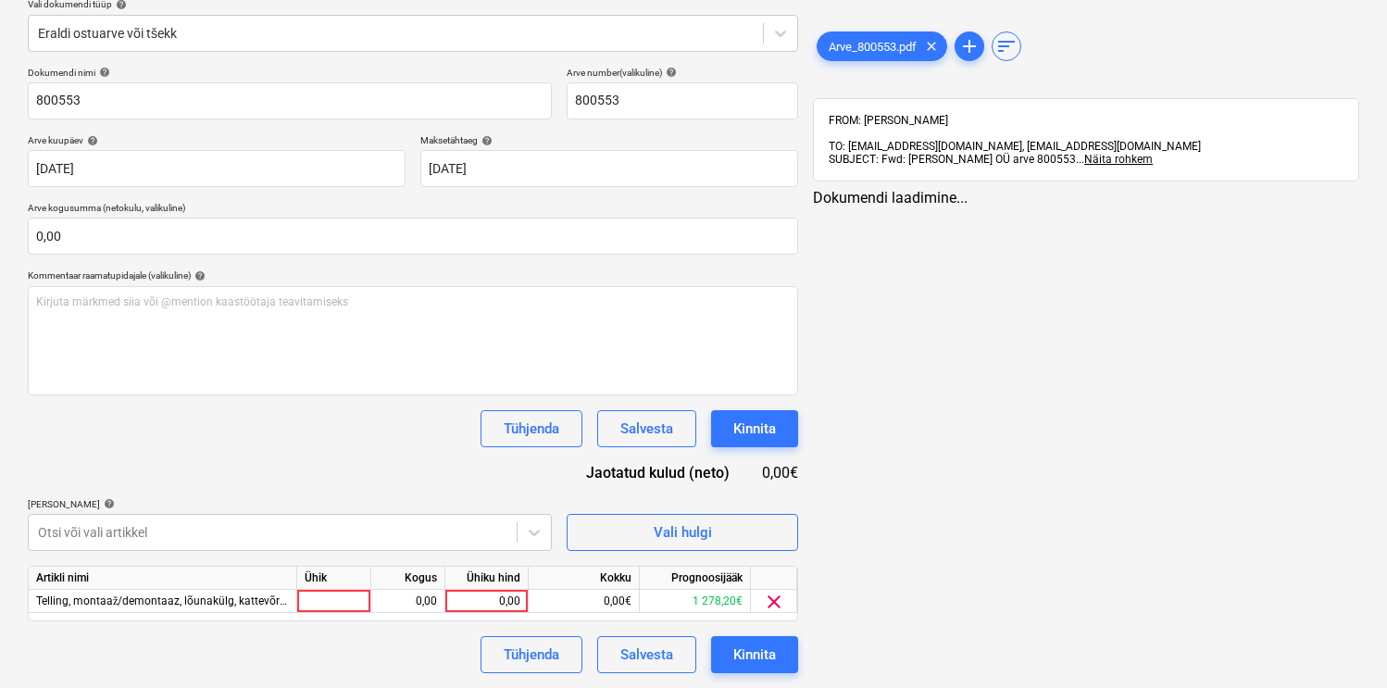
click at [340, 436] on div "Dokumendi nimi help 800553 Arve number (valikuline) help 800553 Arve kuupäev he…" at bounding box center [413, 370] width 770 height 606
click at [353, 605] on div at bounding box center [334, 601] width 74 height 23
type input "kmp"
click at [869, 45] on span "Arve_800553.pdf" at bounding box center [873, 47] width 110 height 14
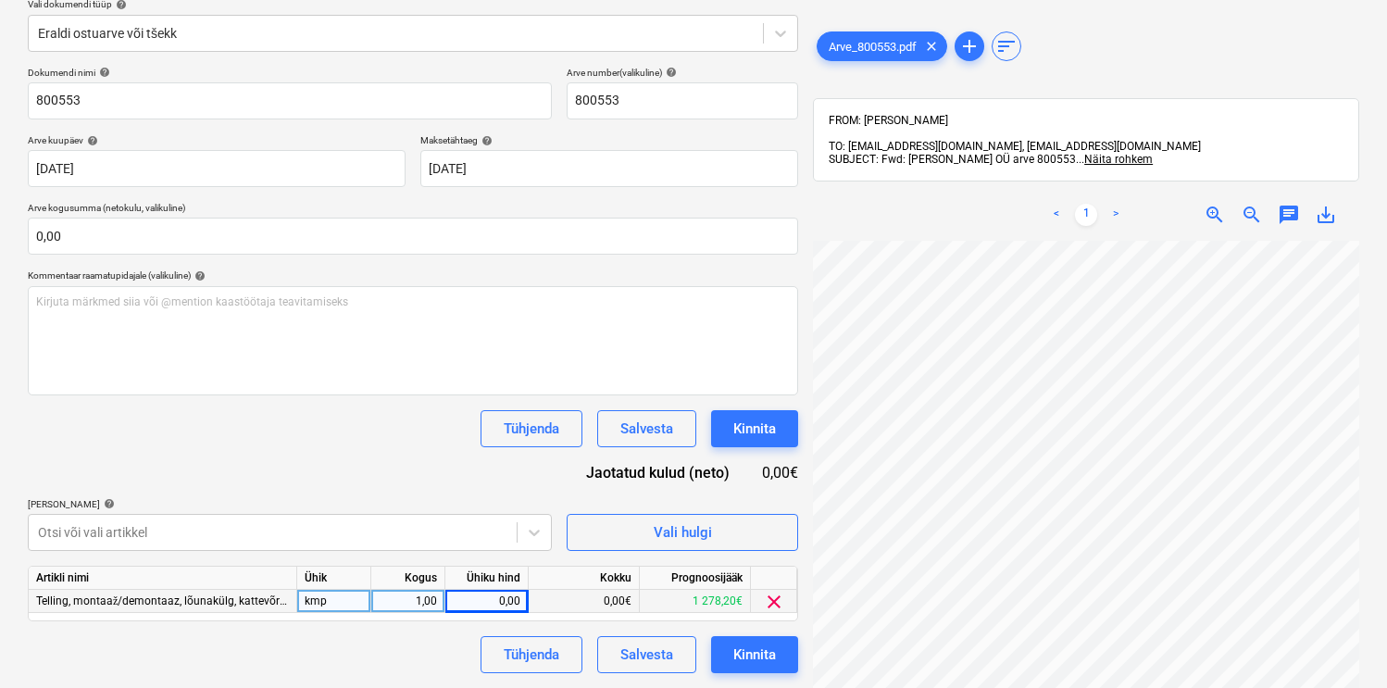
click at [504, 598] on div "0,00" at bounding box center [487, 601] width 68 height 23
type input "105"
click at [409, 658] on div "Tühjenda Salvesta Kinnita" at bounding box center [413, 654] width 770 height 37
click at [742, 653] on div "Kinnita" at bounding box center [754, 655] width 43 height 24
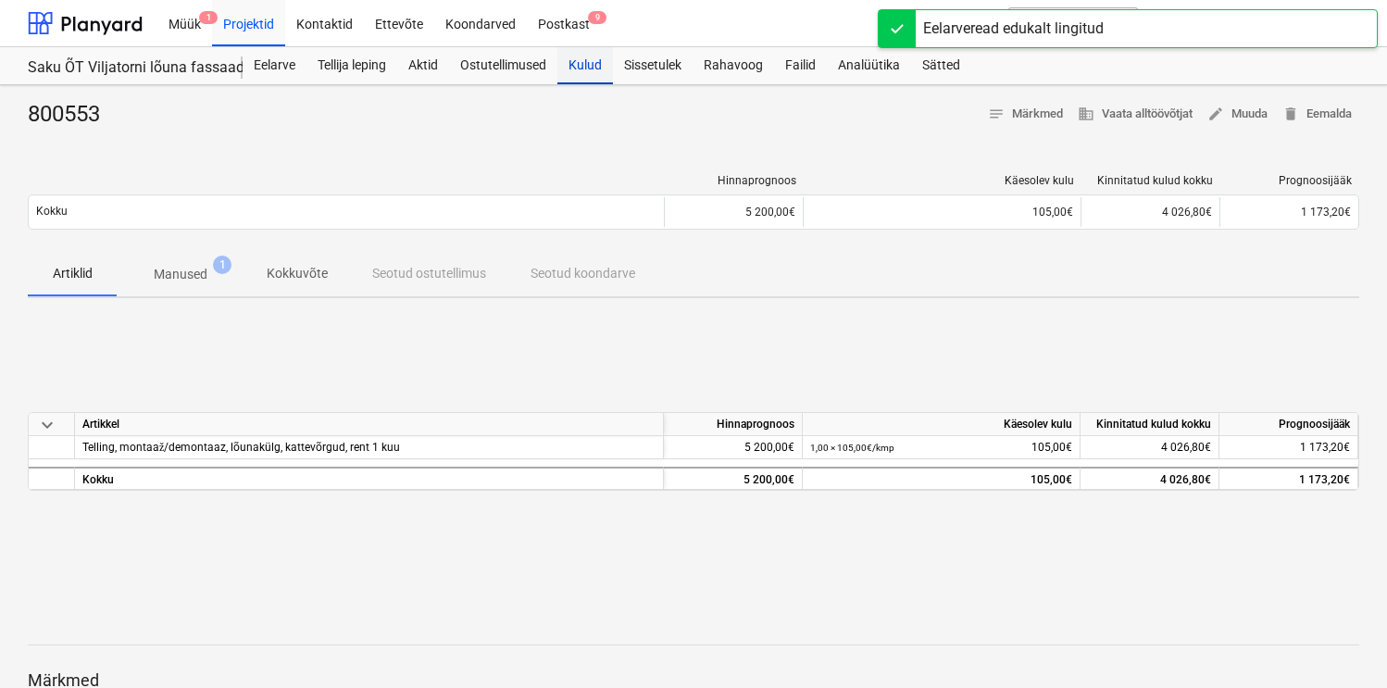
click at [582, 75] on div "Kulud" at bounding box center [585, 65] width 56 height 37
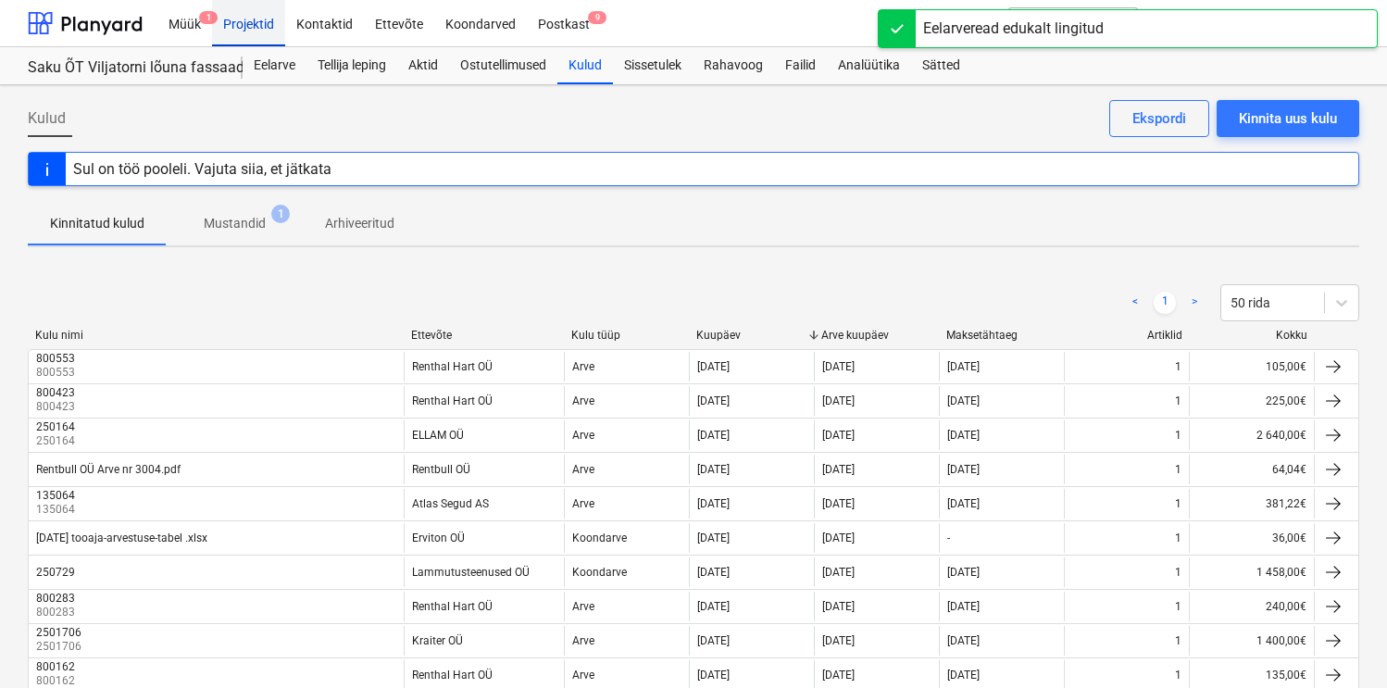
click at [256, 32] on div "Projektid" at bounding box center [248, 22] width 73 height 47
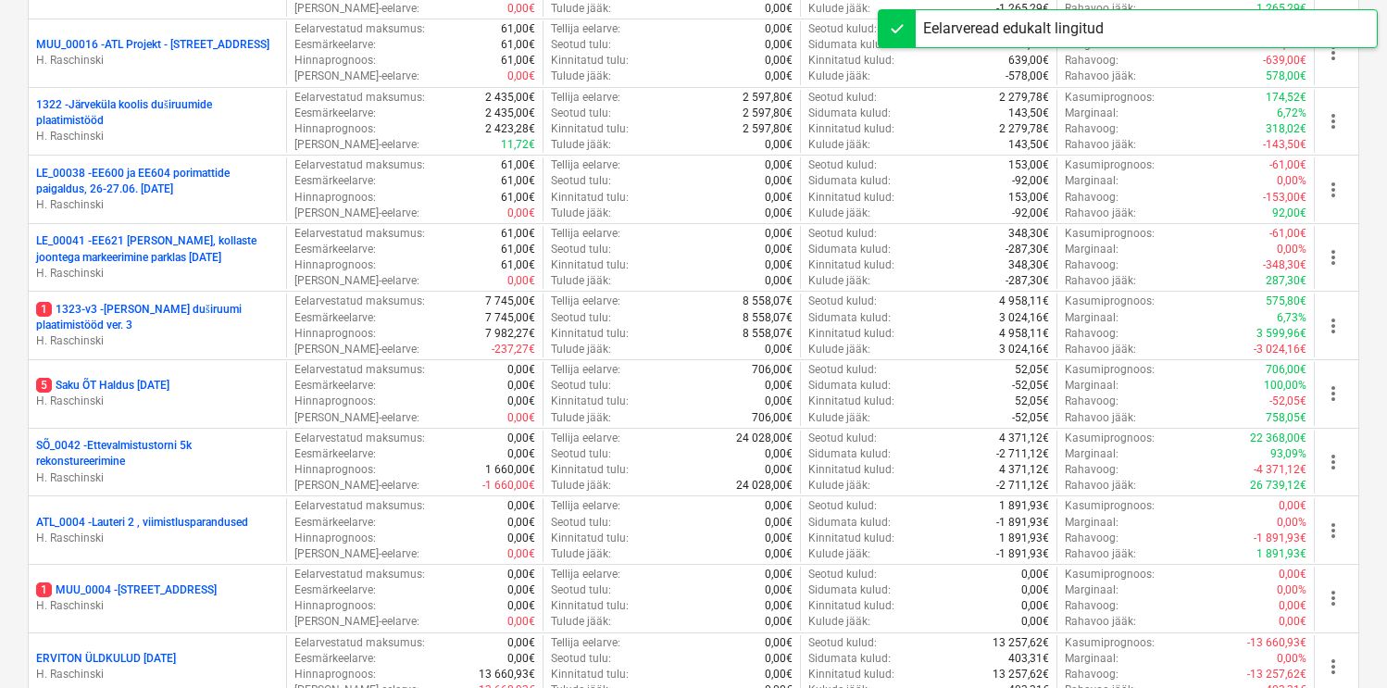
scroll to position [1051, 0]
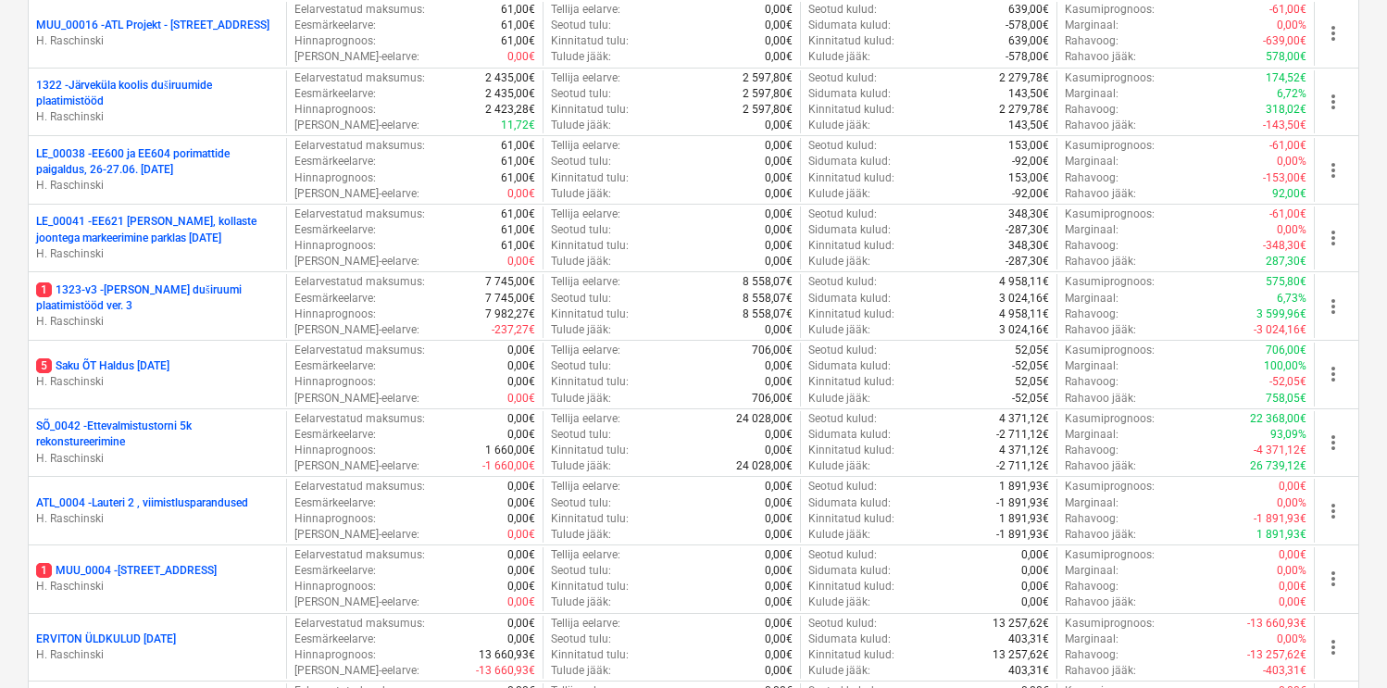
click at [209, 288] on p "1 1323-v3 - [PERSON_NAME] duširuumi plaatimistööd ver. 3" at bounding box center [157, 297] width 243 height 31
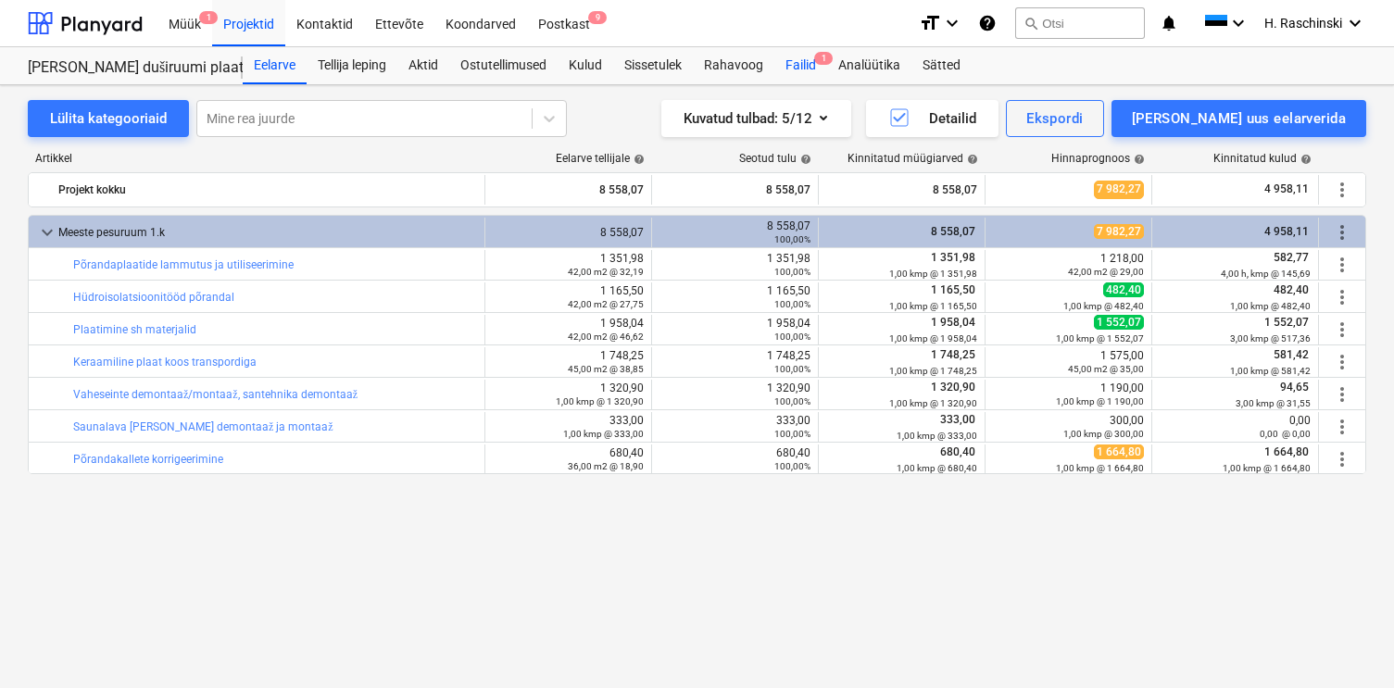
click at [798, 70] on div "Failid 1" at bounding box center [800, 65] width 53 height 37
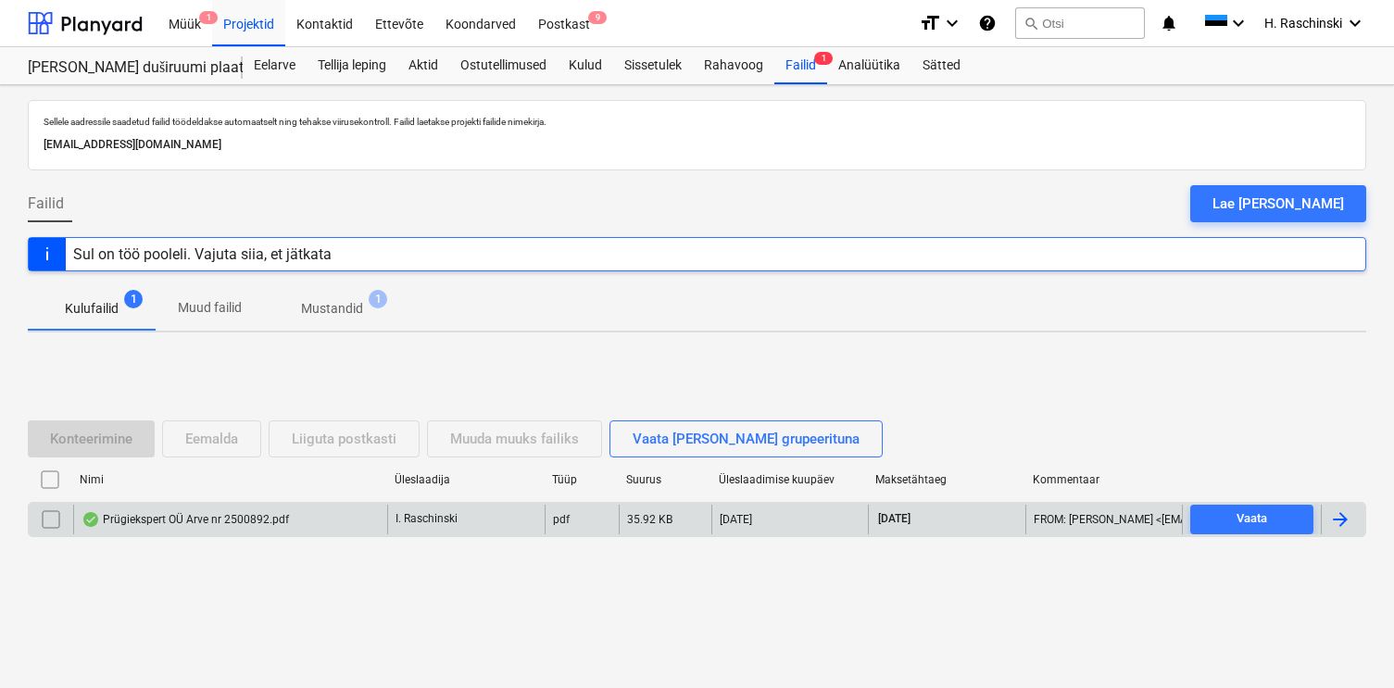
click at [216, 519] on div "Prügiekspert OÜ Arve nr 2500892.pdf" at bounding box center [184, 519] width 207 height 15
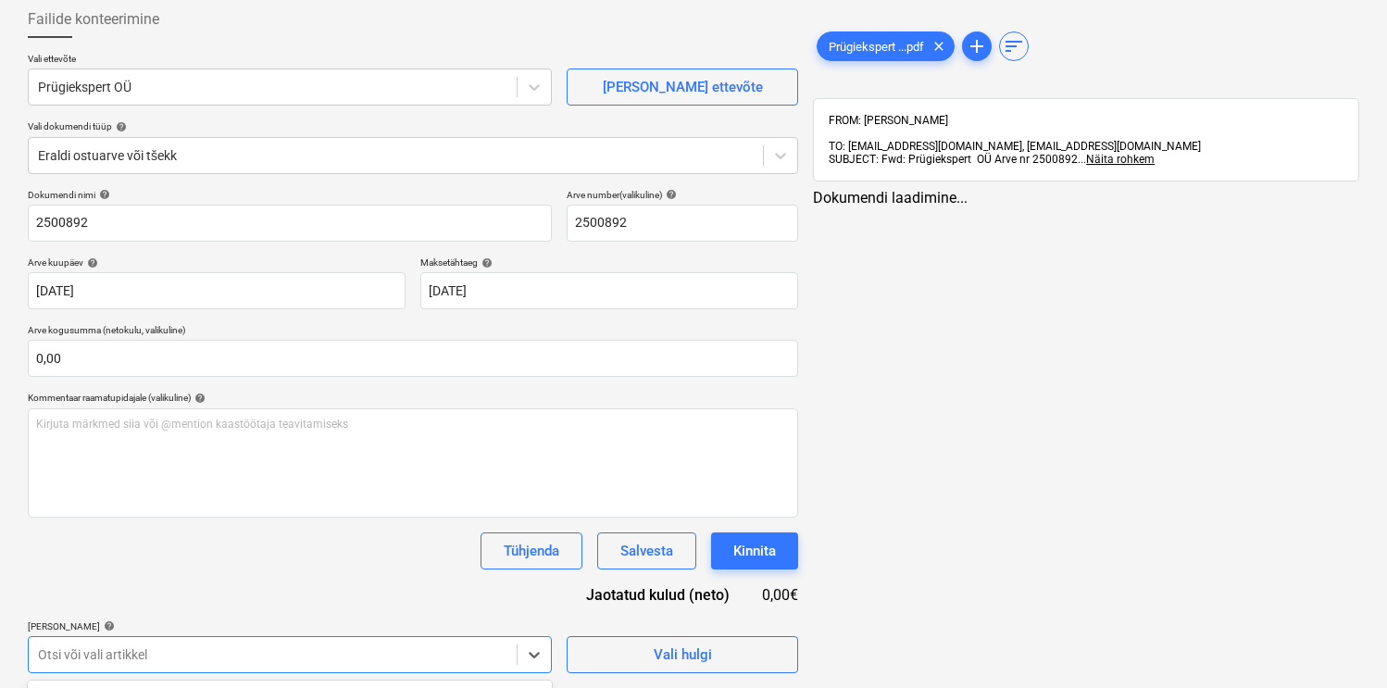
scroll to position [369, 0]
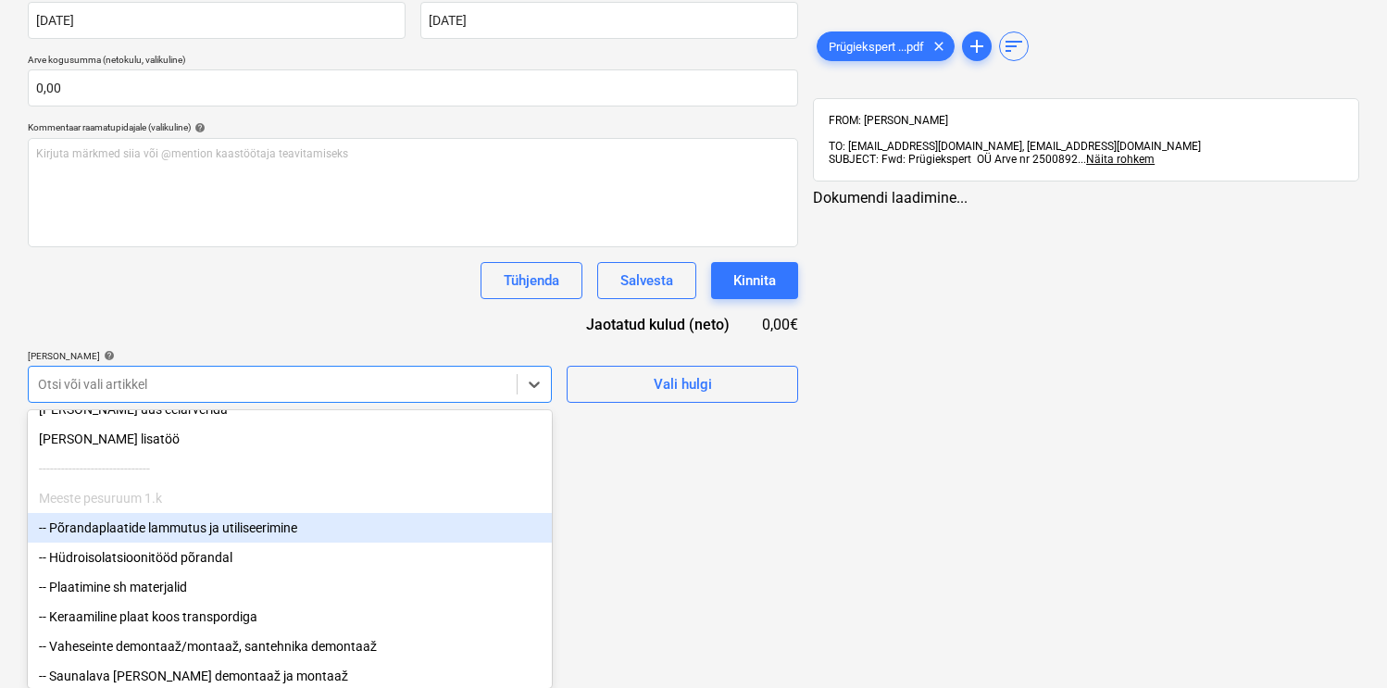
scroll to position [21, 0]
click at [282, 535] on div "-- Põrandaplaatide lammutus ja utiliseerimine" at bounding box center [290, 526] width 524 height 30
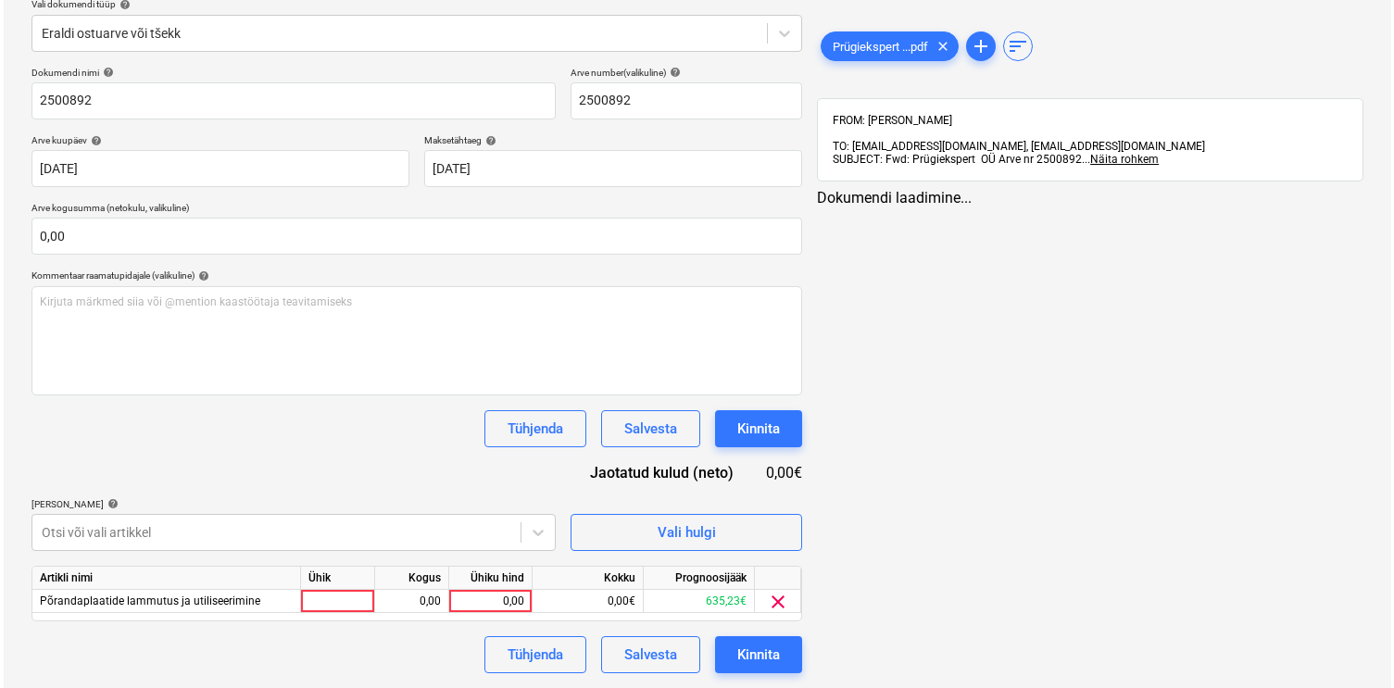
scroll to position [221, 0]
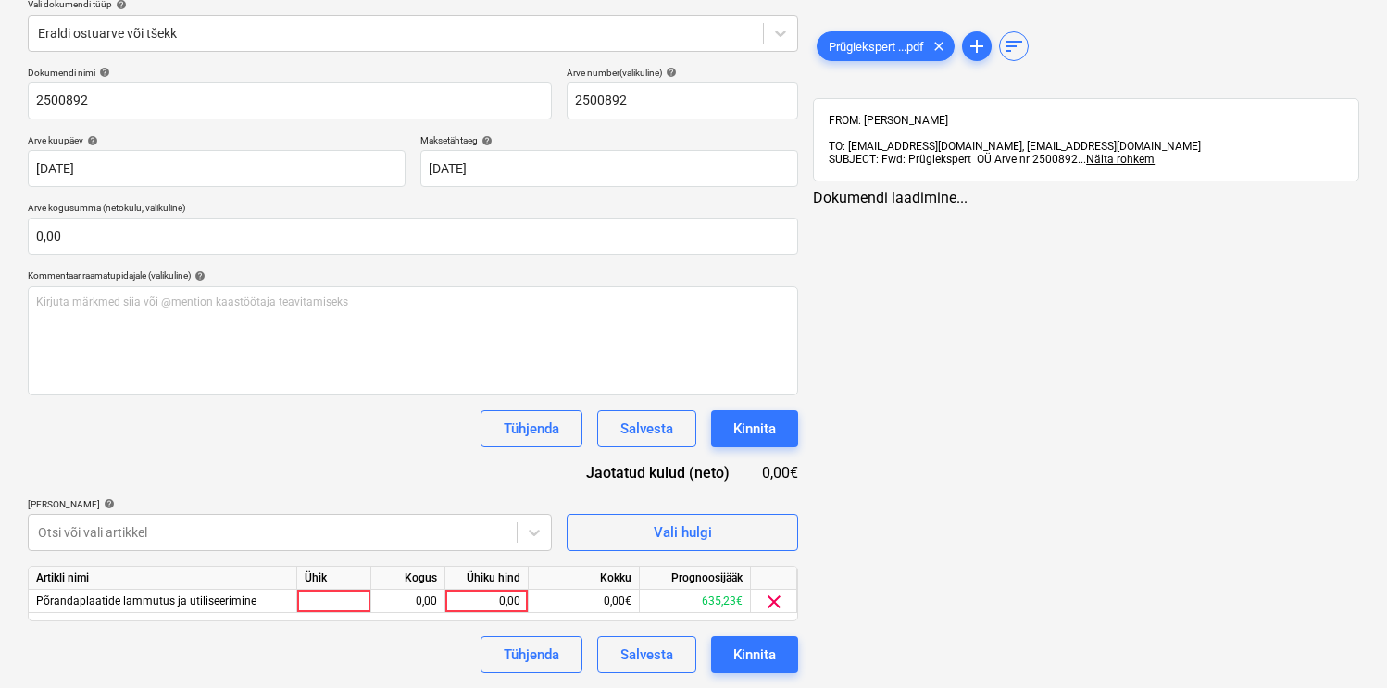
click at [342, 338] on div "Dokumendi nimi help 2500892 Arve number (valikuline) help 2500892 Arve kuupäev …" at bounding box center [413, 370] width 770 height 606
click at [336, 590] on div at bounding box center [334, 601] width 74 height 23
type input "kmp"
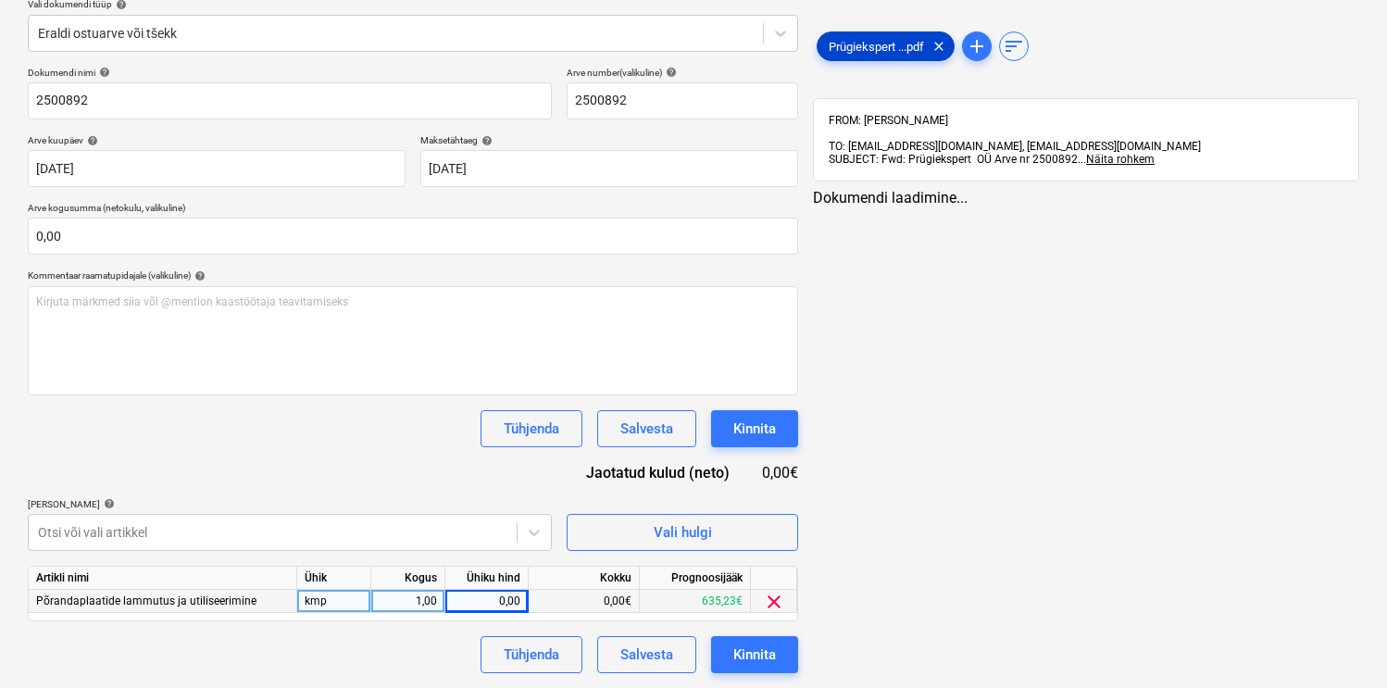
click at [868, 45] on span "Prügiekspert ...pdf" at bounding box center [877, 47] width 118 height 14
click at [506, 598] on div "0,00" at bounding box center [487, 601] width 68 height 23
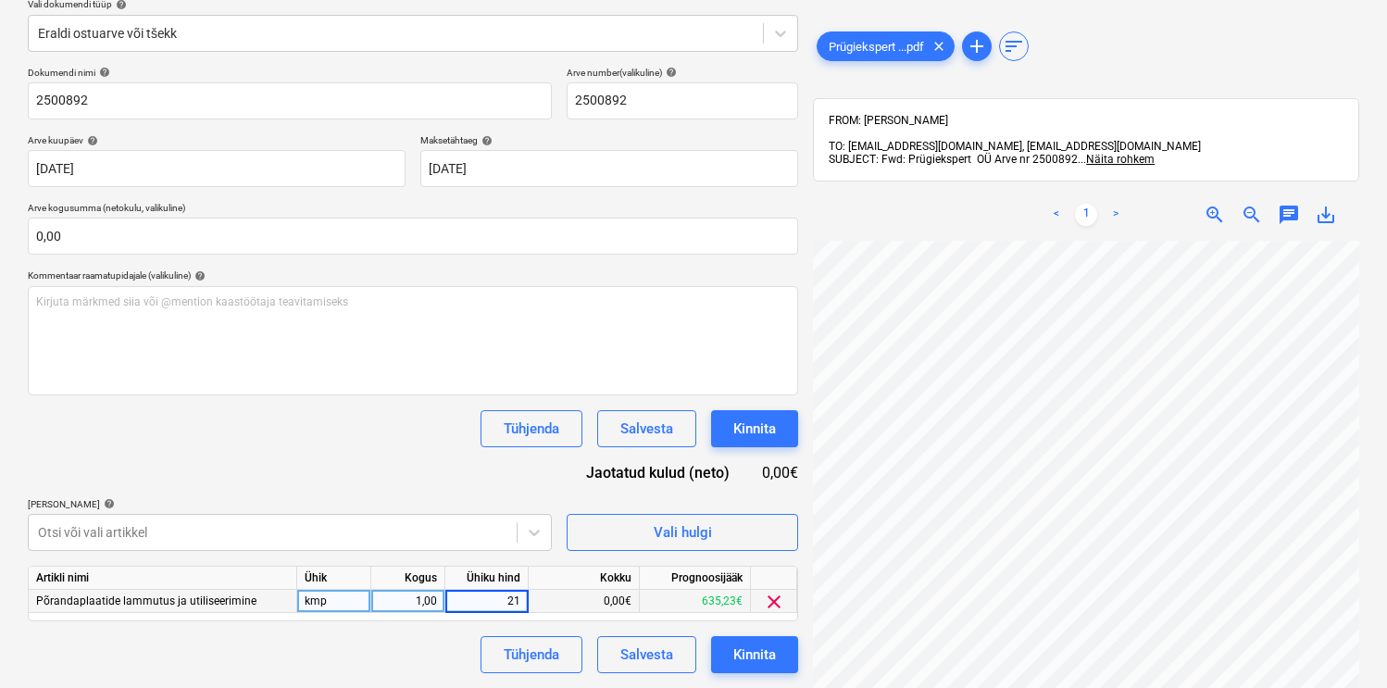
type input "211"
click at [469, 487] on div "Dokumendi nimi help 2500892 Arve number (valikuline) help 2500892 Arve kuupäev …" at bounding box center [413, 370] width 770 height 606
click at [733, 649] on div "Kinnita" at bounding box center [754, 655] width 43 height 24
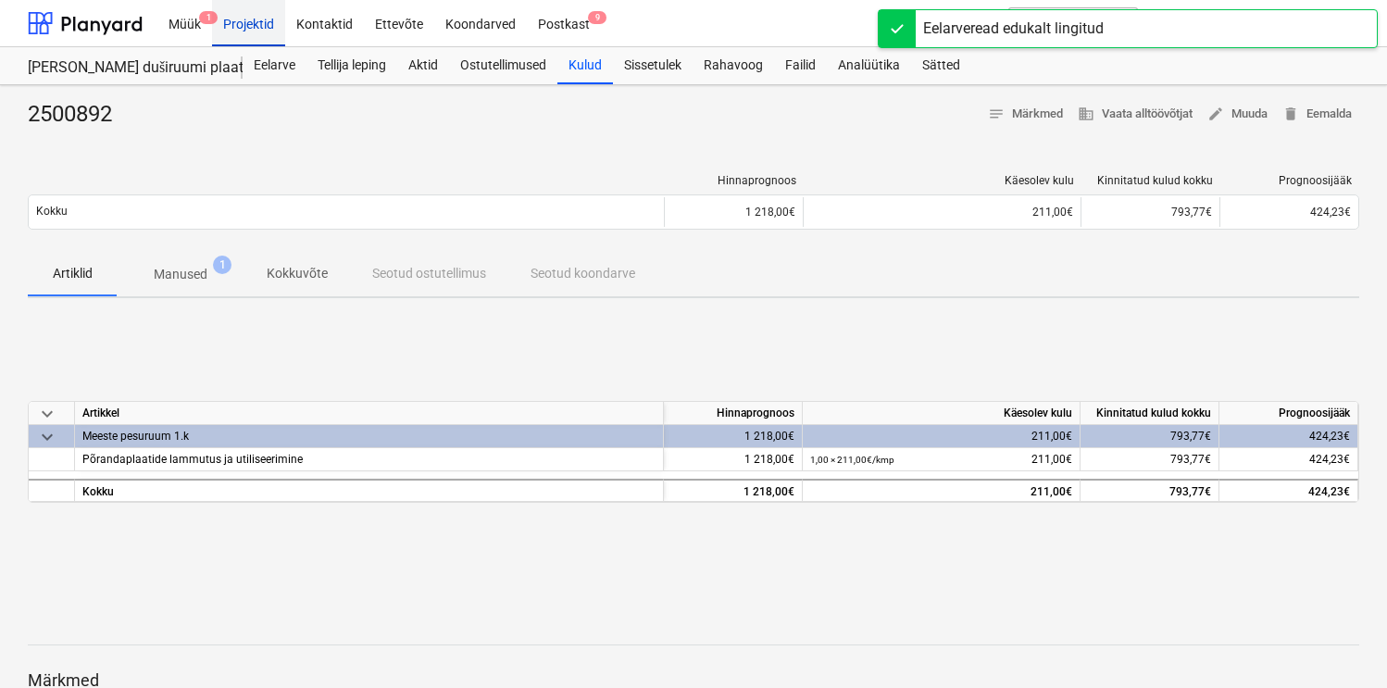
click at [256, 27] on div "Projektid" at bounding box center [248, 22] width 73 height 47
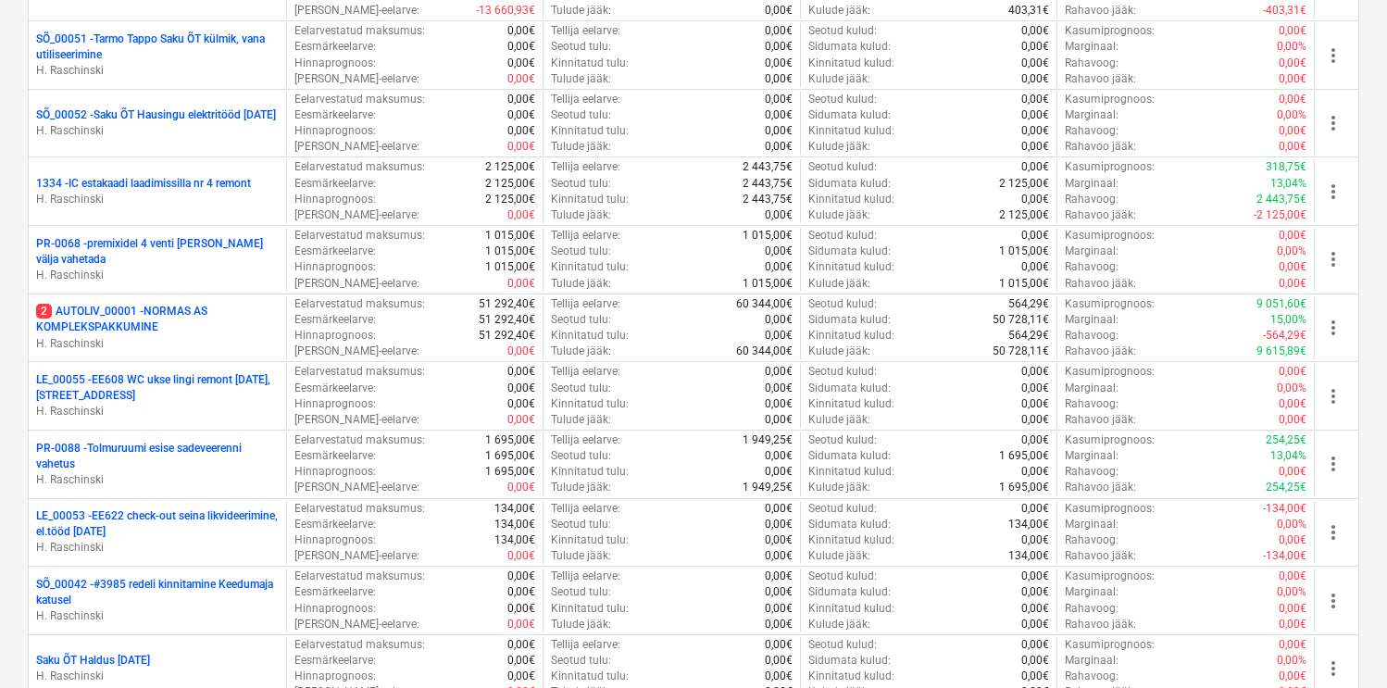
scroll to position [1720, 0]
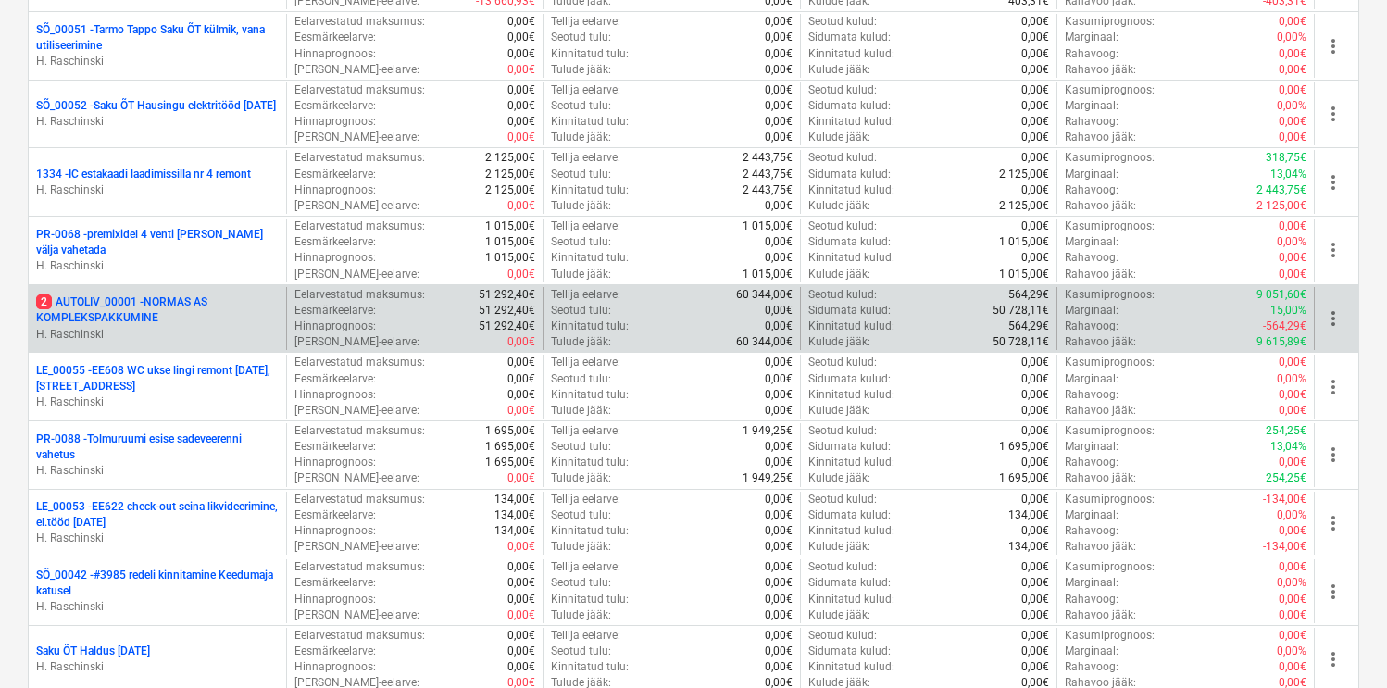
click at [145, 310] on p "2 AUTOLIV_00001 - NORMAS AS KOMPLEKSPAKKUMINE" at bounding box center [157, 309] width 243 height 31
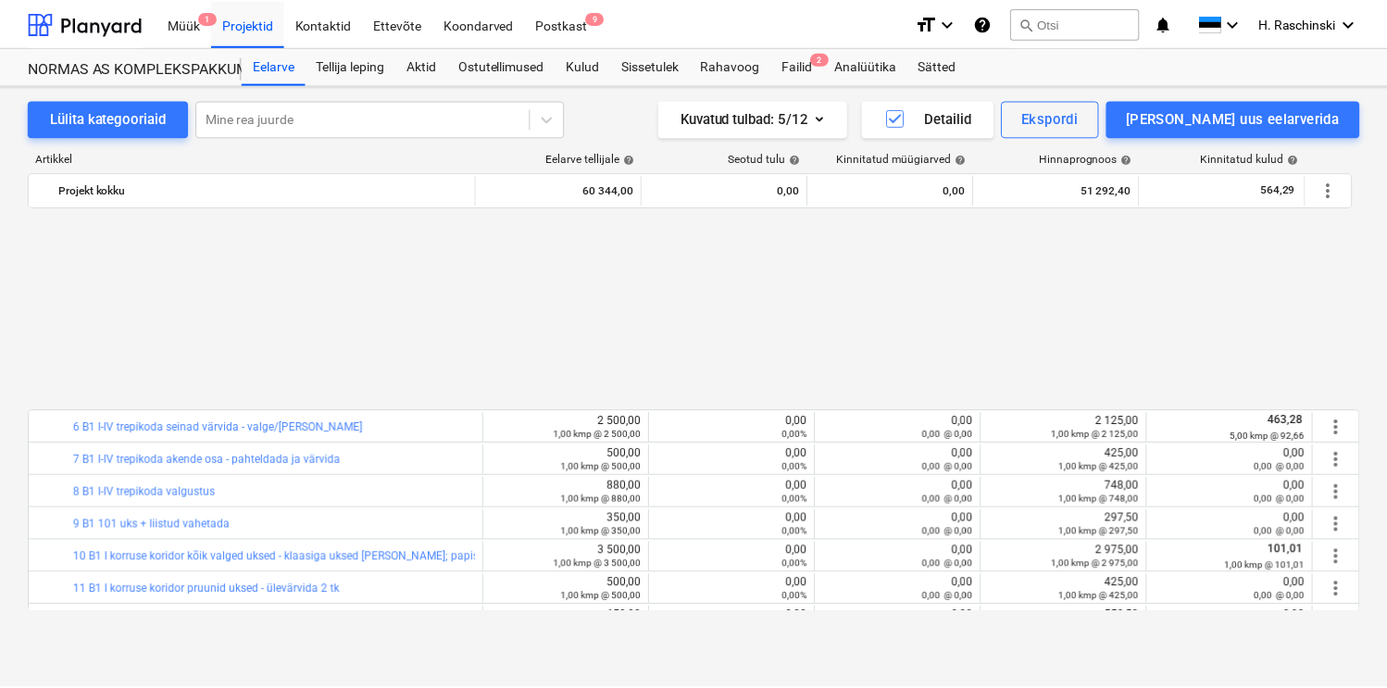
scroll to position [866, 0]
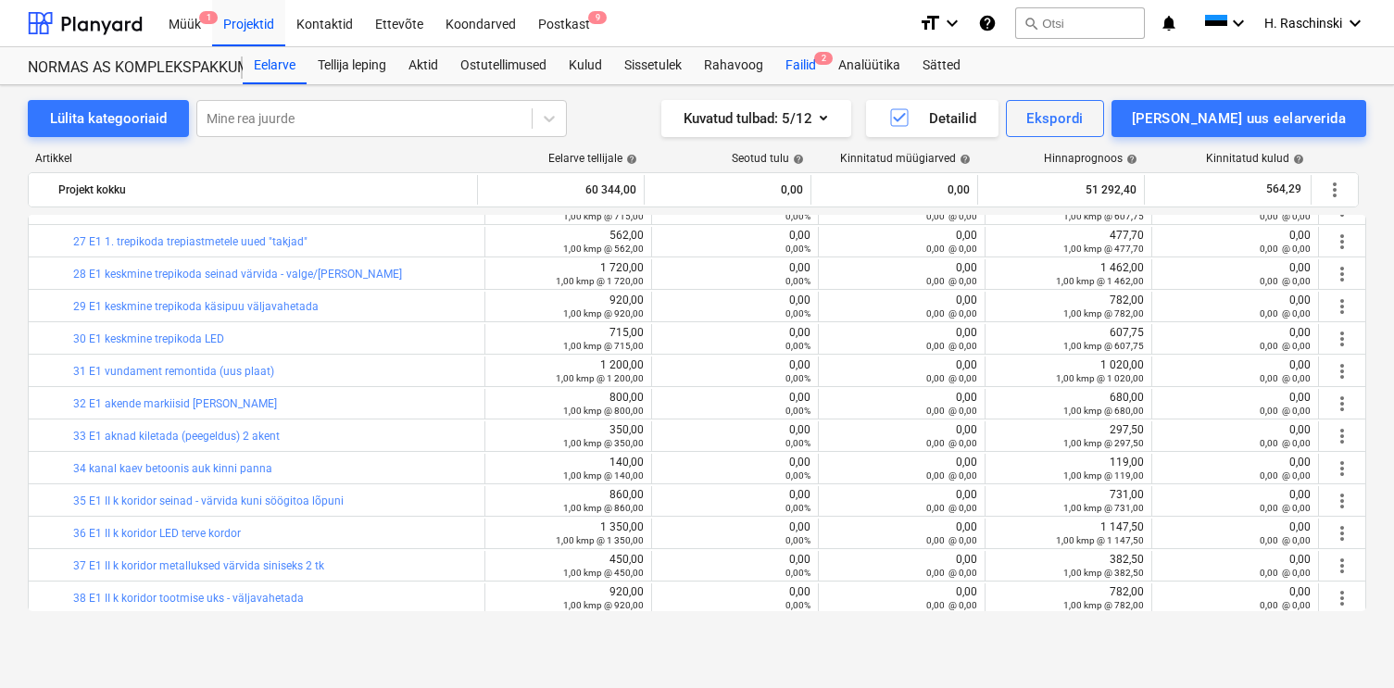
click at [798, 69] on div "Failid 2" at bounding box center [800, 65] width 53 height 37
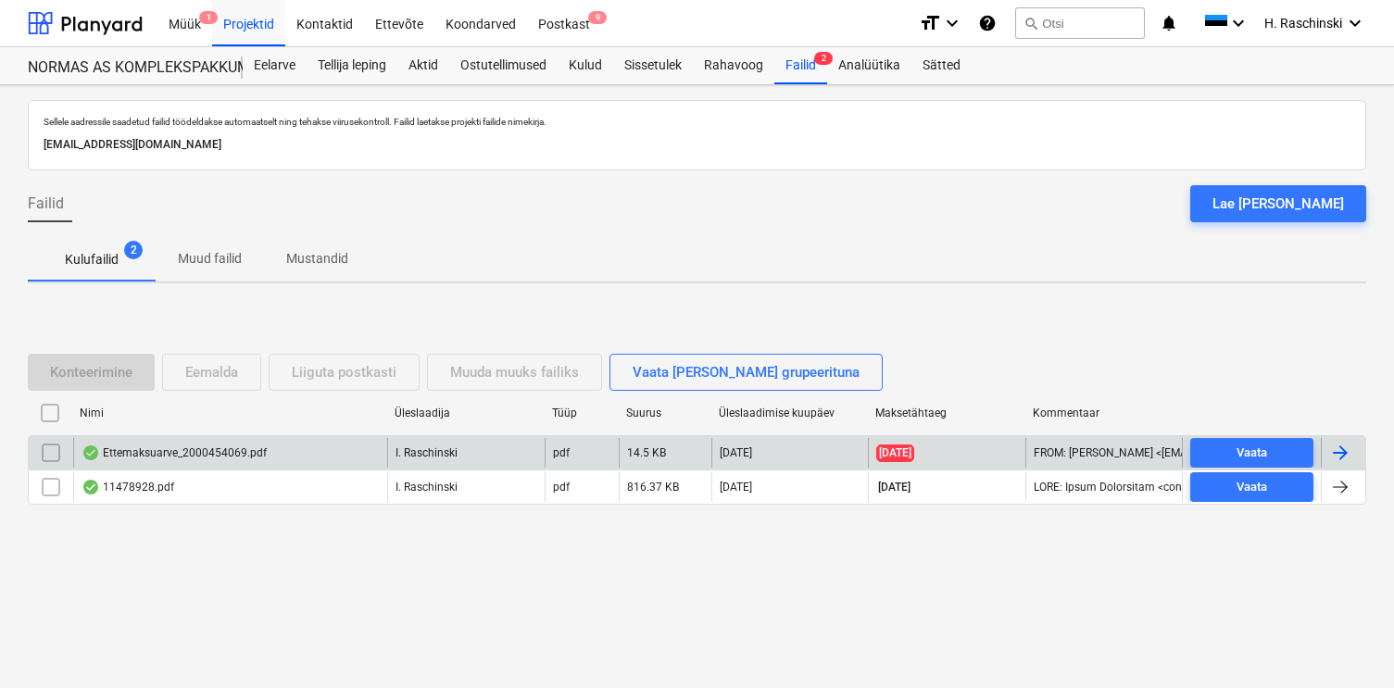
click at [219, 449] on div "Ettemaksuarve_2000454069.pdf" at bounding box center [173, 452] width 185 height 15
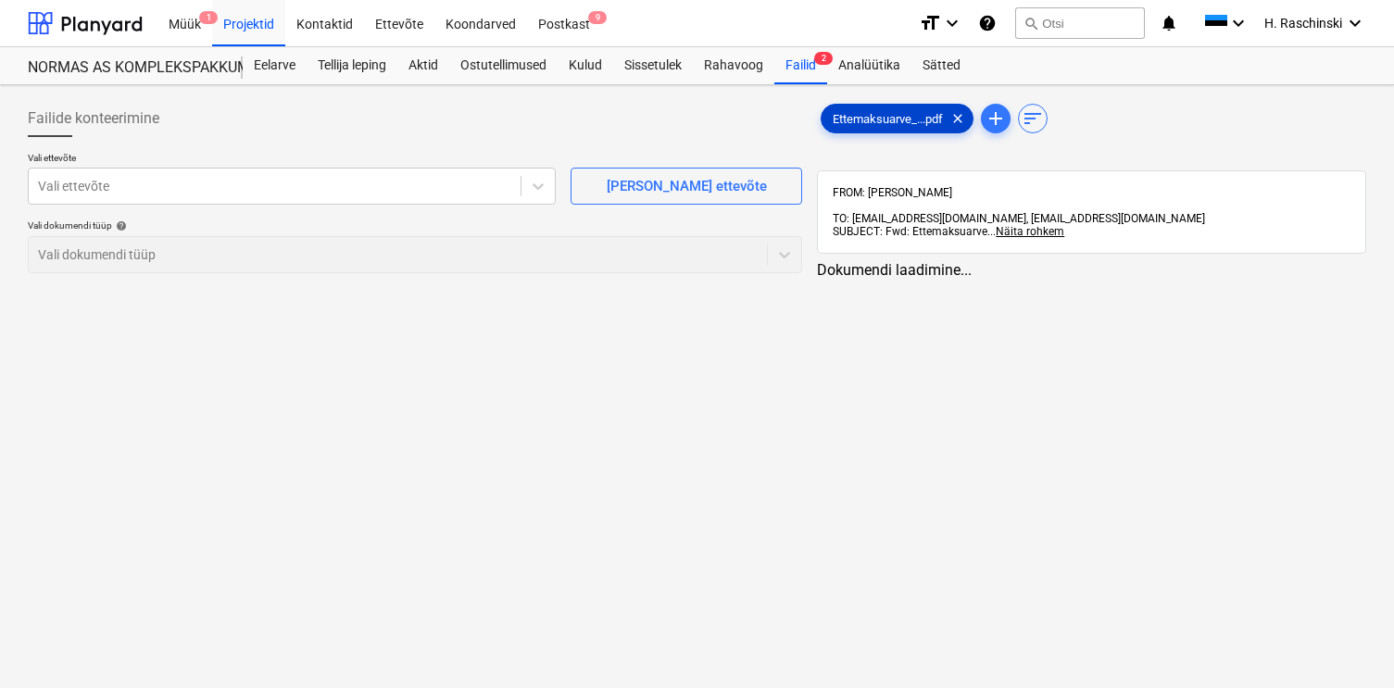
click at [906, 118] on span "Ettemaksuarve_...pdf" at bounding box center [887, 119] width 132 height 14
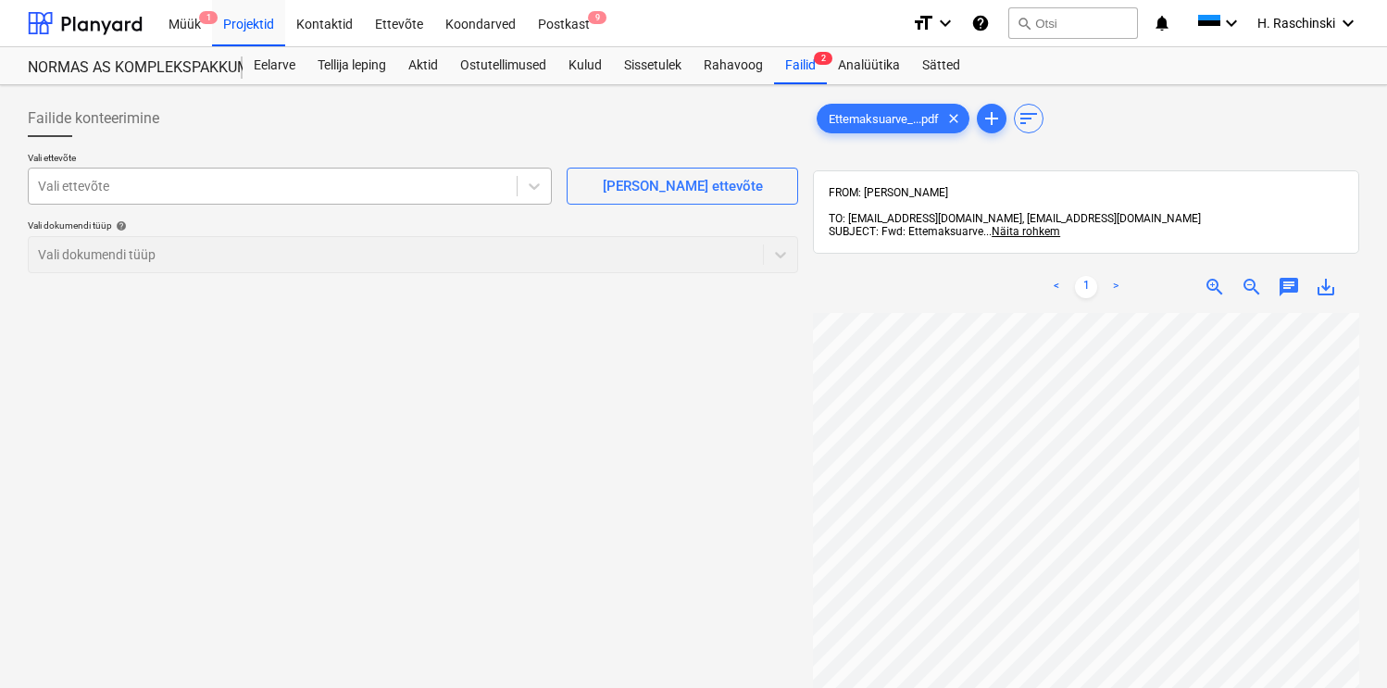
click at [357, 191] on div at bounding box center [272, 186] width 469 height 19
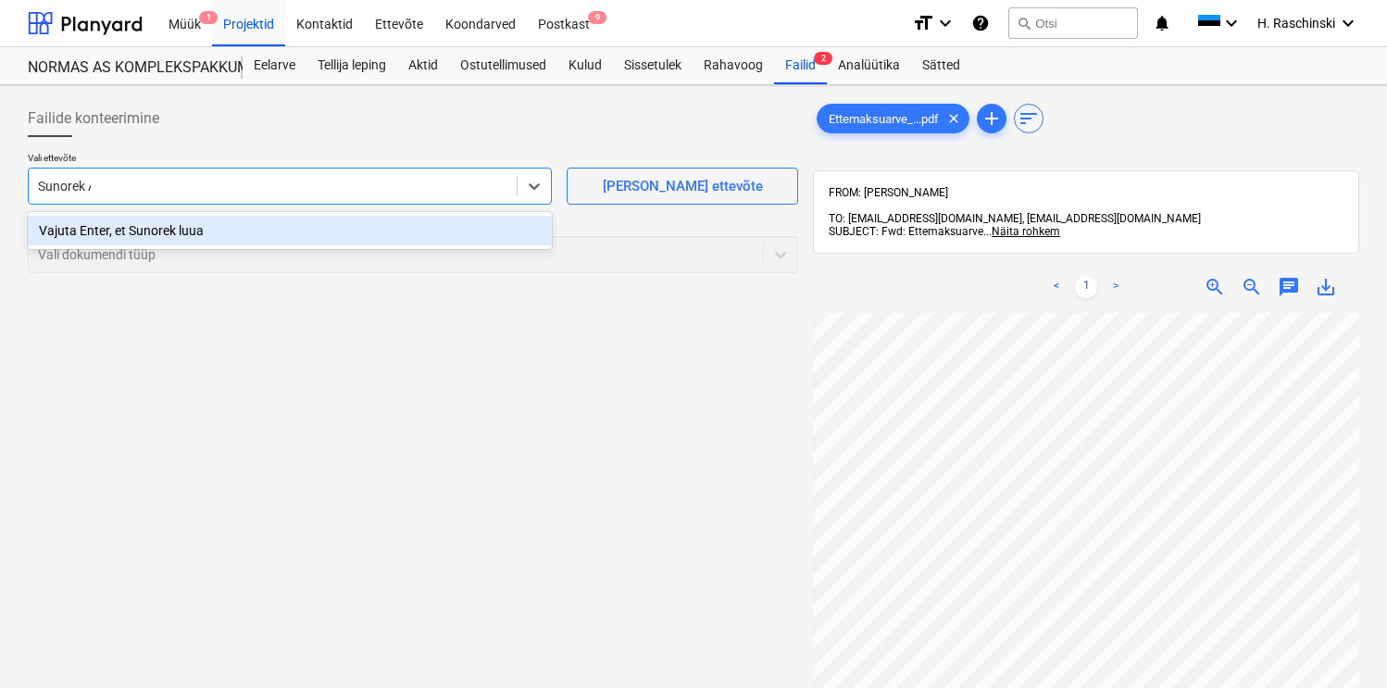
type input "Sunorek AS"
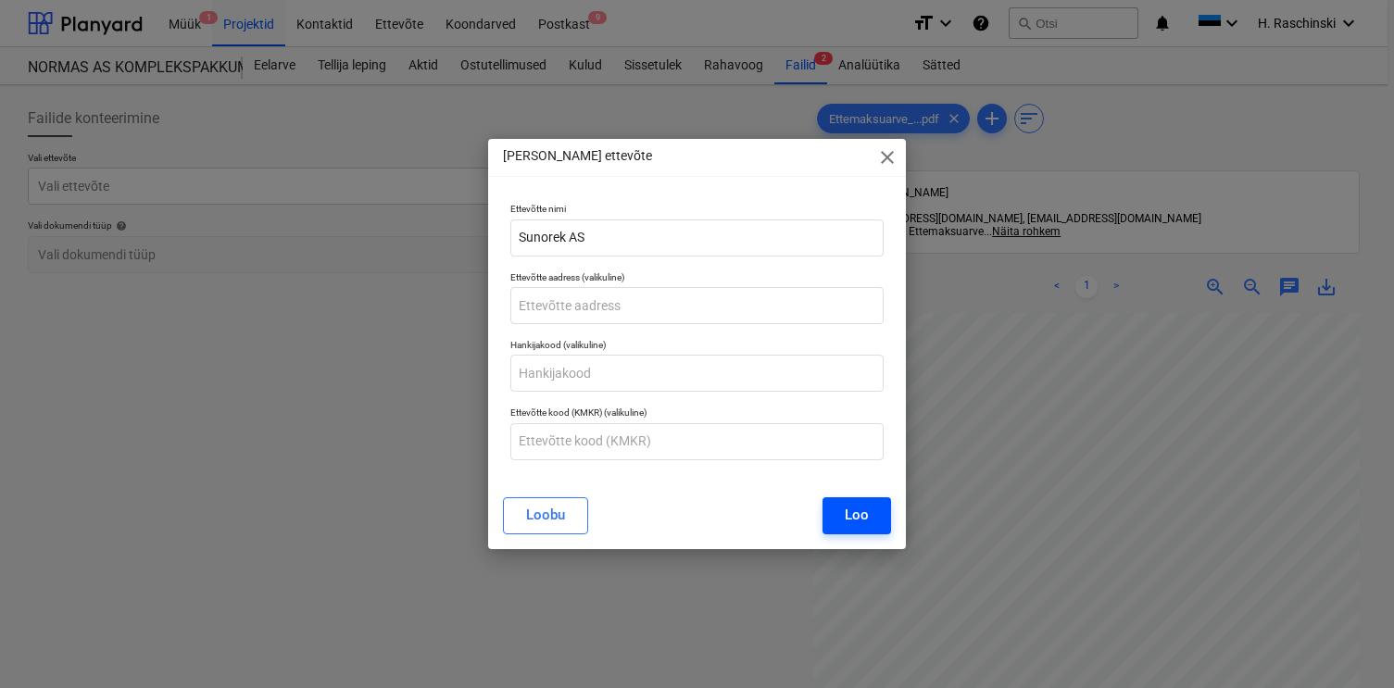
click at [862, 502] on button "Loo" at bounding box center [856, 515] width 69 height 37
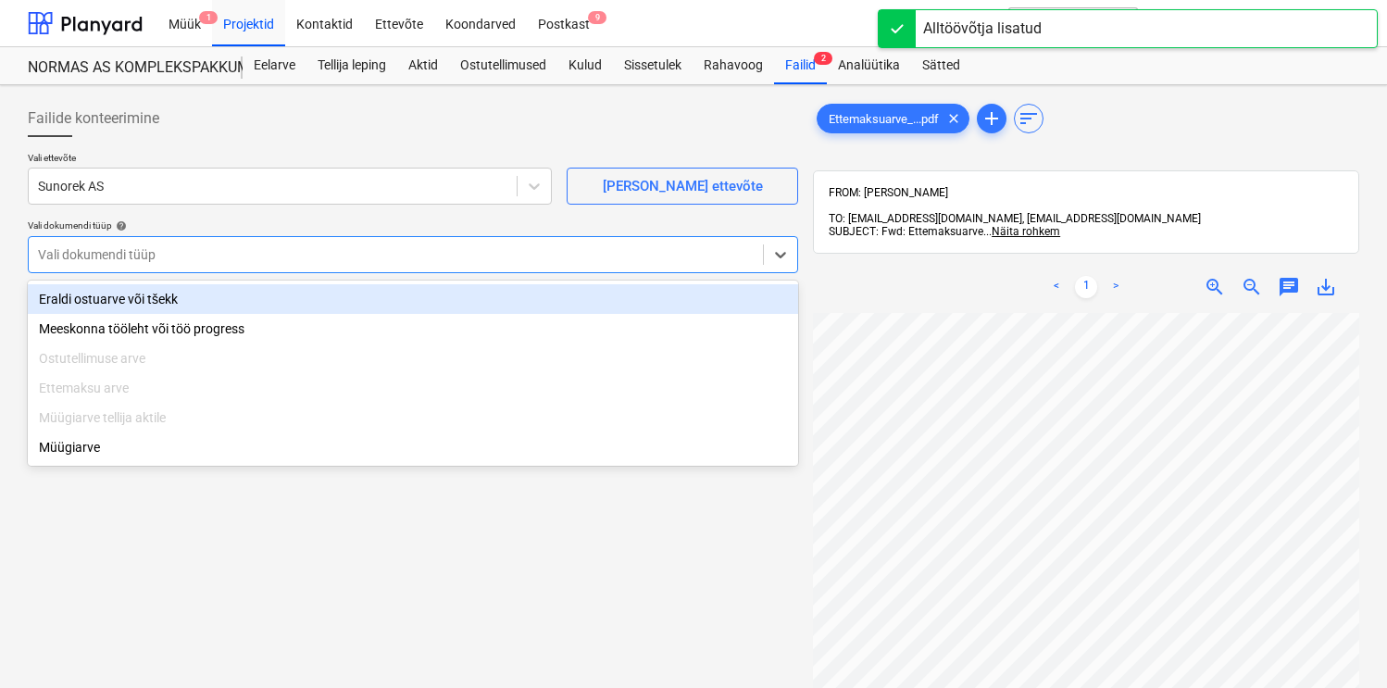
click at [387, 260] on div at bounding box center [396, 254] width 716 height 19
click at [244, 306] on div "Eraldi ostuarve või tšekk" at bounding box center [413, 299] width 770 height 30
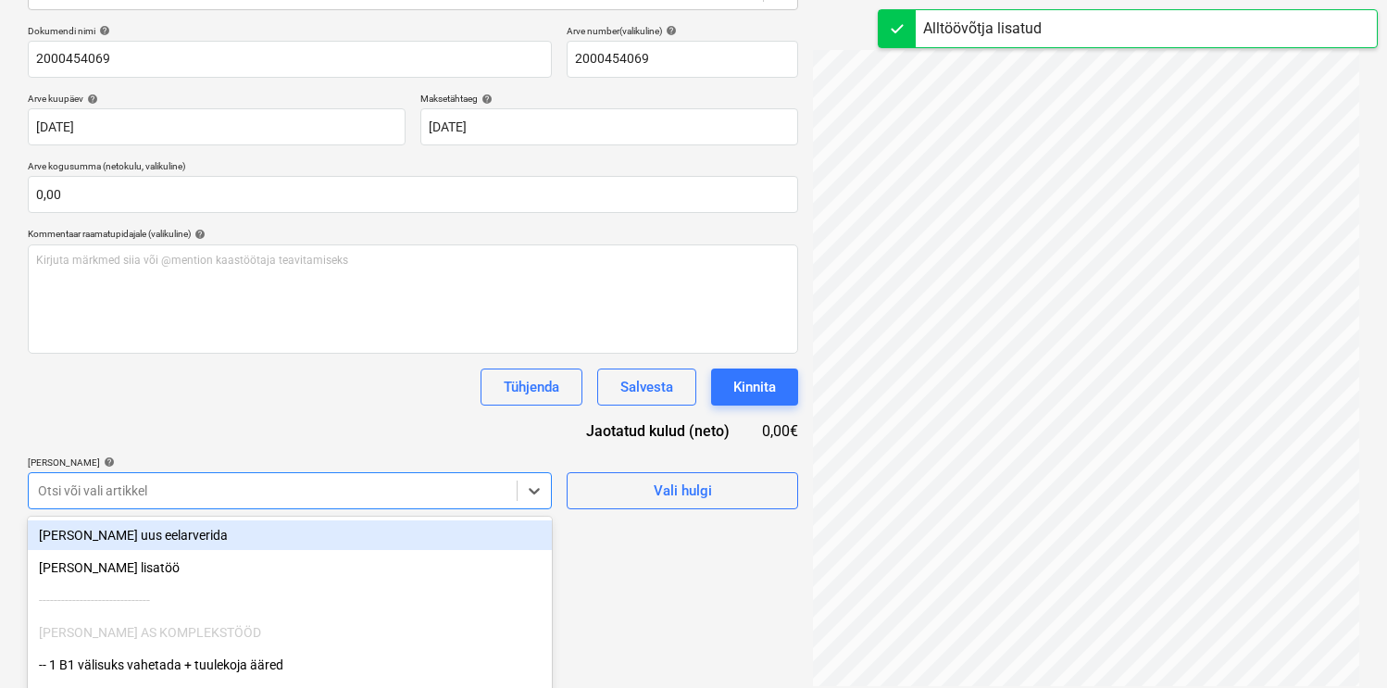
scroll to position [373, 0]
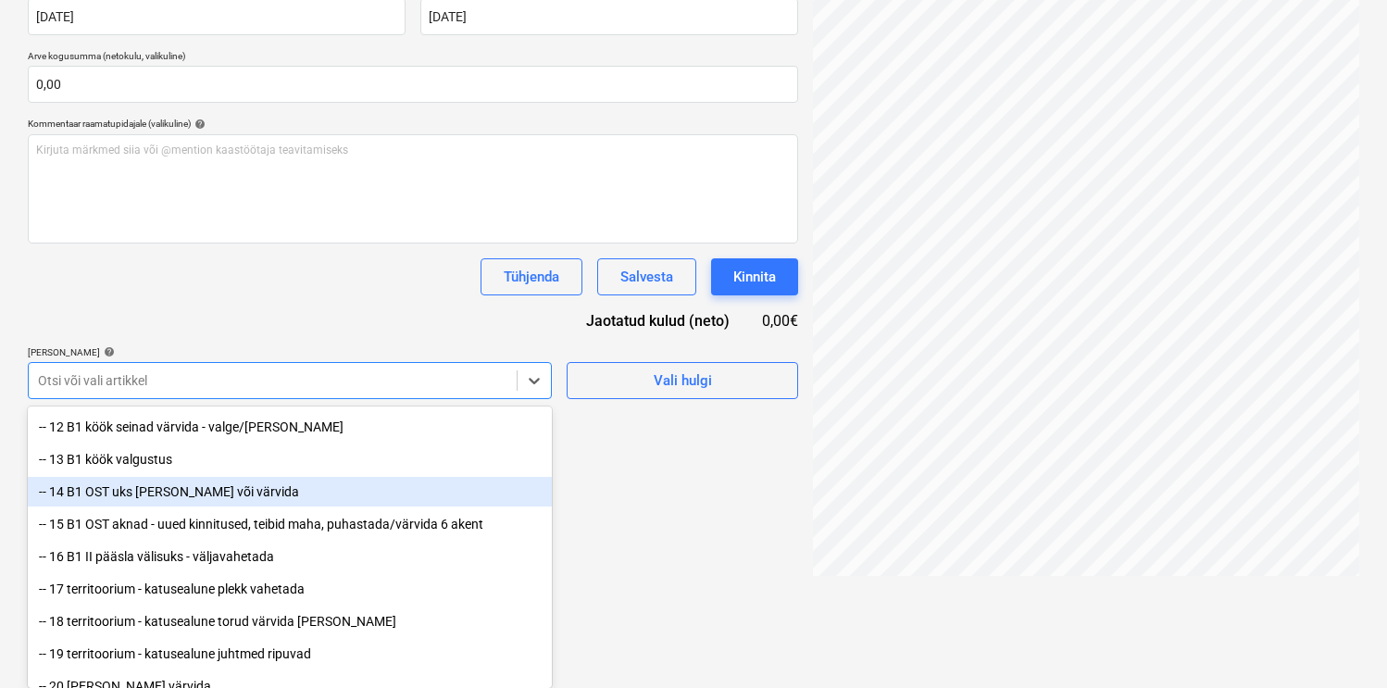
scroll to position [507, 0]
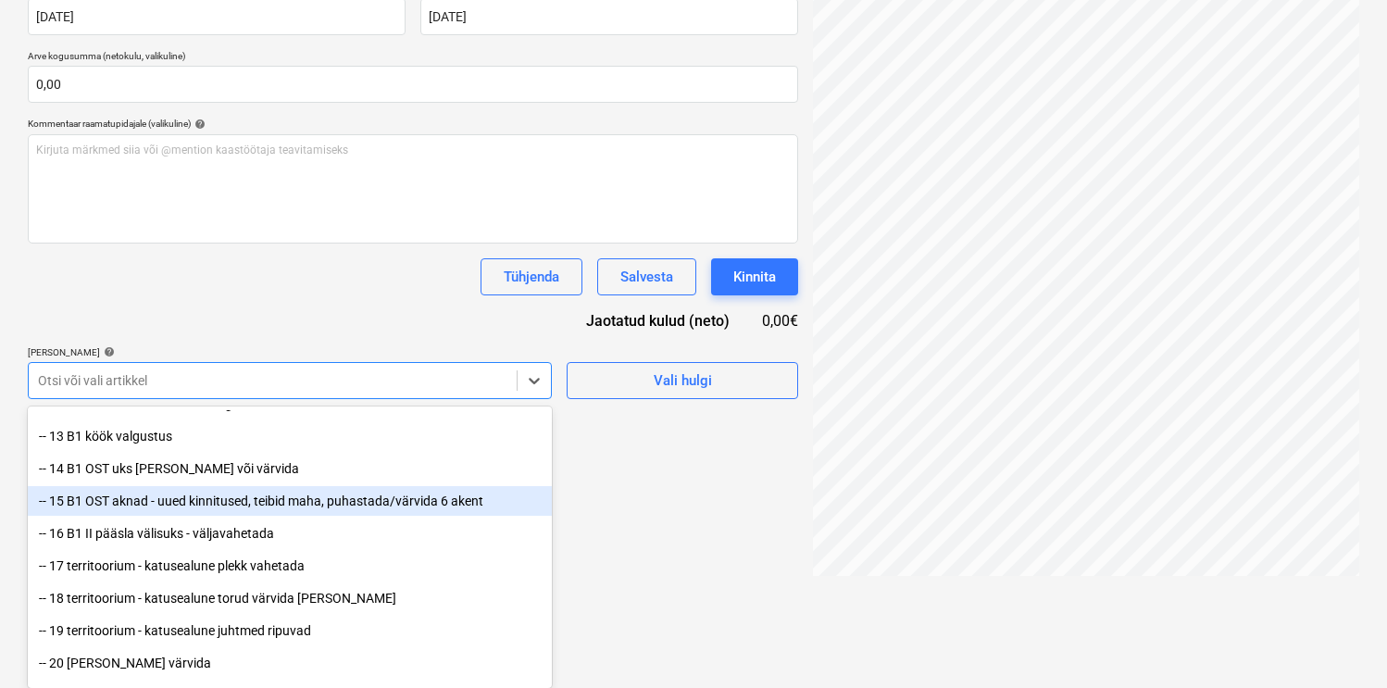
click at [214, 502] on div "-- 15 B1 OST aknad - uued kinnitused, teibid maha, puhastada/värvida 6 akent" at bounding box center [290, 501] width 524 height 30
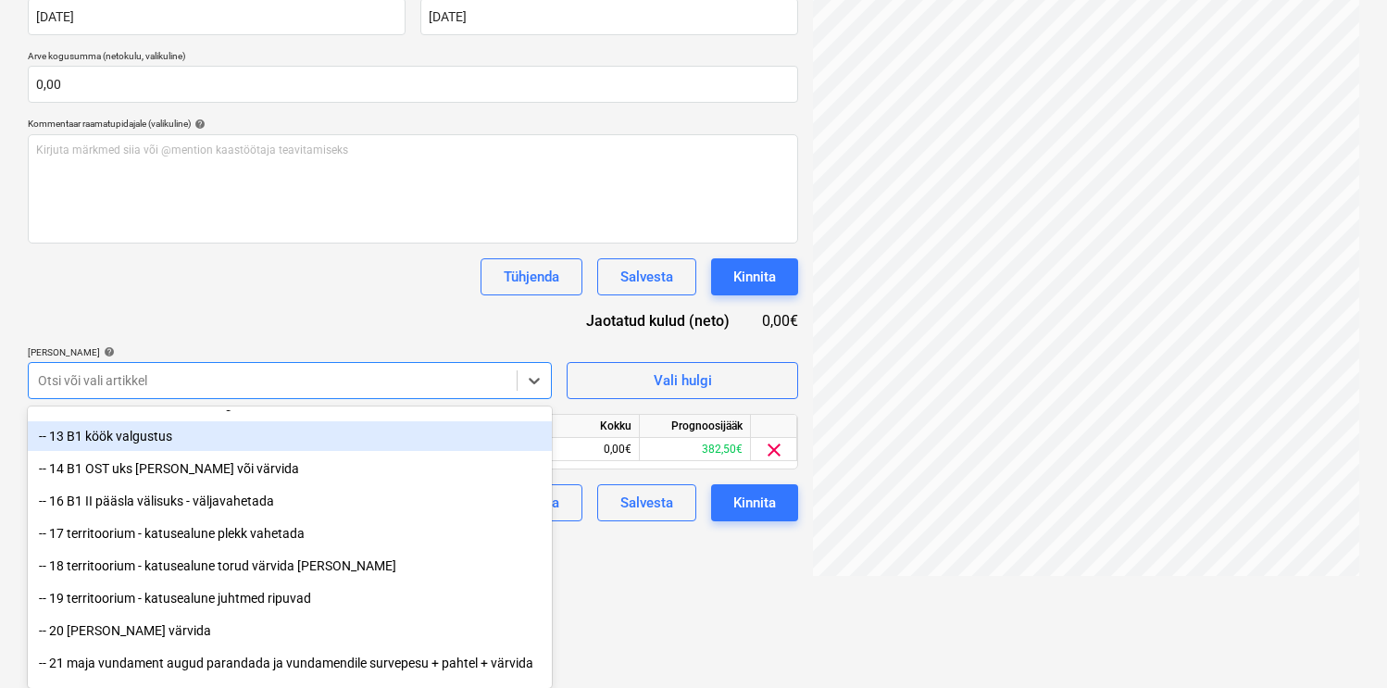
click at [306, 292] on div "Dokumendi nimi help 2000454069 Arve number (valikuline) help 2000454069 Arve ku…" at bounding box center [413, 218] width 770 height 606
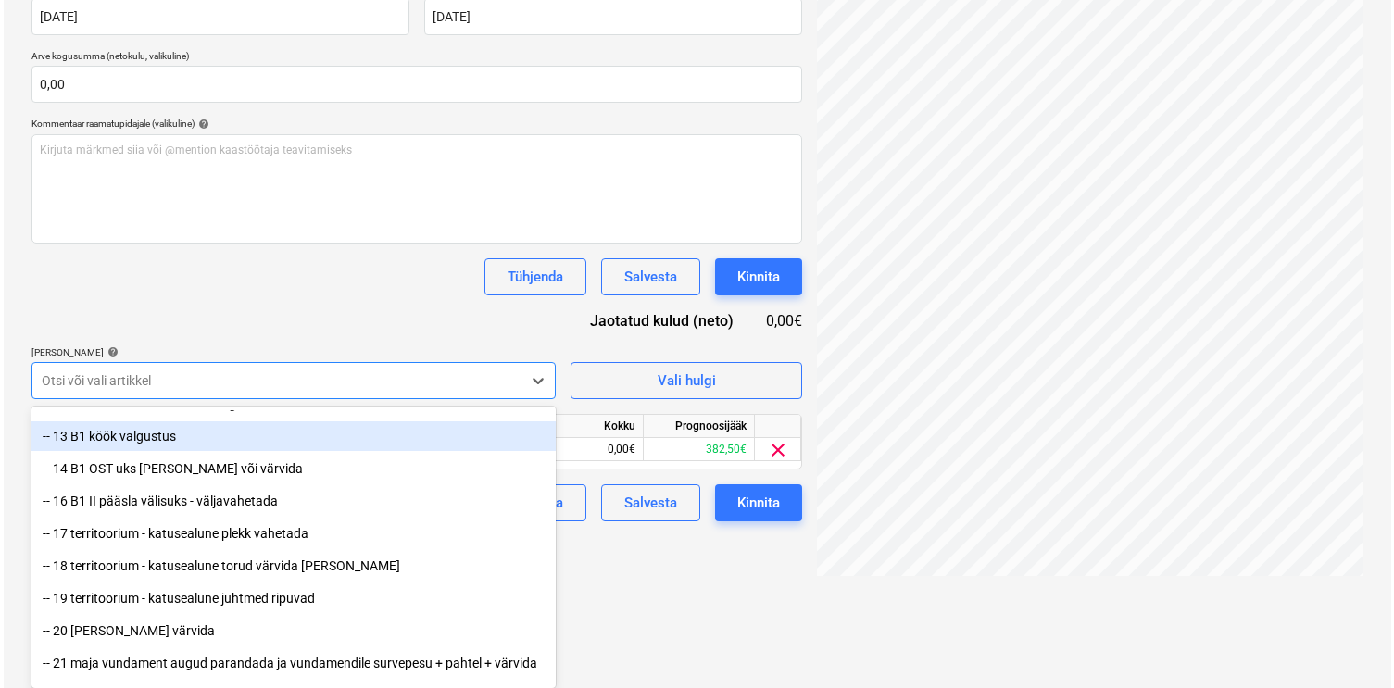
scroll to position [263, 0]
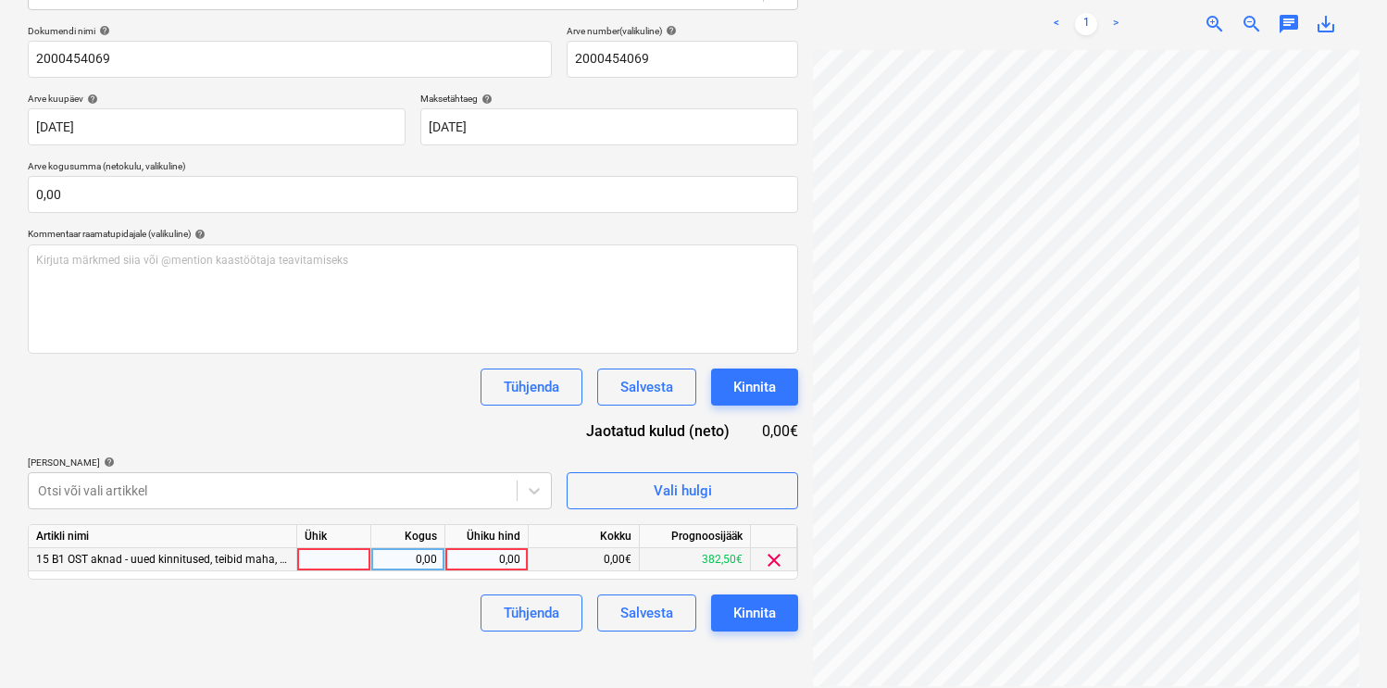
click at [338, 556] on div at bounding box center [334, 559] width 74 height 23
type input "kmp"
type input "41,13"
click at [757, 612] on div "Kinnita" at bounding box center [754, 613] width 43 height 24
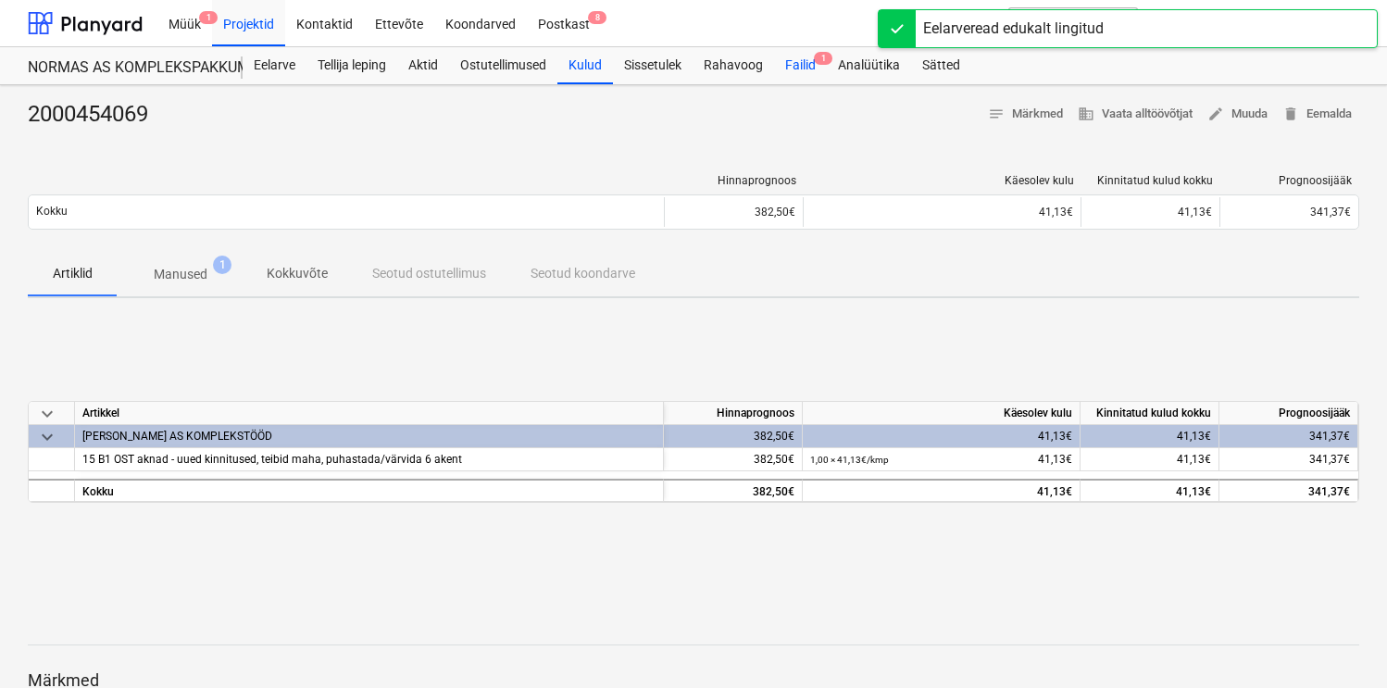
click at [797, 62] on div "Failid 1" at bounding box center [800, 65] width 53 height 37
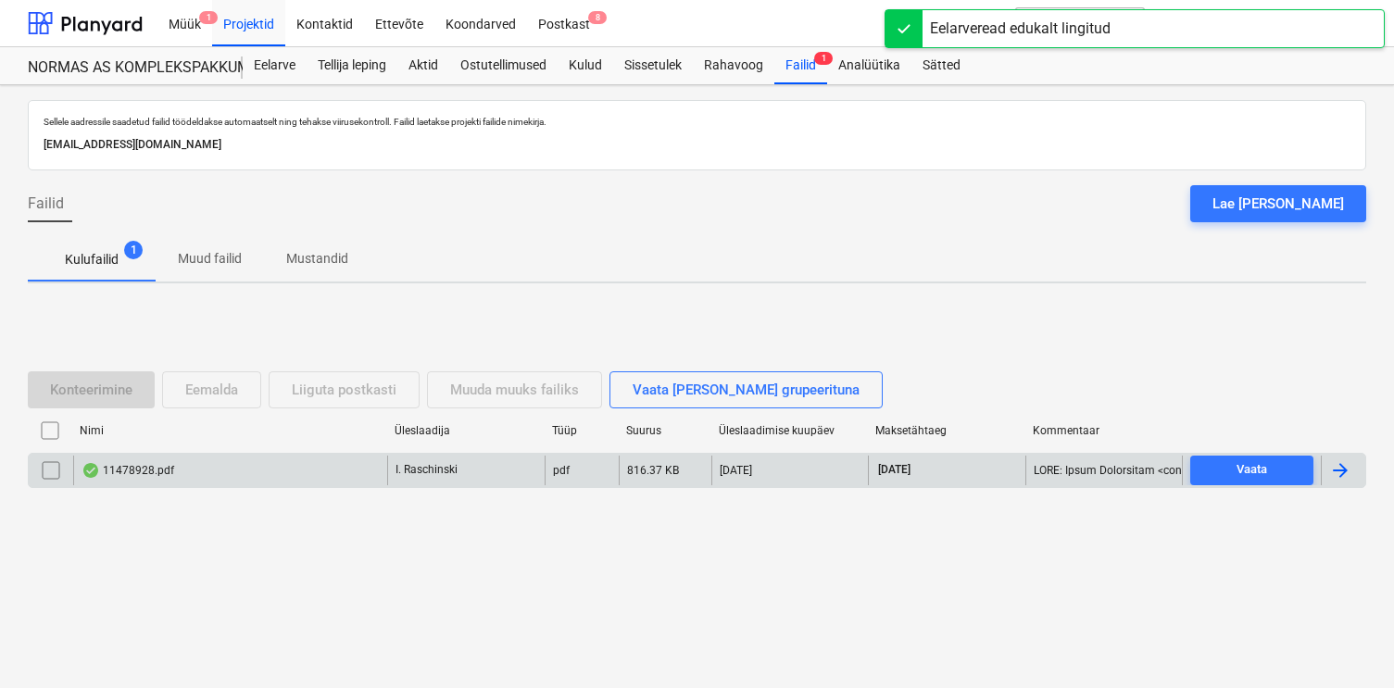
click at [131, 473] on div "11478928.pdf" at bounding box center [127, 470] width 93 height 15
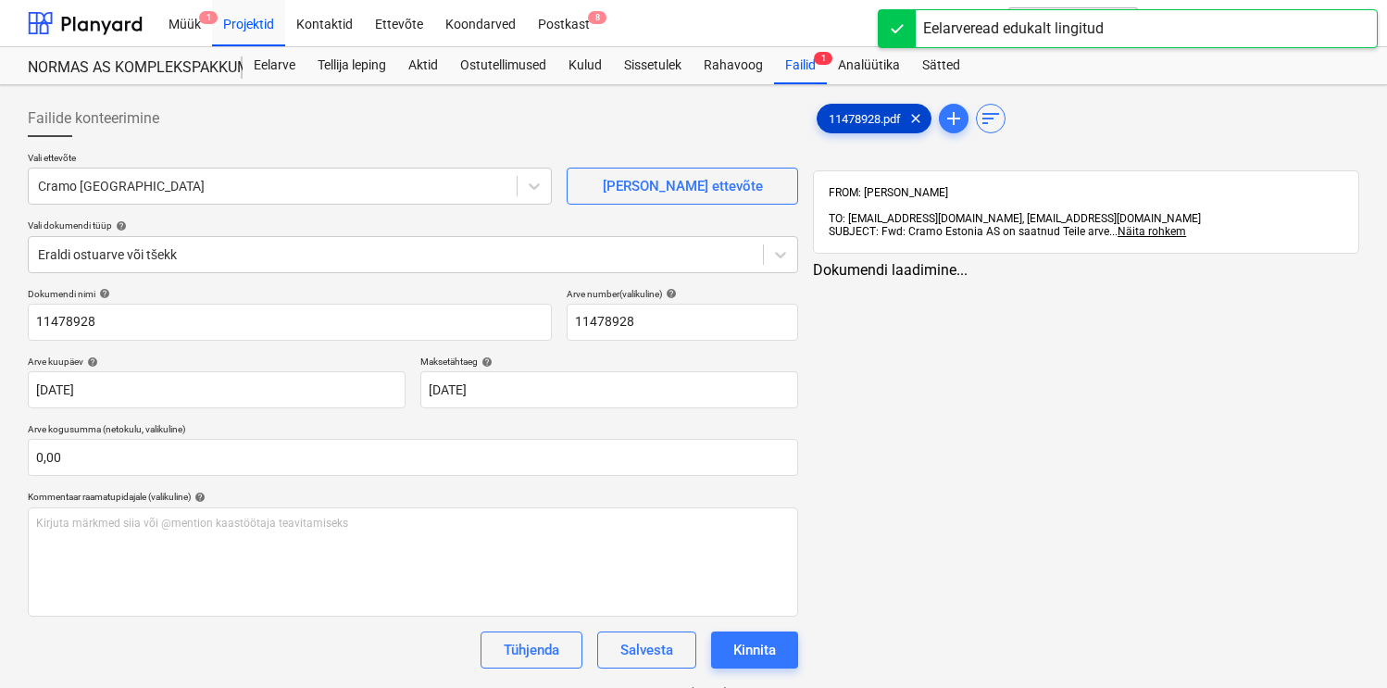
click at [861, 122] on span "11478928.pdf" at bounding box center [865, 119] width 94 height 14
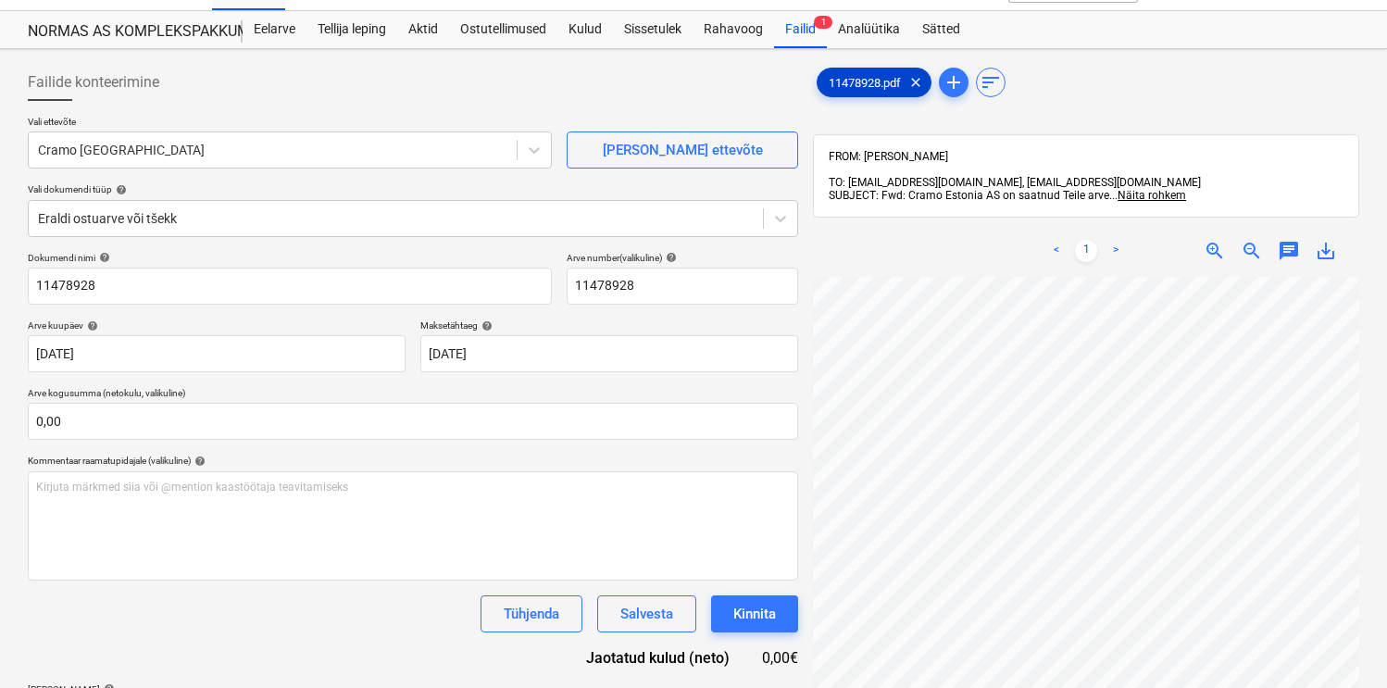
scroll to position [40, 0]
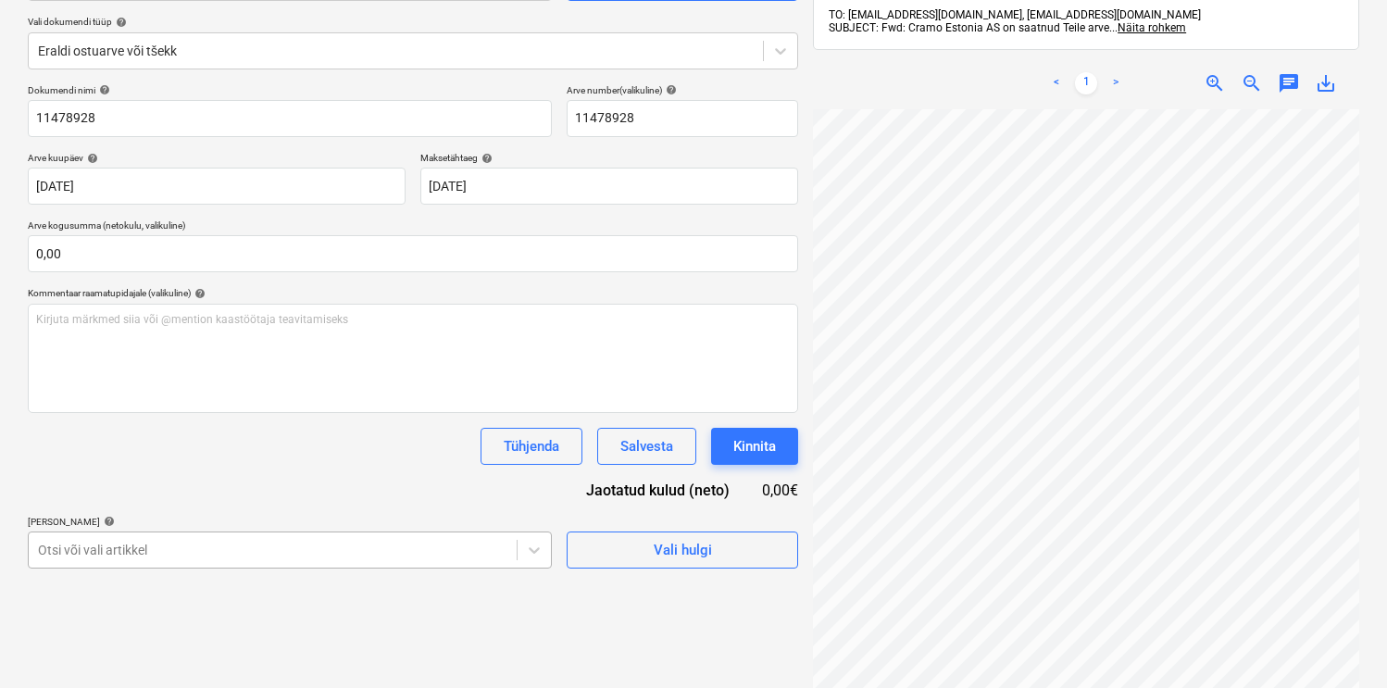
click at [257, 484] on body "Müük 1 Projektid Kontaktid Ettevõte Koondarved Postkast 8 format_size keyboard_…" at bounding box center [693, 140] width 1387 height 688
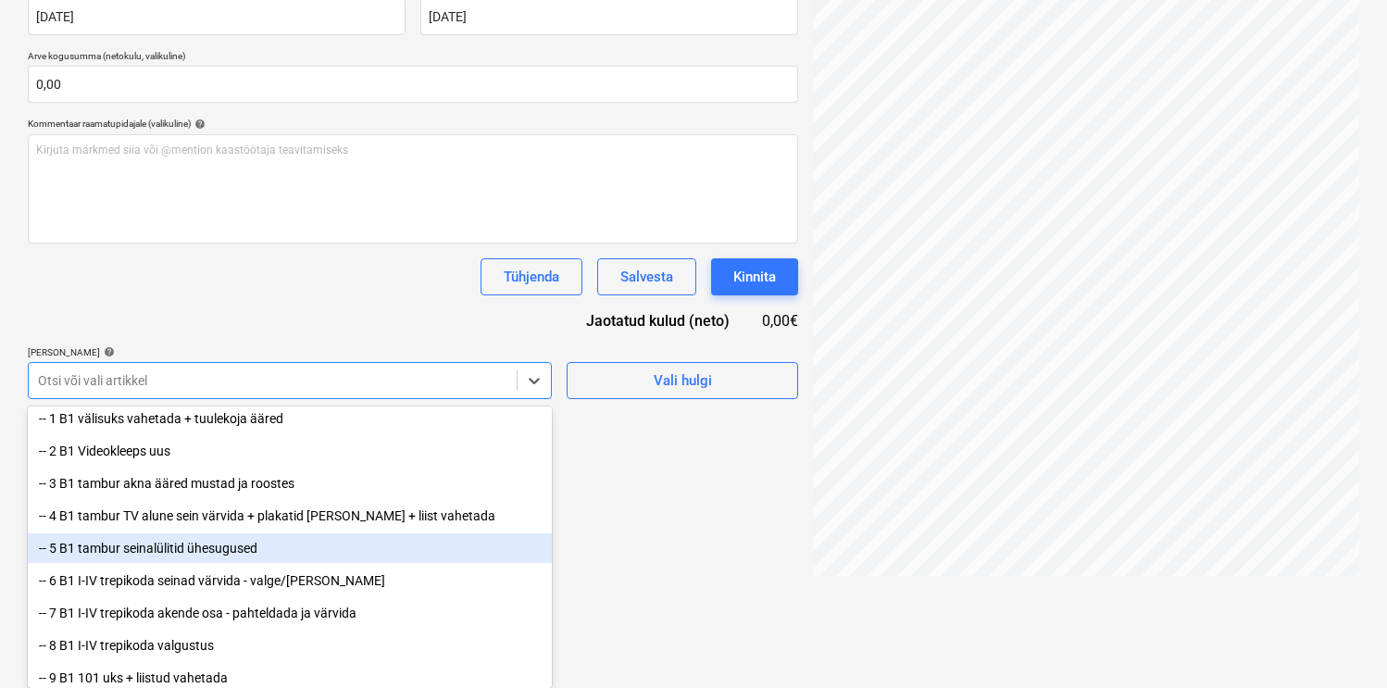
scroll to position [159, 0]
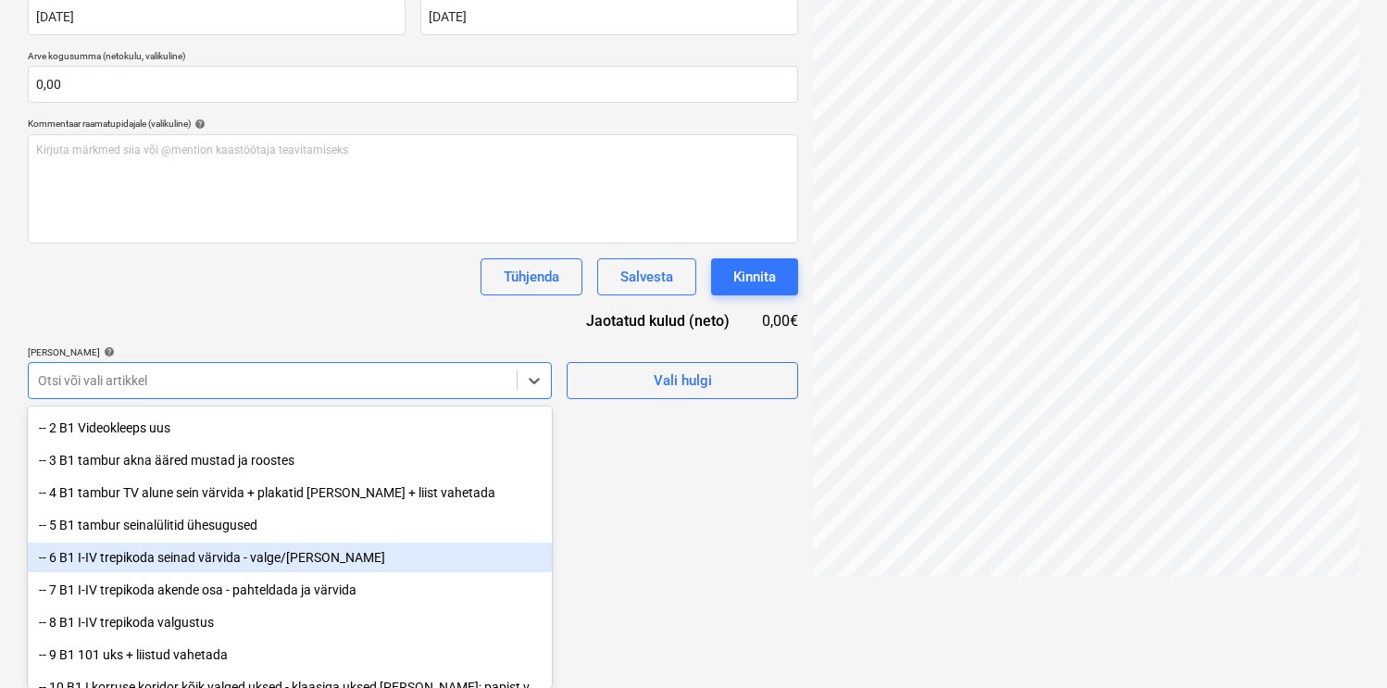
click at [231, 563] on div "-- 6 B1 I-IV trepikoda seinad värvida - valge/[PERSON_NAME]" at bounding box center [290, 558] width 524 height 30
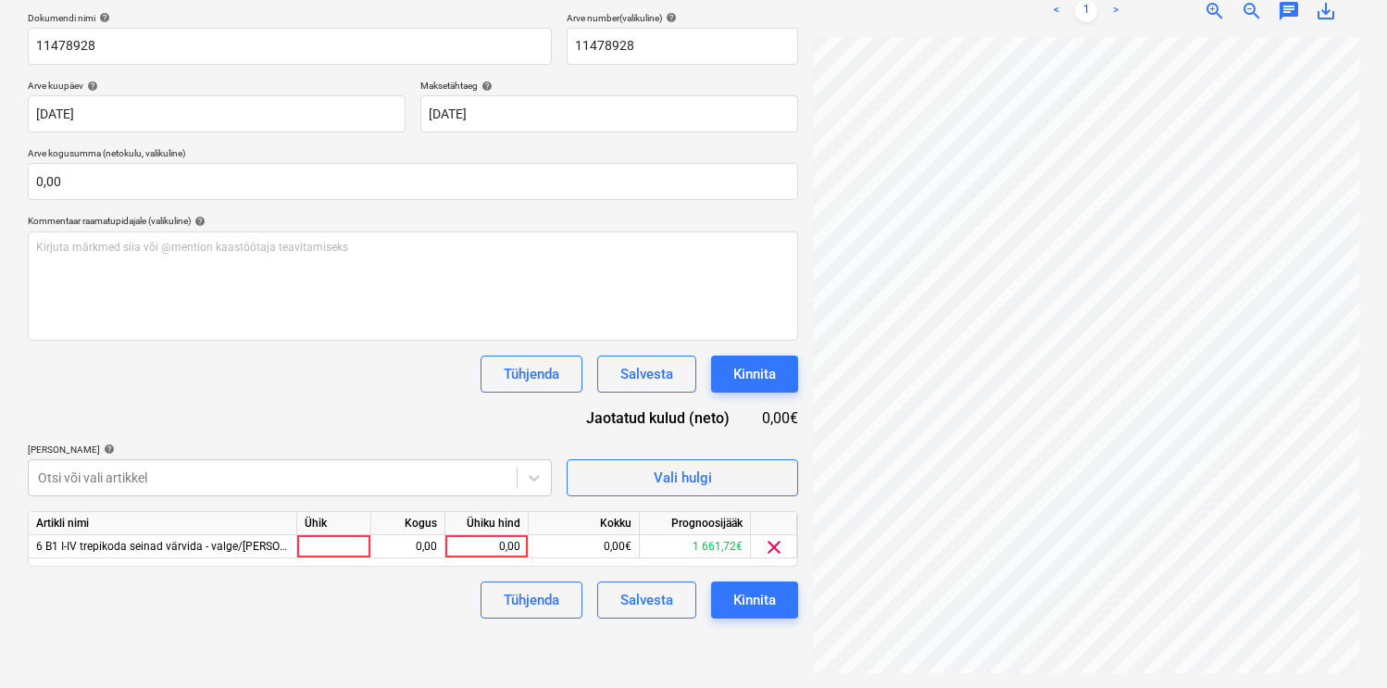
scroll to position [263, 0]
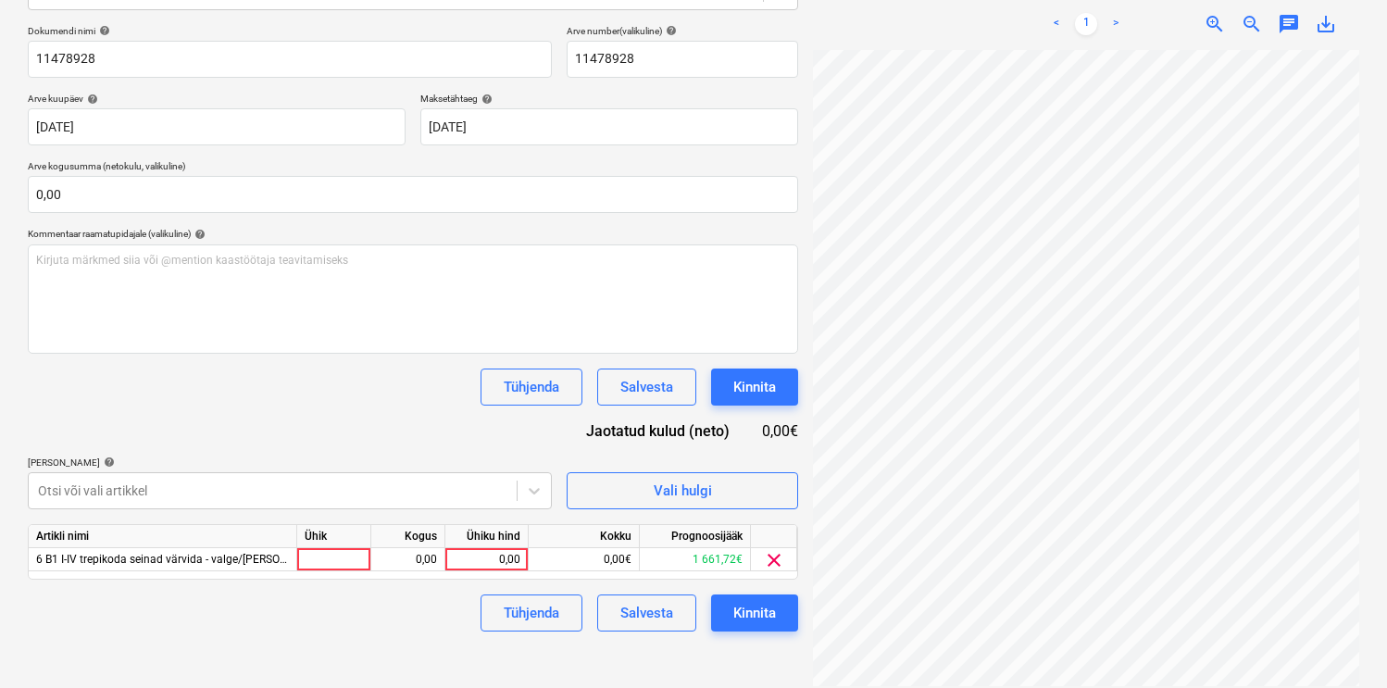
click at [309, 319] on div "Dokumendi nimi help 11478928 Arve number (valikuline) help 11478928 Arve kuupäe…" at bounding box center [413, 328] width 770 height 606
click at [316, 546] on div "Ühik" at bounding box center [334, 536] width 74 height 23
click at [316, 559] on div at bounding box center [334, 559] width 74 height 23
type input "kmp"
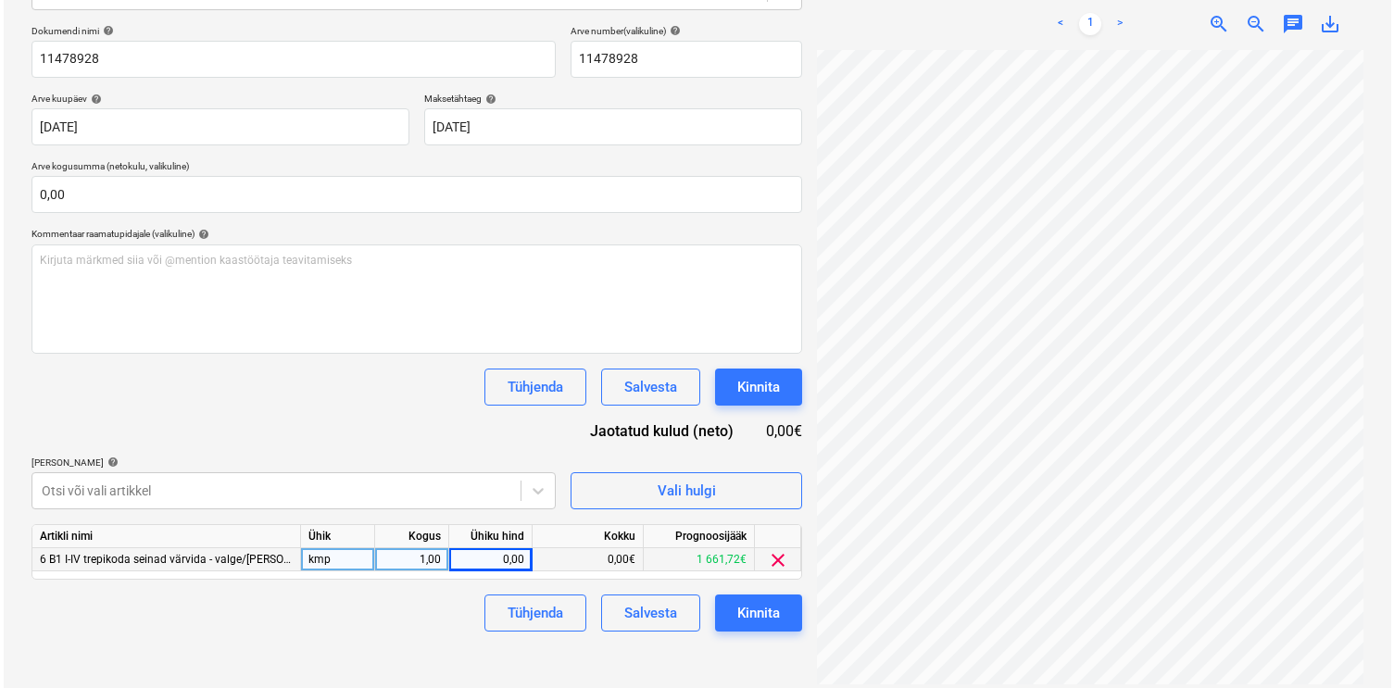
scroll to position [157, 0]
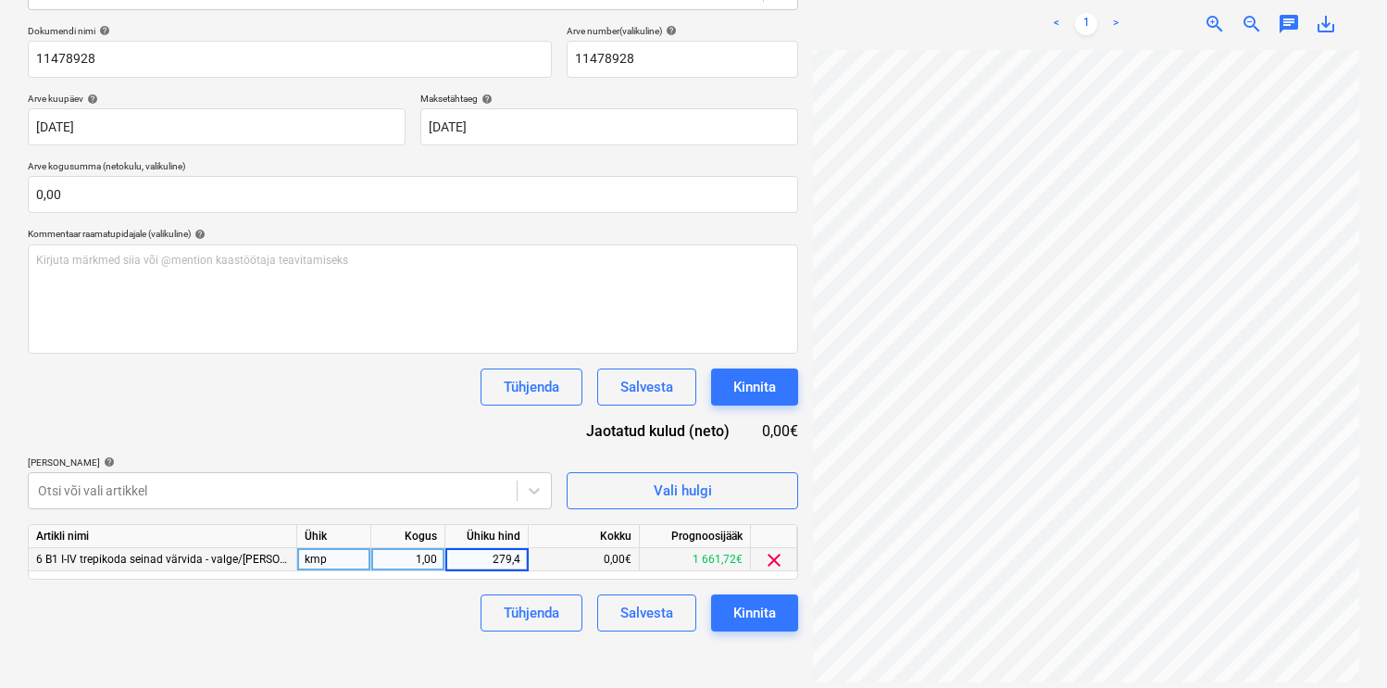
type input "279,40"
click at [455, 594] on div "Tühjenda Salvesta Kinnita" at bounding box center [413, 612] width 770 height 37
click at [753, 614] on div "Kinnita" at bounding box center [754, 613] width 43 height 24
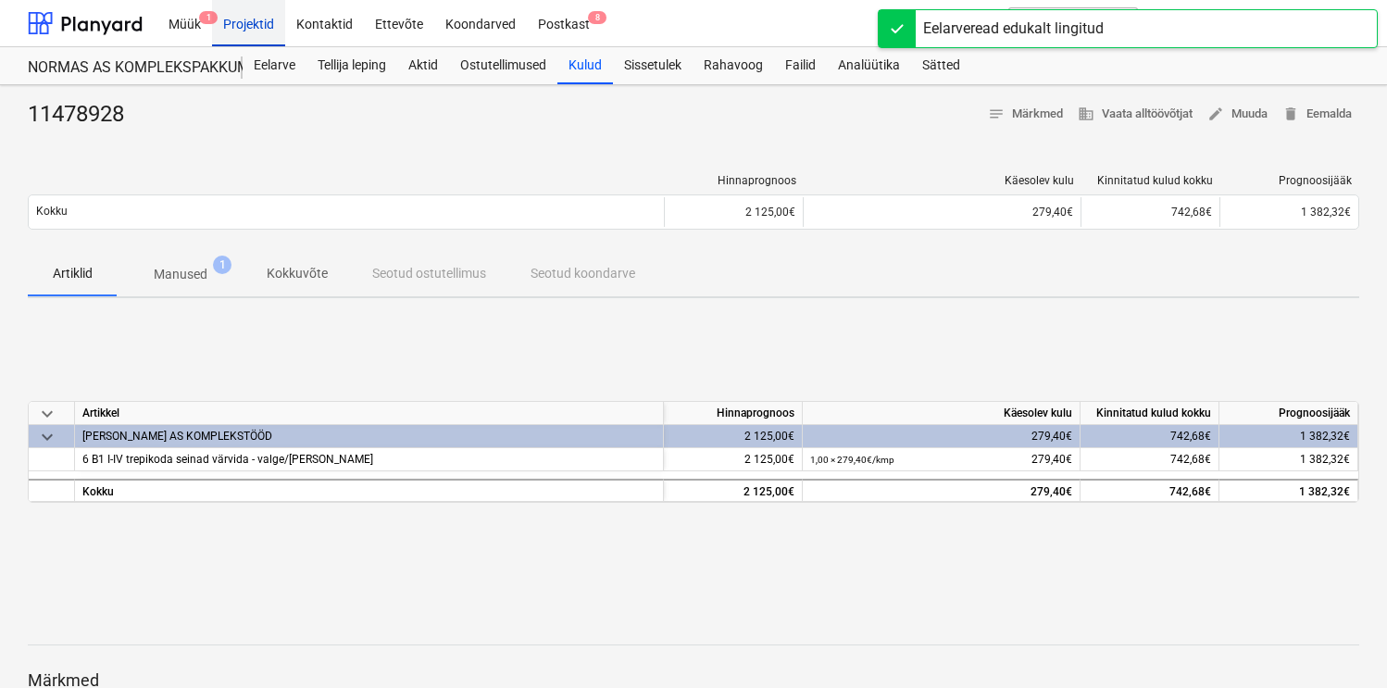
click at [238, 24] on div "Projektid" at bounding box center [248, 22] width 73 height 47
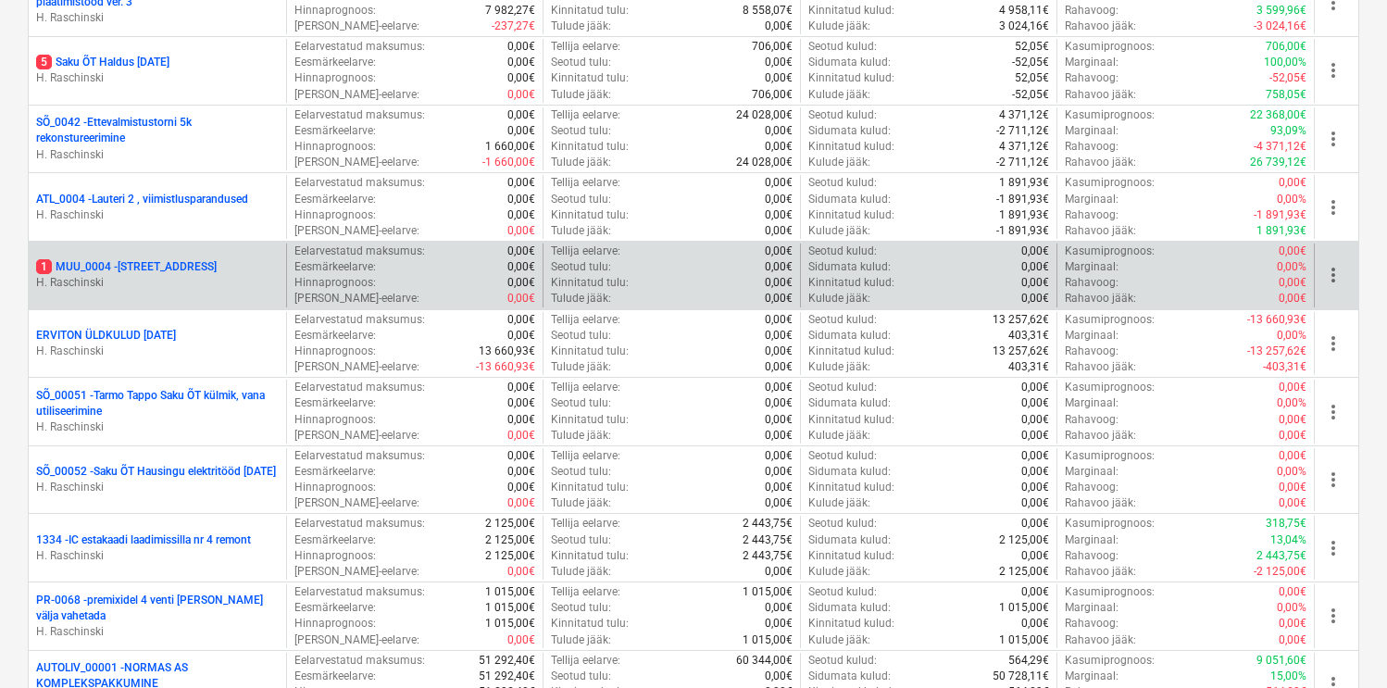
scroll to position [1329, 0]
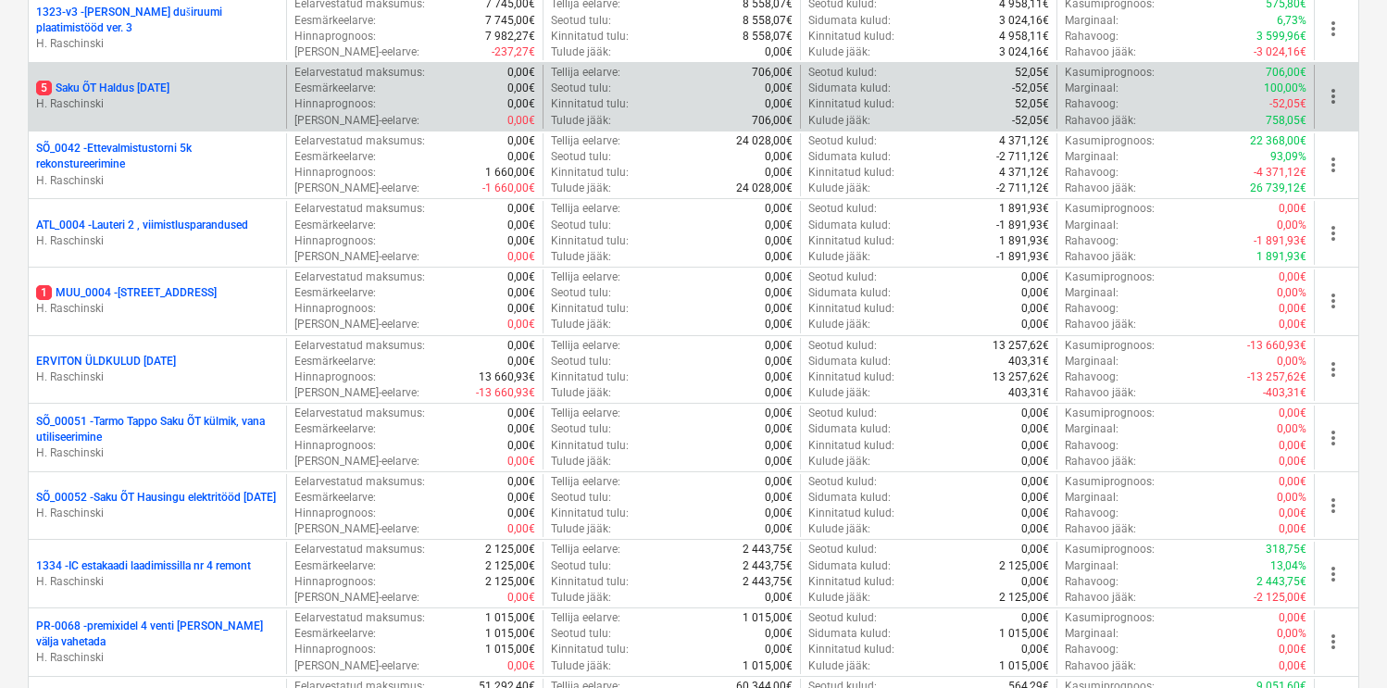
click at [159, 81] on p "5 Saku ÕT Haldus [DATE]" at bounding box center [102, 89] width 133 height 16
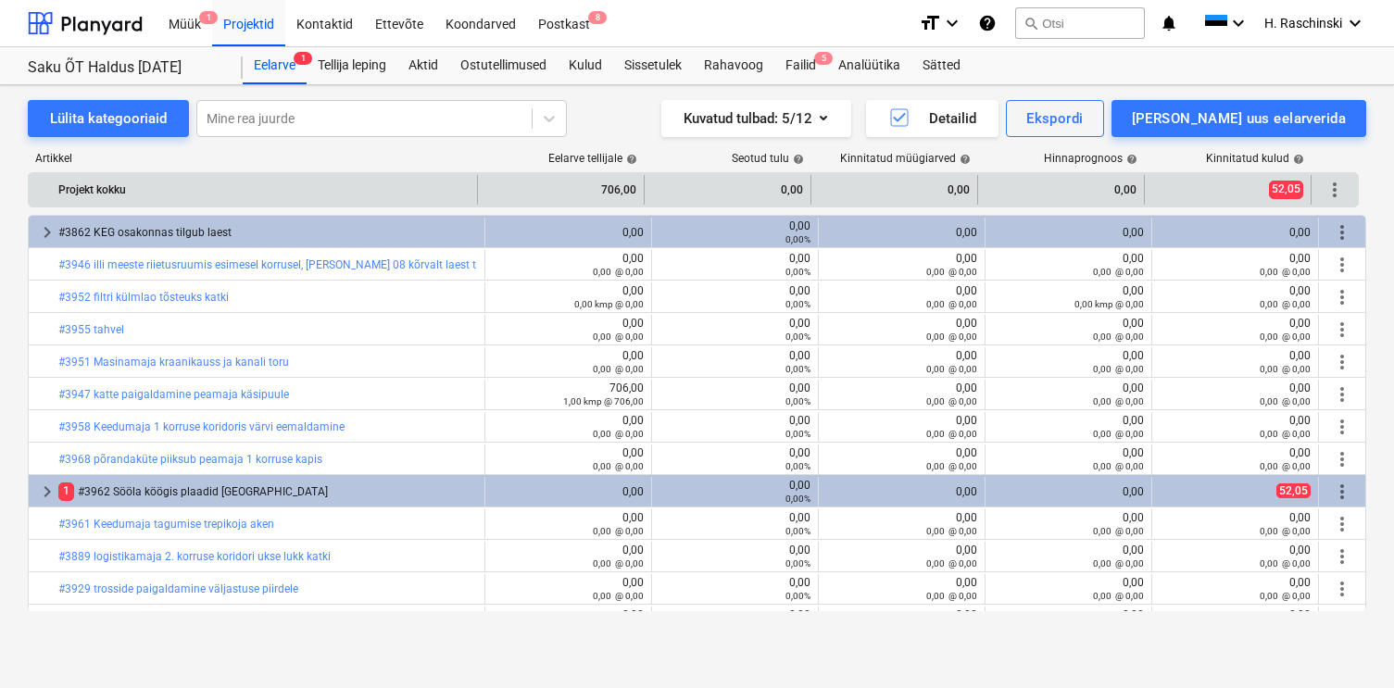
scroll to position [90, 0]
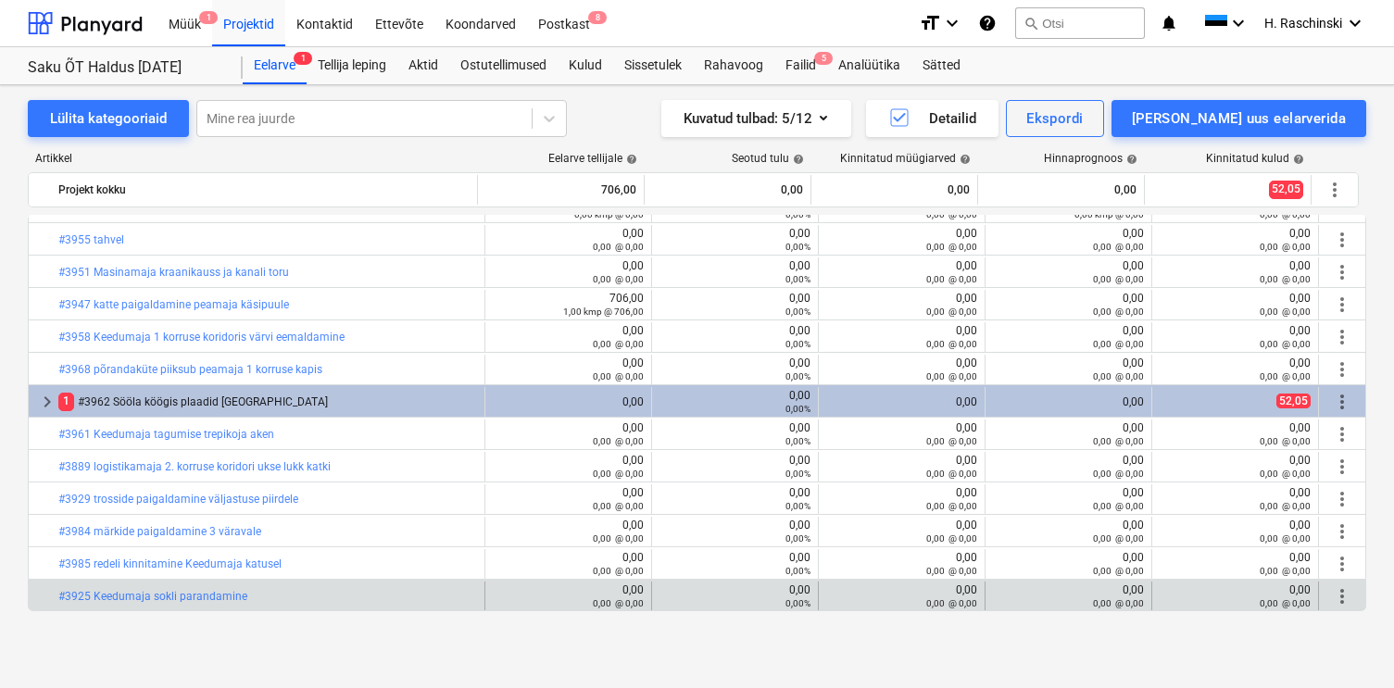
click at [1338, 600] on span "more_vert" at bounding box center [1342, 596] width 22 height 22
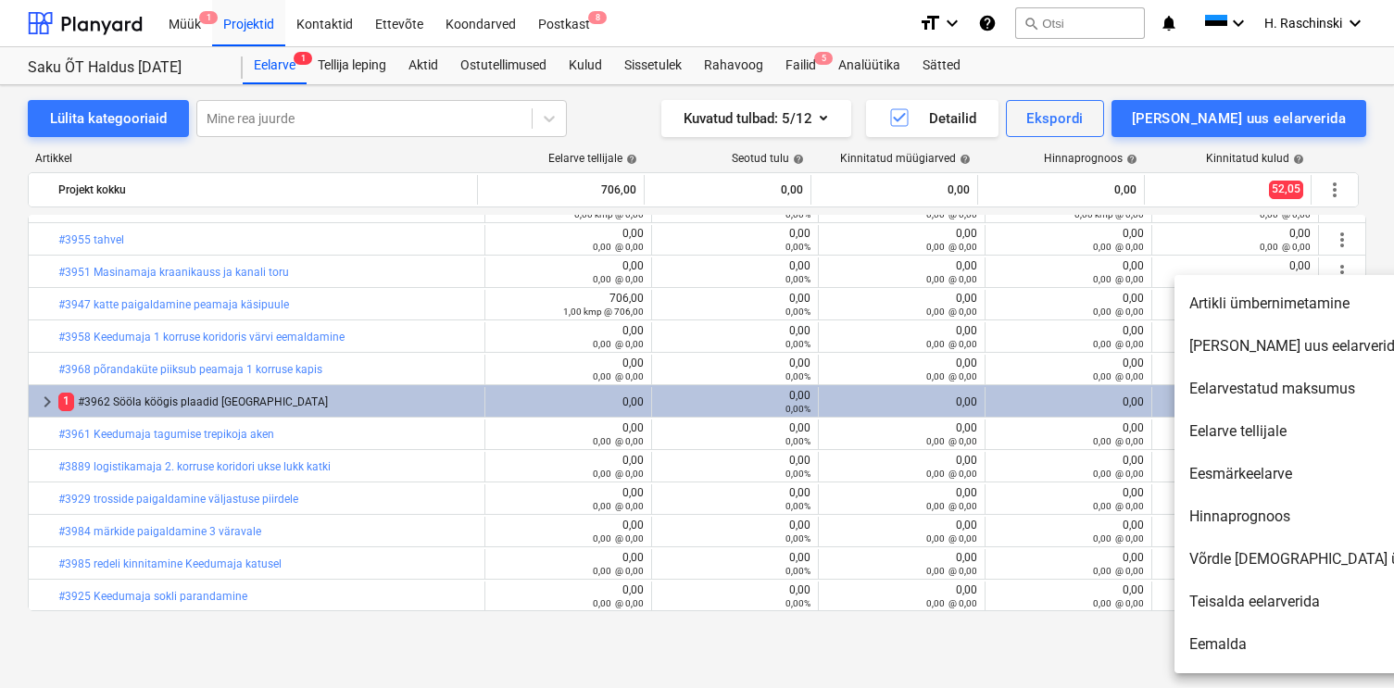
click at [1305, 355] on li "[PERSON_NAME] uus eelarverida" at bounding box center [1333, 346] width 319 height 43
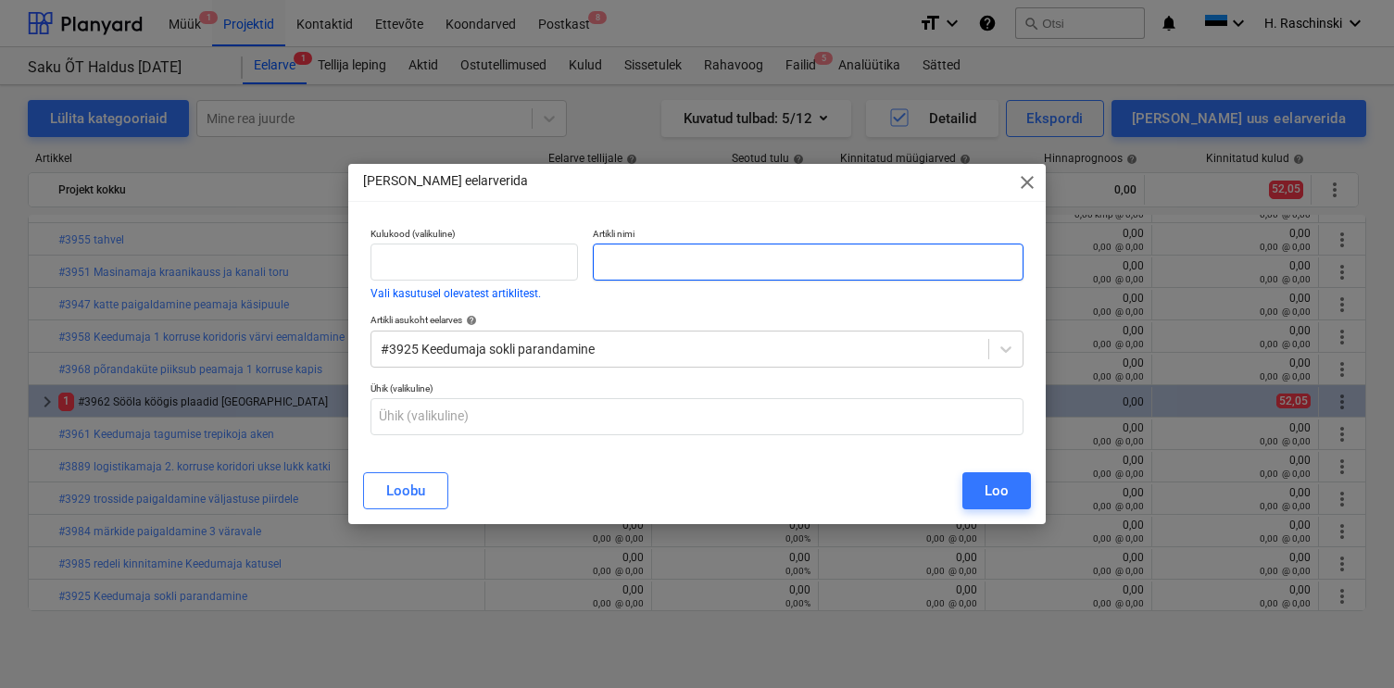
click at [831, 253] on input "text" at bounding box center [808, 262] width 430 height 37
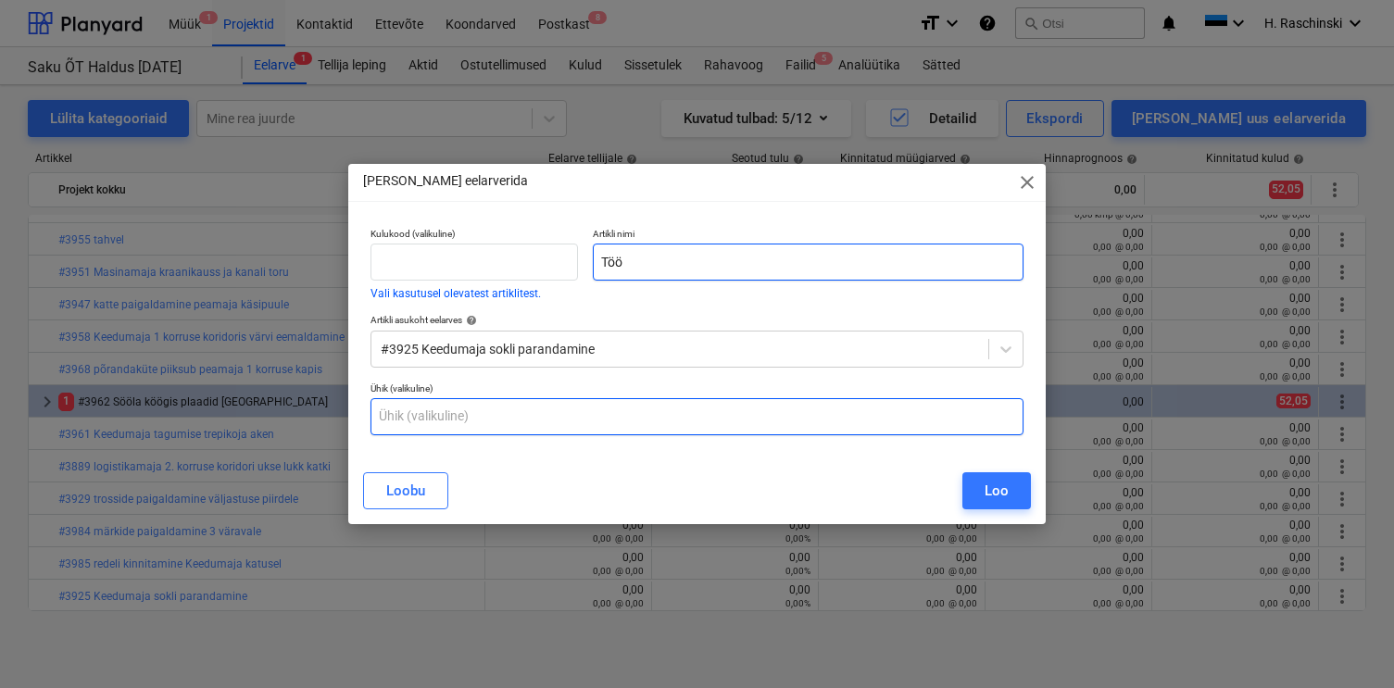
type input "Töö"
click at [635, 407] on input "text" at bounding box center [696, 416] width 653 height 37
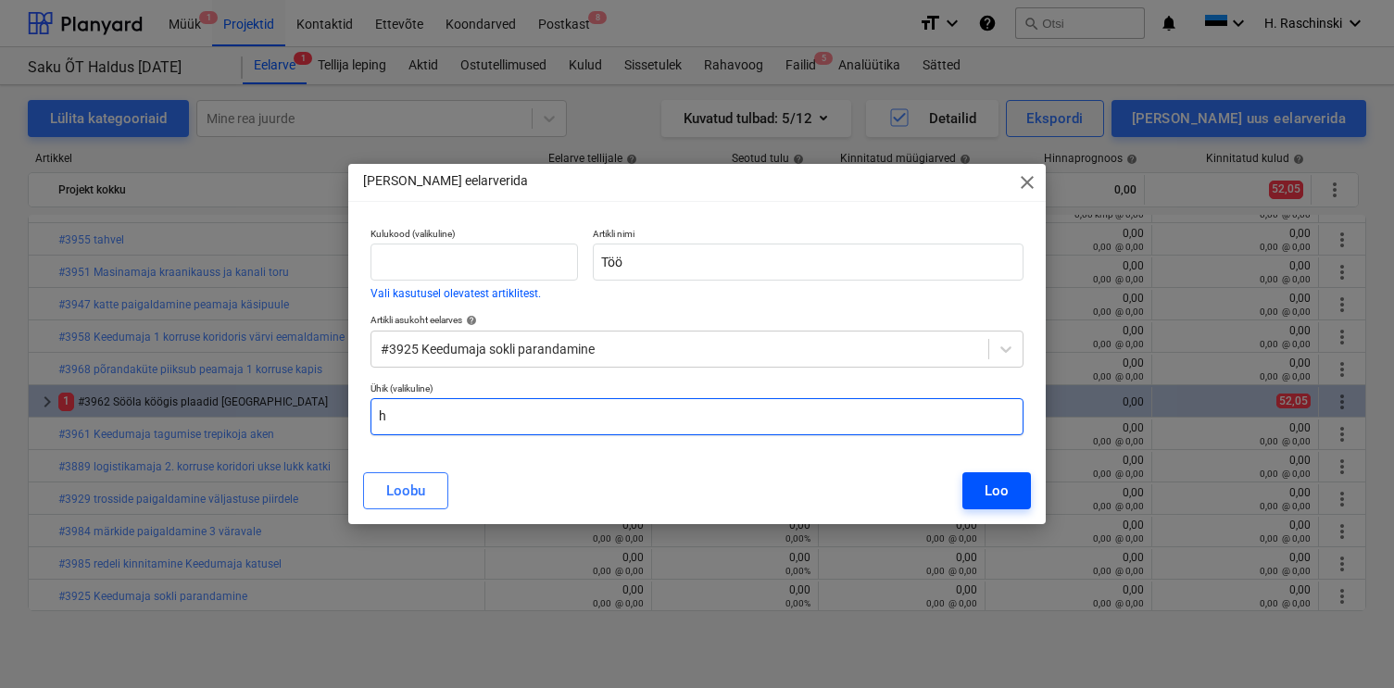
type input "h"
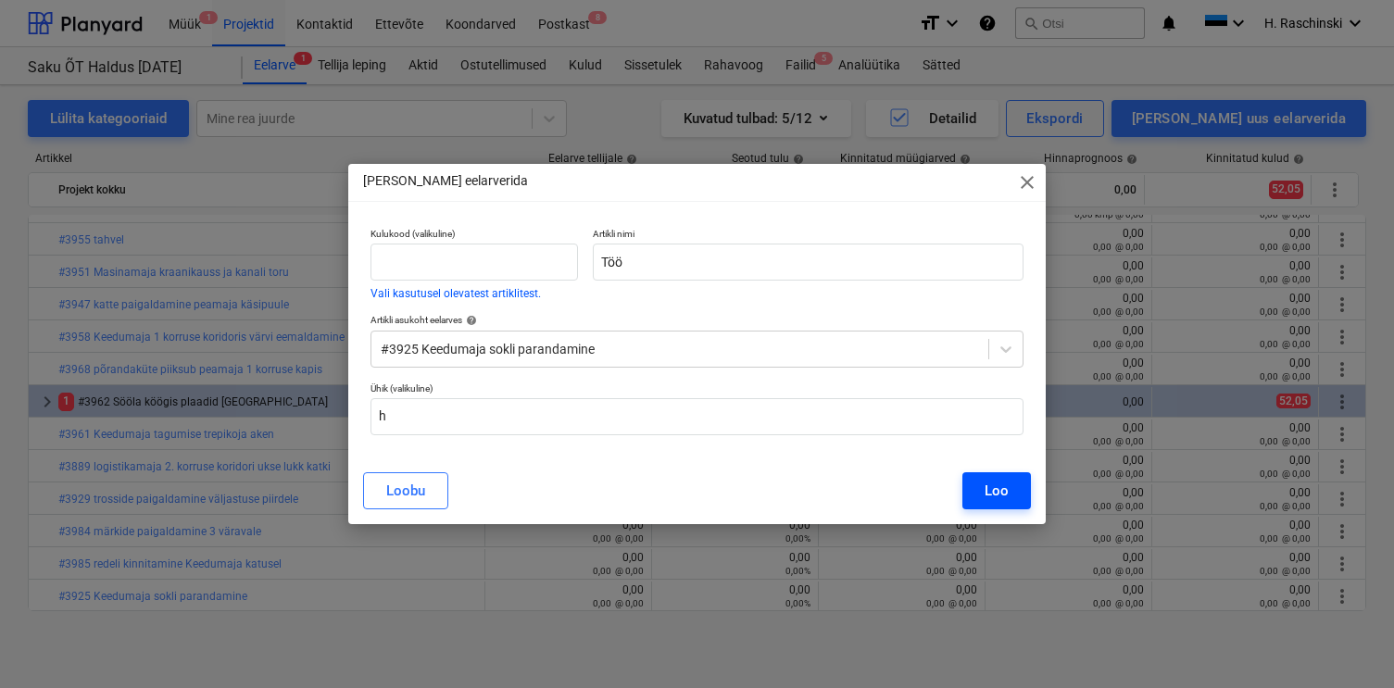
click at [977, 494] on button "Loo" at bounding box center [996, 490] width 69 height 37
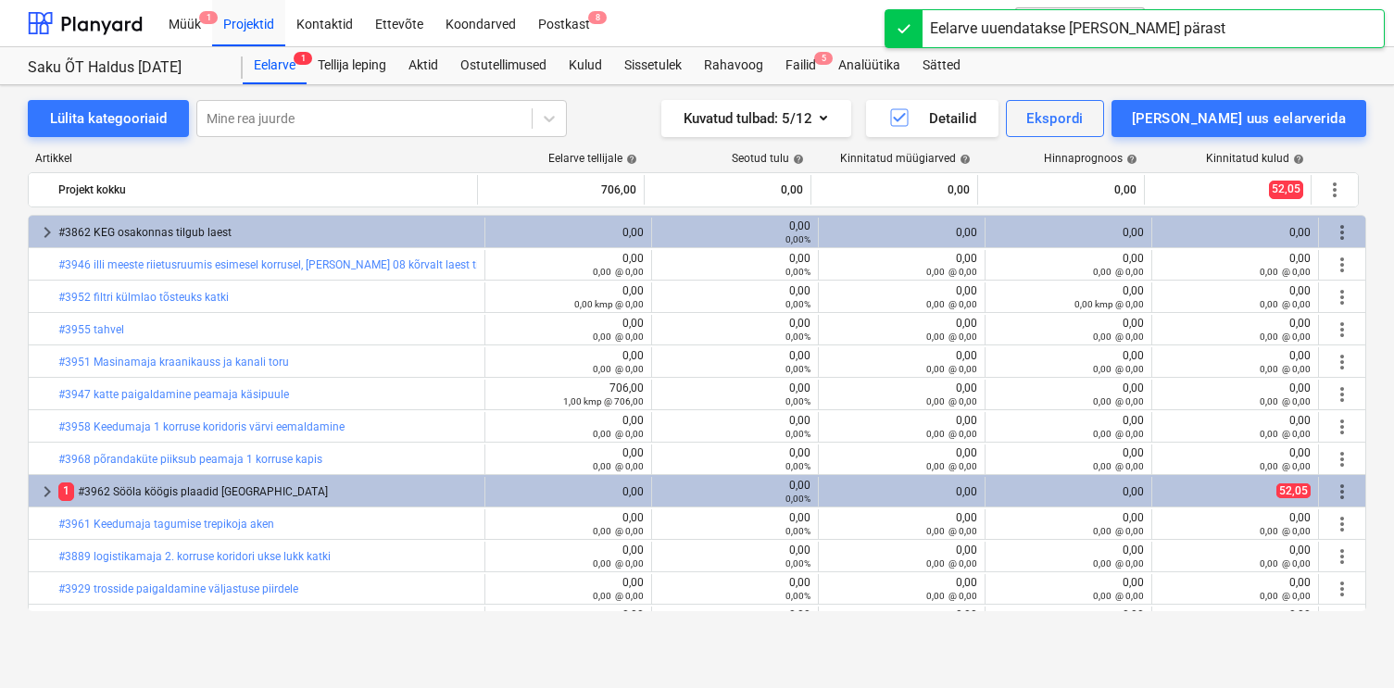
scroll to position [90, 0]
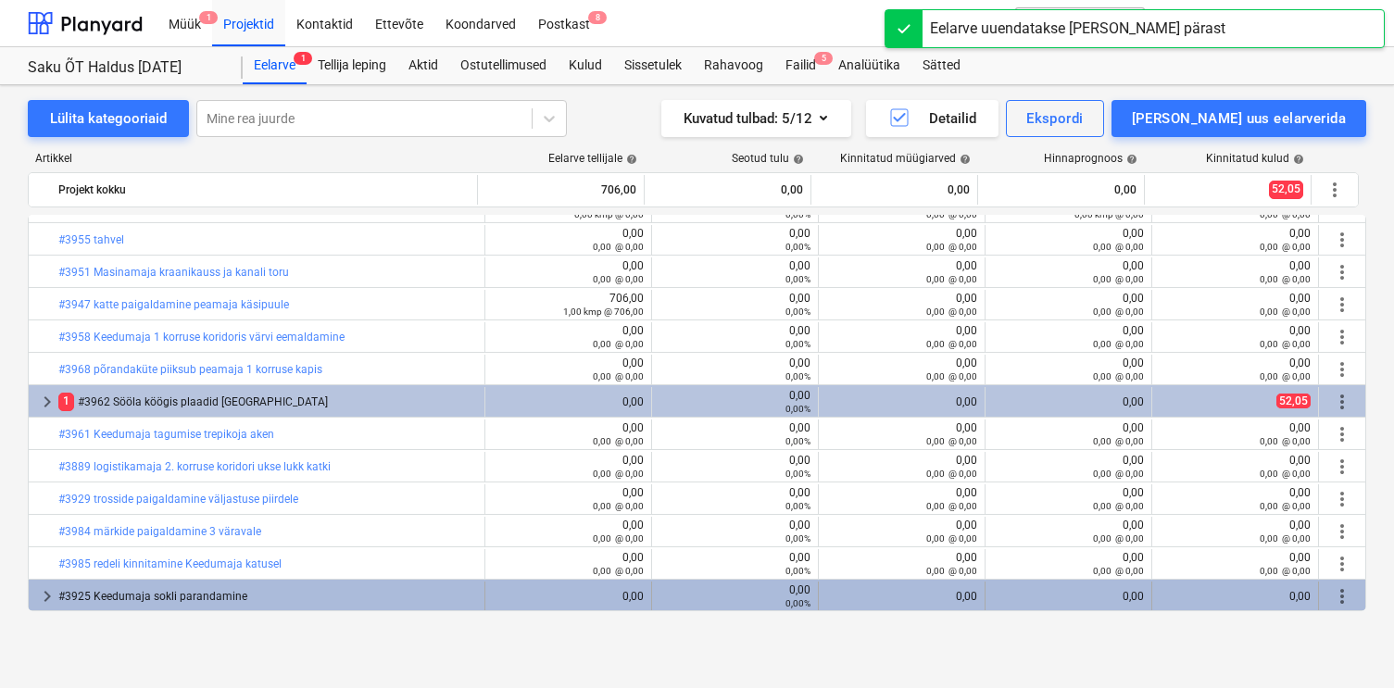
click at [1331, 598] on span "more_vert" at bounding box center [1342, 596] width 22 height 22
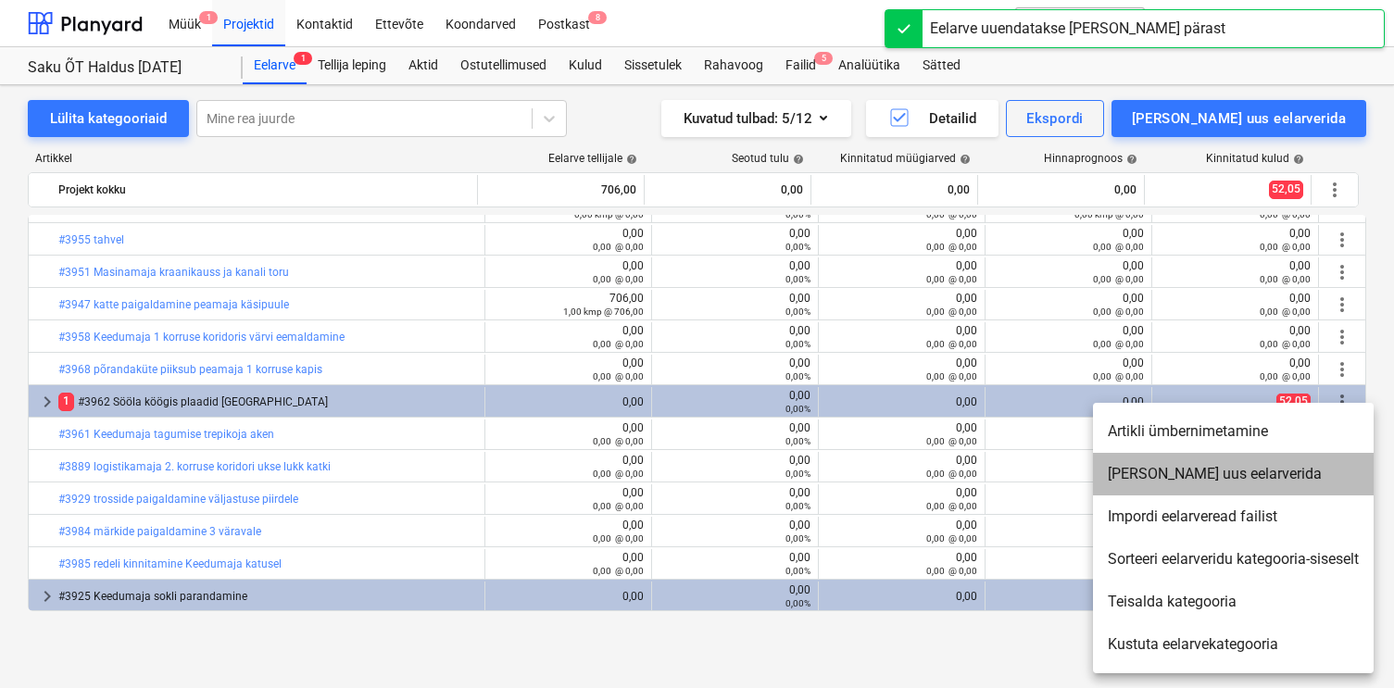
click at [1207, 477] on li "[PERSON_NAME] uus eelarverida" at bounding box center [1233, 474] width 281 height 43
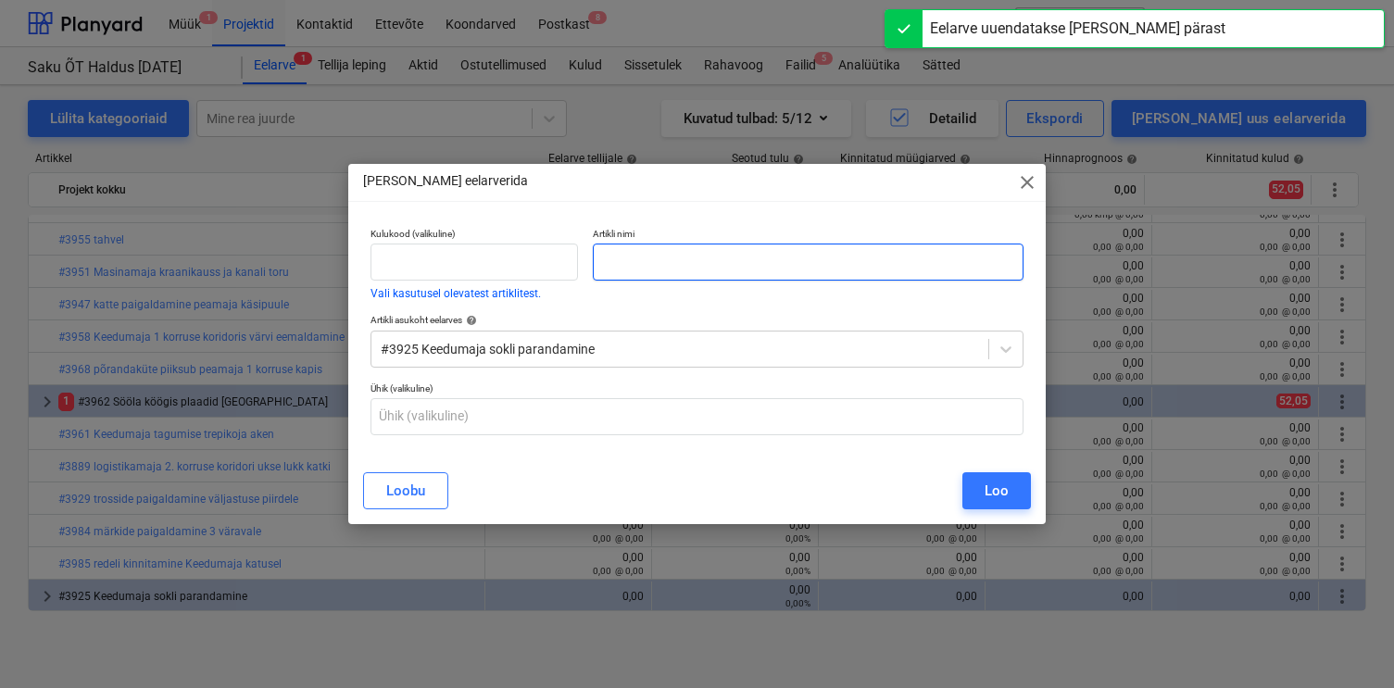
click at [869, 270] on input "text" at bounding box center [808, 262] width 430 height 37
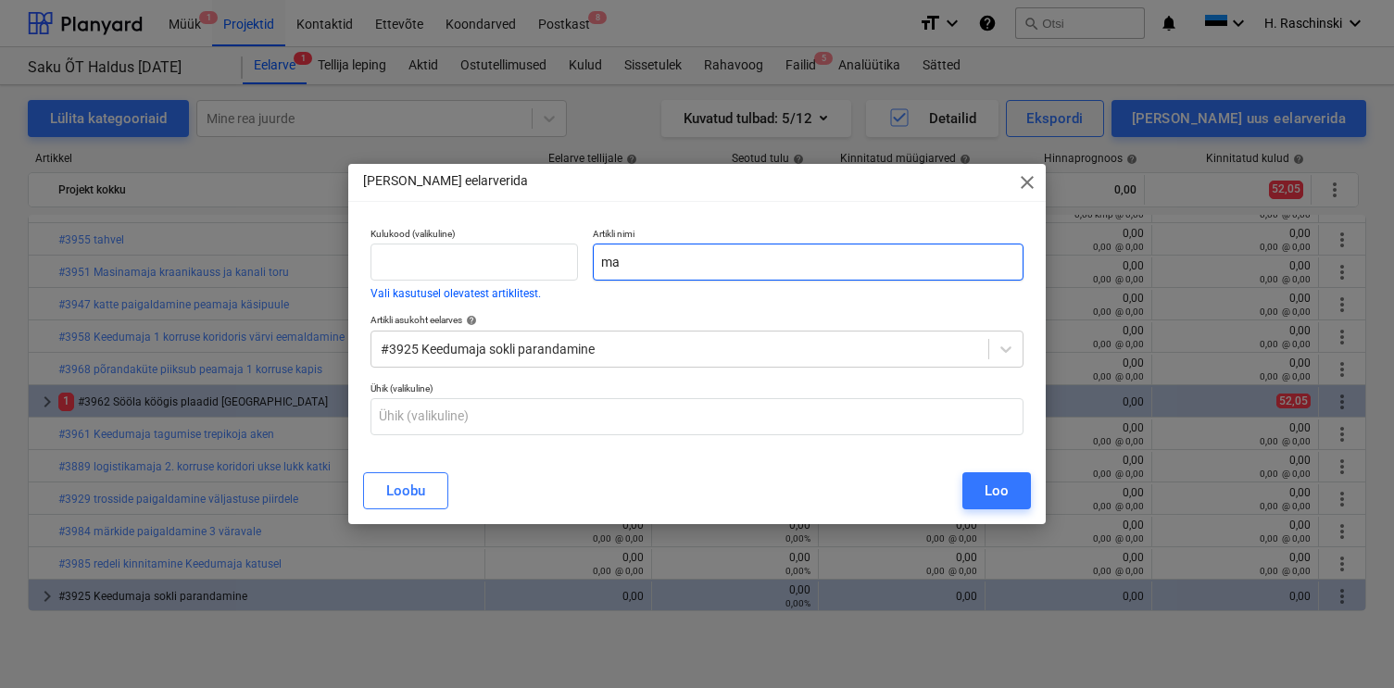
type input "m"
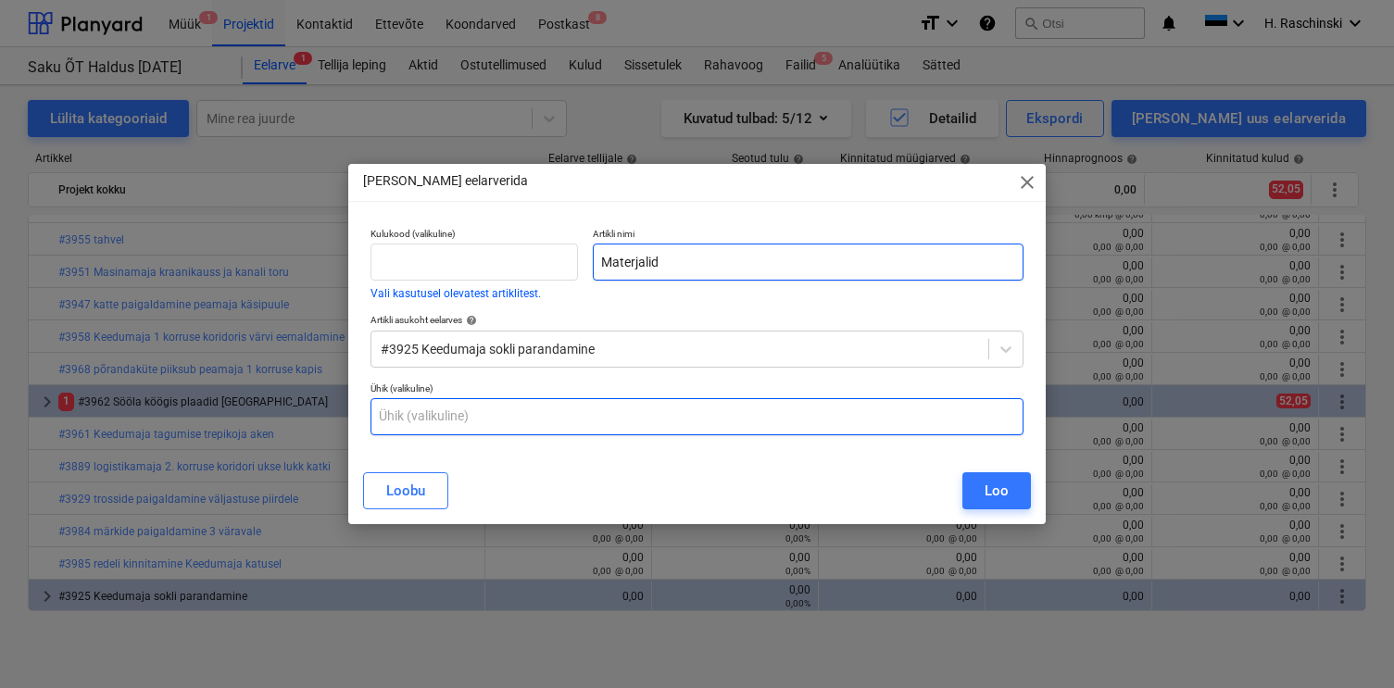
type input "Materjalid"
click at [727, 416] on input "text" at bounding box center [696, 416] width 653 height 37
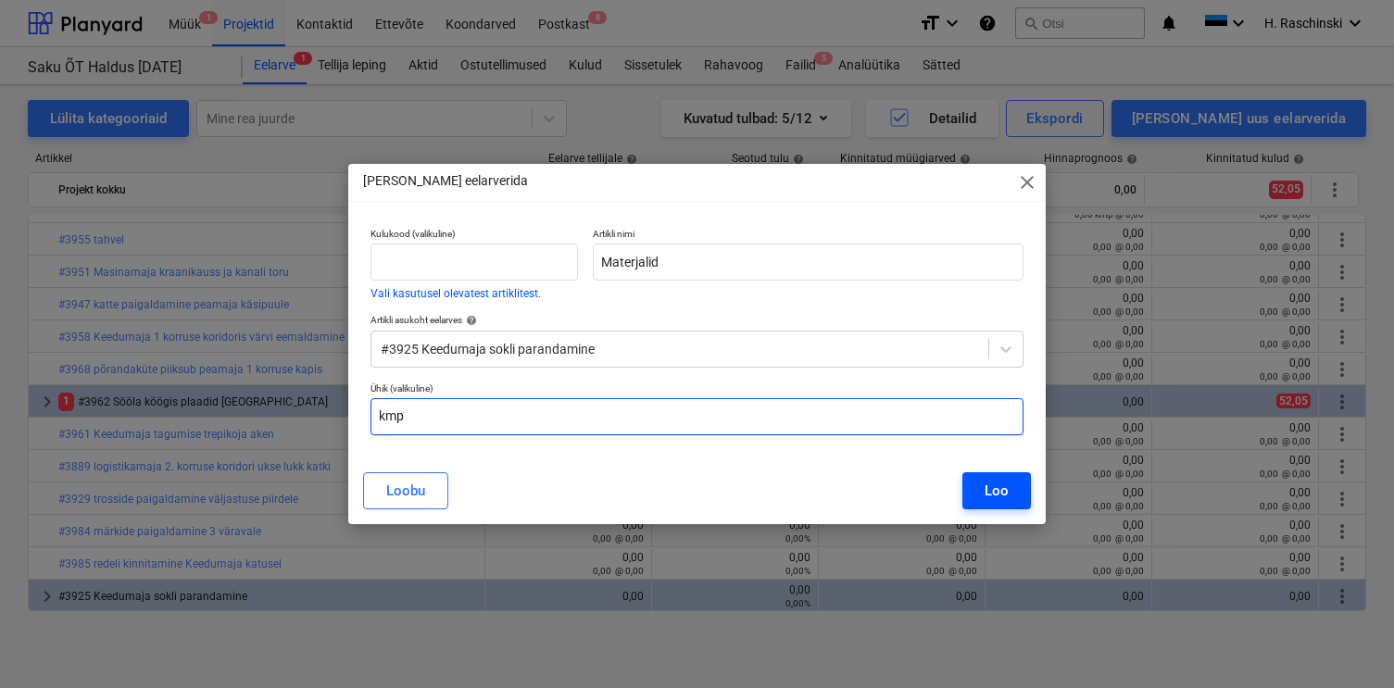
type input "kmp"
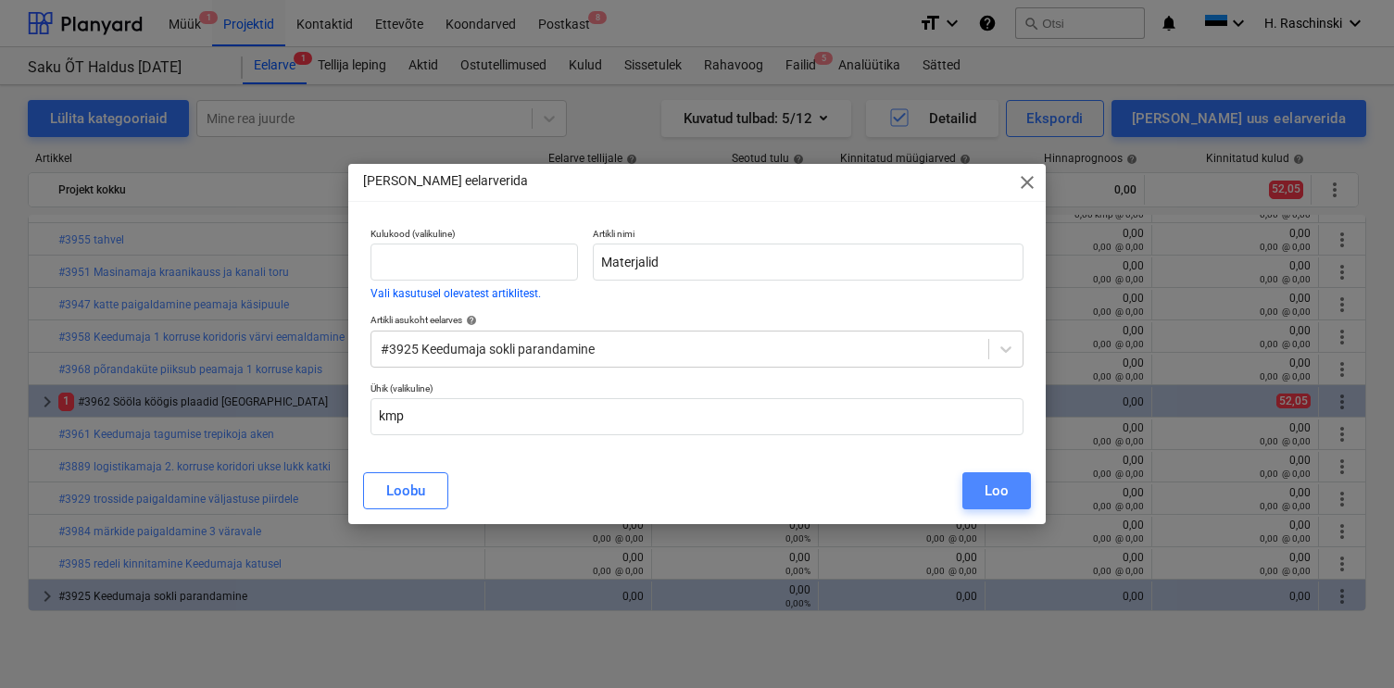
click at [992, 479] on div "Loo" at bounding box center [996, 491] width 24 height 24
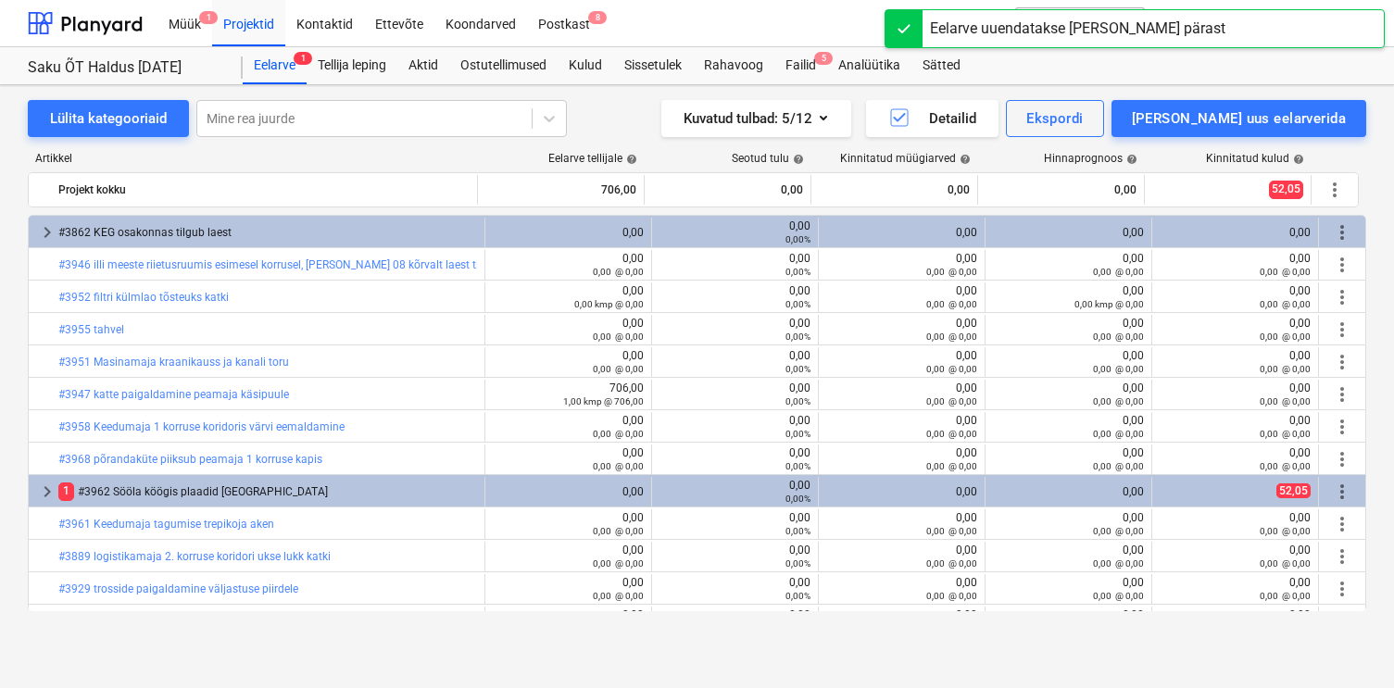
scroll to position [90, 0]
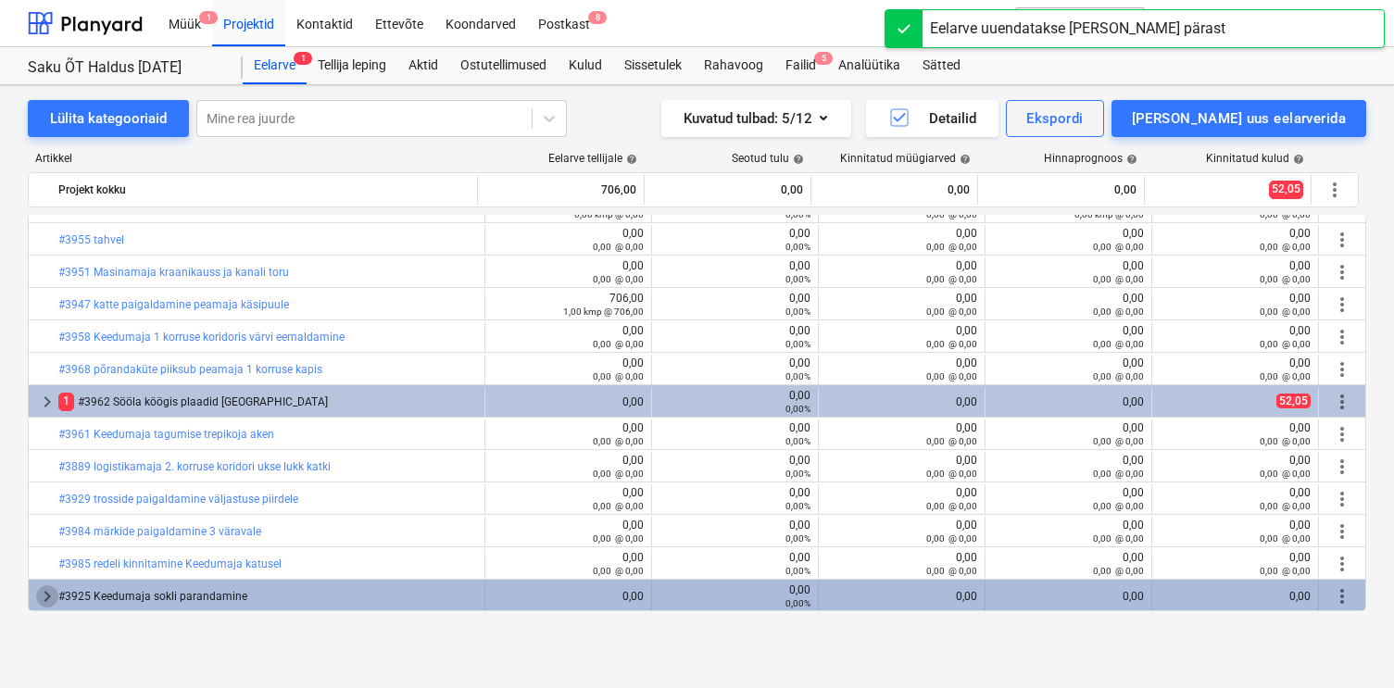
click at [39, 597] on span "keyboard_arrow_right" at bounding box center [47, 596] width 22 height 22
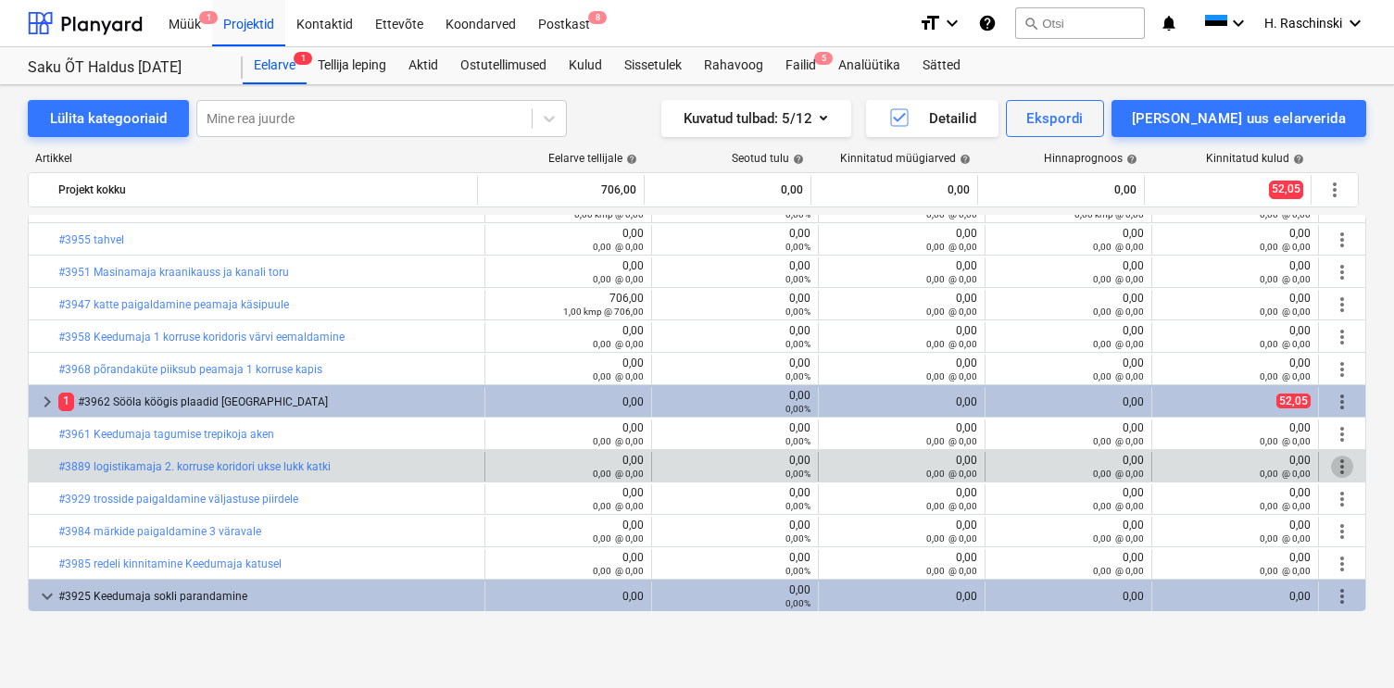
click at [1335, 464] on span "more_vert" at bounding box center [1342, 467] width 22 height 22
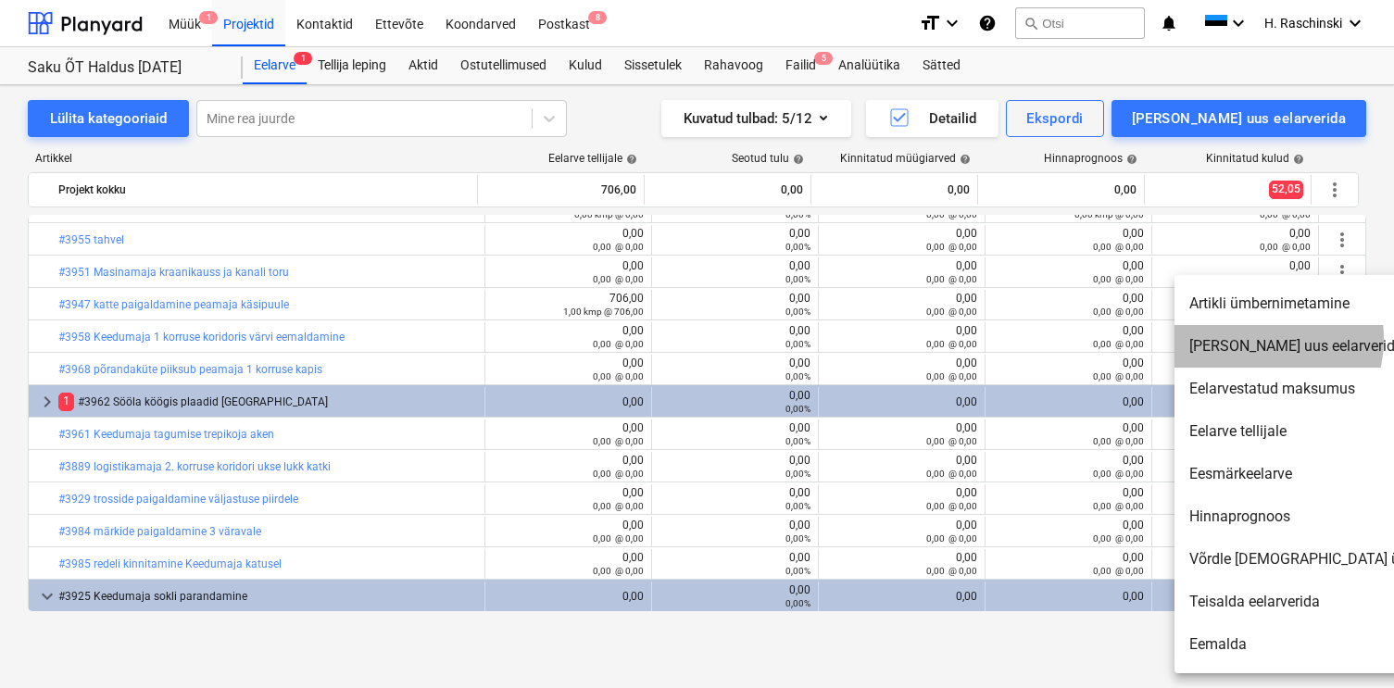
click at [1247, 339] on li "[PERSON_NAME] uus eelarverida" at bounding box center [1333, 346] width 319 height 43
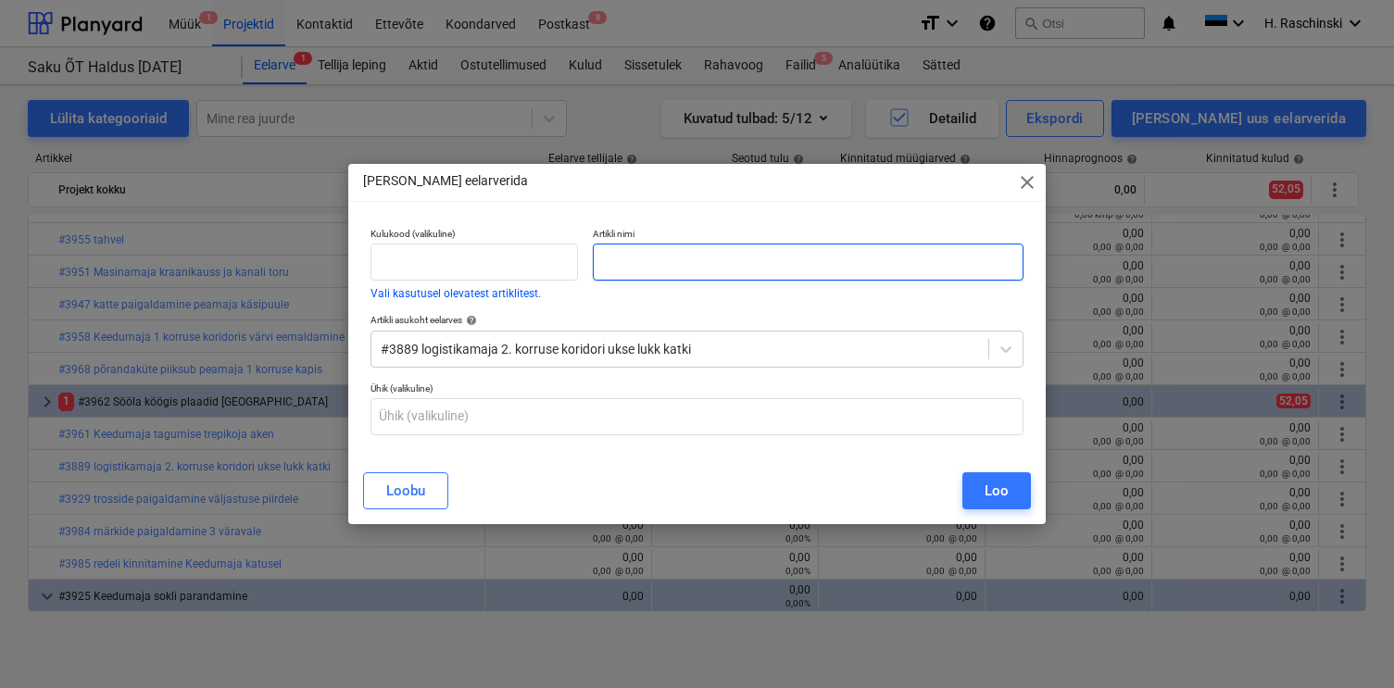
click at [944, 255] on input "text" at bounding box center [808, 262] width 430 height 37
type input "Töö"
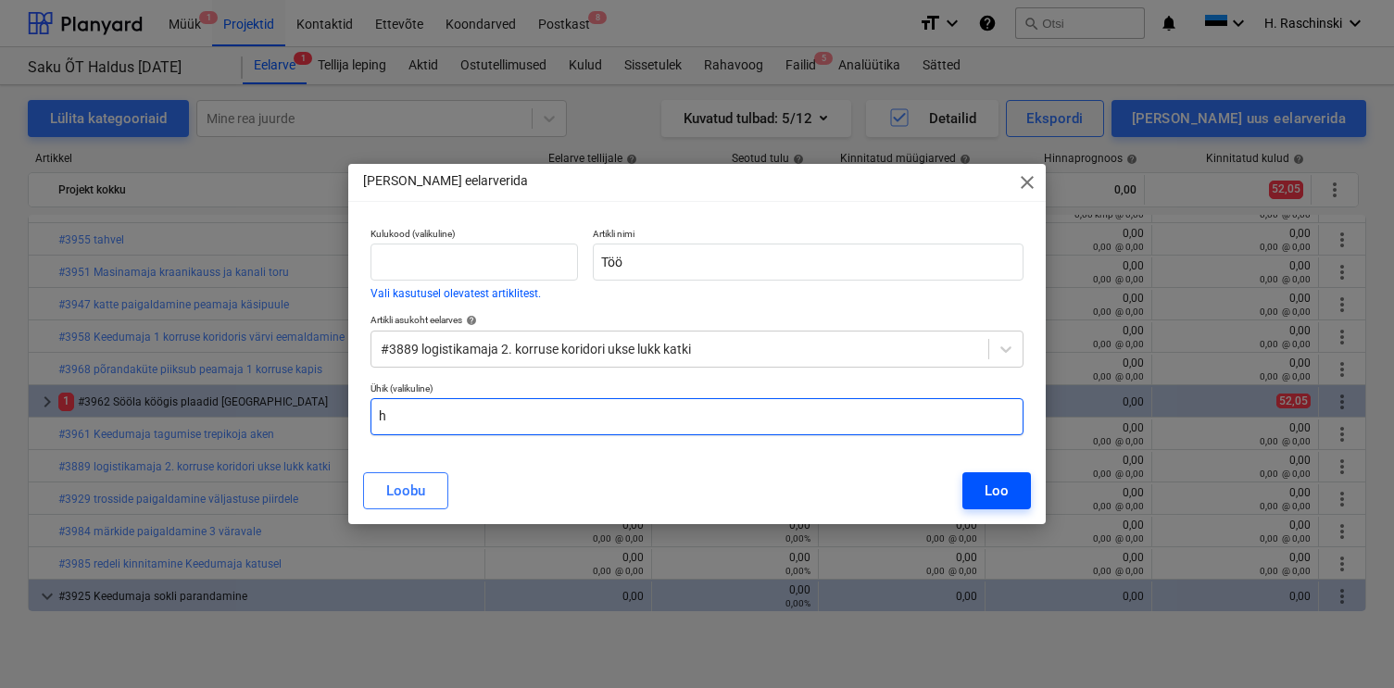
type input "h"
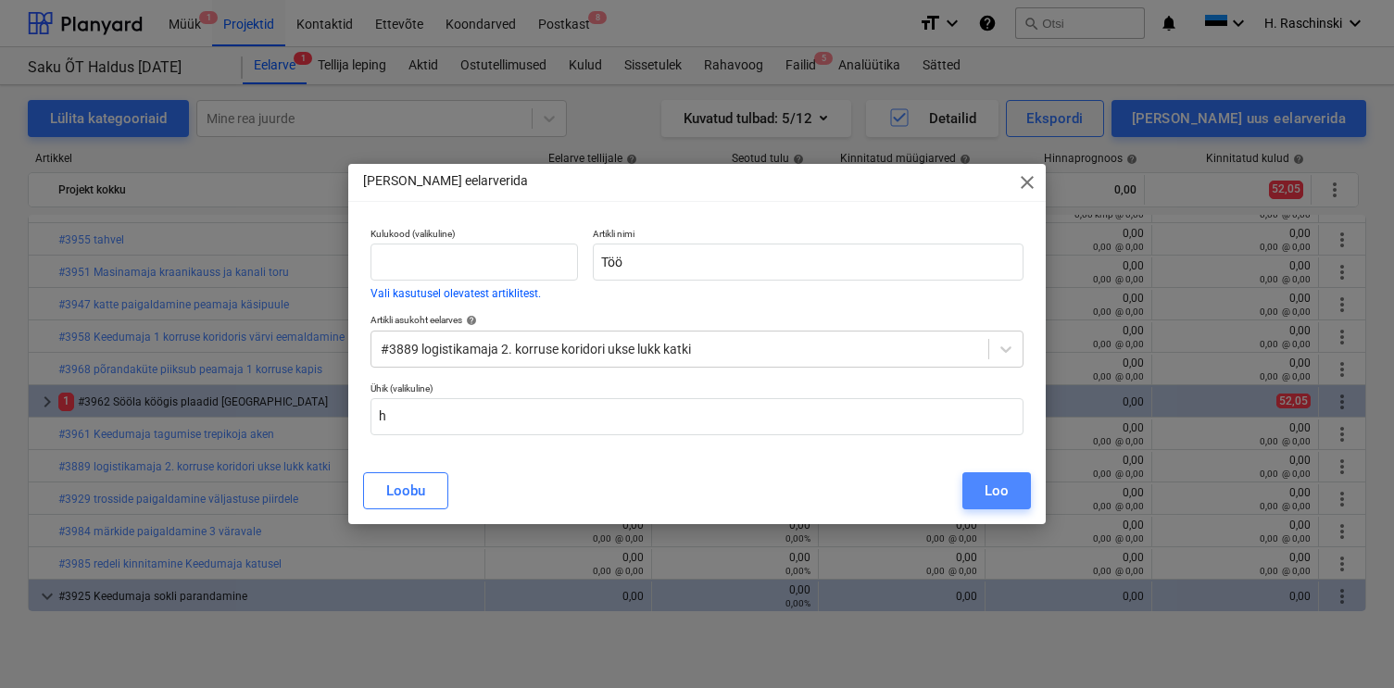
click at [1014, 481] on button "Loo" at bounding box center [996, 490] width 69 height 37
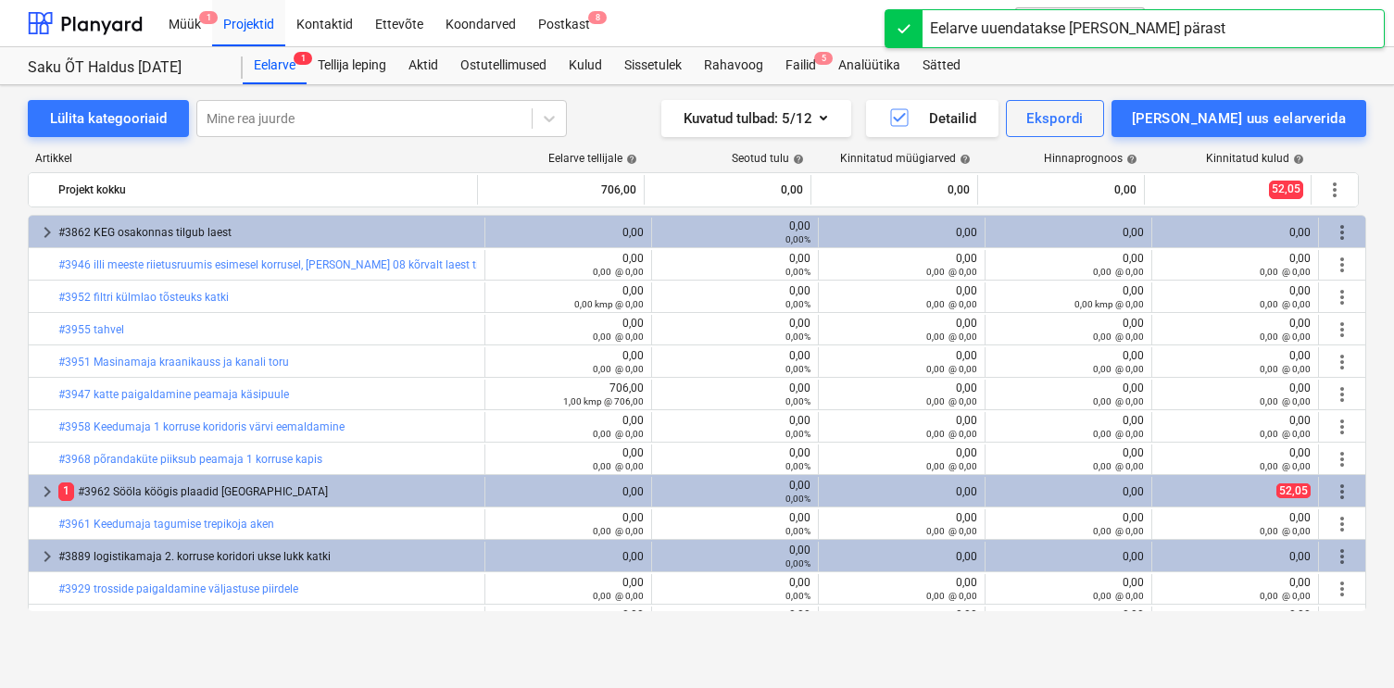
scroll to position [90, 0]
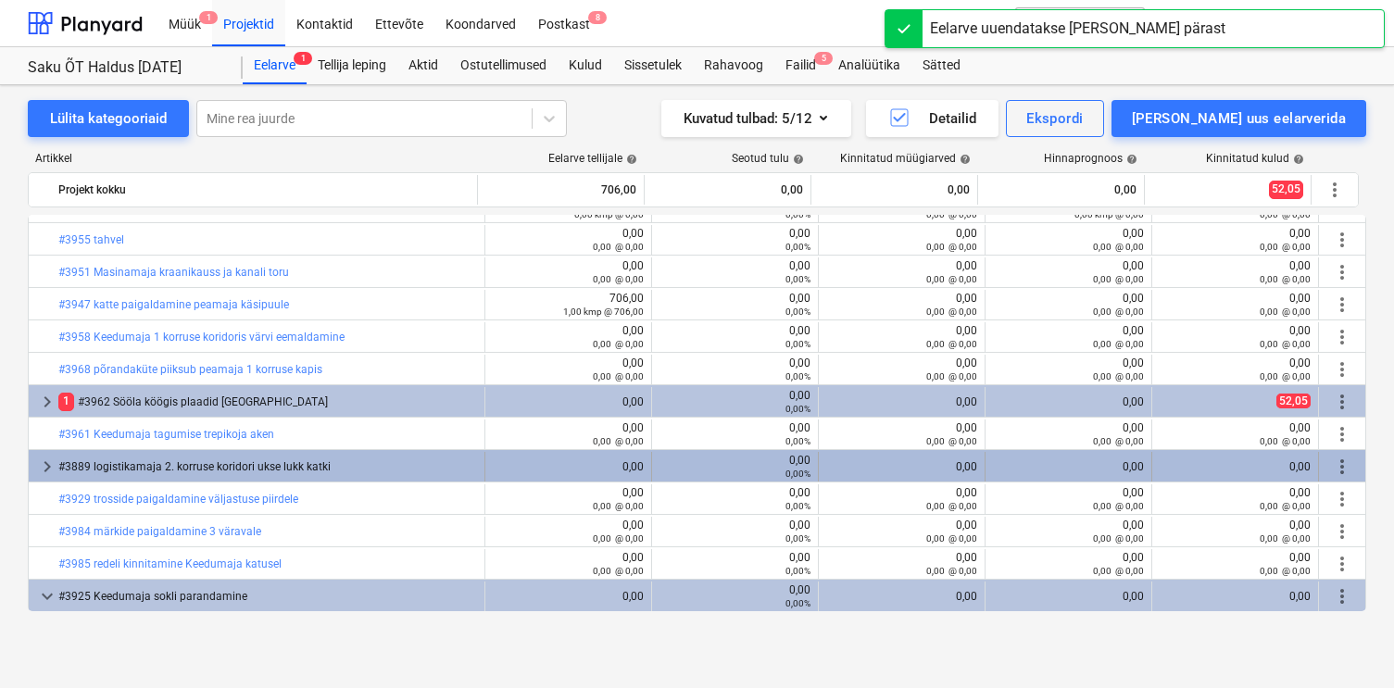
click at [1334, 463] on span "more_vert" at bounding box center [1342, 467] width 22 height 22
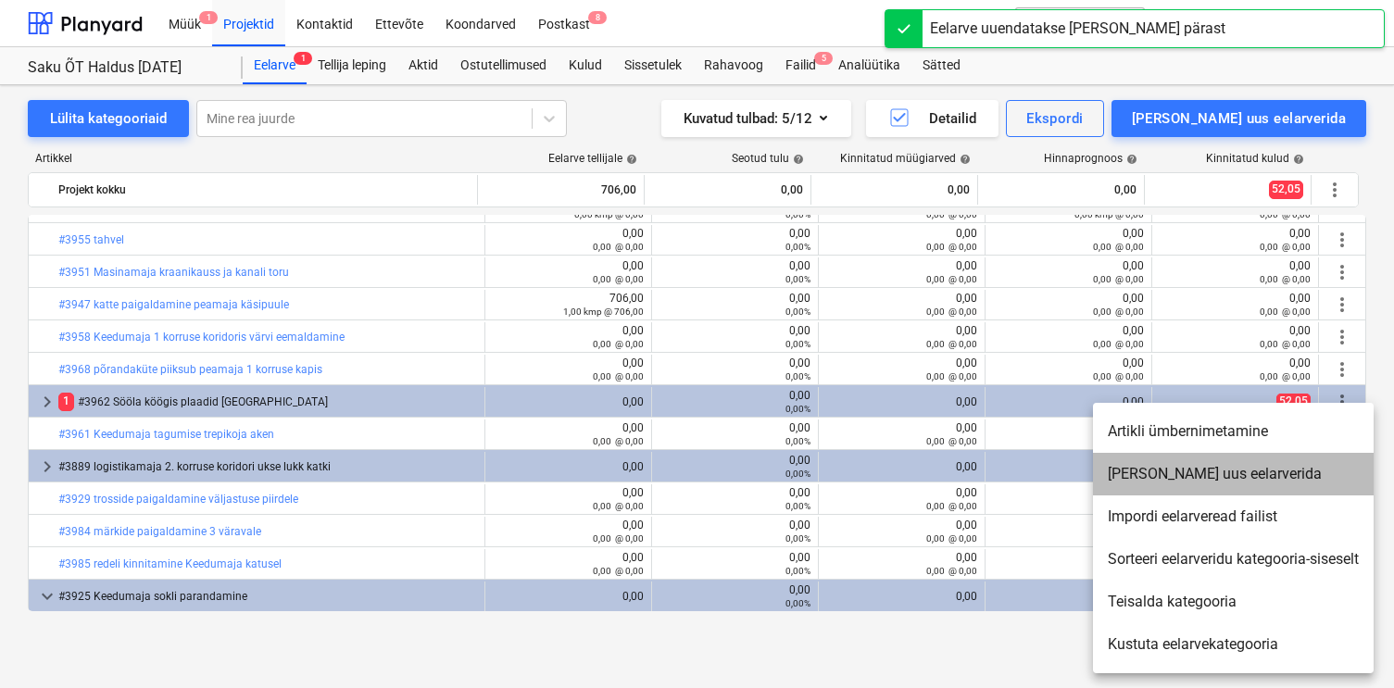
click at [1206, 469] on li "[PERSON_NAME] uus eelarverida" at bounding box center [1233, 474] width 281 height 43
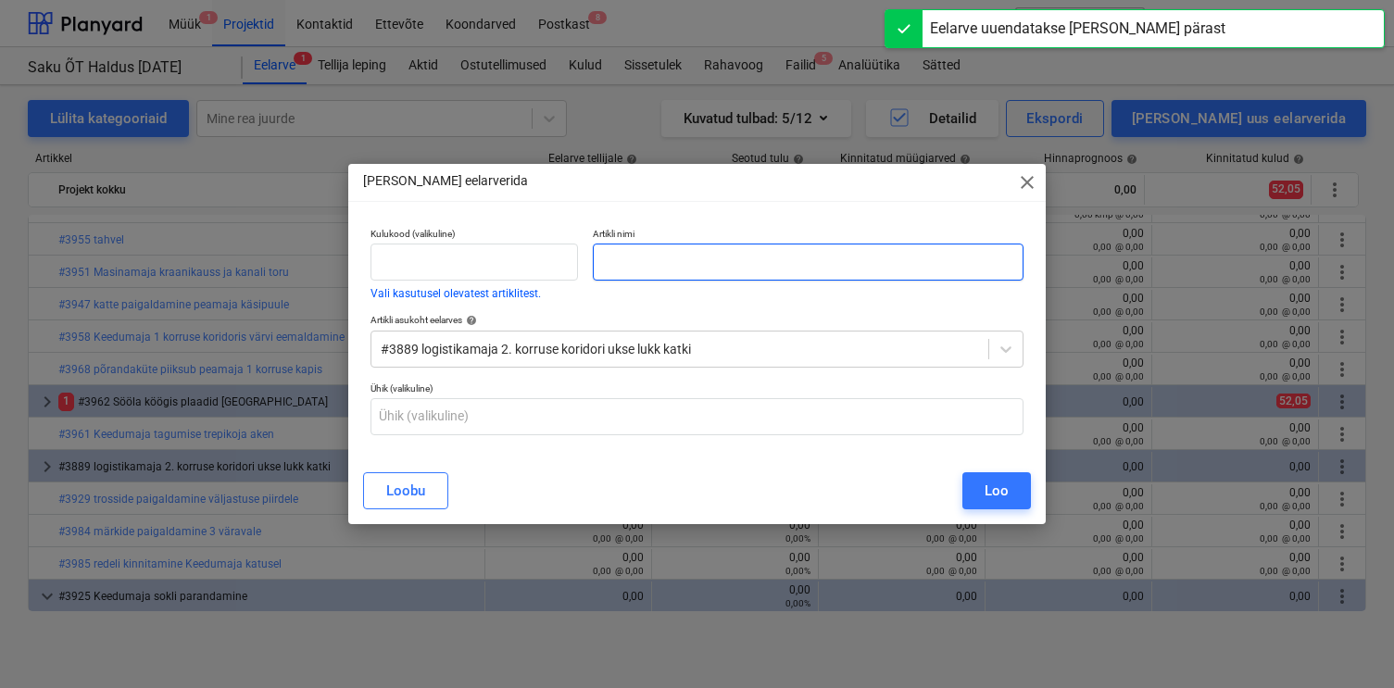
click at [945, 276] on input "text" at bounding box center [808, 262] width 430 height 37
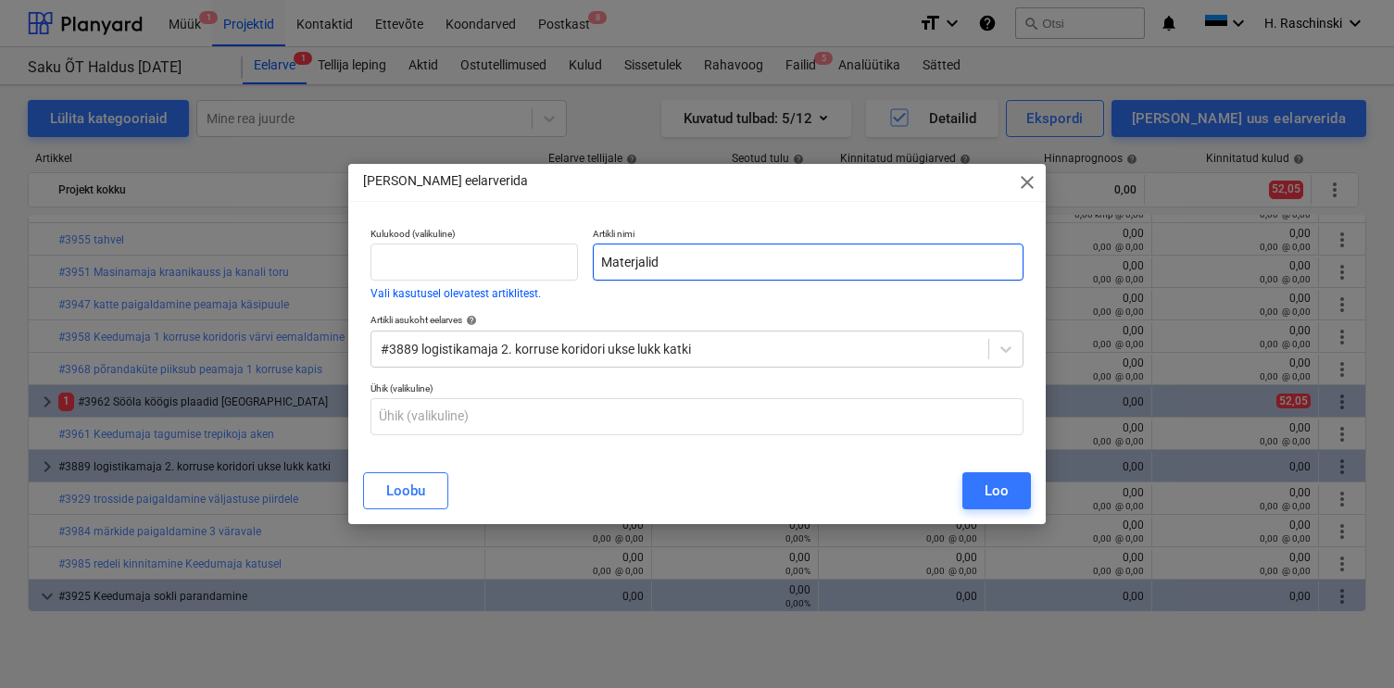
type input "Materjalid"
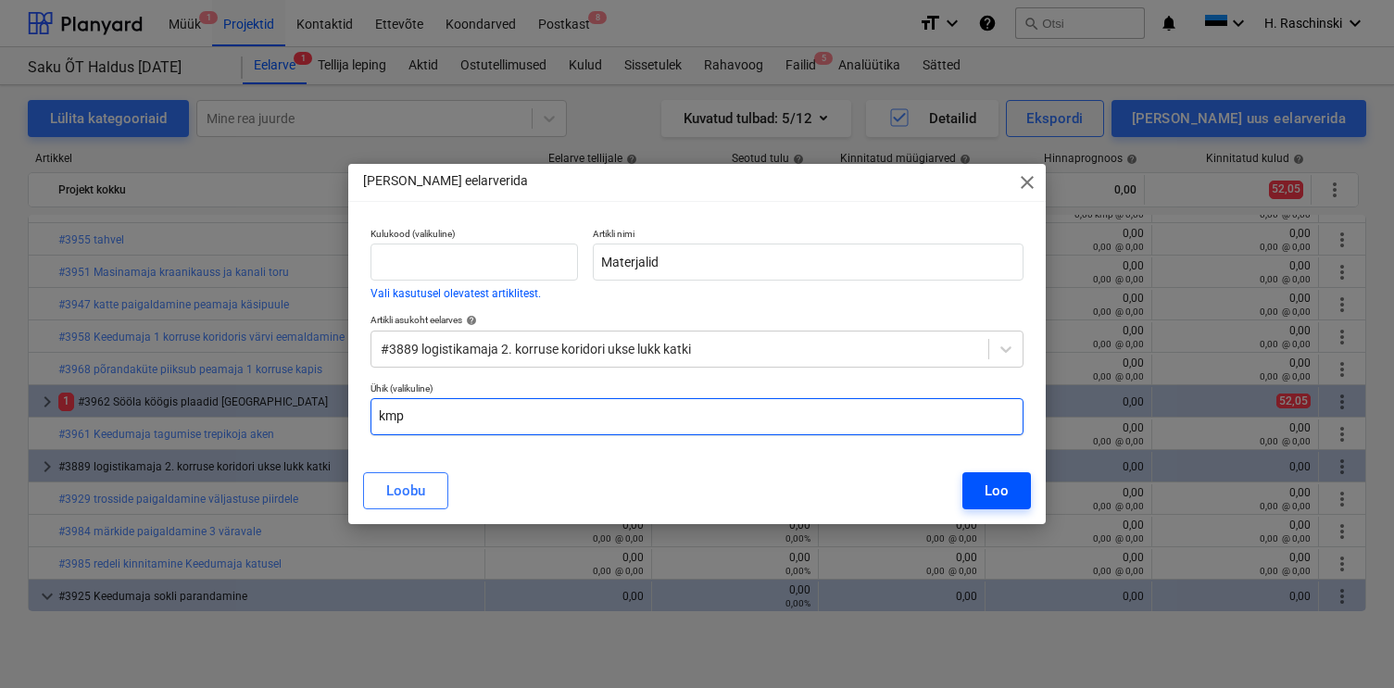
type input "kmp"
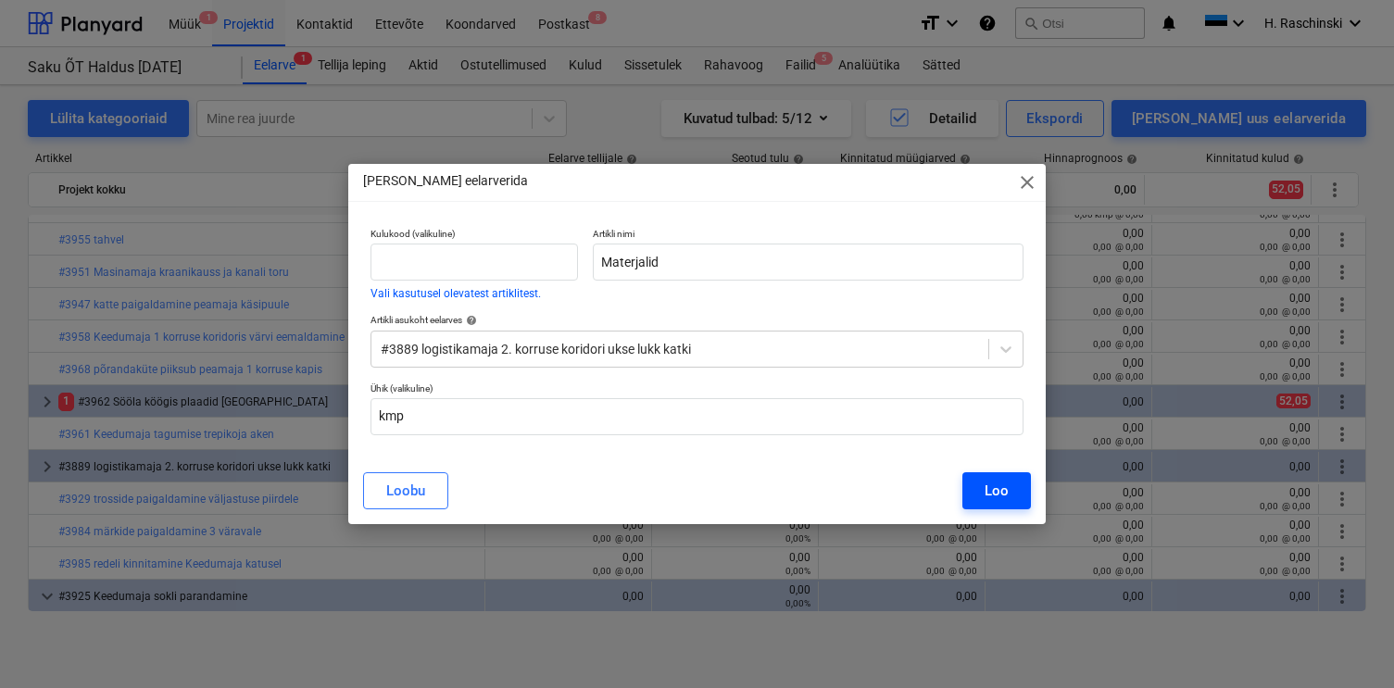
click at [982, 479] on button "Loo" at bounding box center [996, 490] width 69 height 37
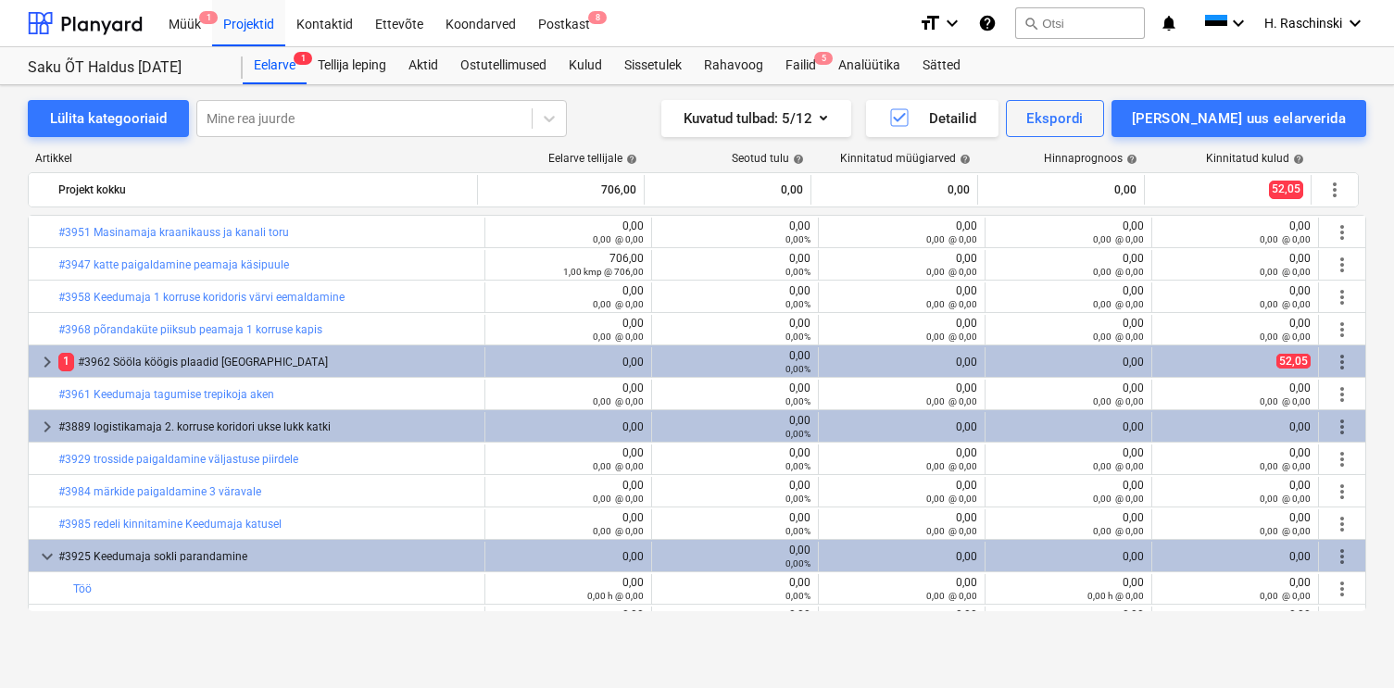
scroll to position [155, 0]
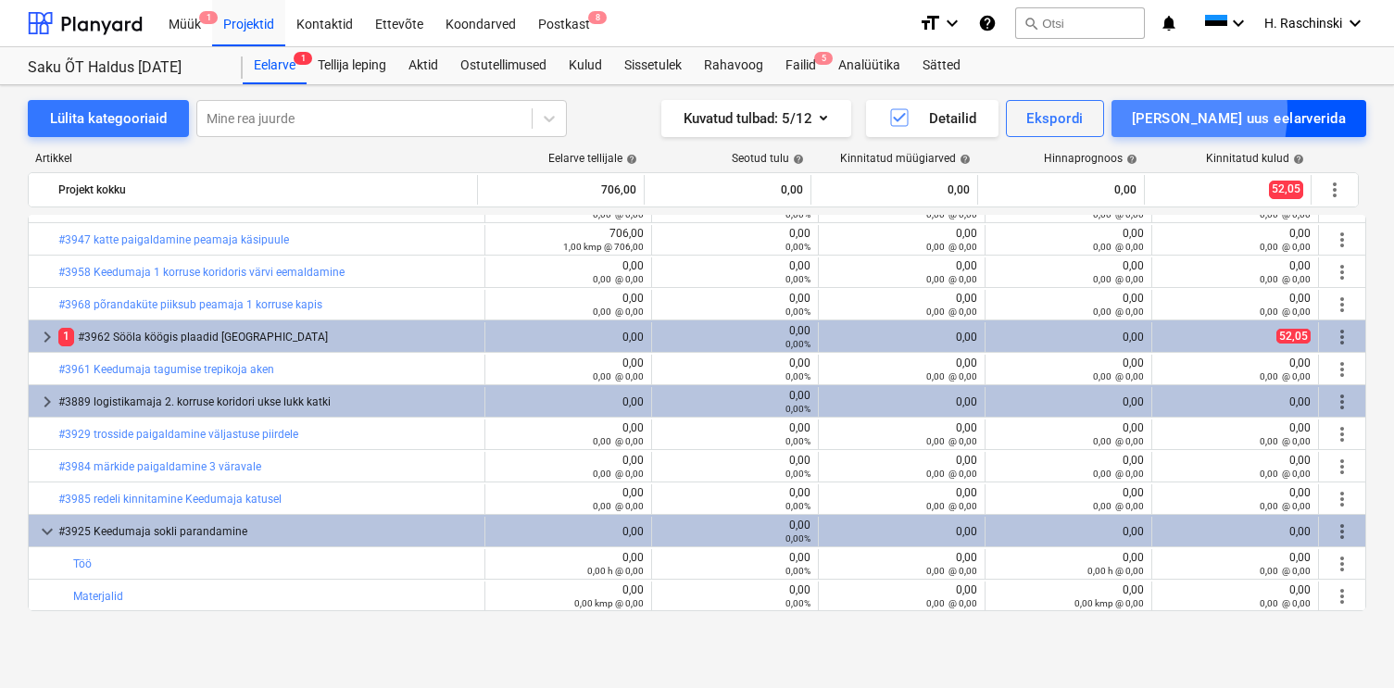
click at [1215, 111] on div "[PERSON_NAME] uus eelarverida" at bounding box center [1238, 118] width 214 height 24
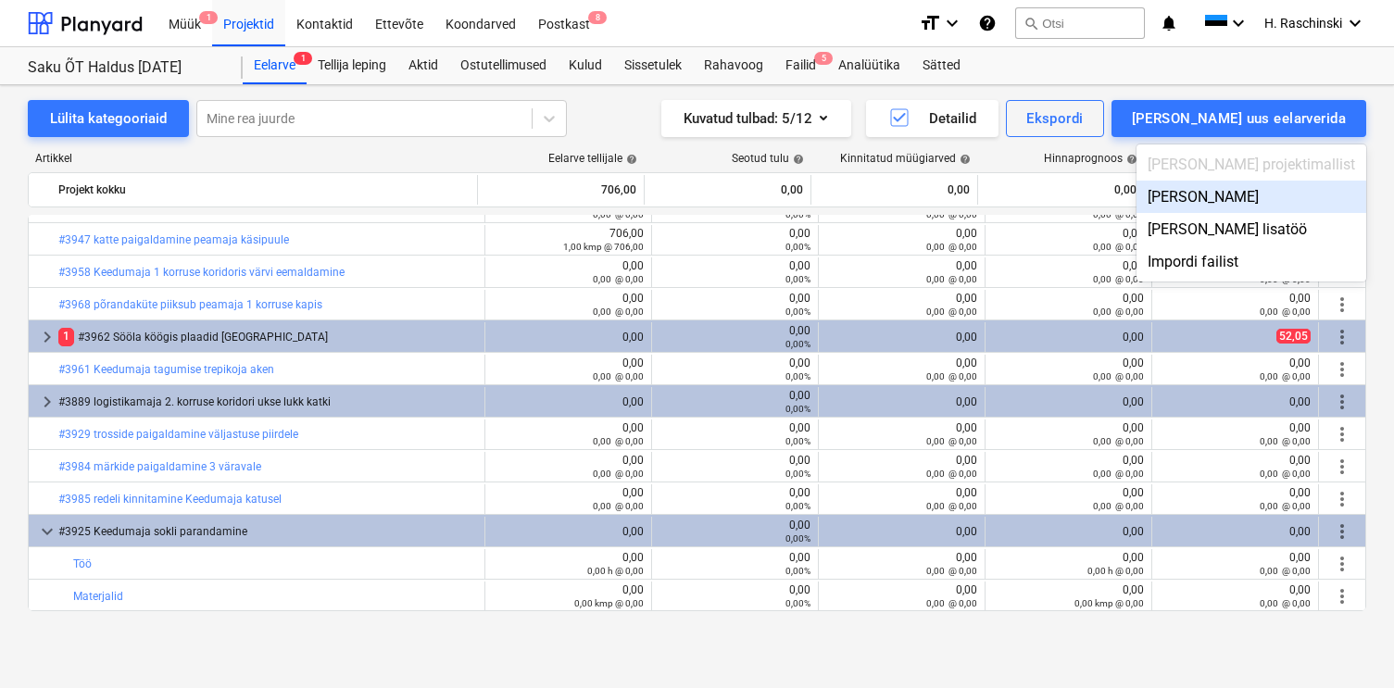
click at [1235, 185] on div "[PERSON_NAME]" at bounding box center [1251, 197] width 230 height 32
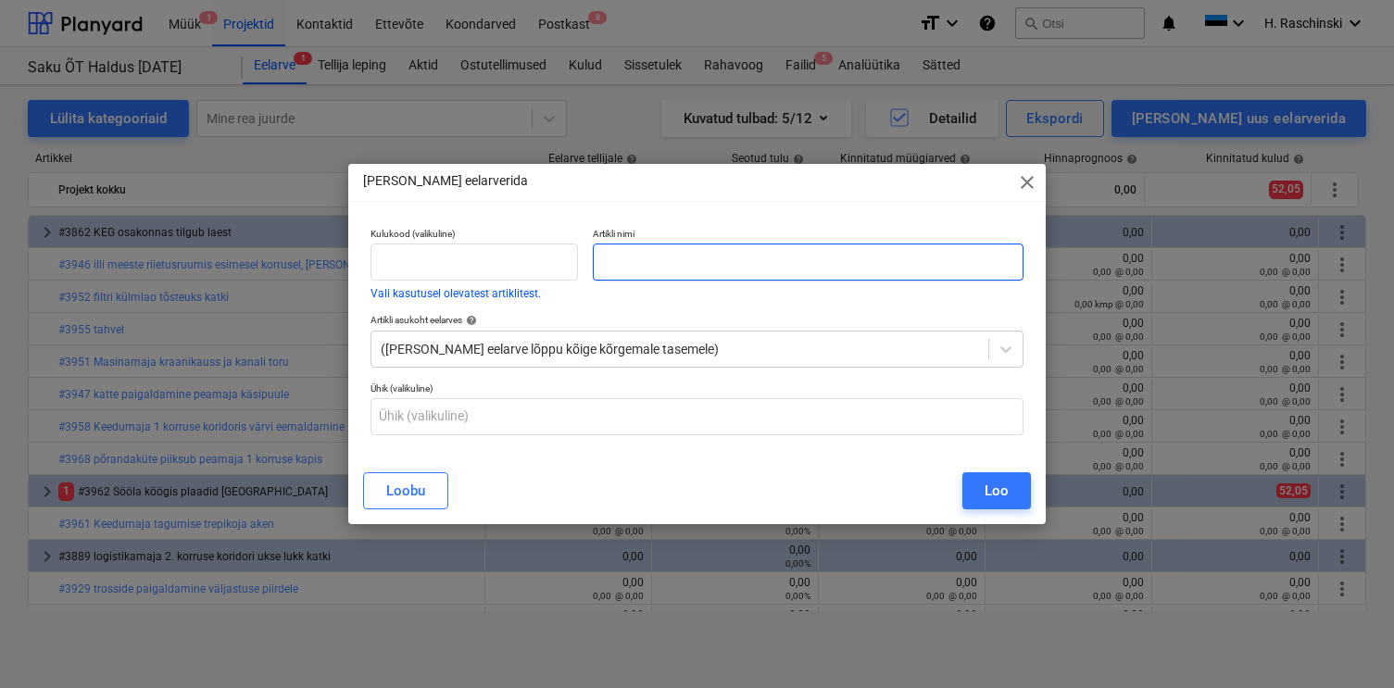
scroll to position [155, 0]
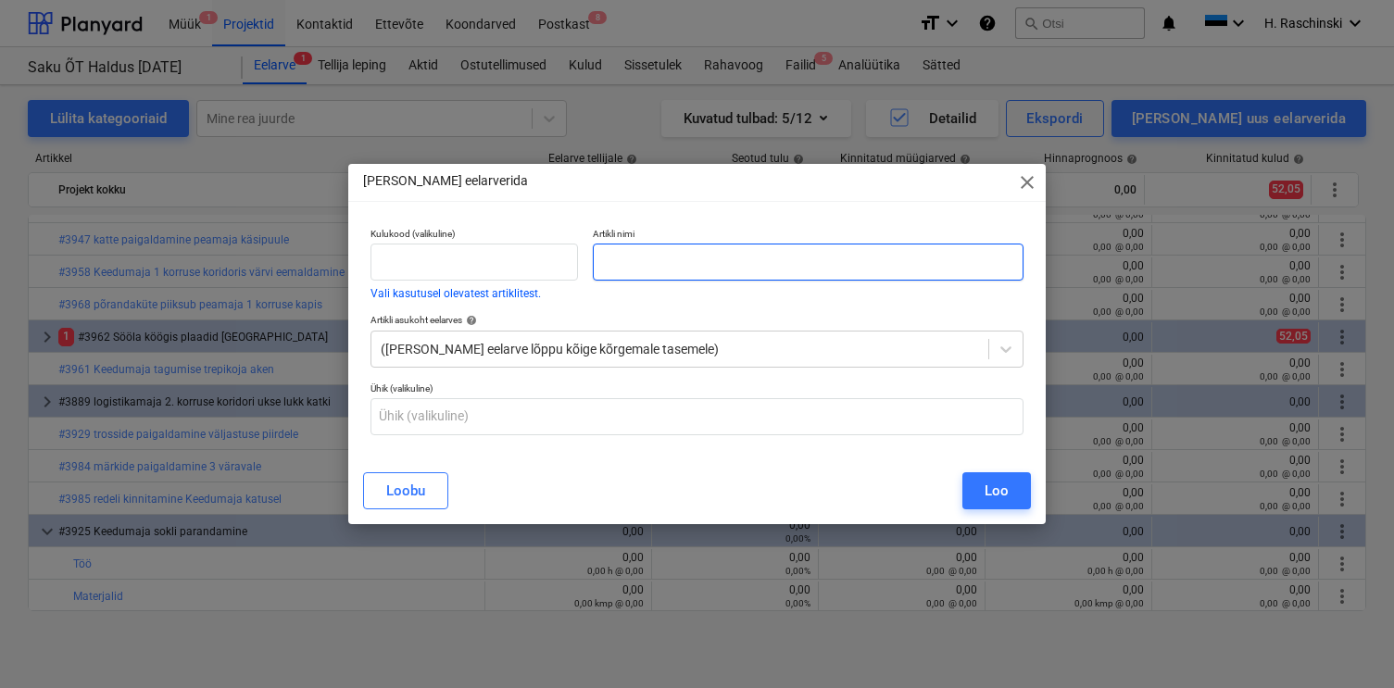
click at [805, 276] on input "text" at bounding box center [808, 262] width 430 height 37
type input "Käärlaager D ukseluku remont 18.08"
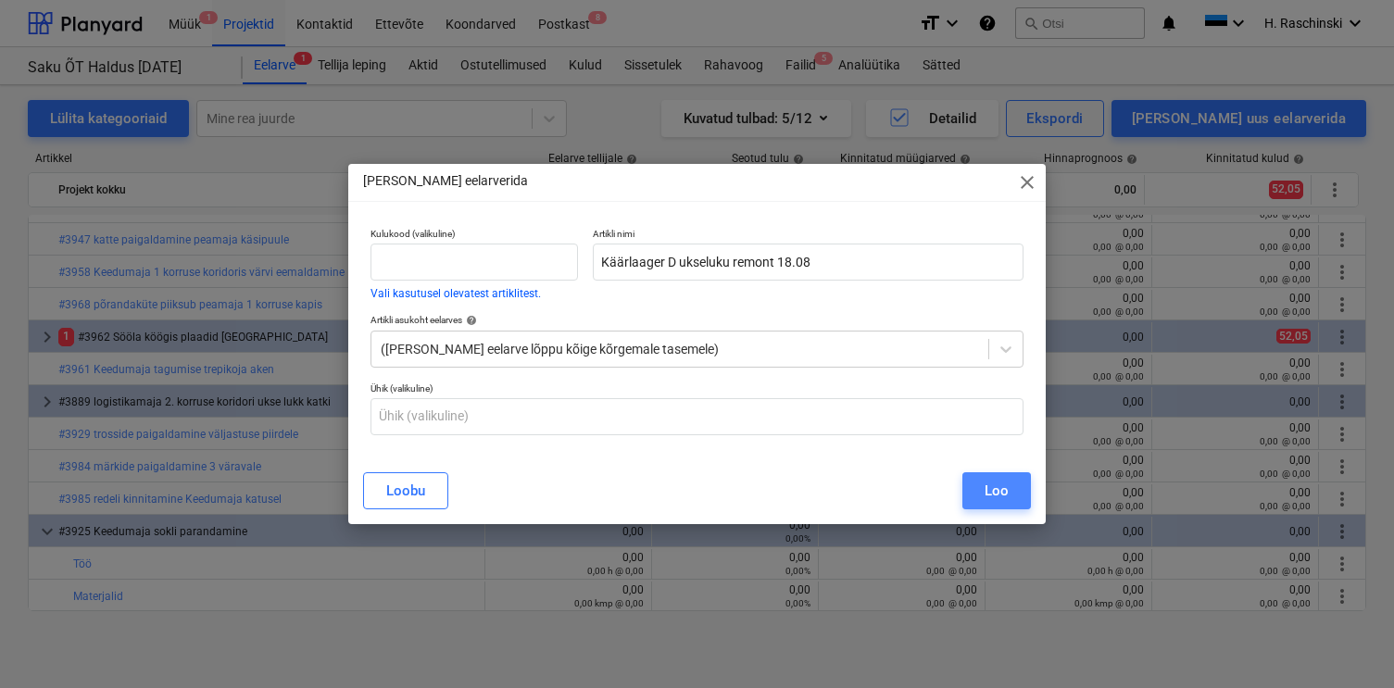
click at [1006, 478] on button "Loo" at bounding box center [996, 490] width 69 height 37
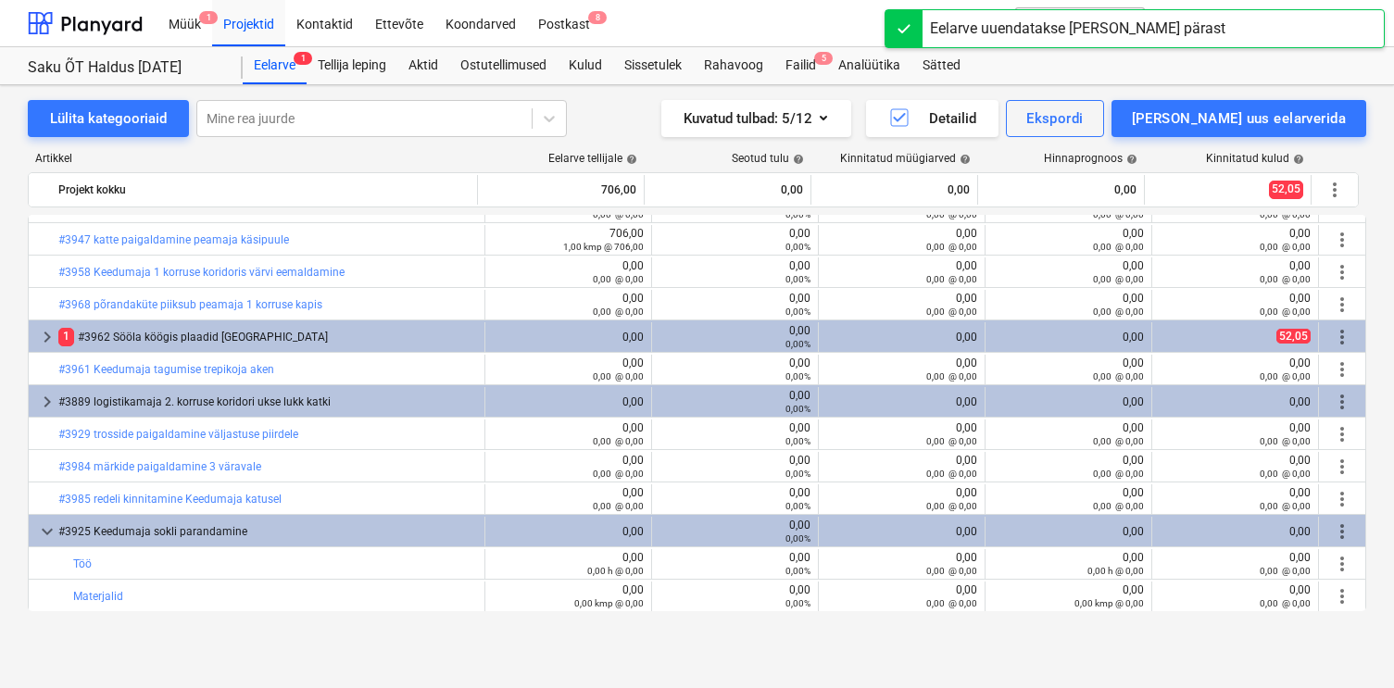
scroll to position [187, 0]
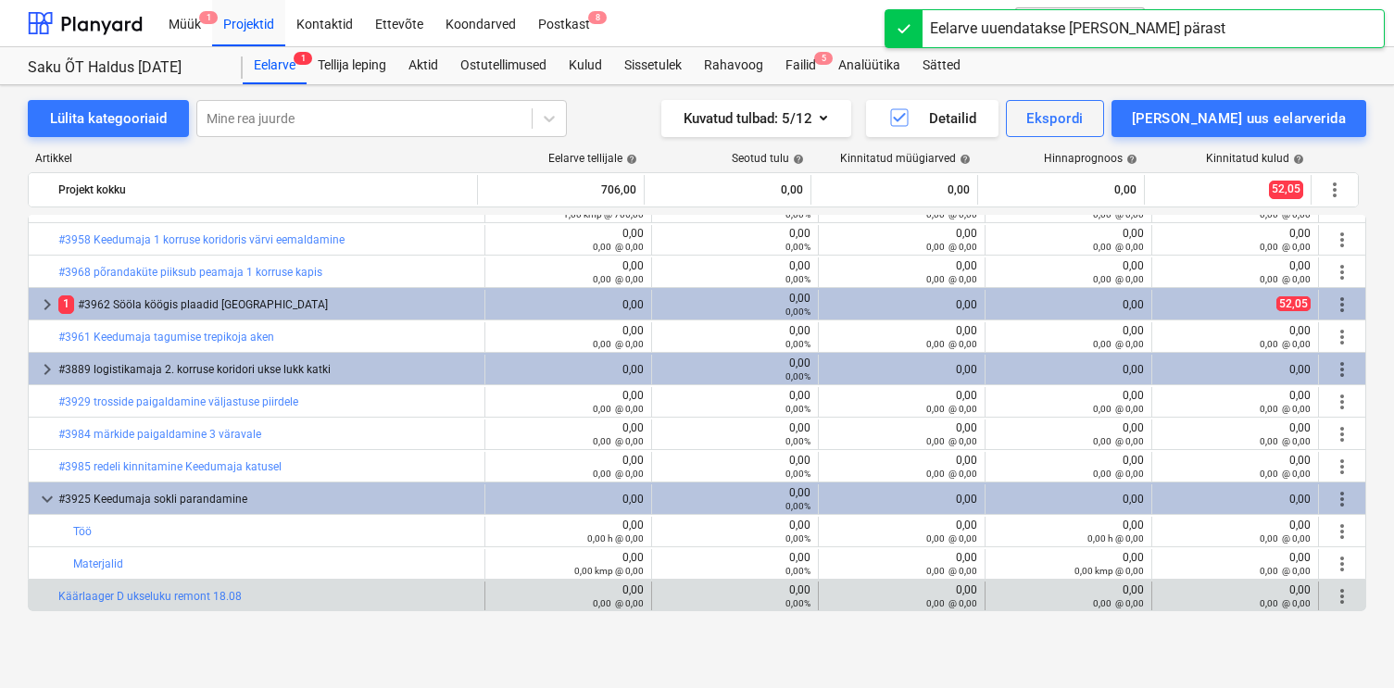
click at [1340, 596] on span "more_vert" at bounding box center [1342, 596] width 22 height 22
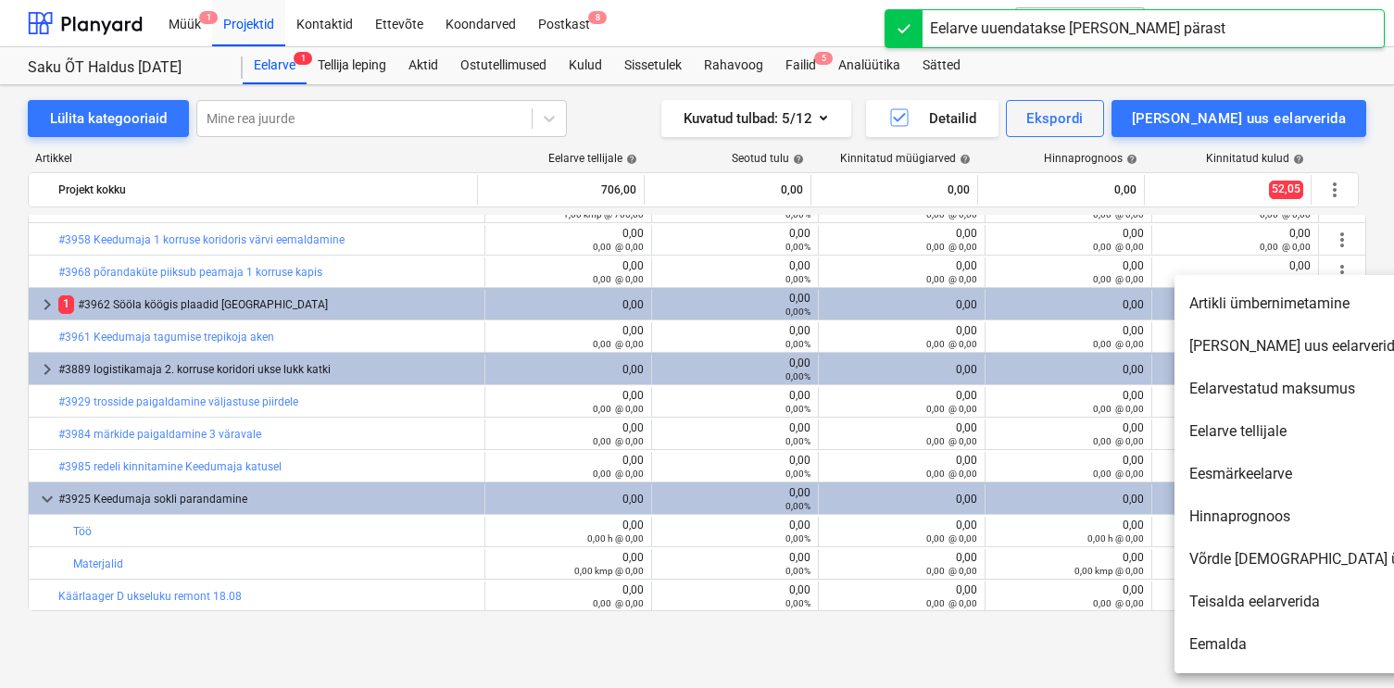
click at [1234, 353] on li "[PERSON_NAME] uus eelarverida" at bounding box center [1333, 346] width 319 height 43
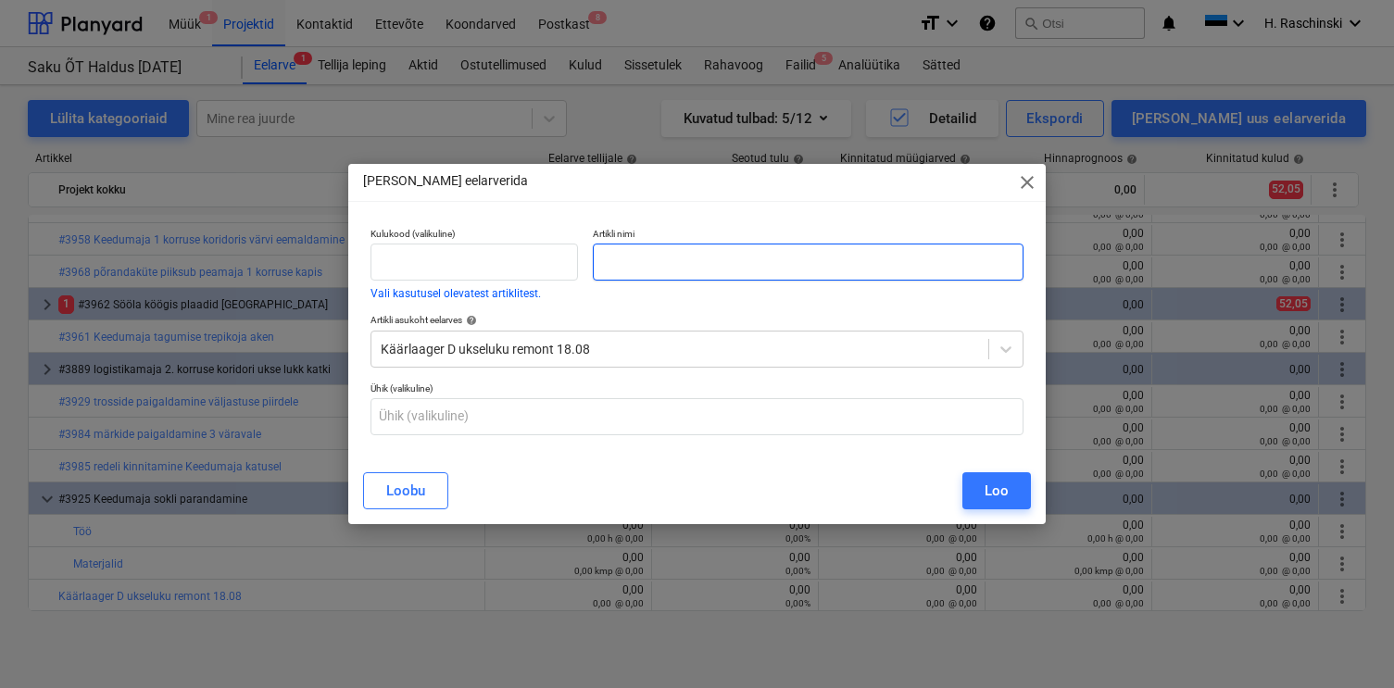
click at [886, 268] on input "text" at bounding box center [808, 262] width 430 height 37
type input "Töö"
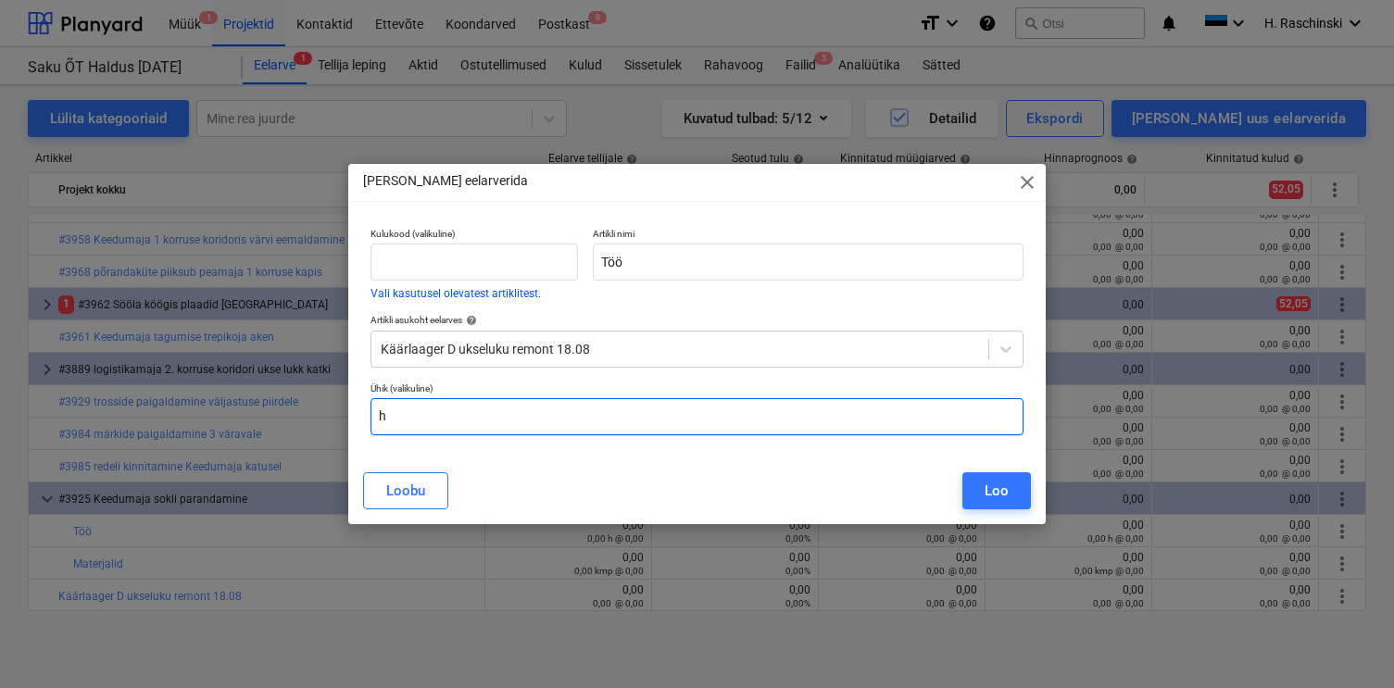
type input "h"
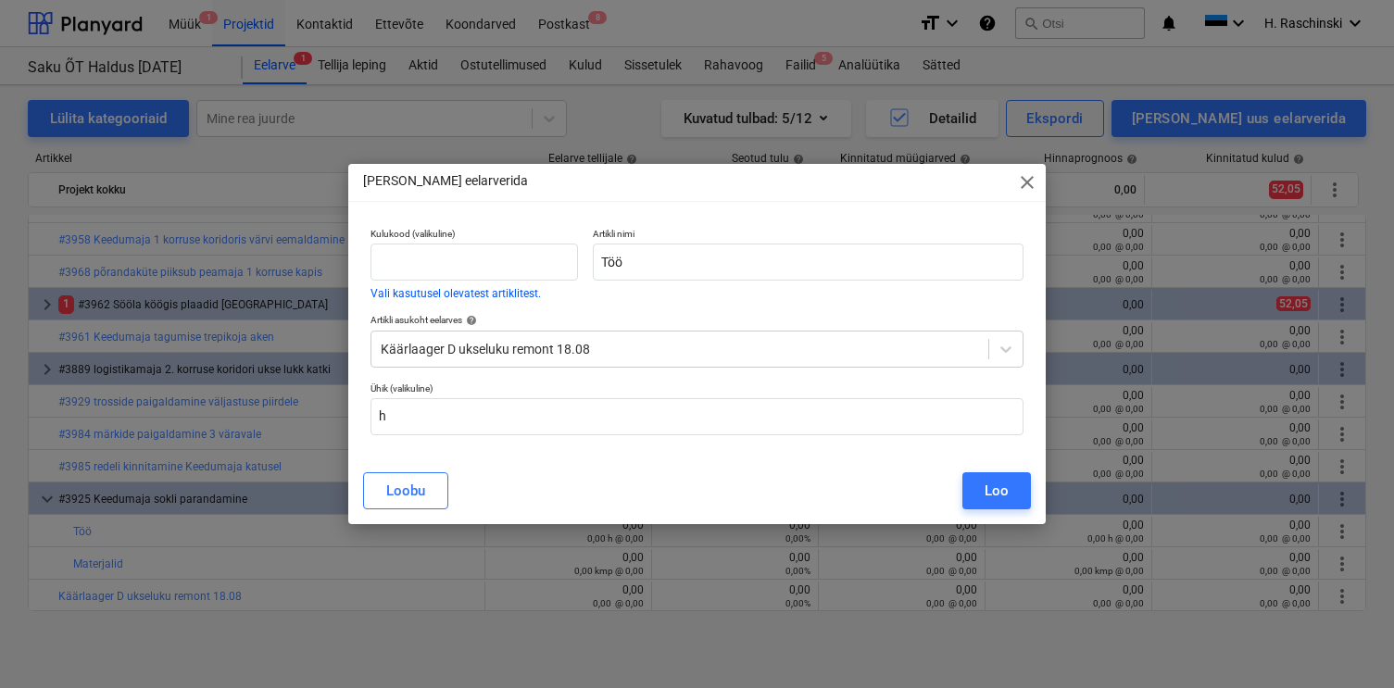
click at [1035, 465] on div "[PERSON_NAME]" at bounding box center [697, 491] width 690 height 52
click at [1008, 474] on button "Loo" at bounding box center [996, 490] width 69 height 37
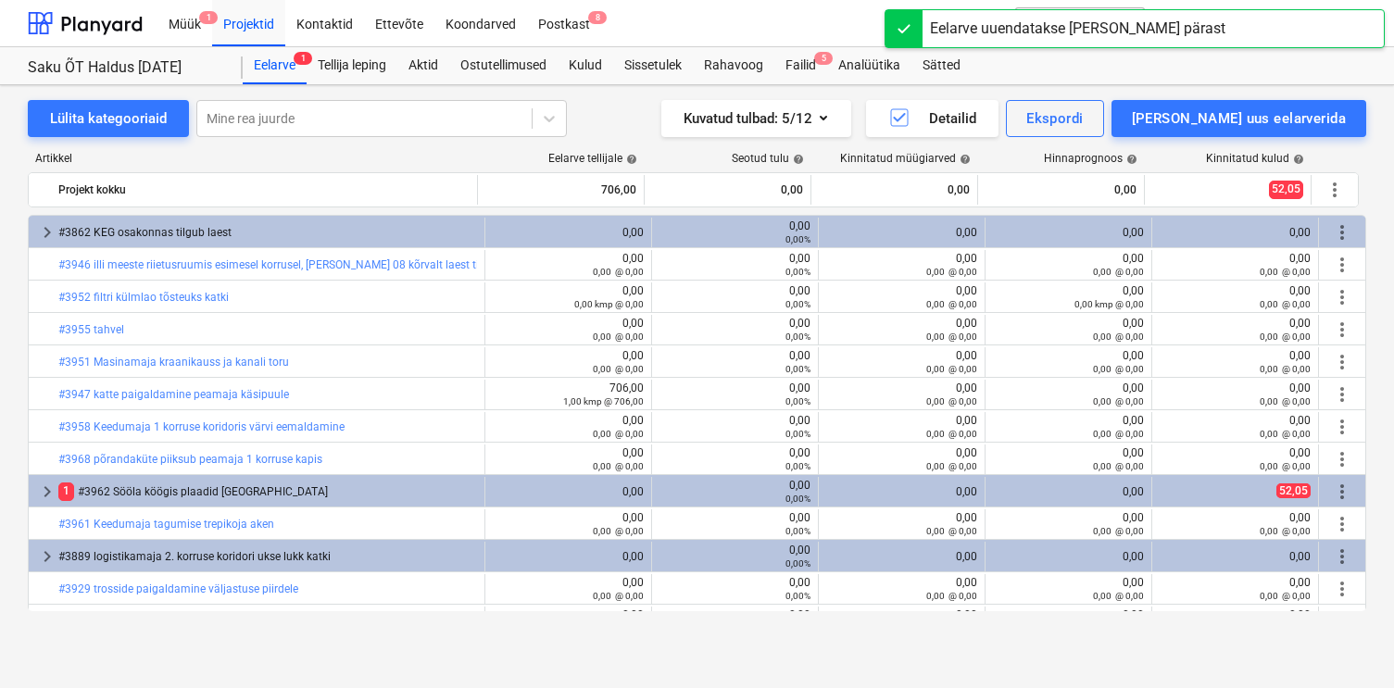
scroll to position [187, 0]
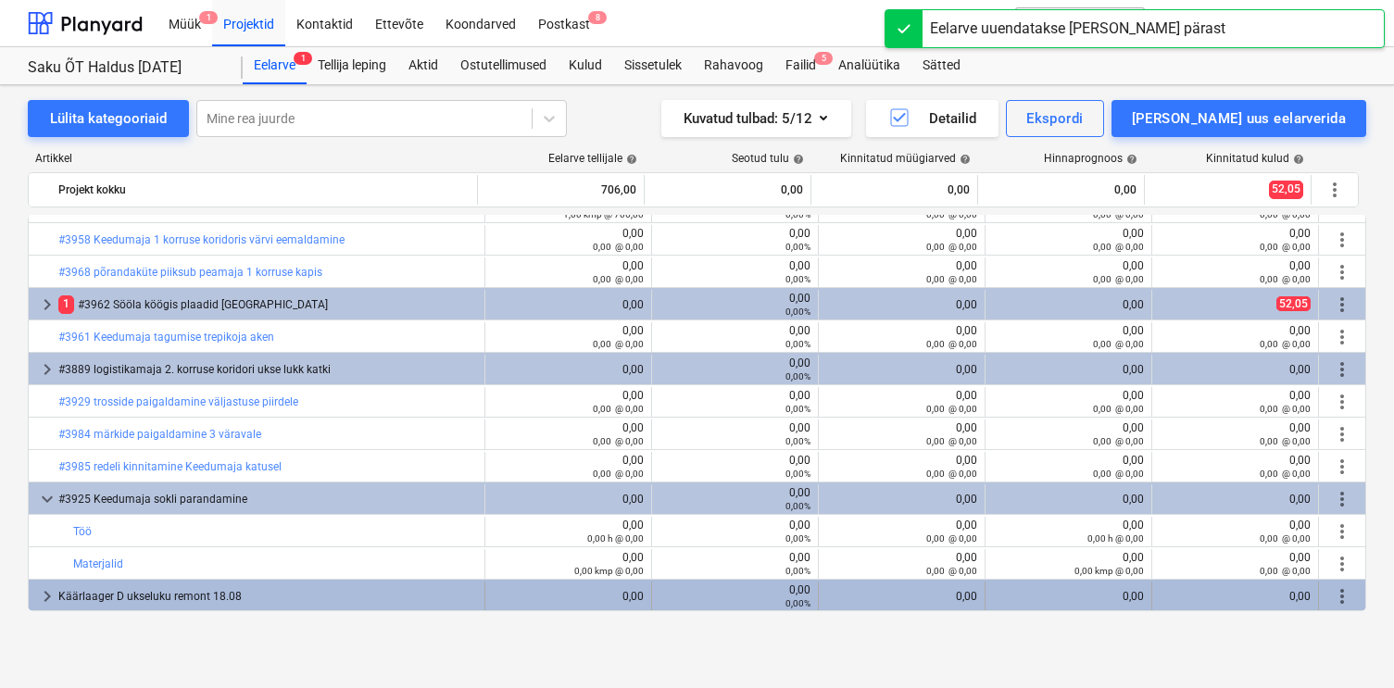
click at [1331, 599] on span "more_vert" at bounding box center [1342, 596] width 22 height 22
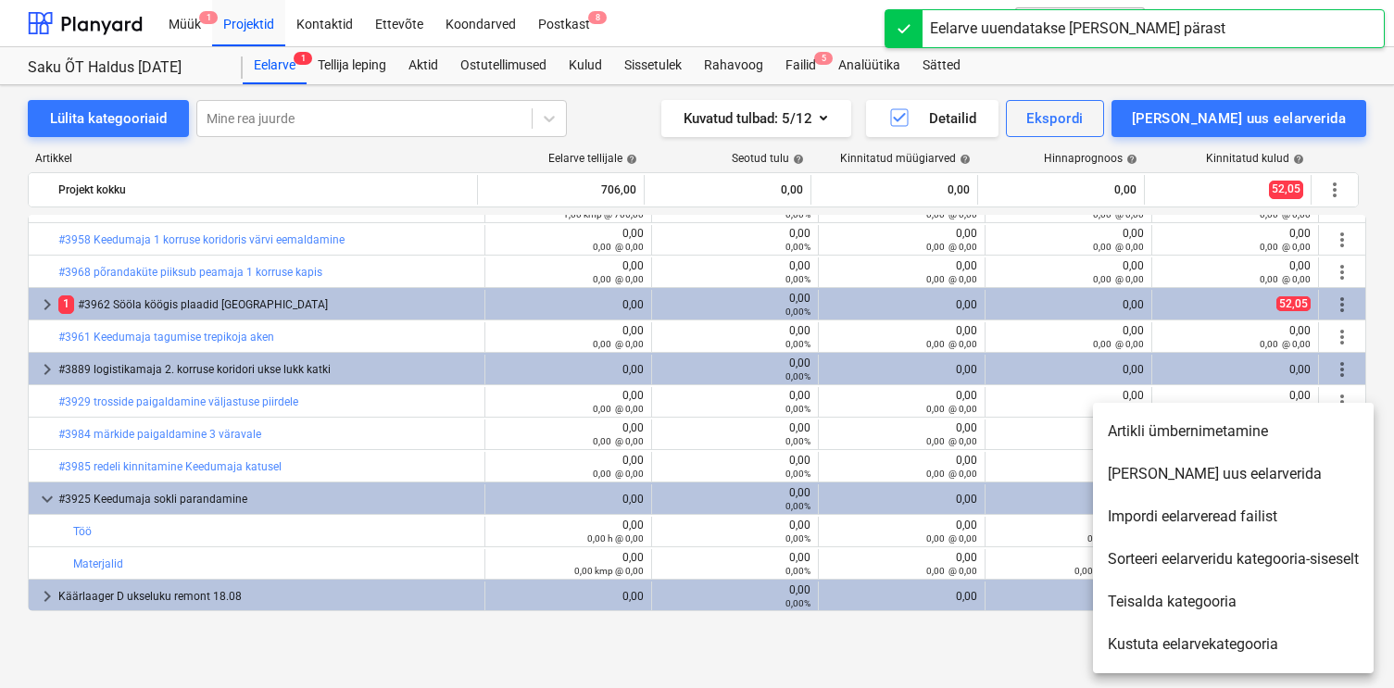
click at [1181, 466] on li "[PERSON_NAME] uus eelarverida" at bounding box center [1233, 474] width 281 height 43
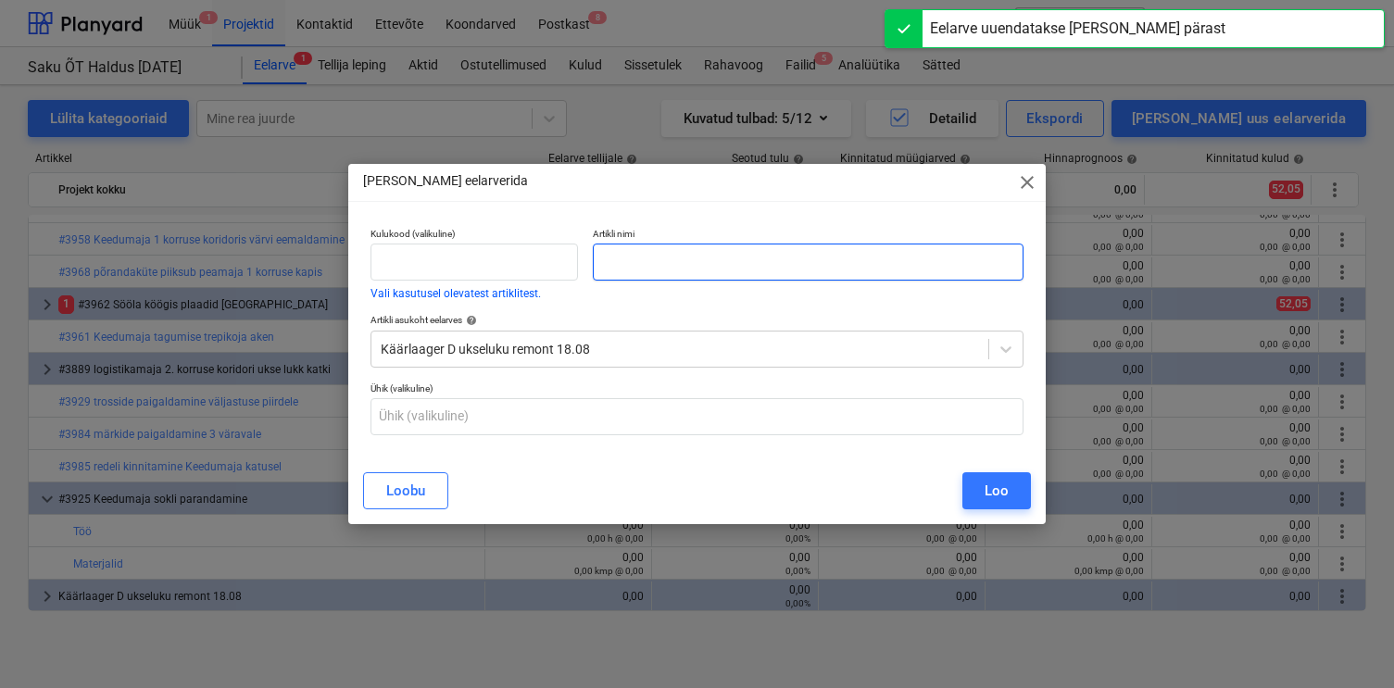
click at [984, 270] on input "text" at bounding box center [808, 262] width 430 height 37
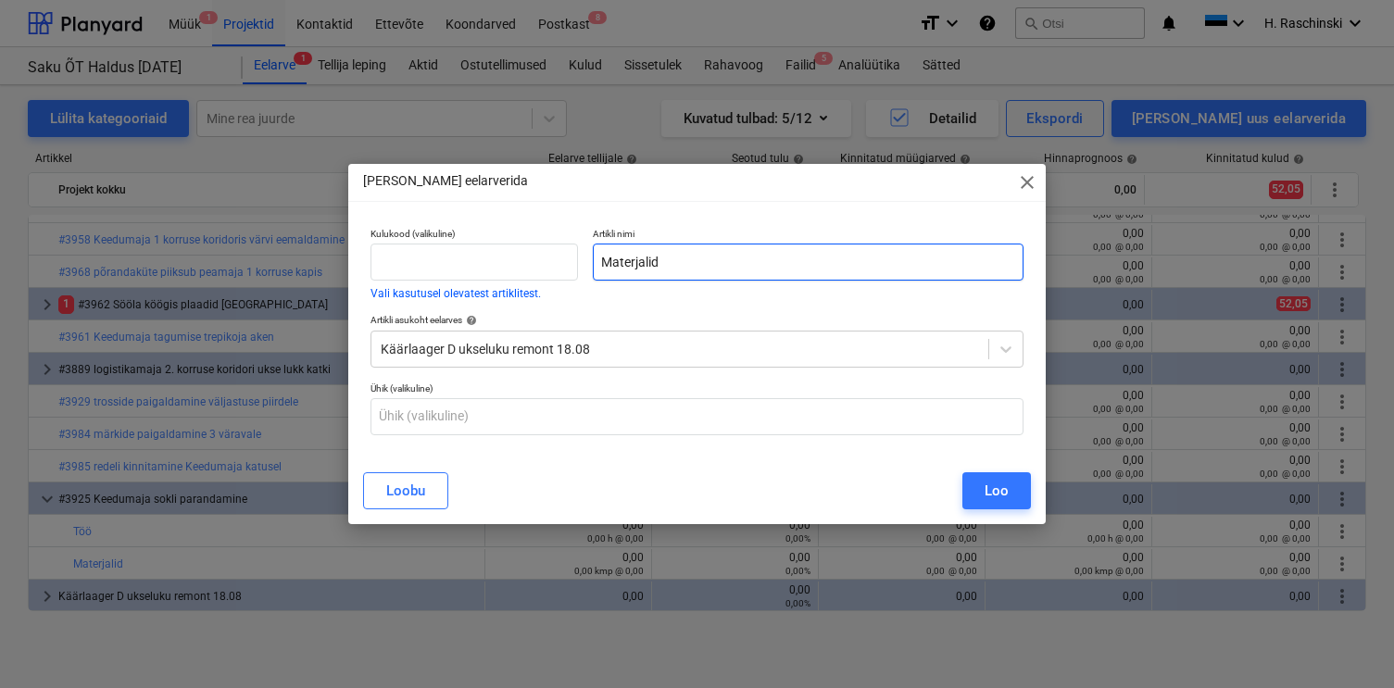
type input "Materjalid"
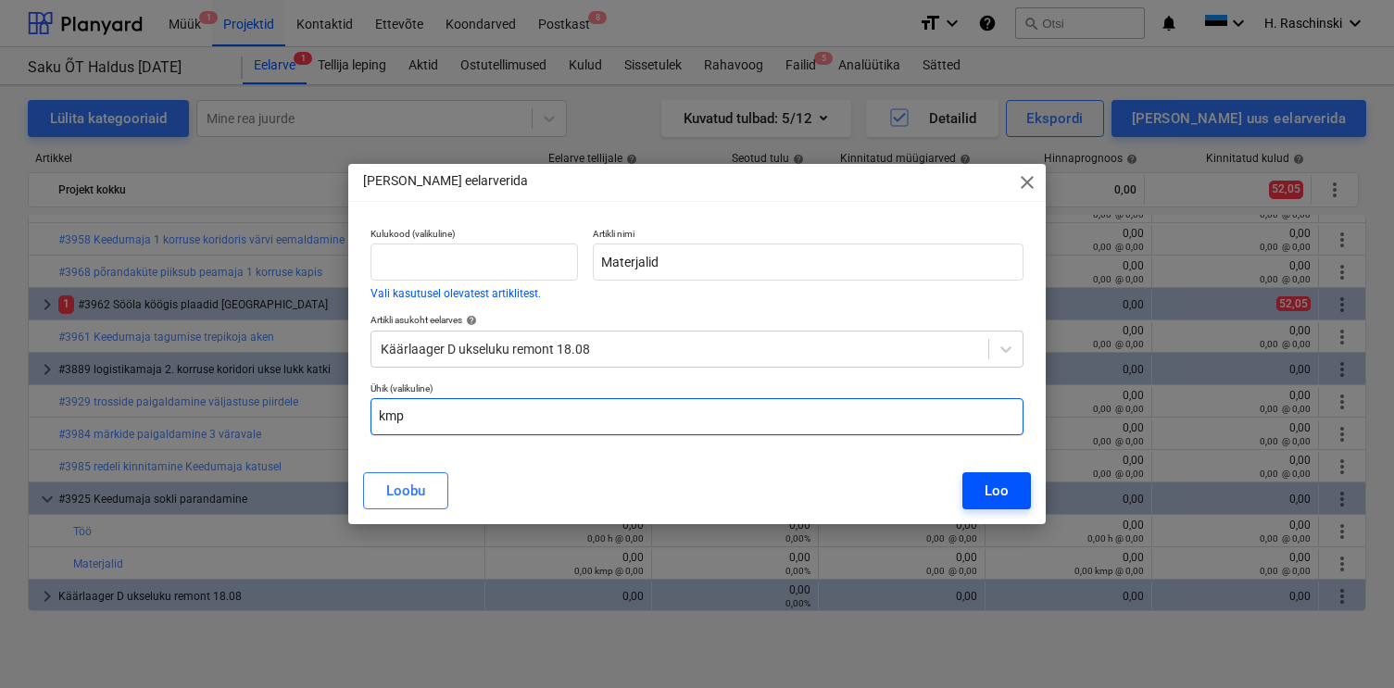
type input "kmp"
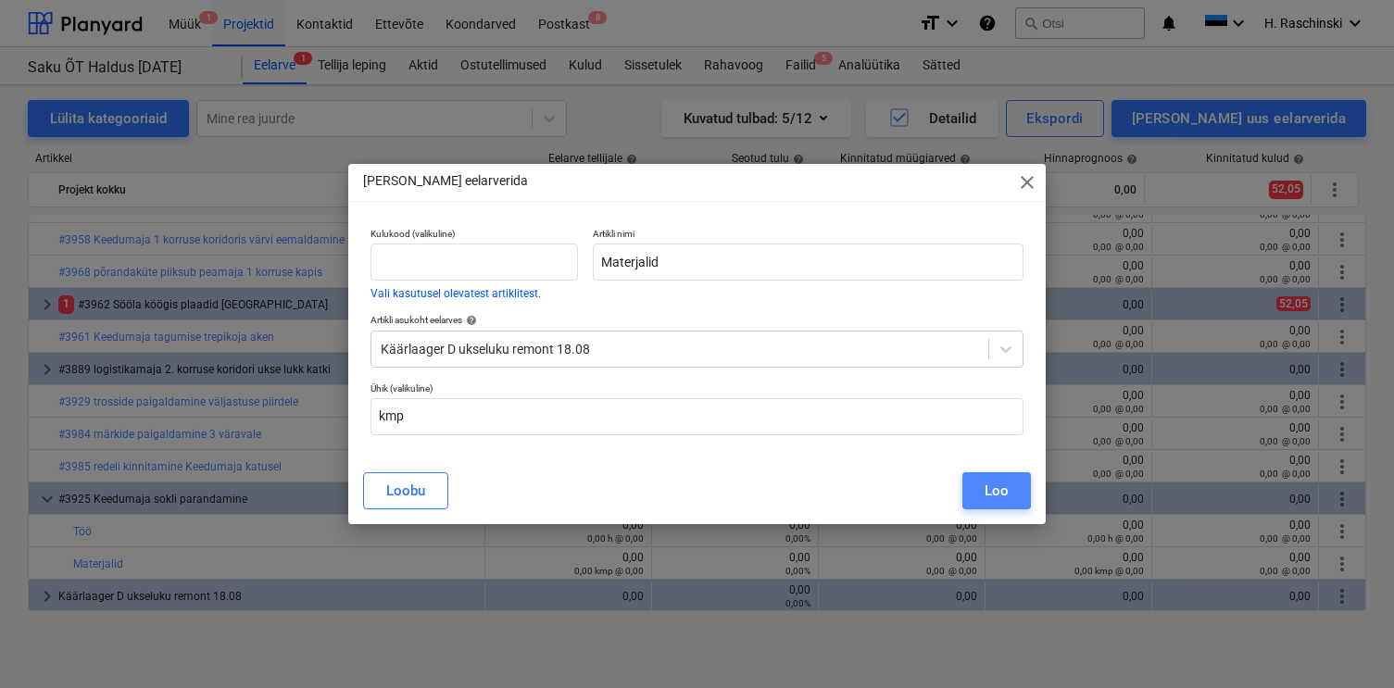
click at [1000, 490] on div "Loo" at bounding box center [996, 491] width 24 height 24
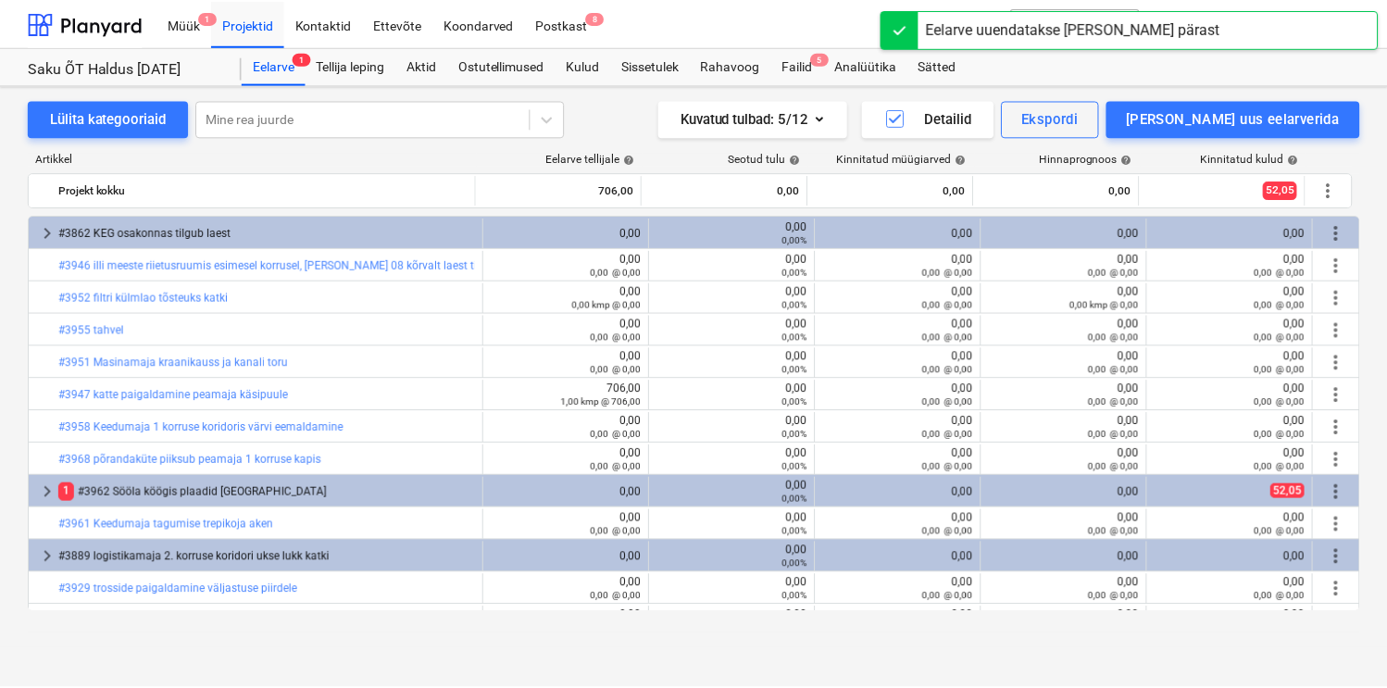
scroll to position [187, 0]
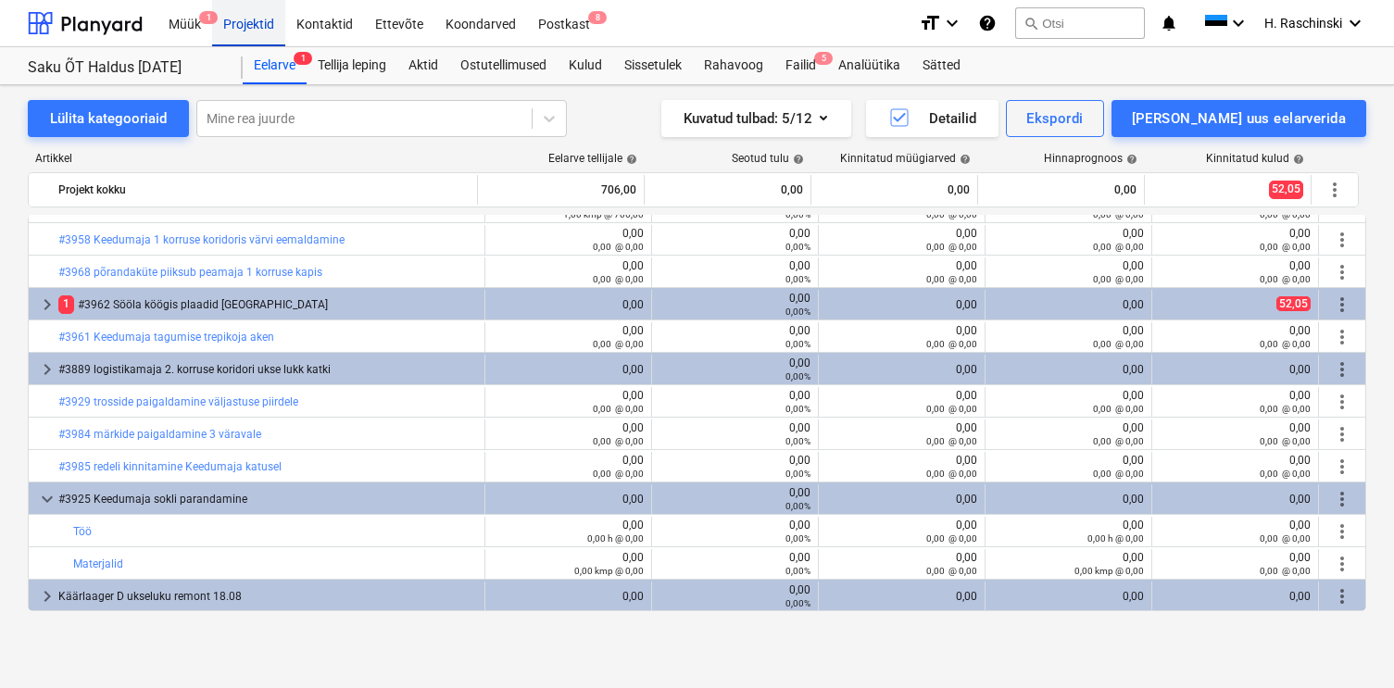
click at [249, 36] on div "Projektid" at bounding box center [248, 22] width 73 height 47
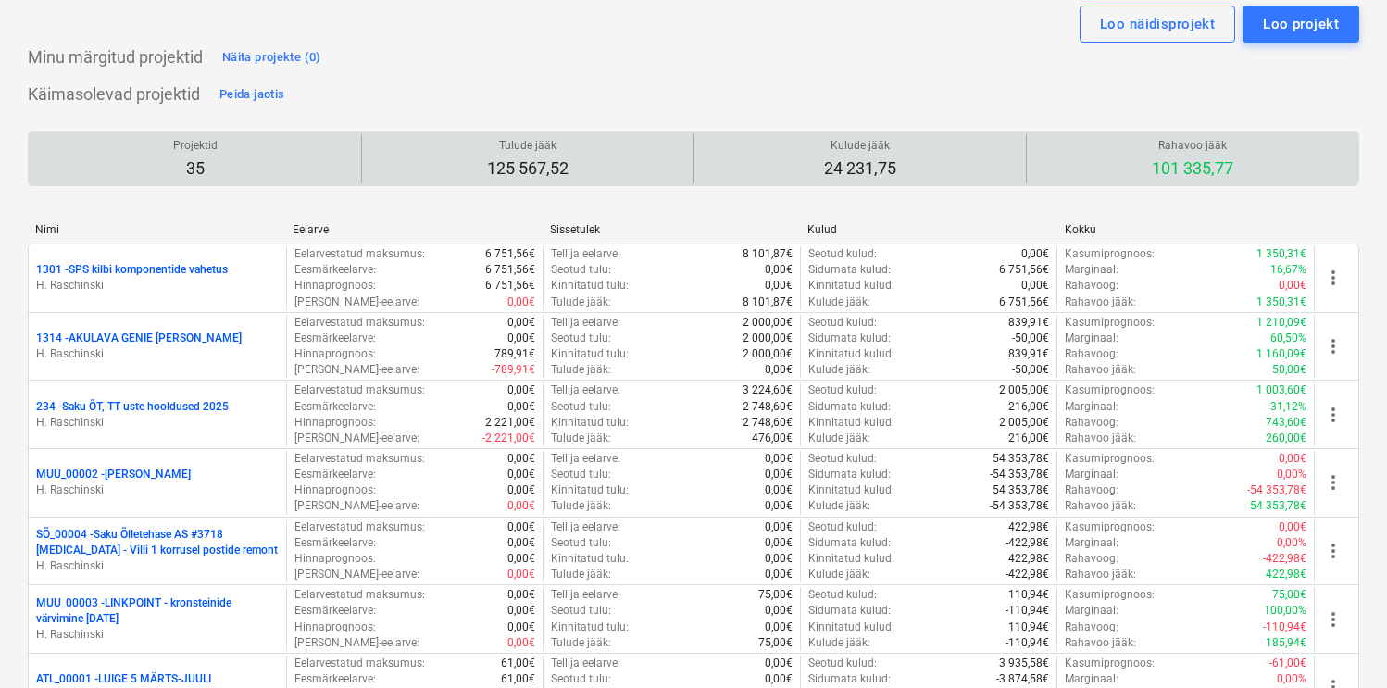
scroll to position [119, 0]
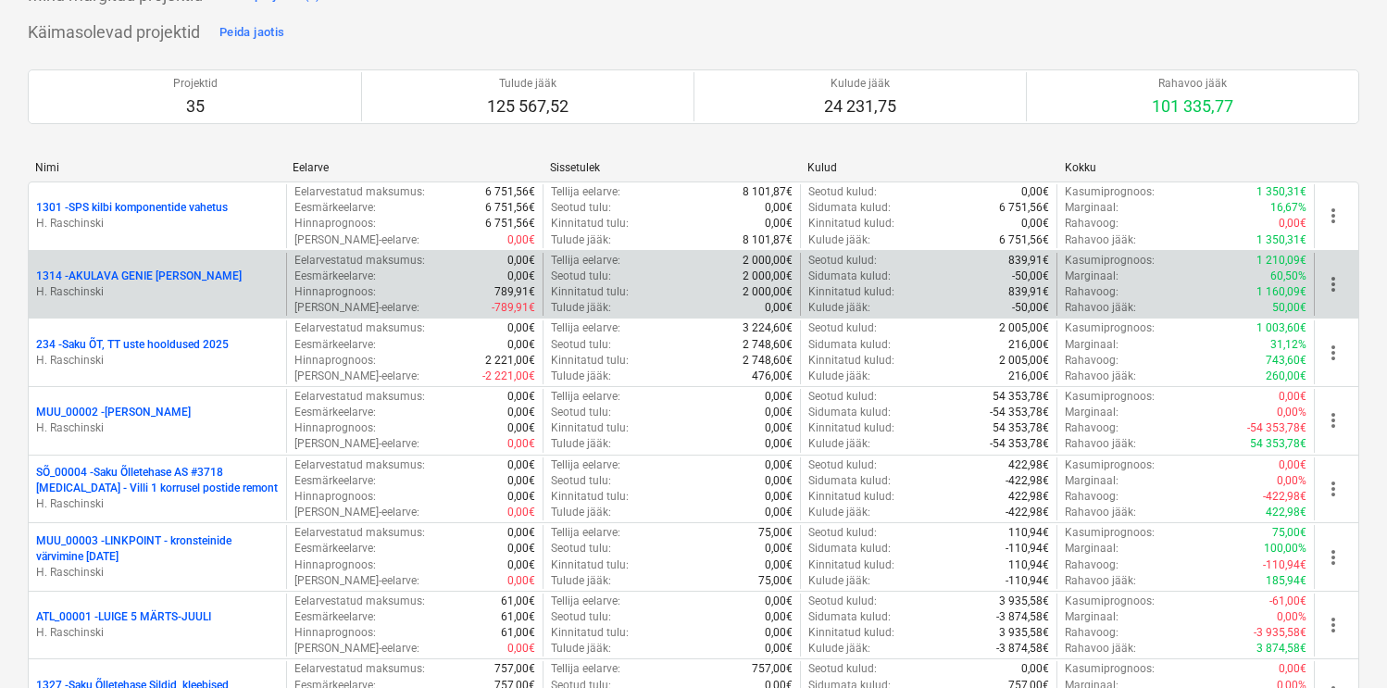
click at [165, 262] on div "1314 - AKULAVA GENIE [PERSON_NAME] [GEOGRAPHIC_DATA]" at bounding box center [157, 285] width 257 height 64
click at [163, 265] on div "1314 - AKULAVA GENIE [PERSON_NAME] [GEOGRAPHIC_DATA]" at bounding box center [157, 285] width 257 height 64
click at [157, 274] on p "1314 - AKULAVA GENIE [PERSON_NAME]" at bounding box center [139, 277] width 206 height 16
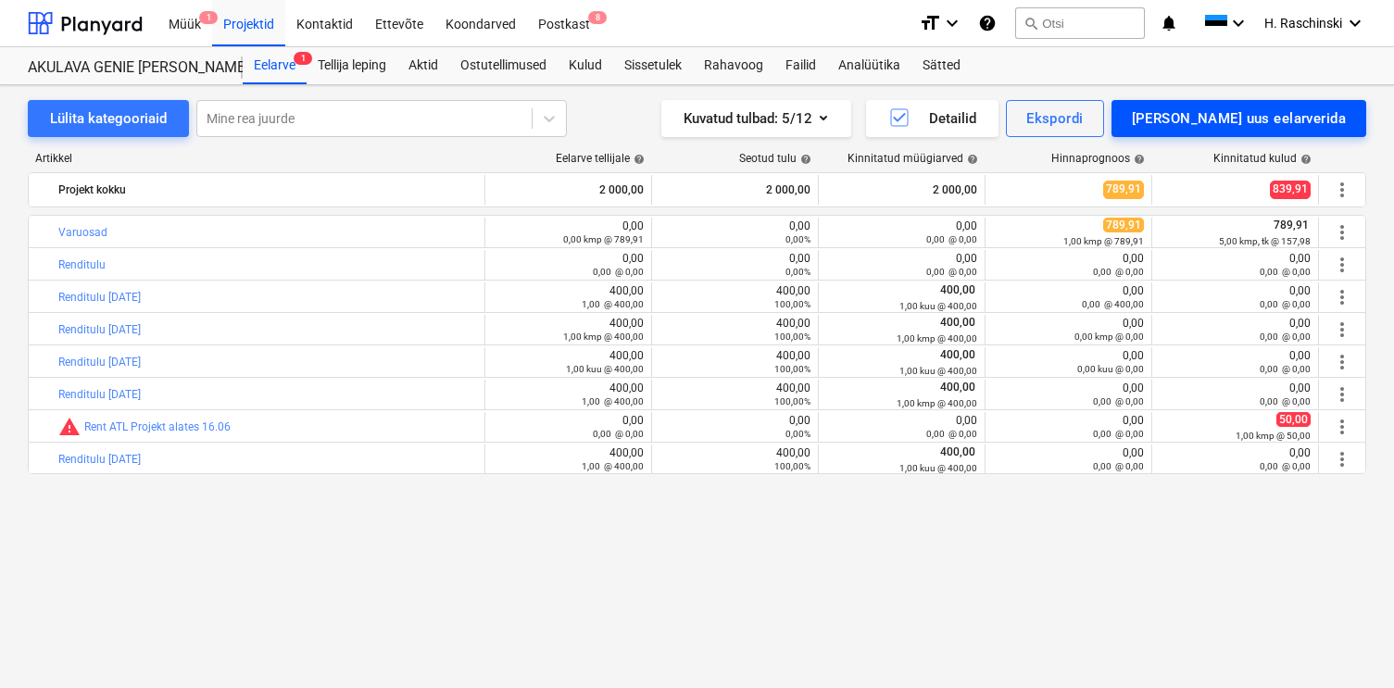
click at [1210, 118] on button "[PERSON_NAME] uus eelarverida" at bounding box center [1238, 118] width 255 height 37
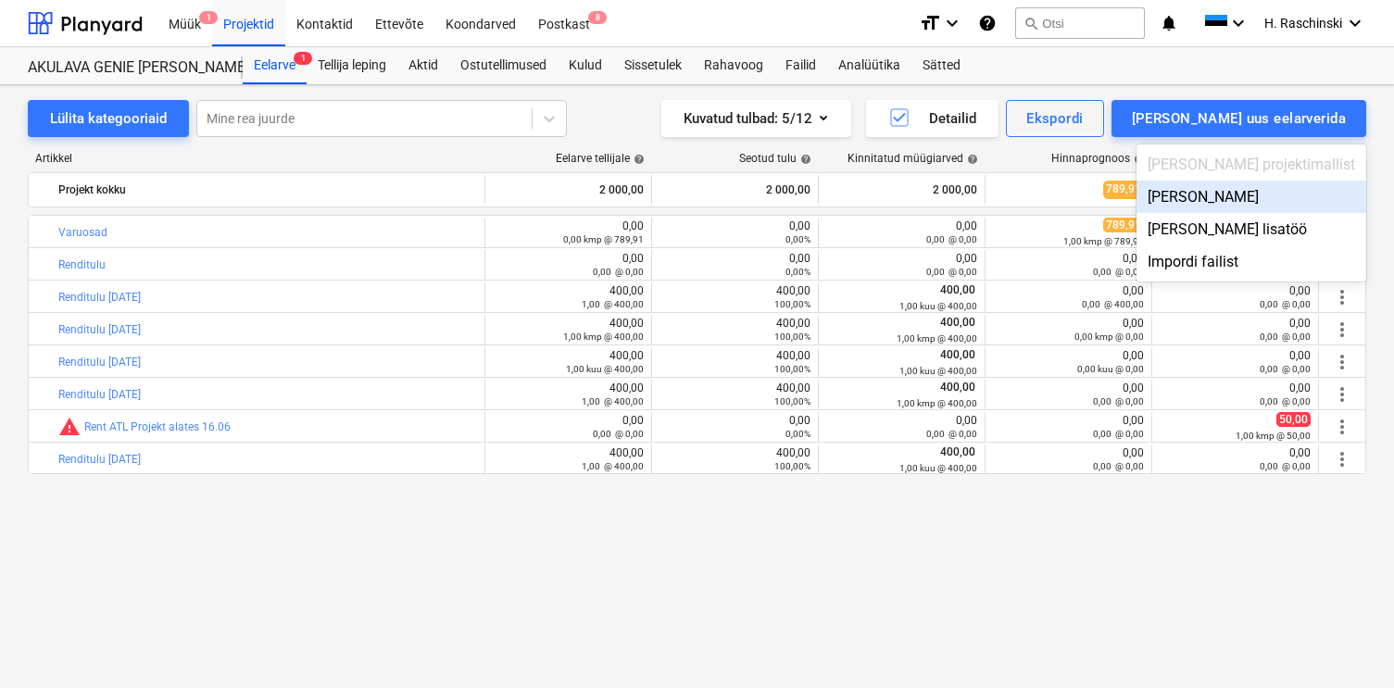
click at [1250, 206] on div "[PERSON_NAME]" at bounding box center [1251, 197] width 230 height 32
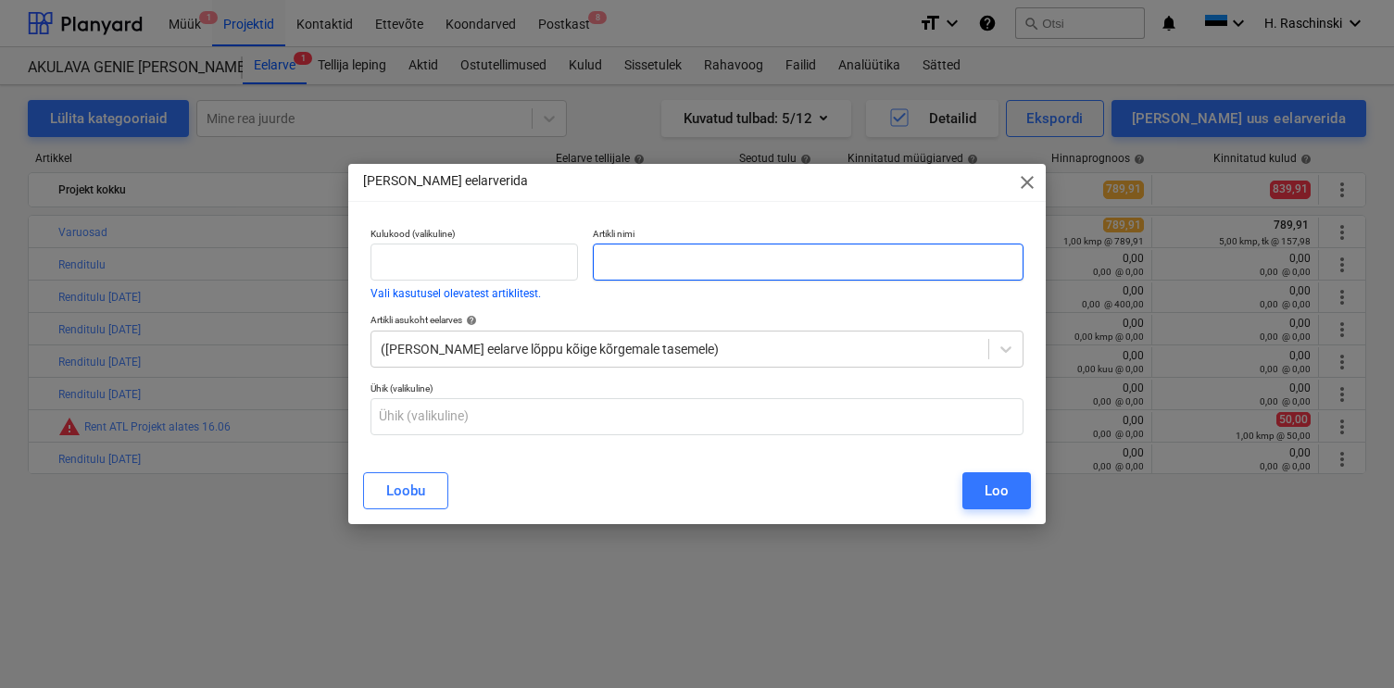
click at [979, 256] on input "text" at bounding box center [808, 262] width 430 height 37
type input "Renditulu [DATE]"
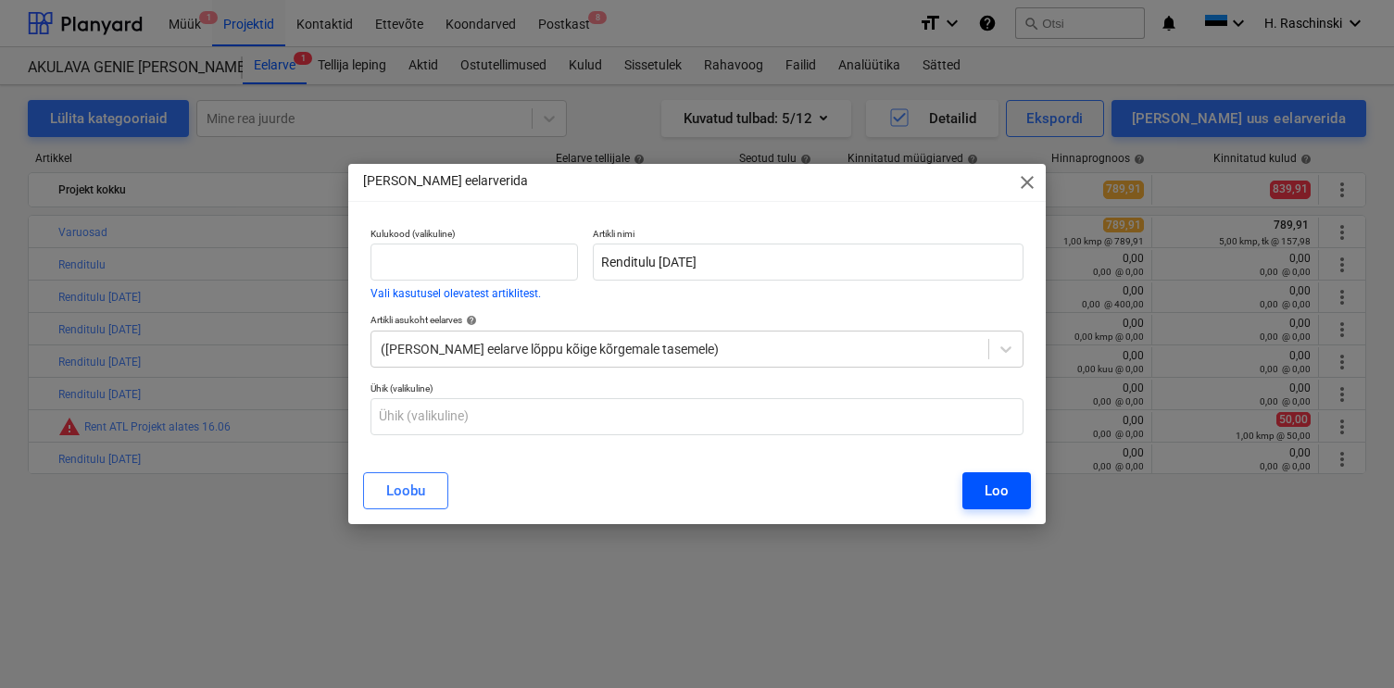
click at [999, 494] on div "Loo" at bounding box center [996, 491] width 24 height 24
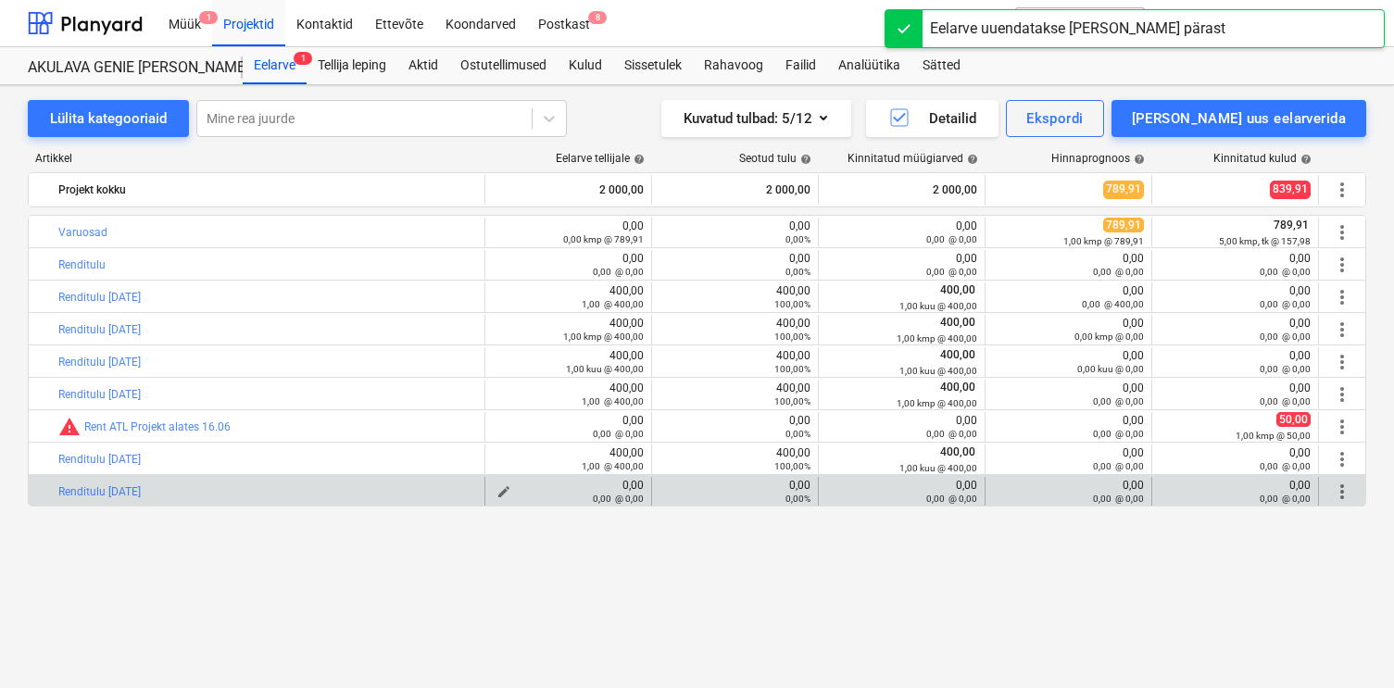
click at [497, 492] on div "0,00 @ 0,00" at bounding box center [568, 498] width 151 height 13
click at [501, 489] on span "edit" at bounding box center [503, 491] width 15 height 15
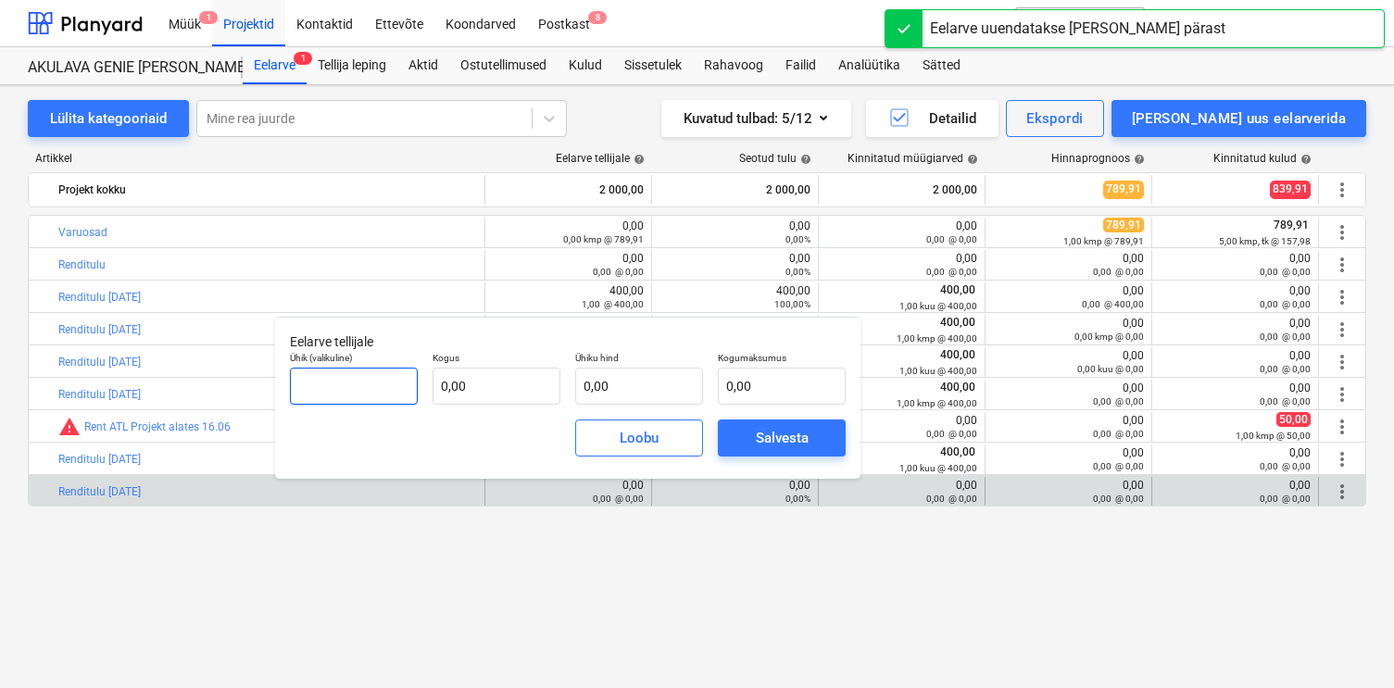
click at [404, 388] on input "text" at bounding box center [354, 386] width 128 height 37
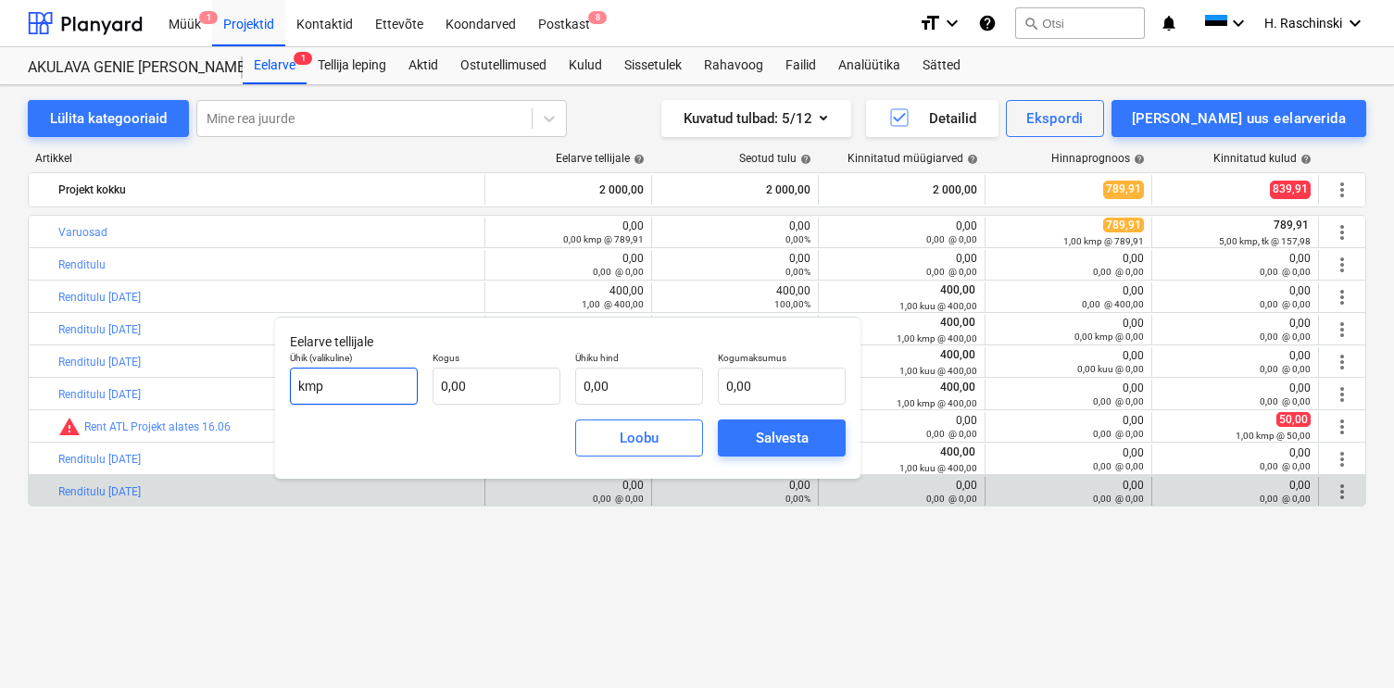
type input "kmp"
type input "1,00"
type input "4"
type input "4,00"
type input "40"
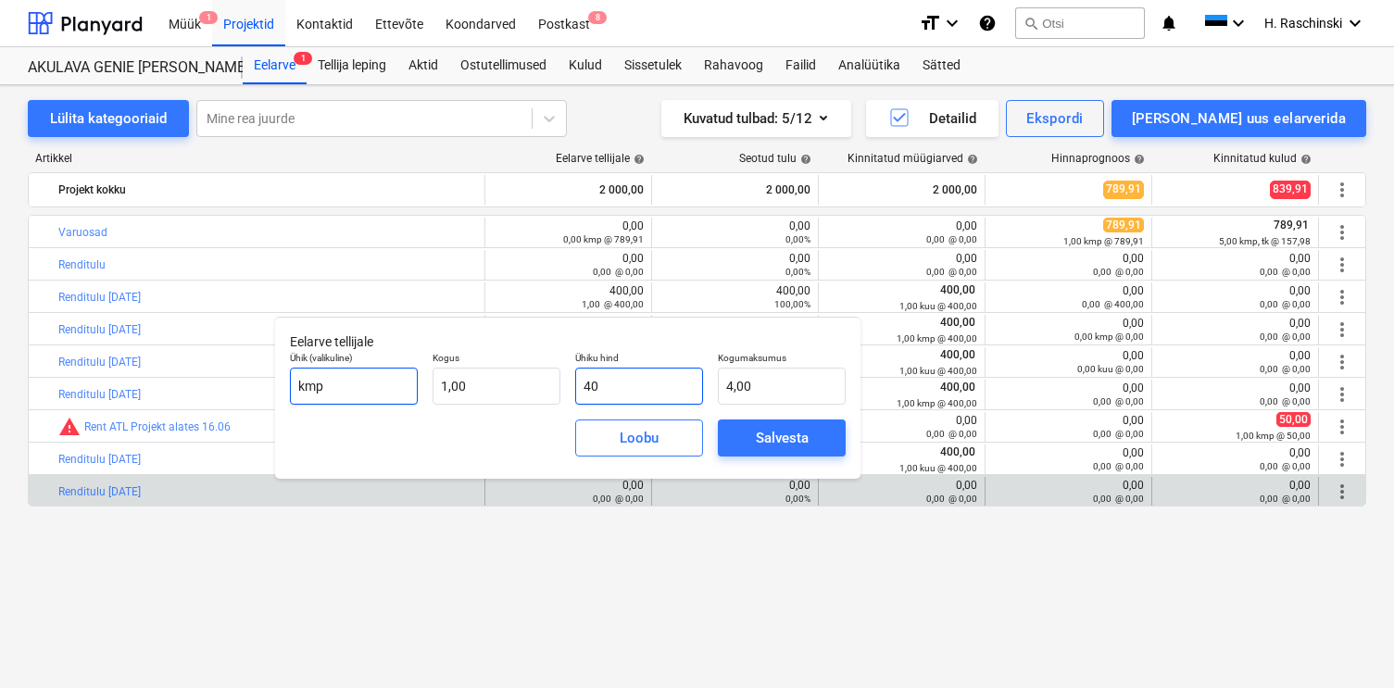
type input "40,00"
type input "400"
type input "400,00"
click at [757, 431] on div "Salvesta" at bounding box center [782, 438] width 53 height 24
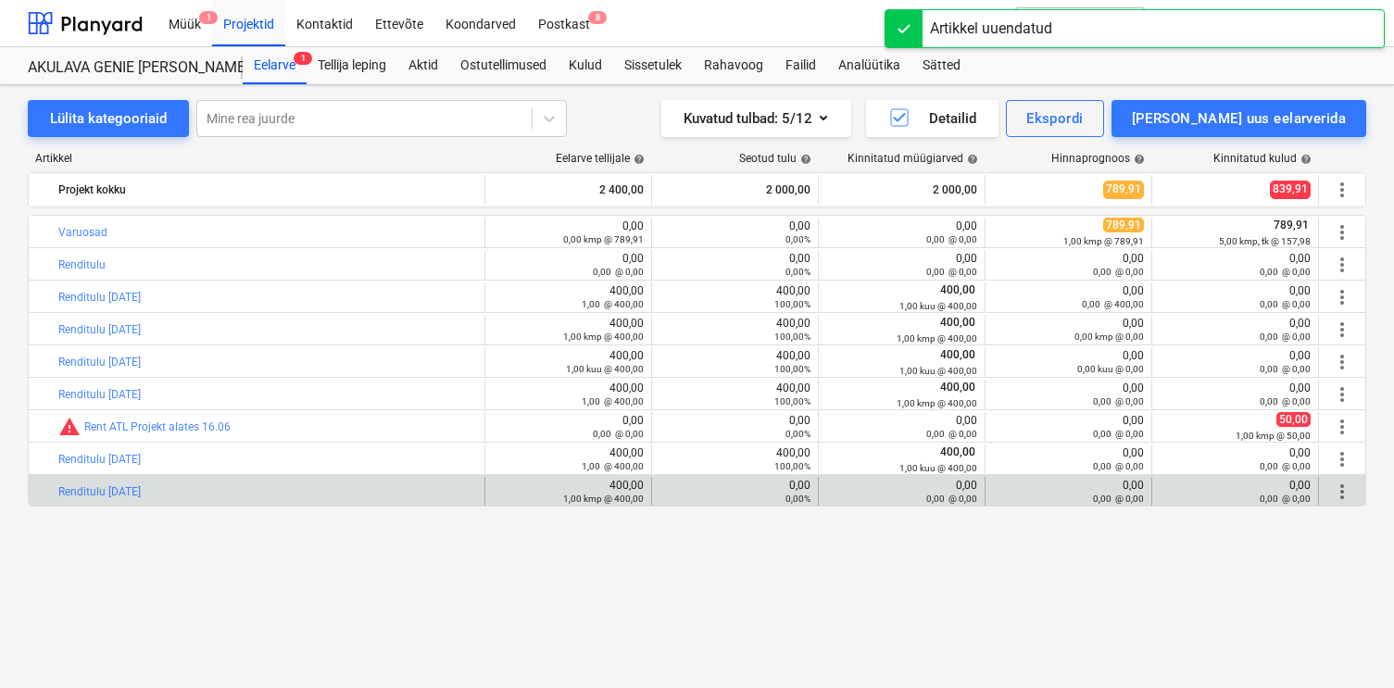
click at [1342, 495] on span "more_vert" at bounding box center [1342, 492] width 22 height 22
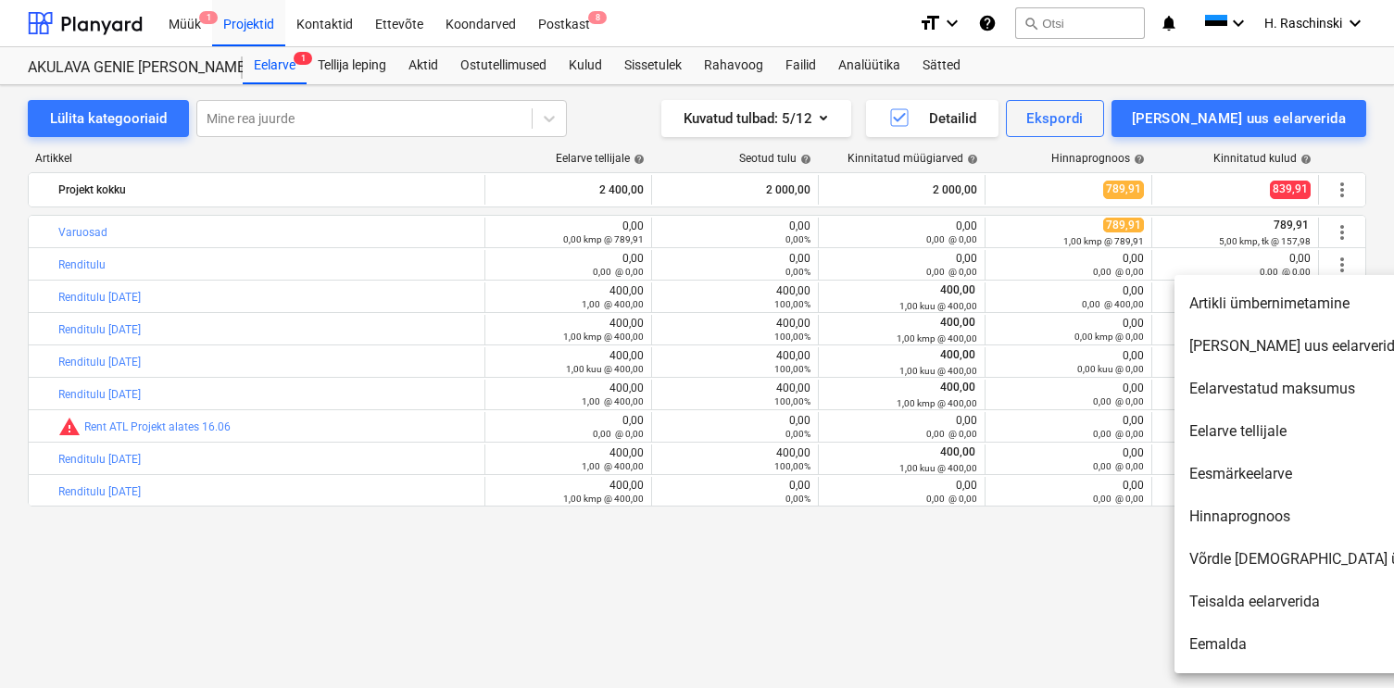
click at [836, 586] on div at bounding box center [697, 344] width 1394 height 688
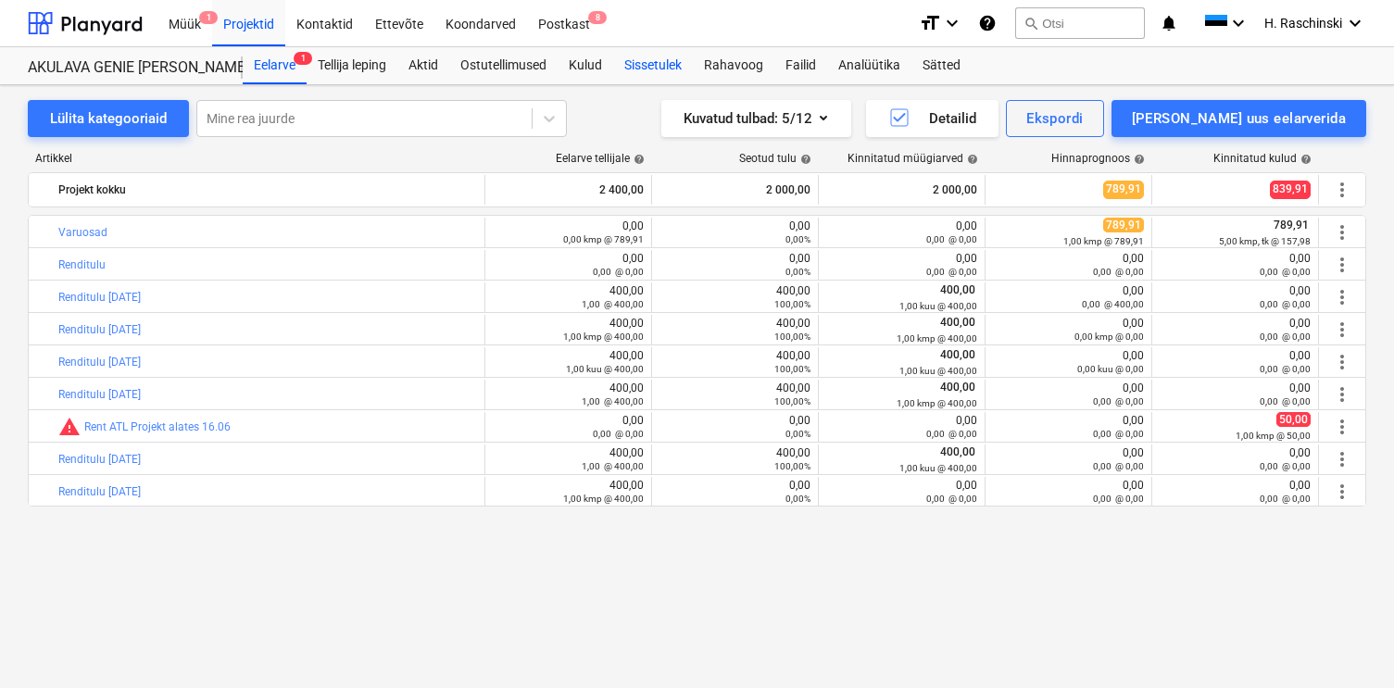
click at [661, 70] on div "Sissetulek" at bounding box center [653, 65] width 80 height 37
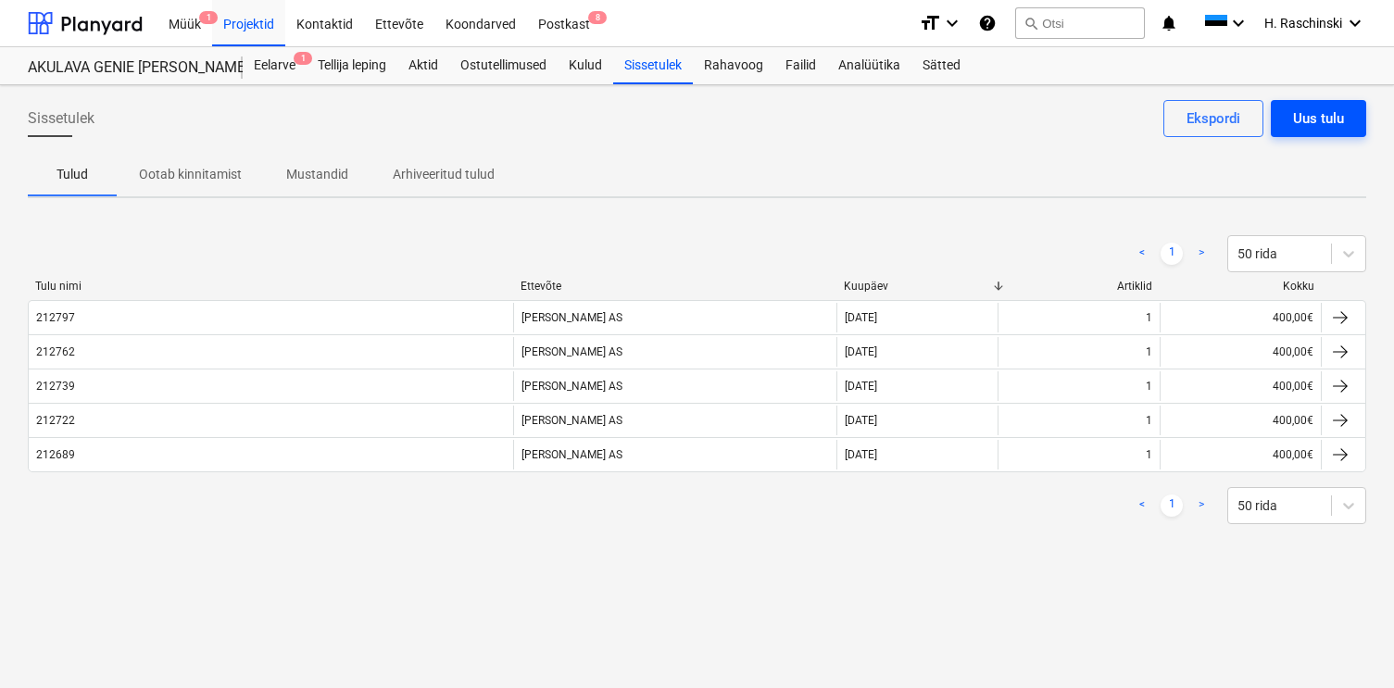
click at [1307, 131] on button "Uus tulu" at bounding box center [1317, 118] width 95 height 37
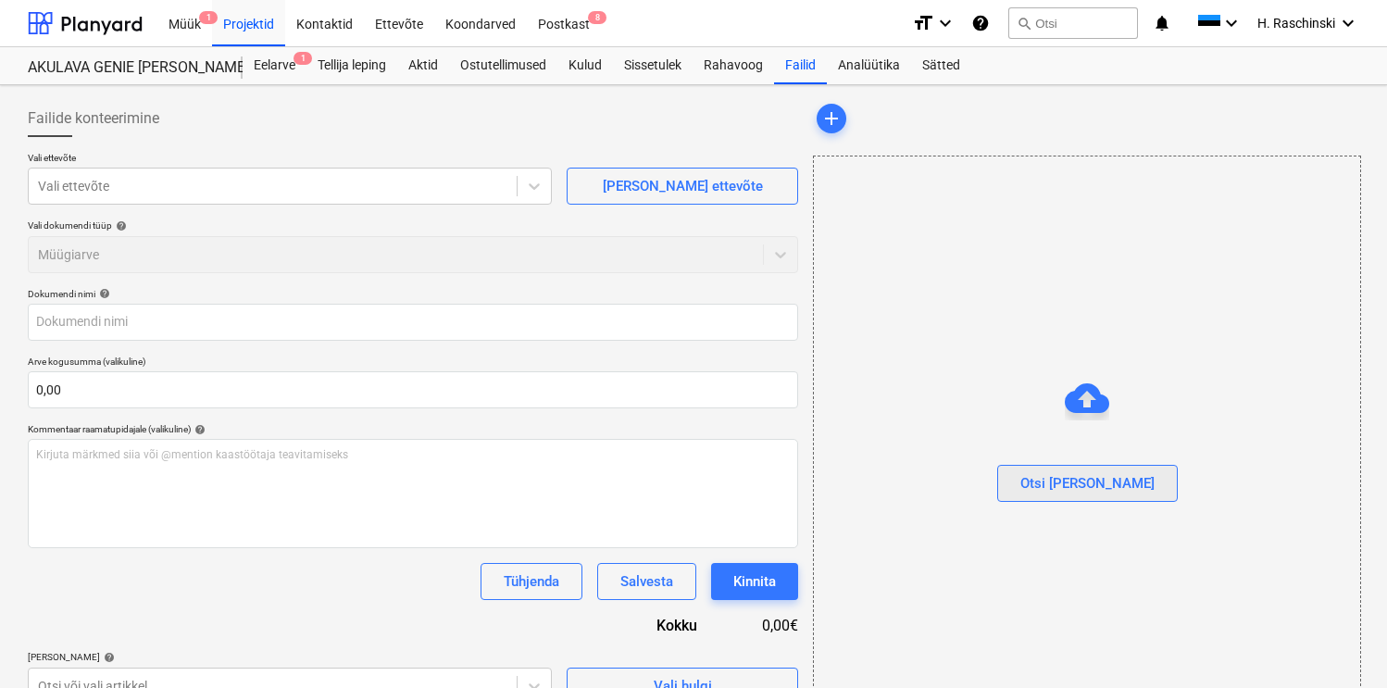
click at [1059, 478] on div "Otsi [PERSON_NAME]" at bounding box center [1087, 483] width 134 height 24
type input "Erviton Arve nr 212814.pdf"
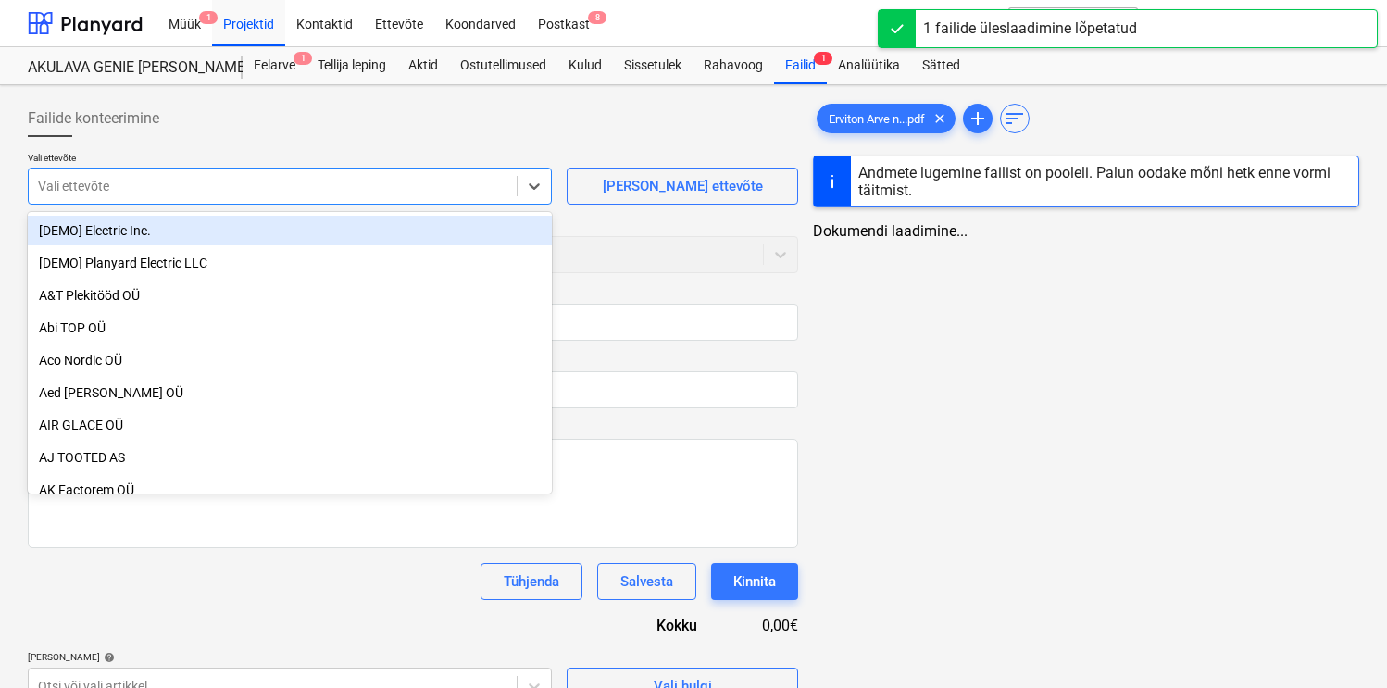
click at [431, 197] on div "Vali ettevõte" at bounding box center [273, 186] width 488 height 26
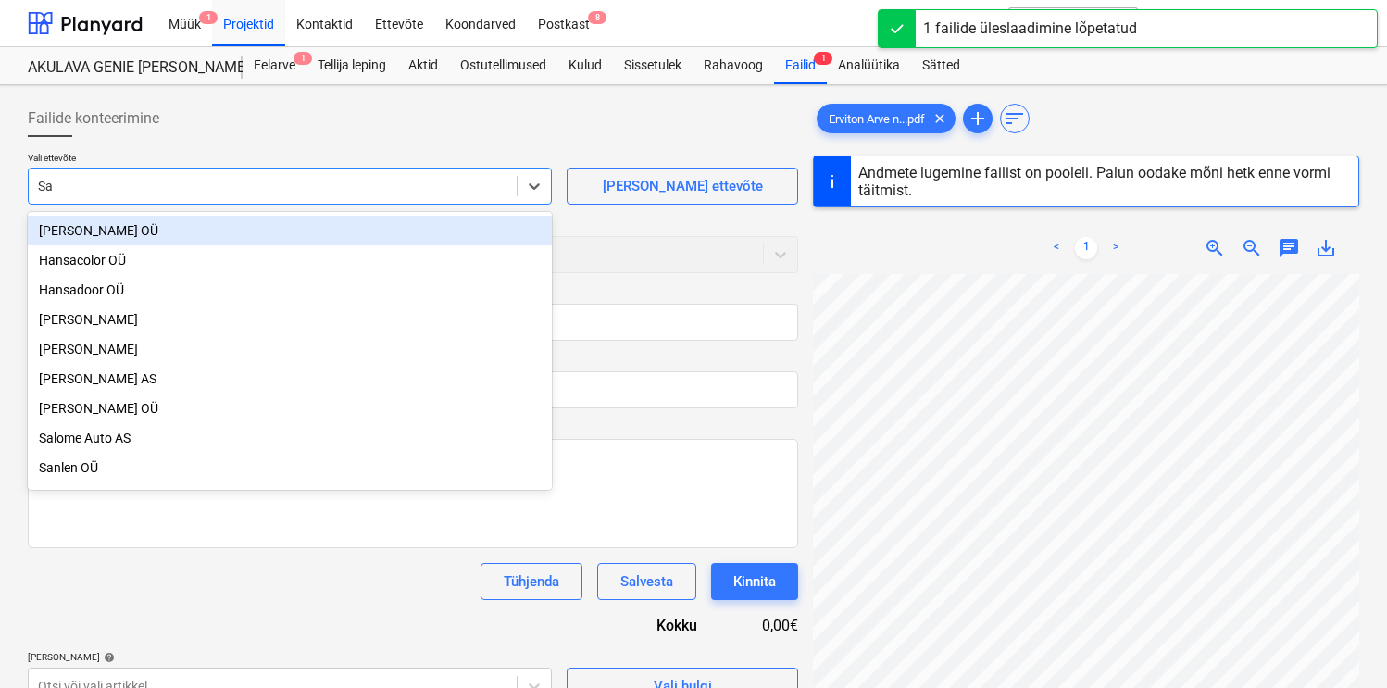
type input "Sak"
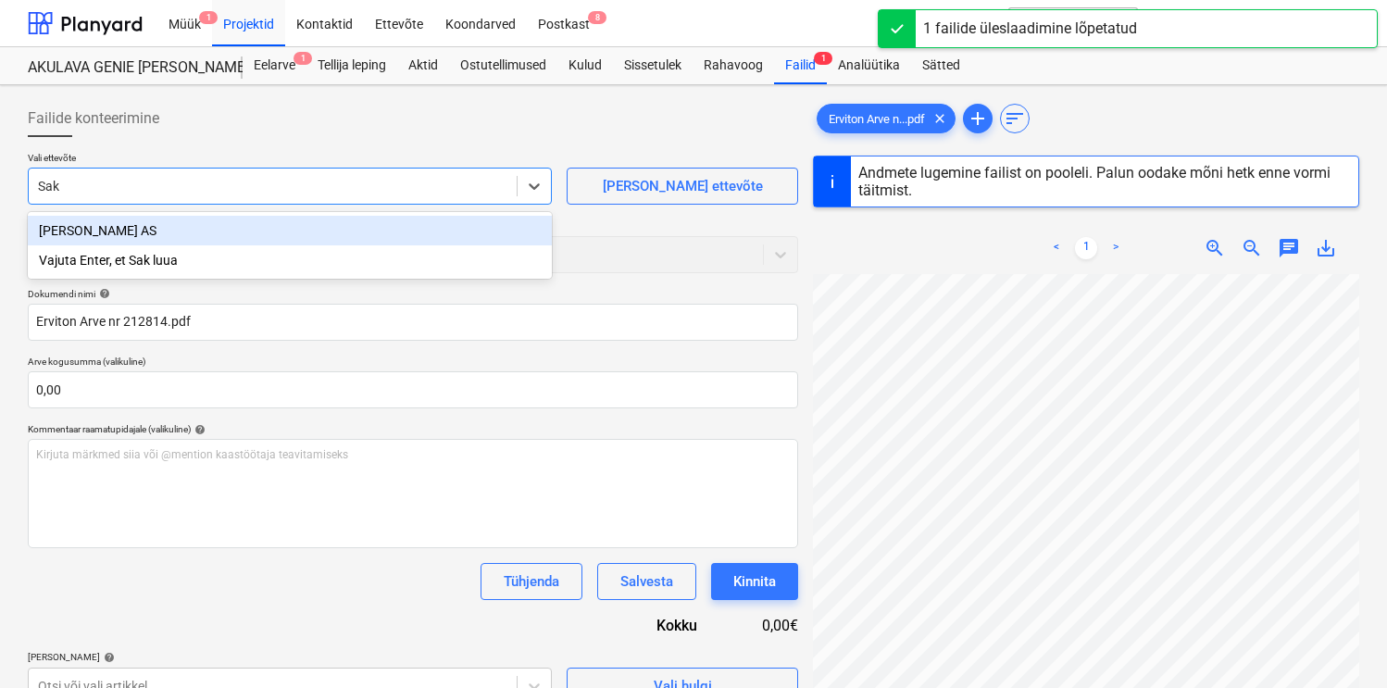
click at [250, 227] on div "[PERSON_NAME] AS" at bounding box center [290, 231] width 524 height 30
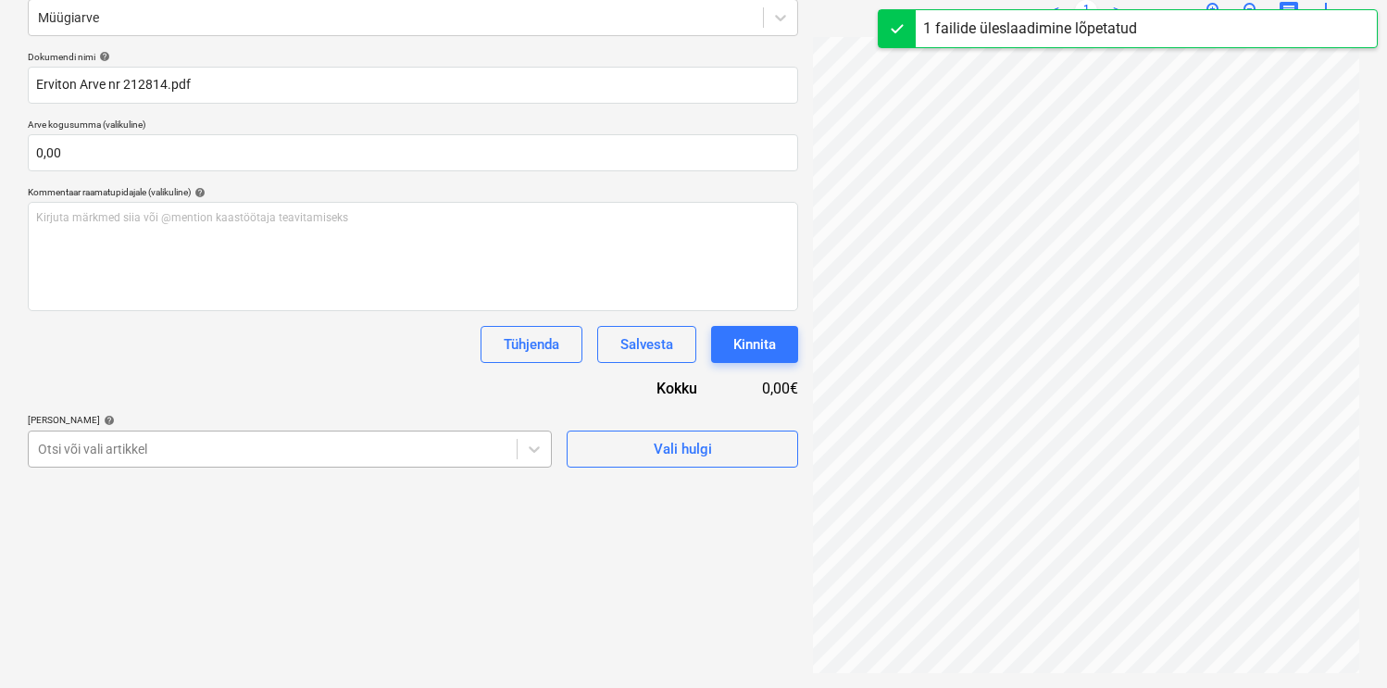
type input "212814"
click at [186, 451] on body "Müük 1 Projektid Kontaktid Ettevõte Koondarved Postkast 8 format_size keyboard_…" at bounding box center [693, 107] width 1387 height 688
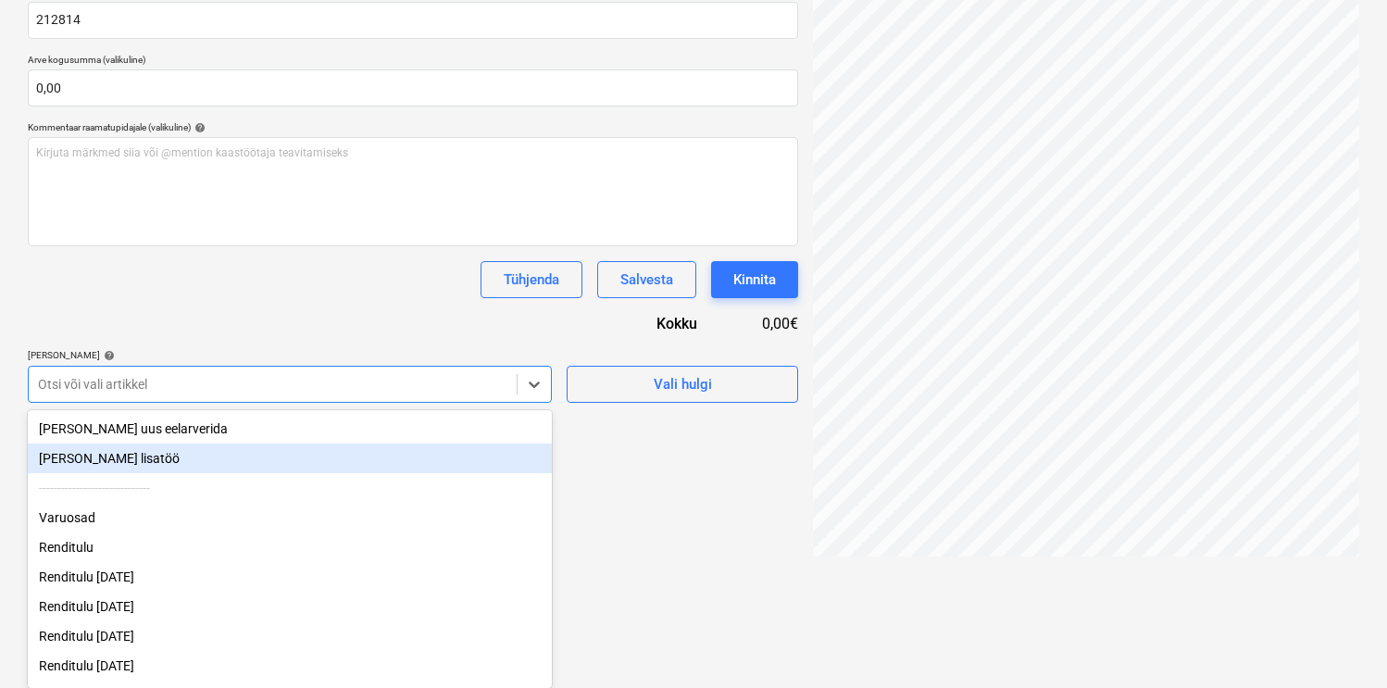
scroll to position [91, 0]
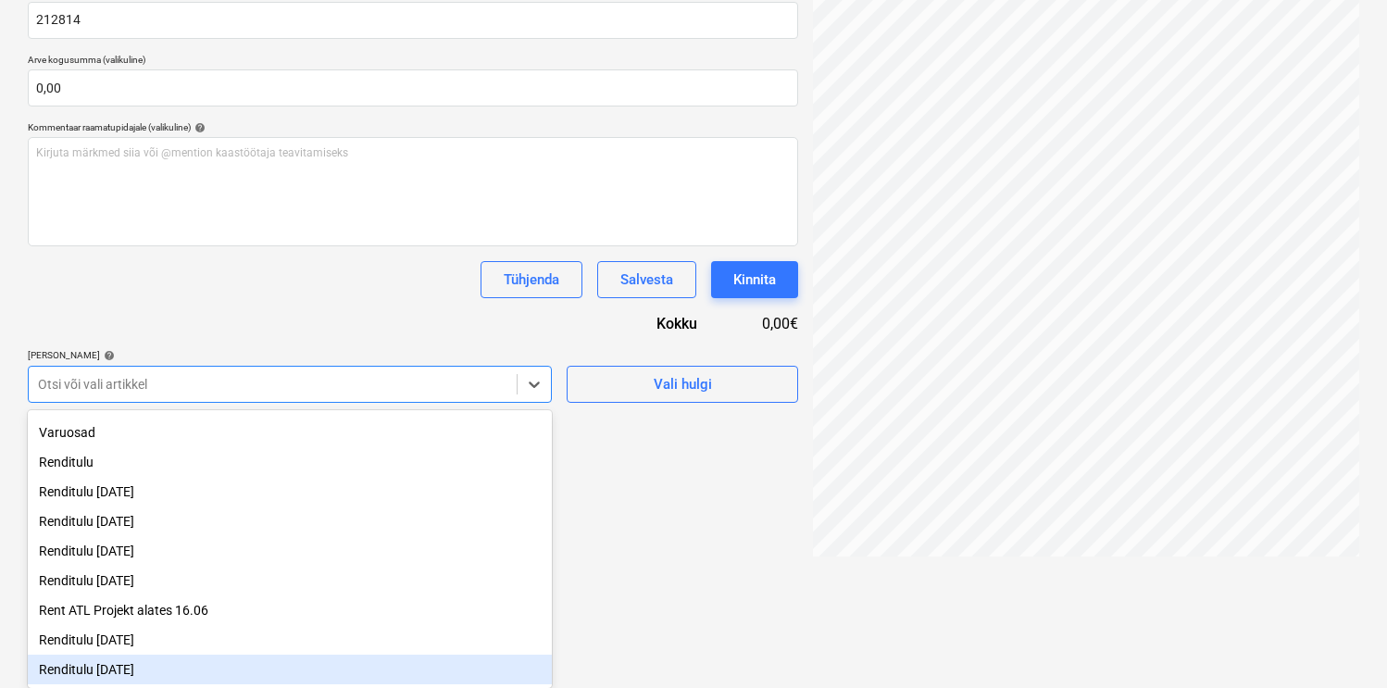
click at [86, 665] on div "Renditulu [DATE]" at bounding box center [290, 670] width 524 height 30
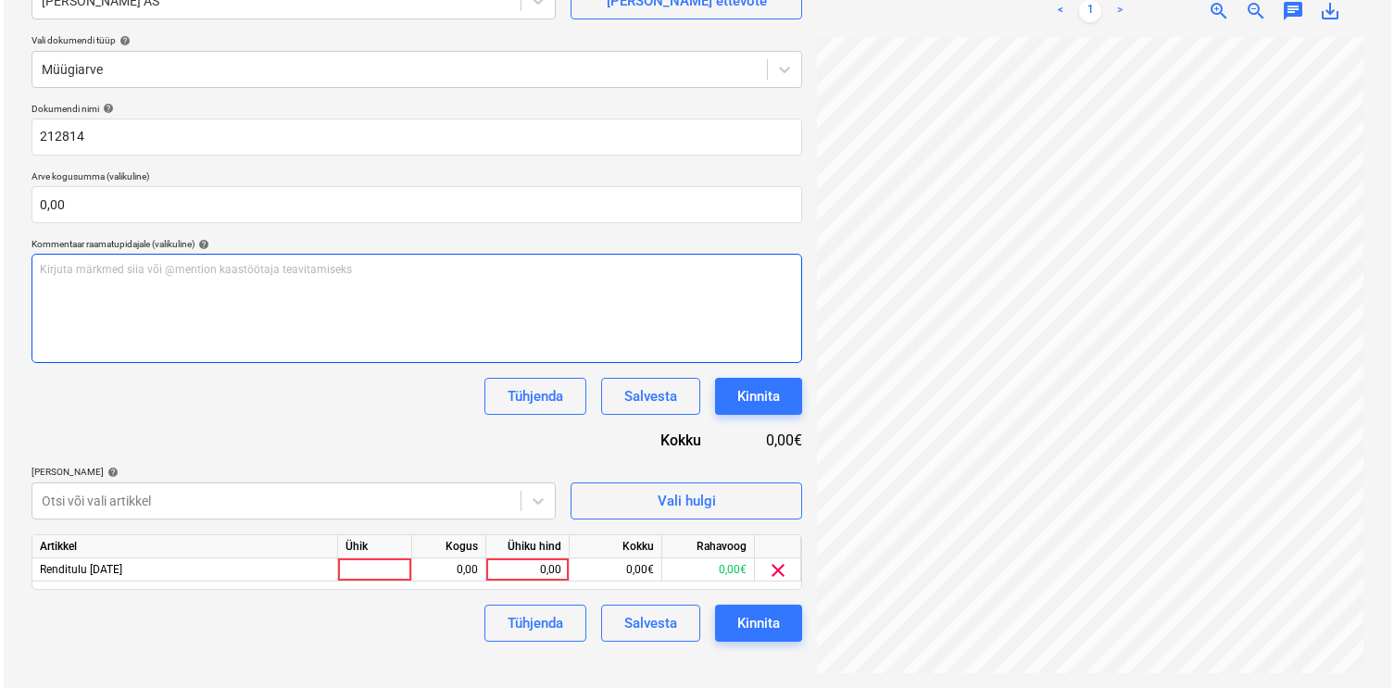
scroll to position [185, 0]
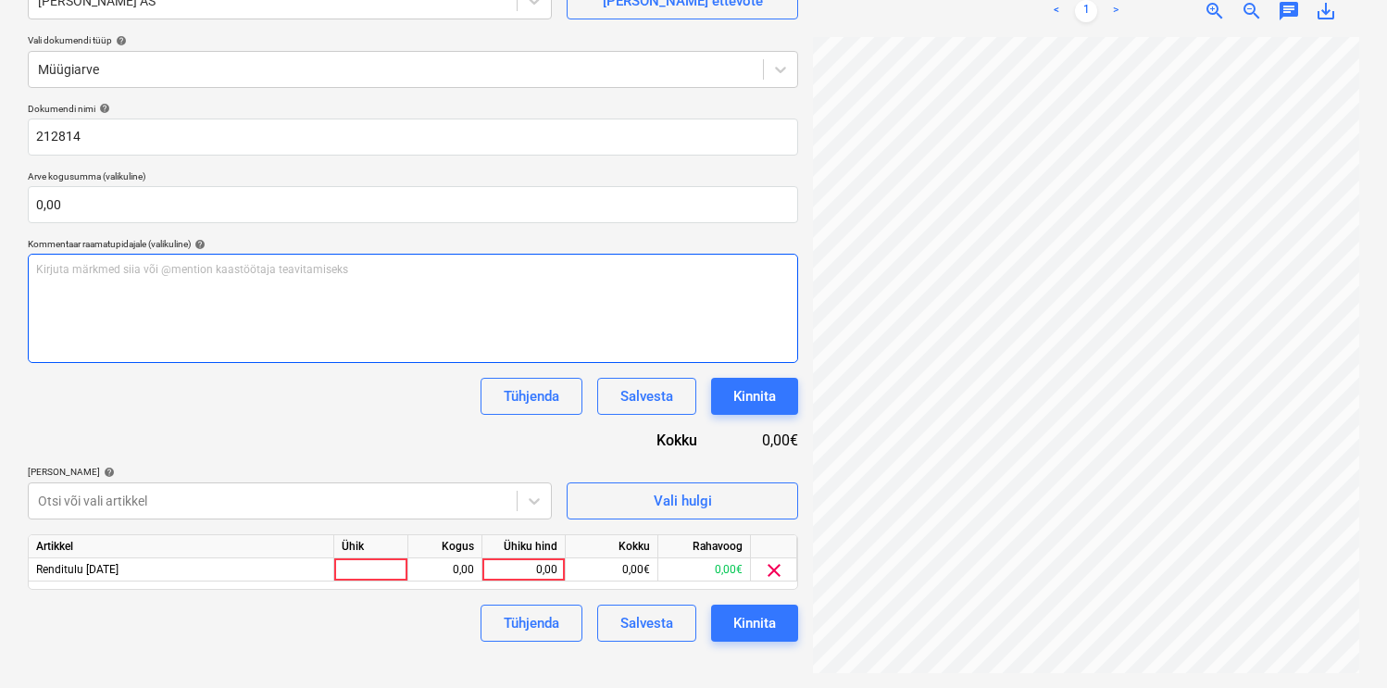
click at [347, 232] on div "Dokumendi nimi help 212814 Arve kogusumma (valikuline) 0,00 Kommentaar raamatup…" at bounding box center [413, 372] width 770 height 539
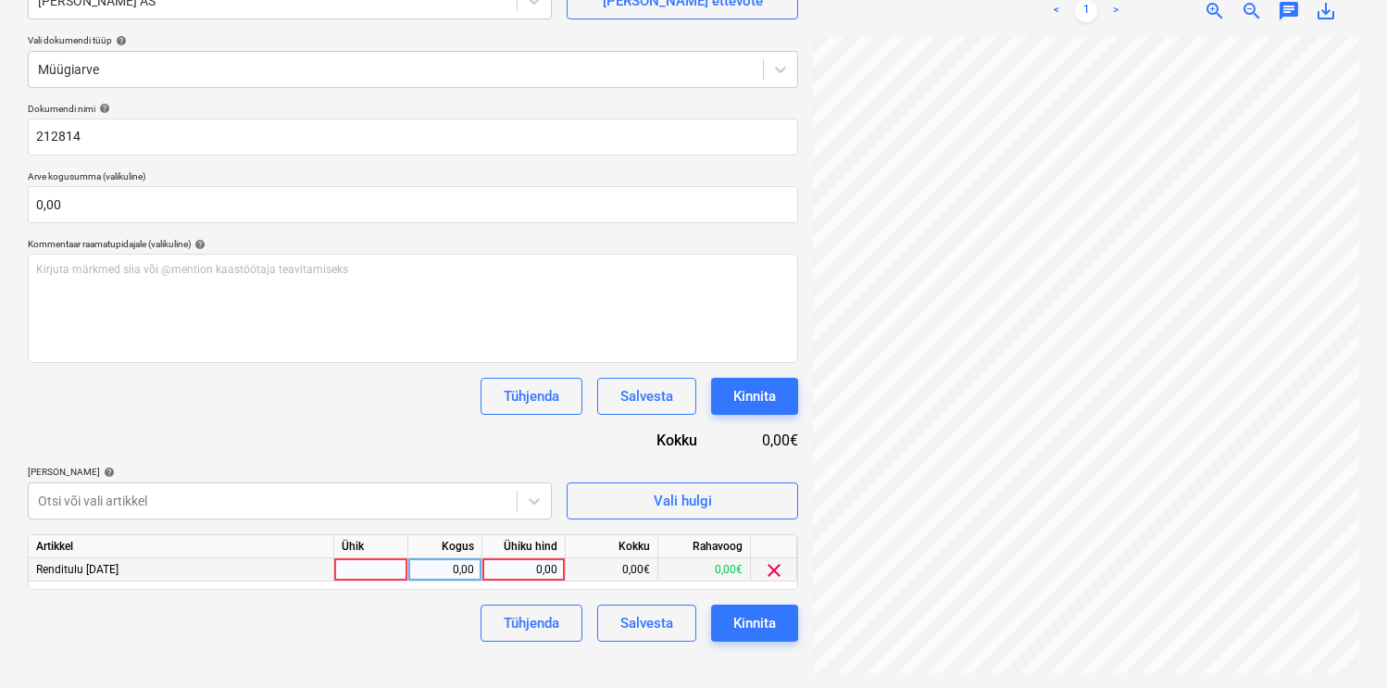
click at [364, 568] on div at bounding box center [371, 569] width 74 height 23
type input "kmp"
type input "400"
click at [371, 437] on div "Dokumendi nimi help 212814 Arve kogusumma (valikuline) 0,00 Kommentaar raamatup…" at bounding box center [413, 372] width 770 height 539
click at [744, 620] on div "Kinnita" at bounding box center [754, 623] width 43 height 24
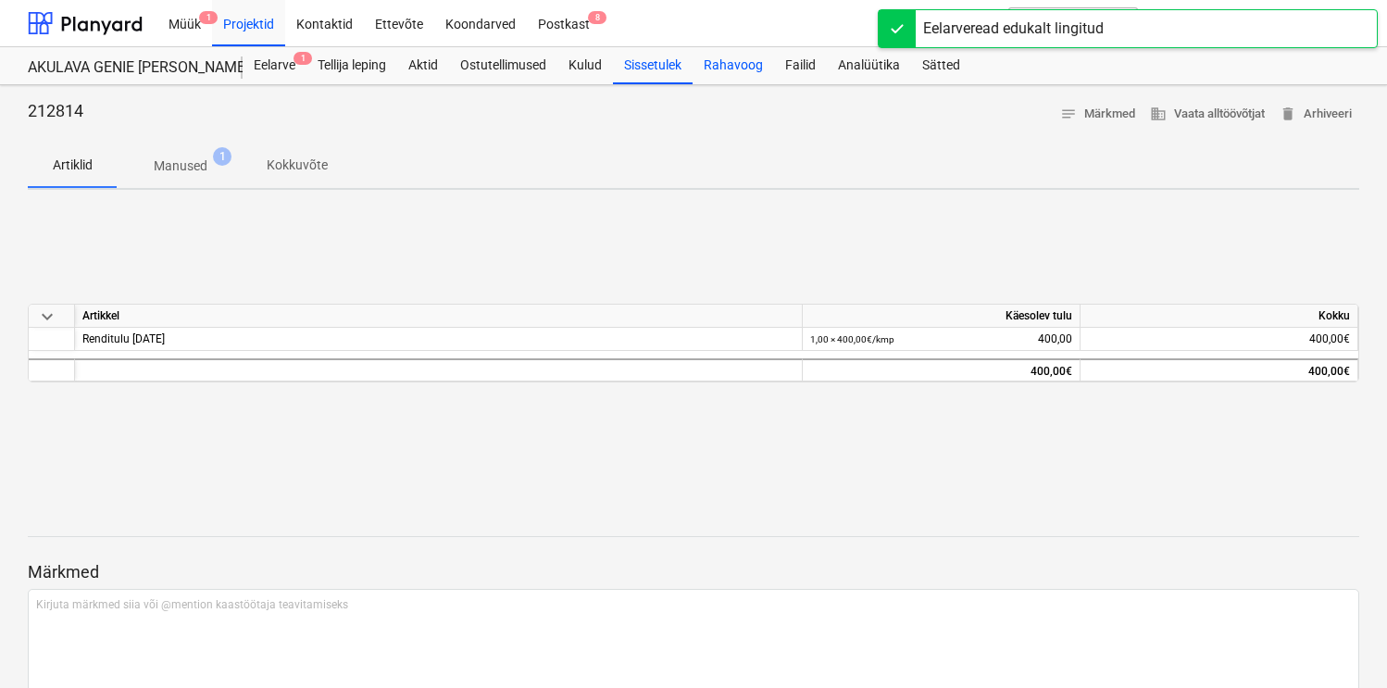
click at [747, 62] on div "Rahavoog" at bounding box center [733, 65] width 81 height 37
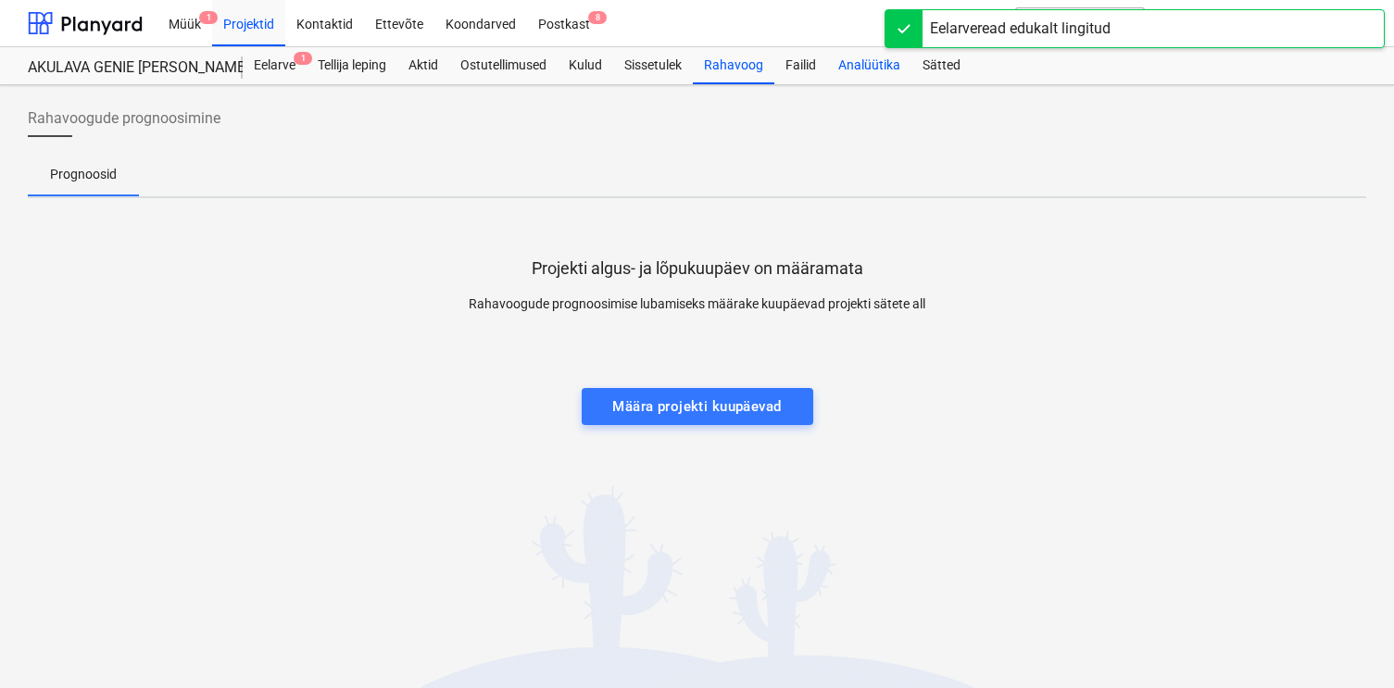
click at [844, 65] on div "Analüütika" at bounding box center [869, 65] width 84 height 37
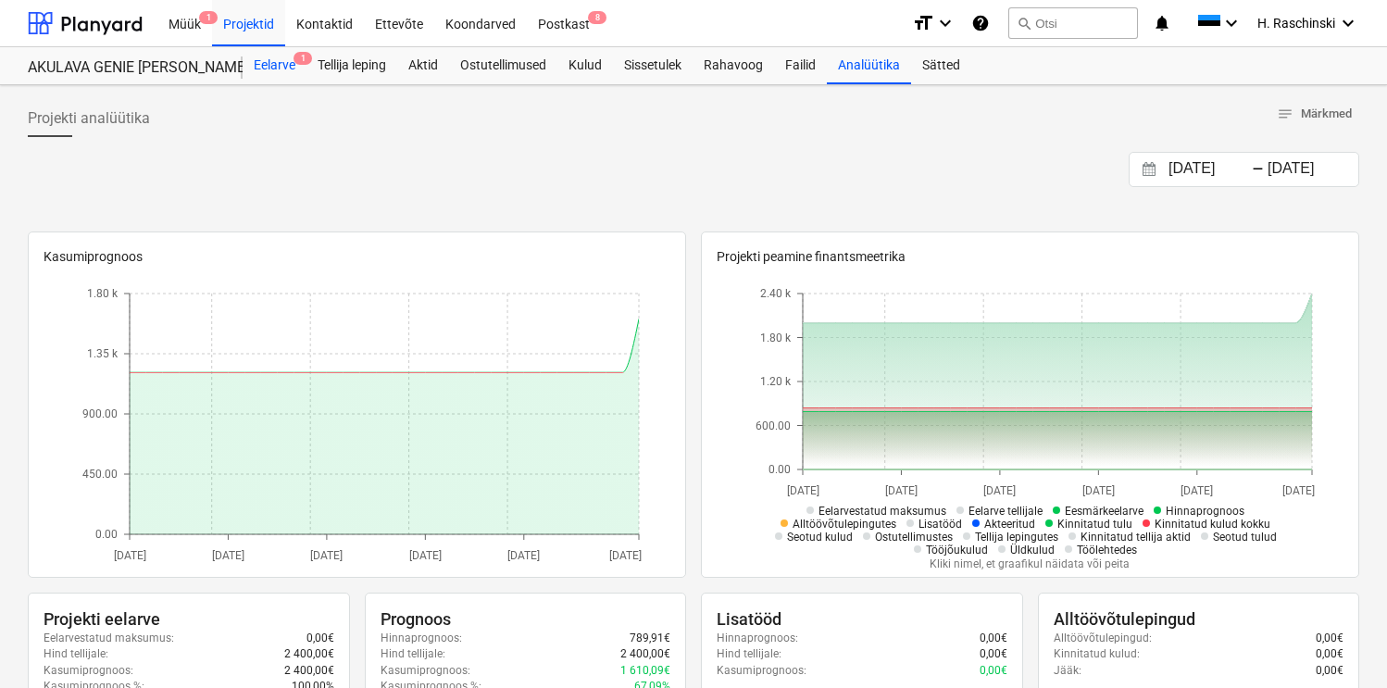
click at [264, 79] on div "Eelarve 1" at bounding box center [275, 65] width 64 height 37
